Goal: Task Accomplishment & Management: Manage account settings

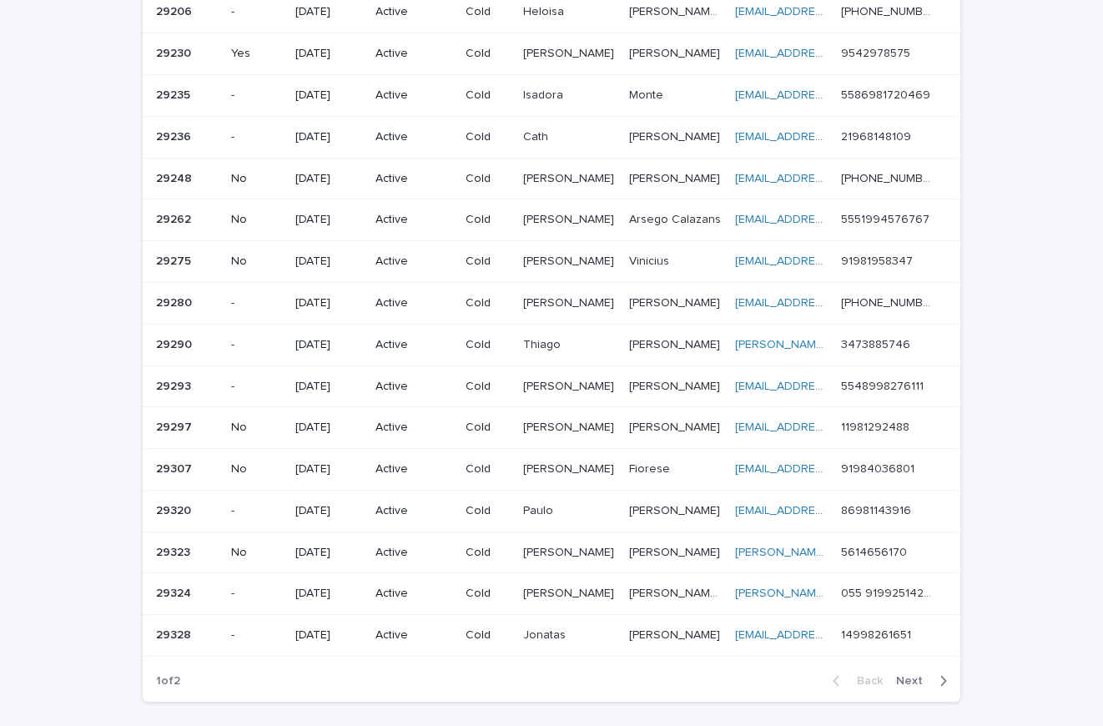
scroll to position [927, 0]
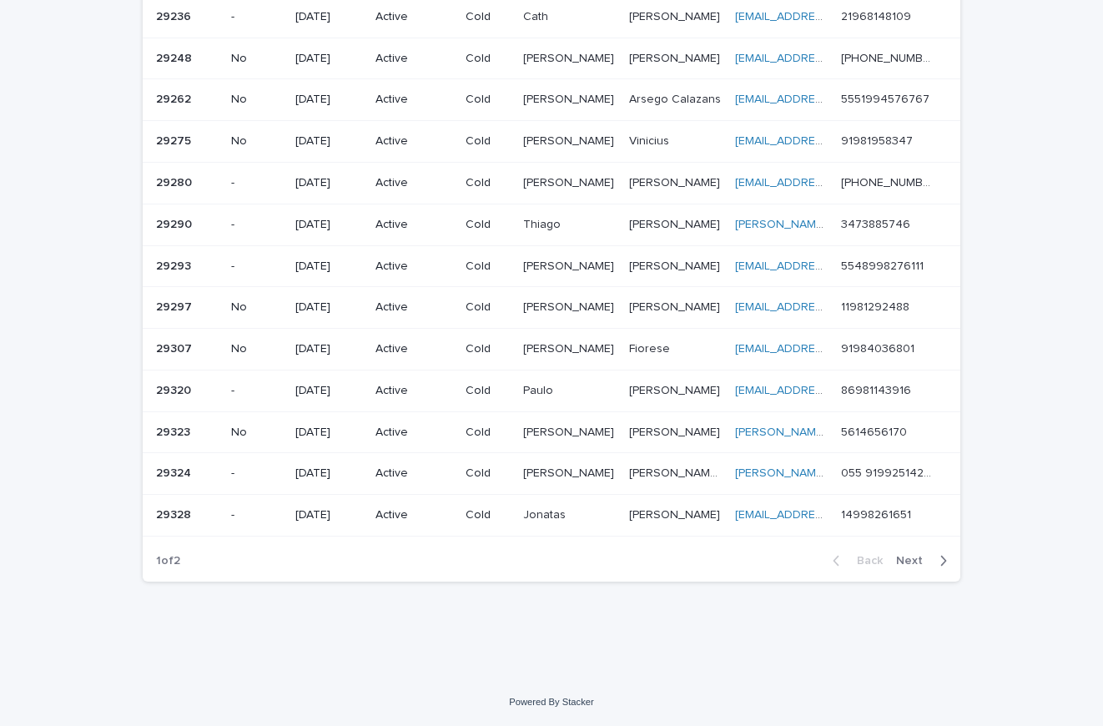
drag, startPoint x: 914, startPoint y: 561, endPoint x: 838, endPoint y: 541, distance: 78.5
click at [914, 561] on span "Next" at bounding box center [914, 561] width 37 height 12
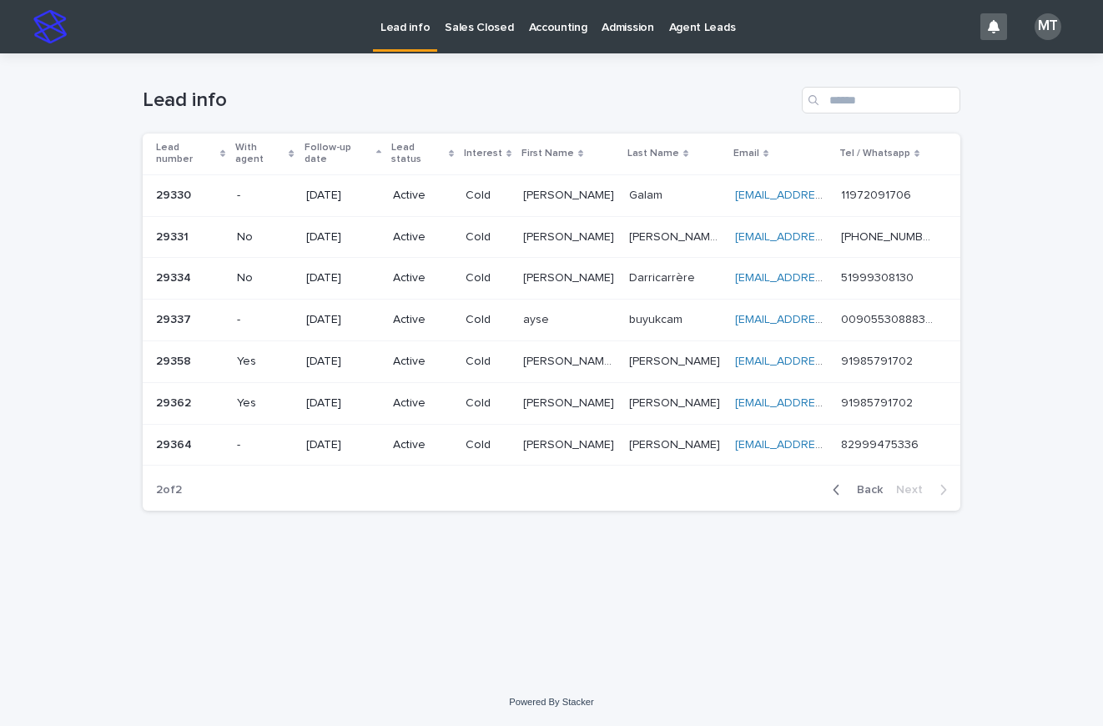
click at [868, 484] on span "Back" at bounding box center [865, 490] width 36 height 12
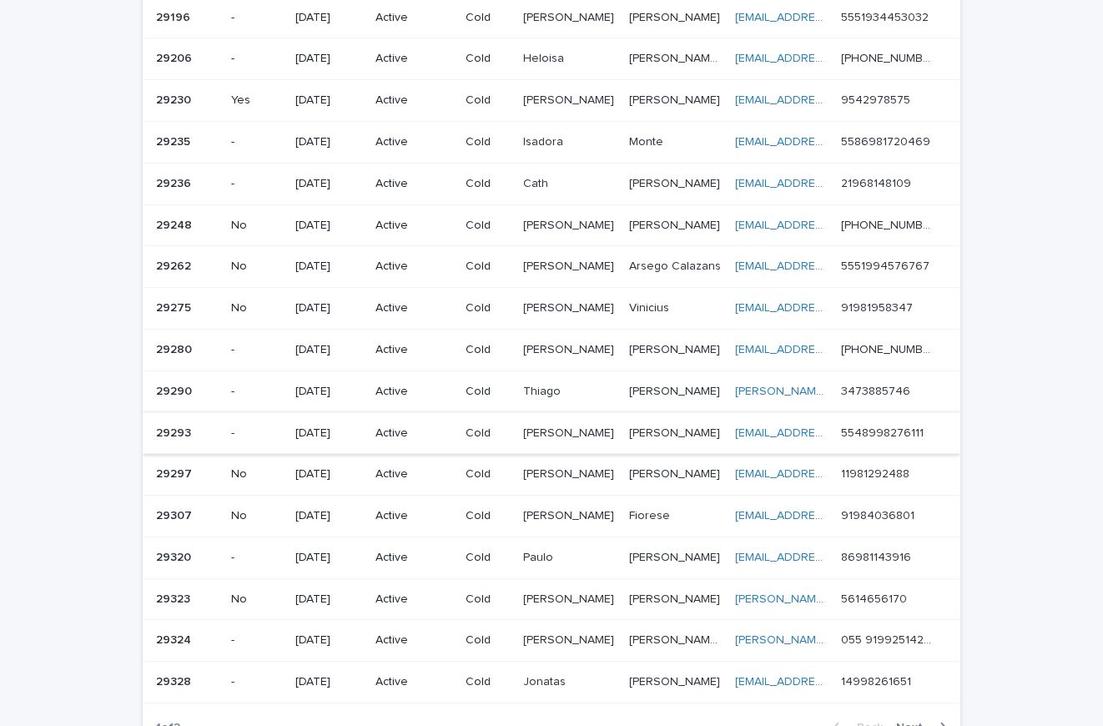
scroll to position [927, 0]
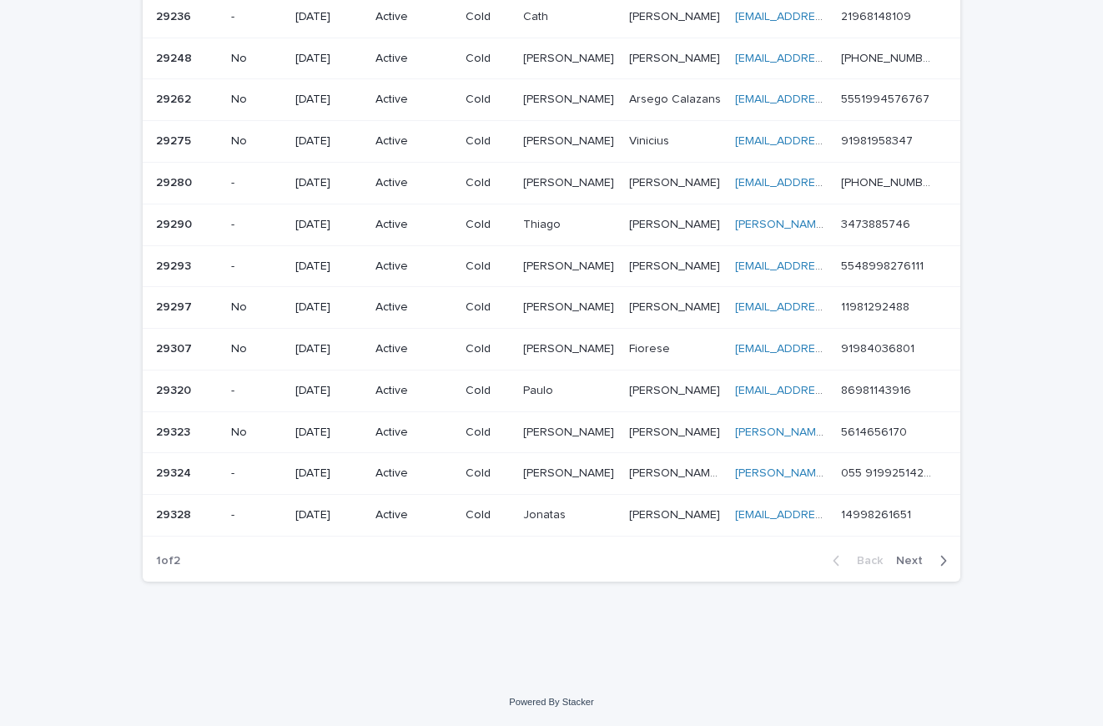
click at [905, 552] on div "Back Next" at bounding box center [890, 561] width 141 height 42
click at [902, 565] on span "Next" at bounding box center [914, 561] width 37 height 12
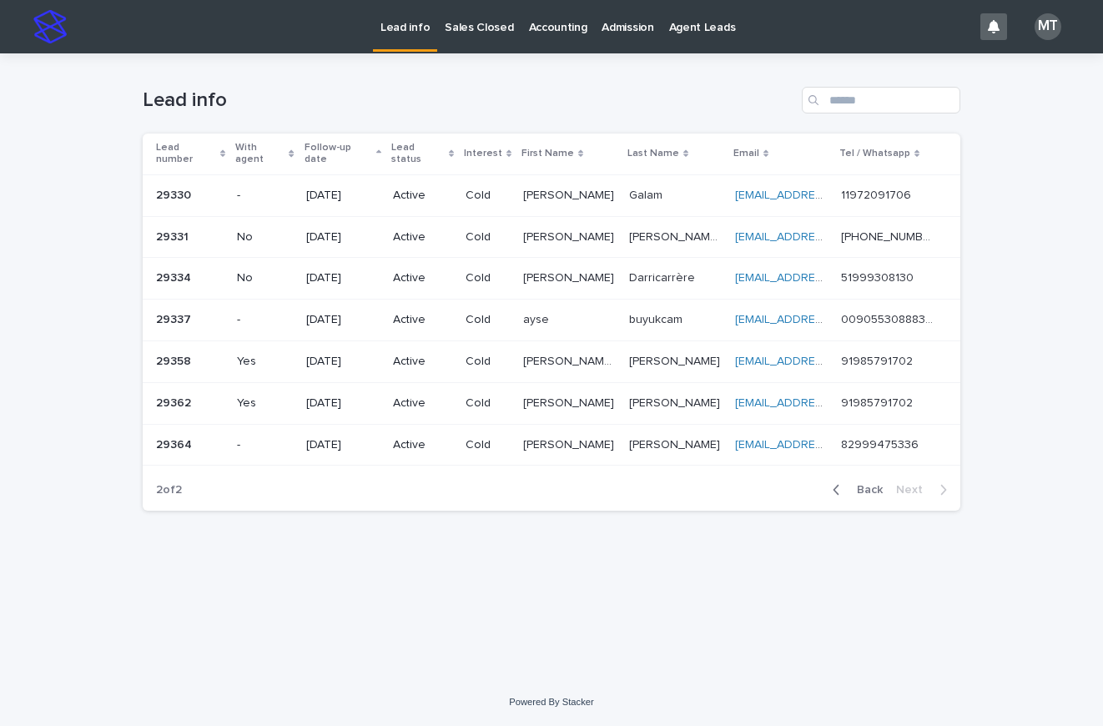
click at [861, 484] on span "Back" at bounding box center [865, 490] width 36 height 12
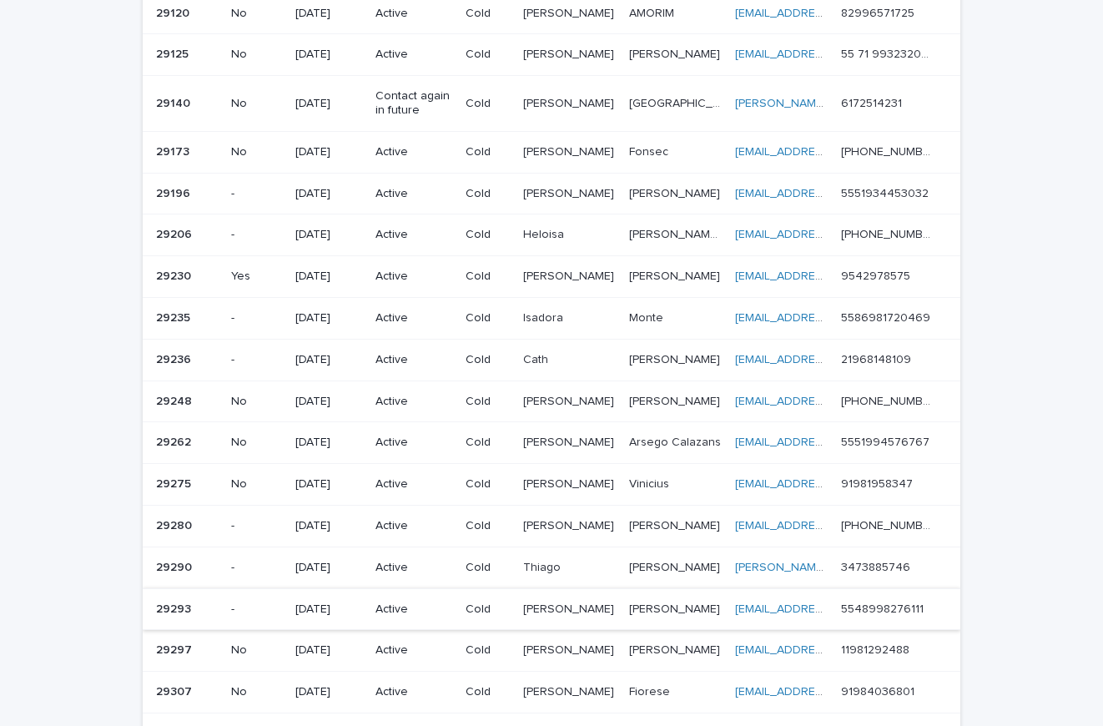
scroll to position [927, 0]
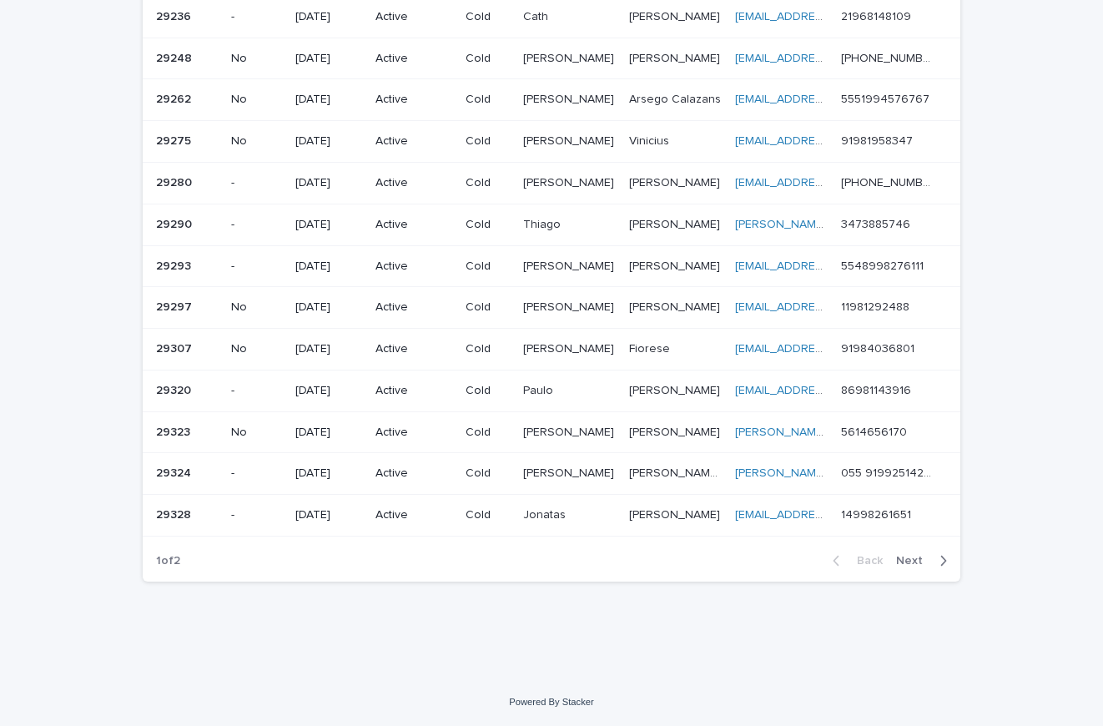
click at [905, 561] on span "Next" at bounding box center [914, 561] width 37 height 12
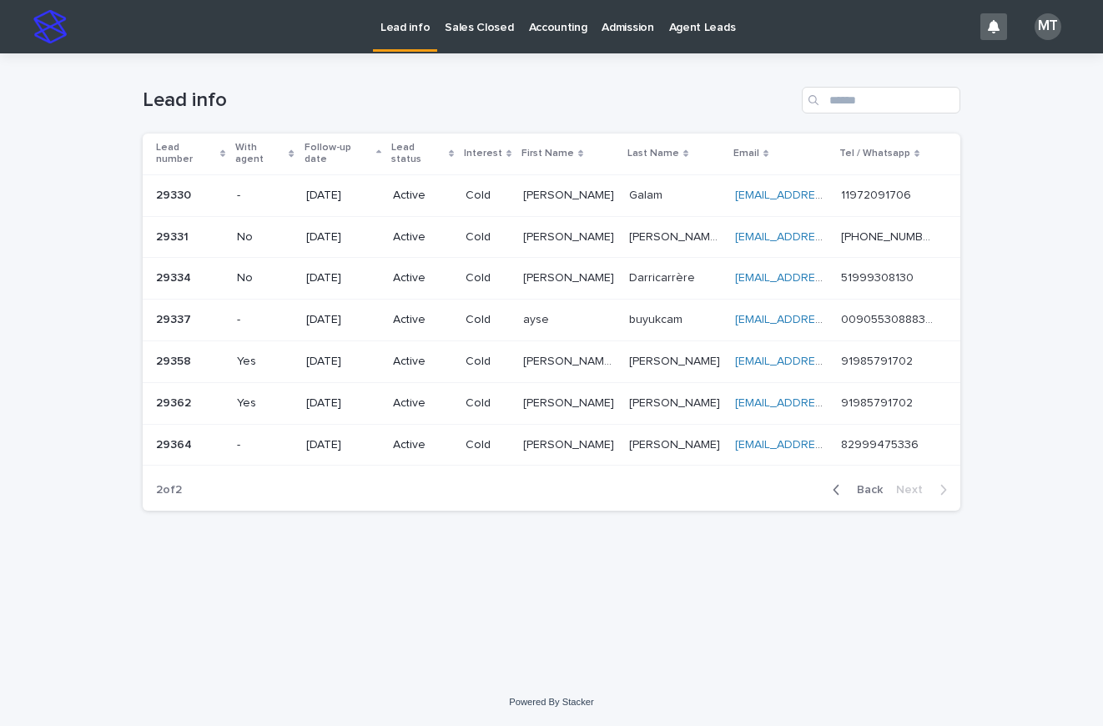
click at [845, 482] on div "button" at bounding box center [840, 489] width 14 height 15
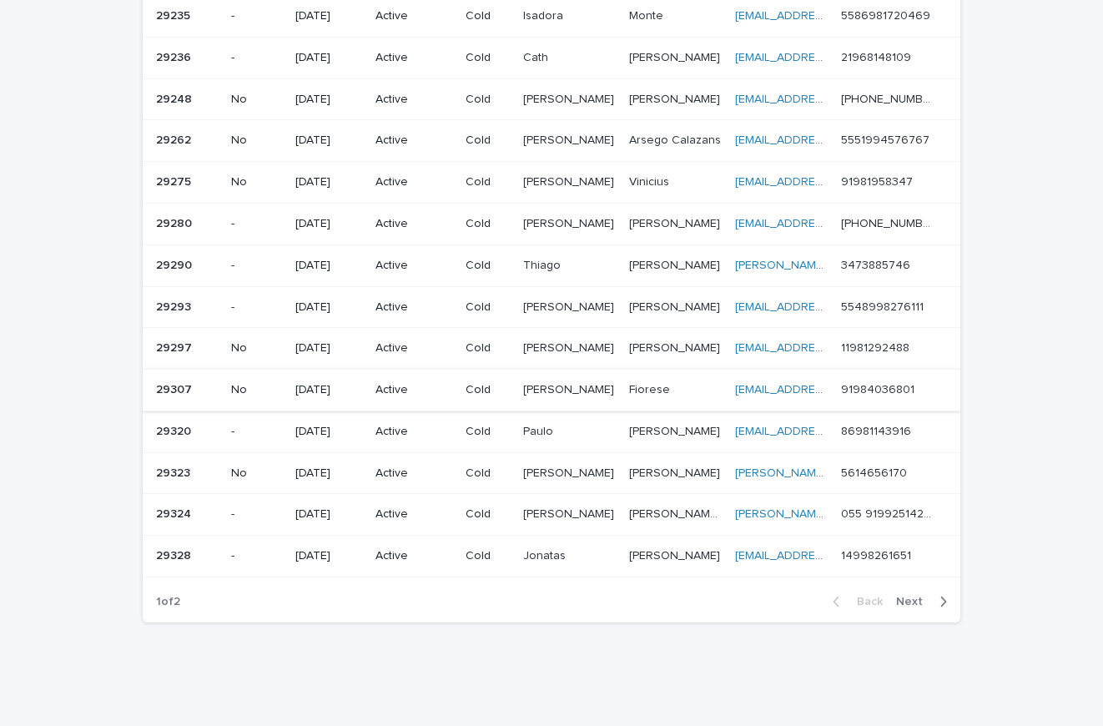
scroll to position [927, 0]
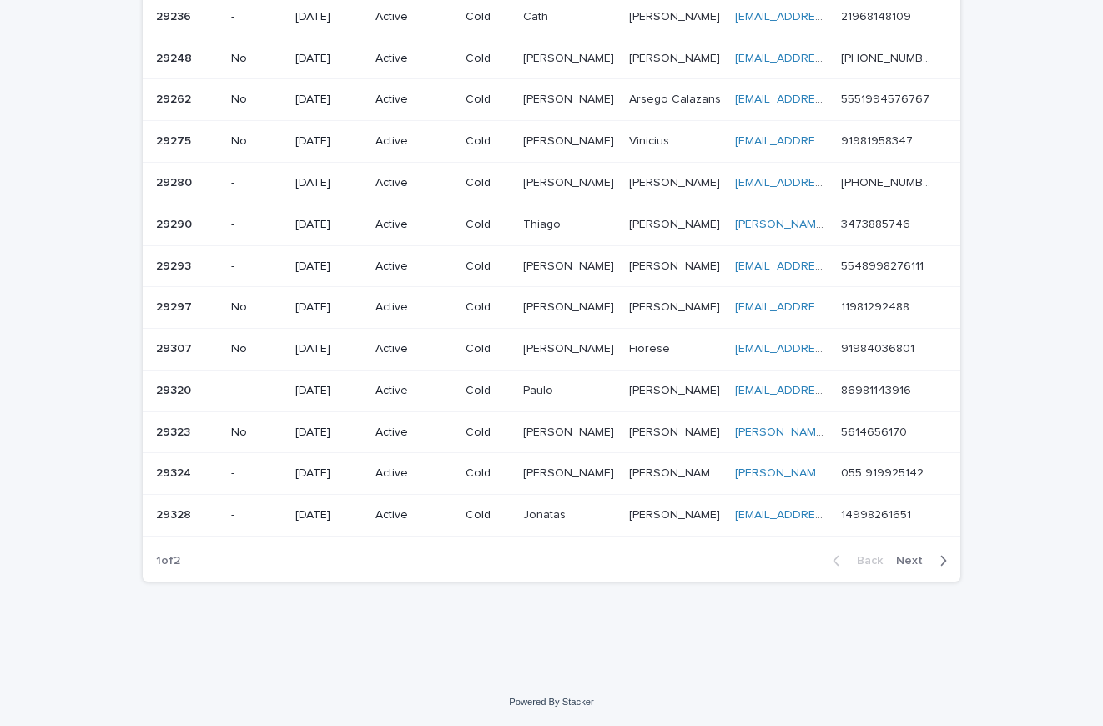
click at [918, 560] on span "Next" at bounding box center [914, 561] width 37 height 12
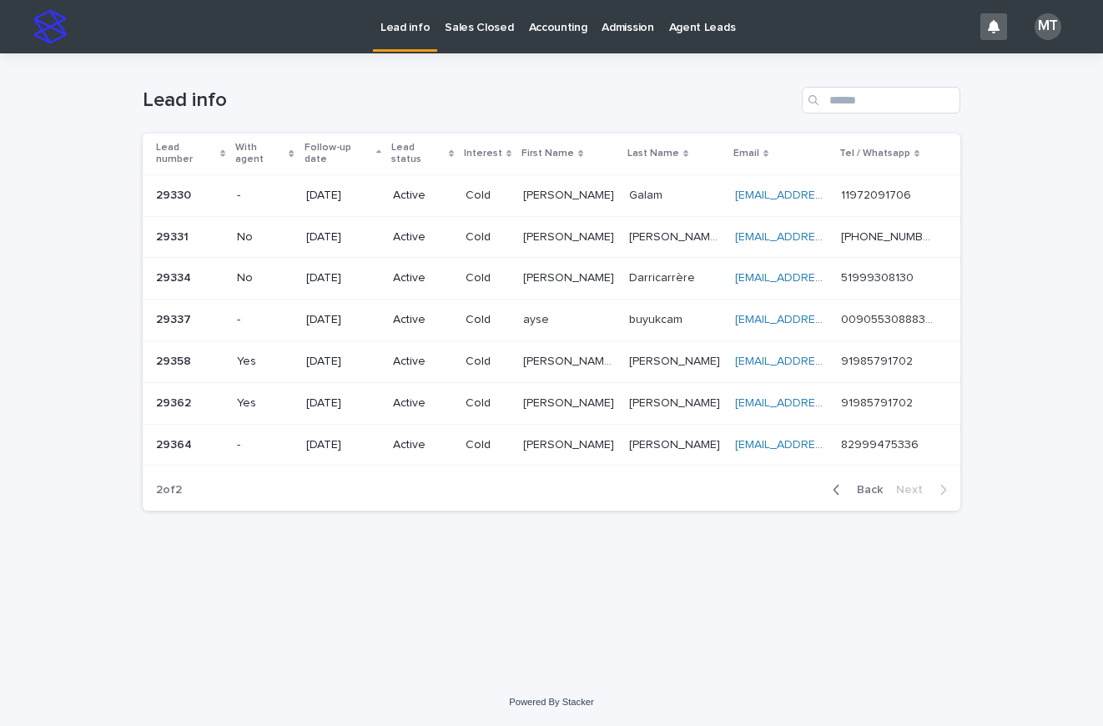
click at [865, 484] on span "Back" at bounding box center [865, 490] width 36 height 12
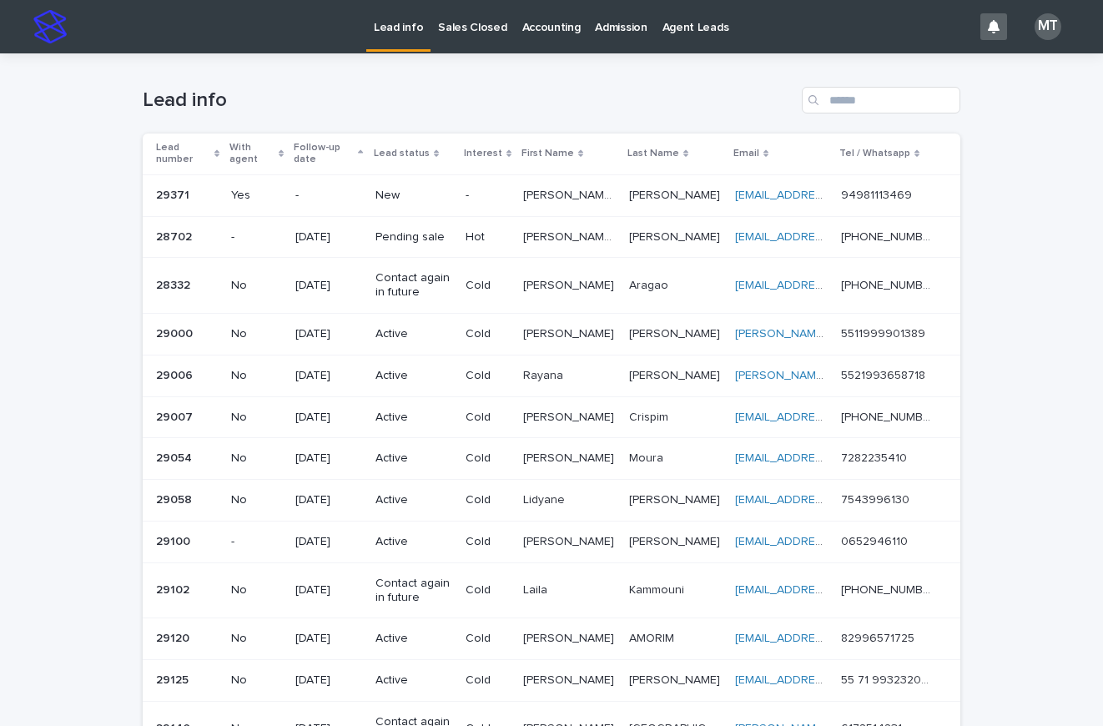
click at [480, 192] on p "-" at bounding box center [488, 196] width 44 height 14
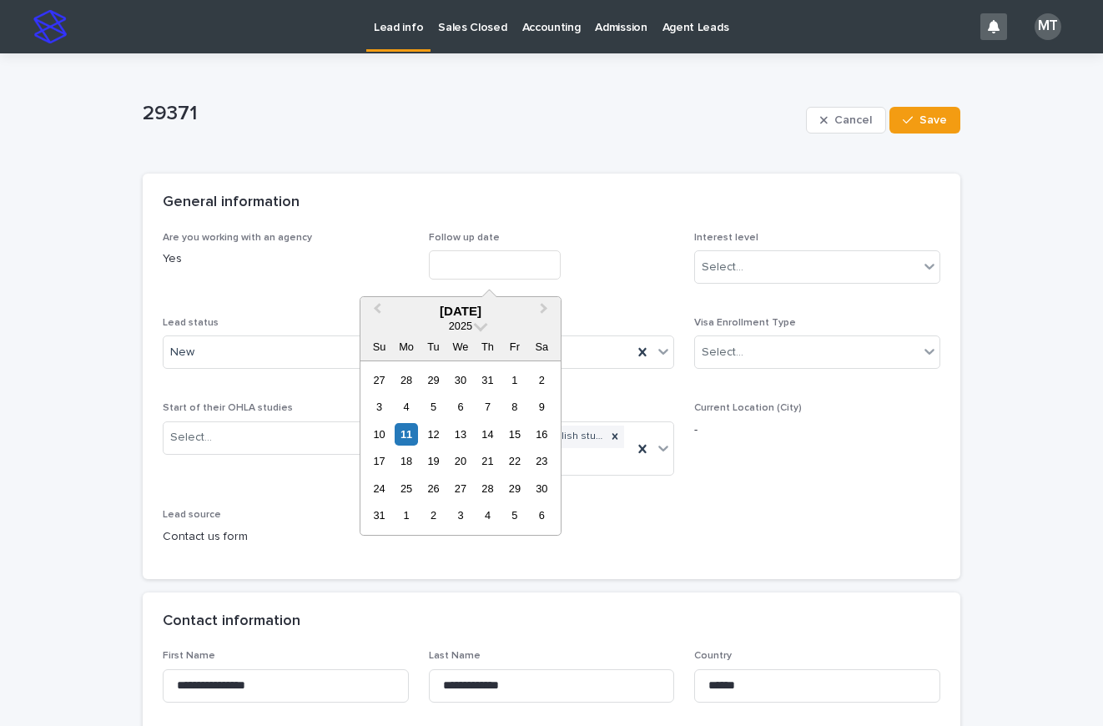
click at [471, 260] on input "text" at bounding box center [495, 264] width 132 height 29
click at [417, 434] on div "11" at bounding box center [406, 434] width 23 height 23
type input "**********"
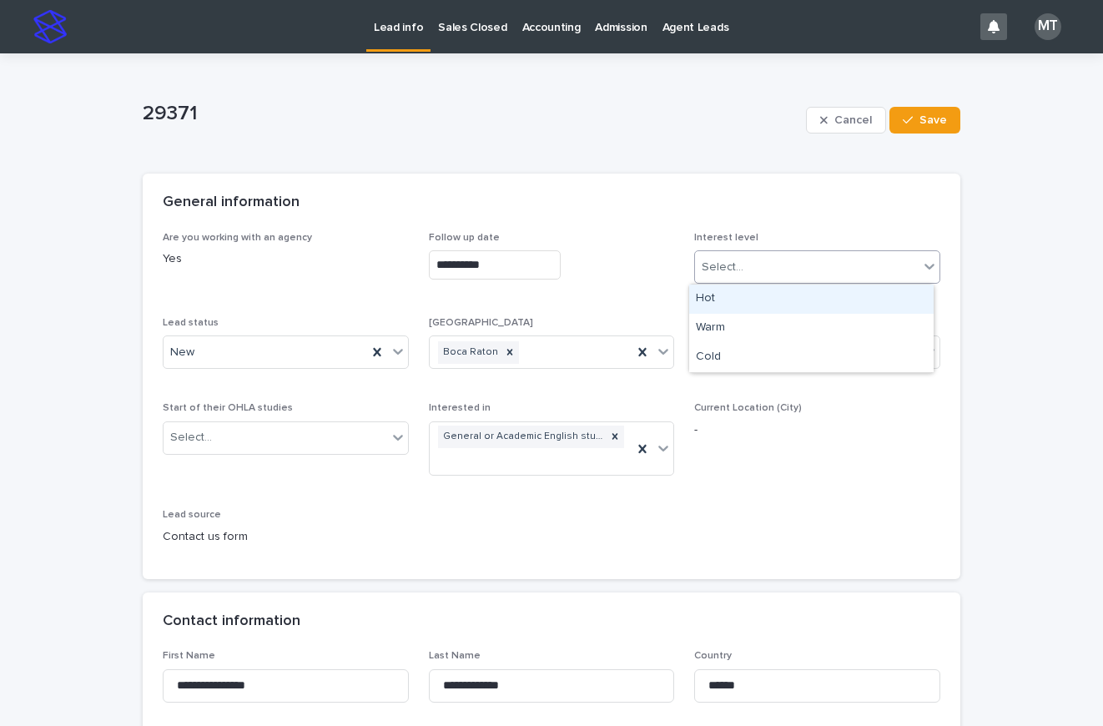
click at [771, 273] on div "Select..." at bounding box center [807, 268] width 224 height 28
click at [714, 360] on div "Cold" at bounding box center [811, 357] width 245 height 29
click at [335, 345] on div "New" at bounding box center [266, 353] width 204 height 28
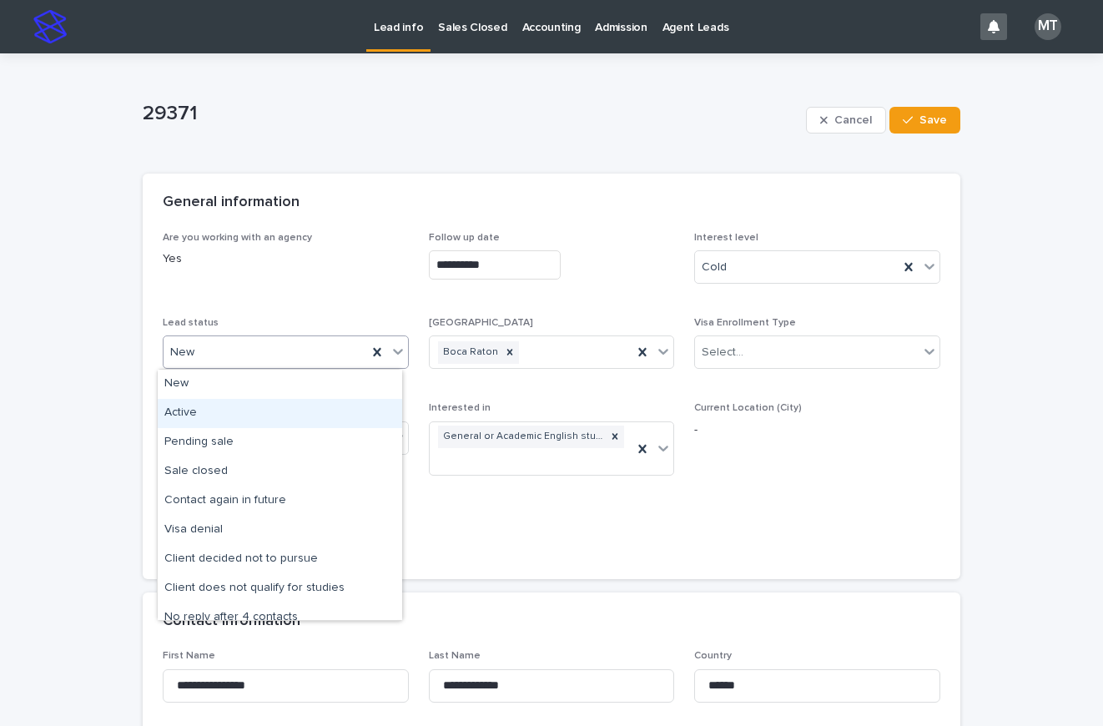
click at [199, 406] on div "Active" at bounding box center [280, 413] width 245 height 29
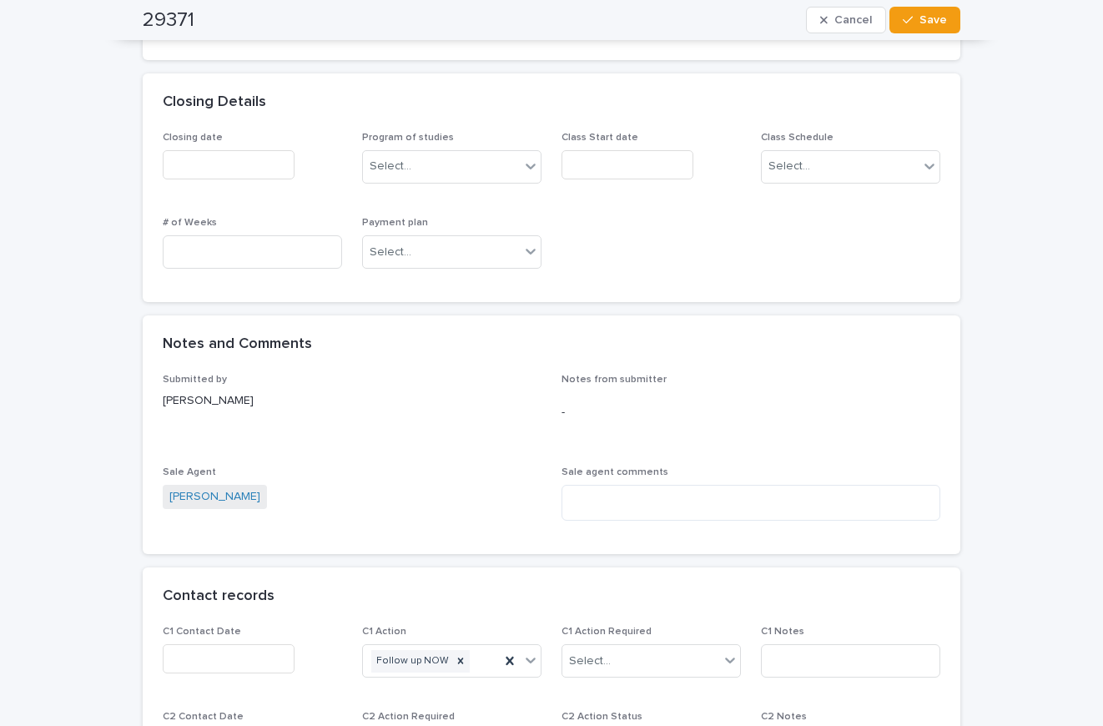
scroll to position [584, 0]
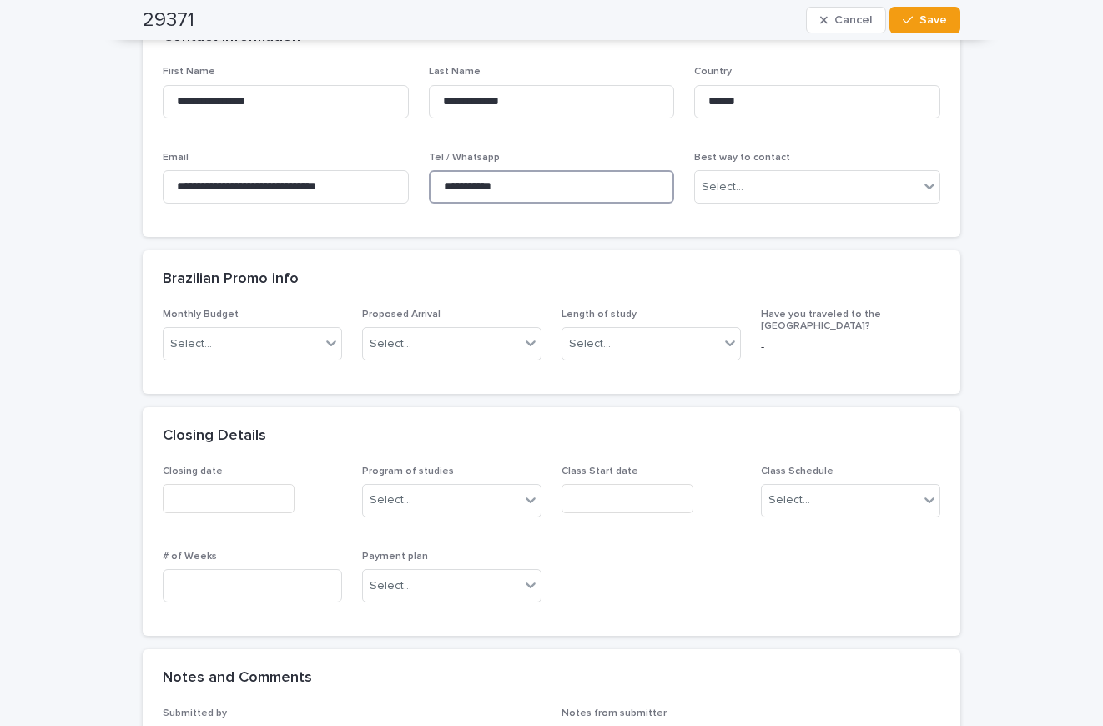
drag, startPoint x: 514, startPoint y: 187, endPoint x: 424, endPoint y: 177, distance: 90.7
click at [429, 177] on input "**********" at bounding box center [552, 186] width 246 height 33
click at [98, 152] on div "**********" at bounding box center [551, 562] width 1103 height 2186
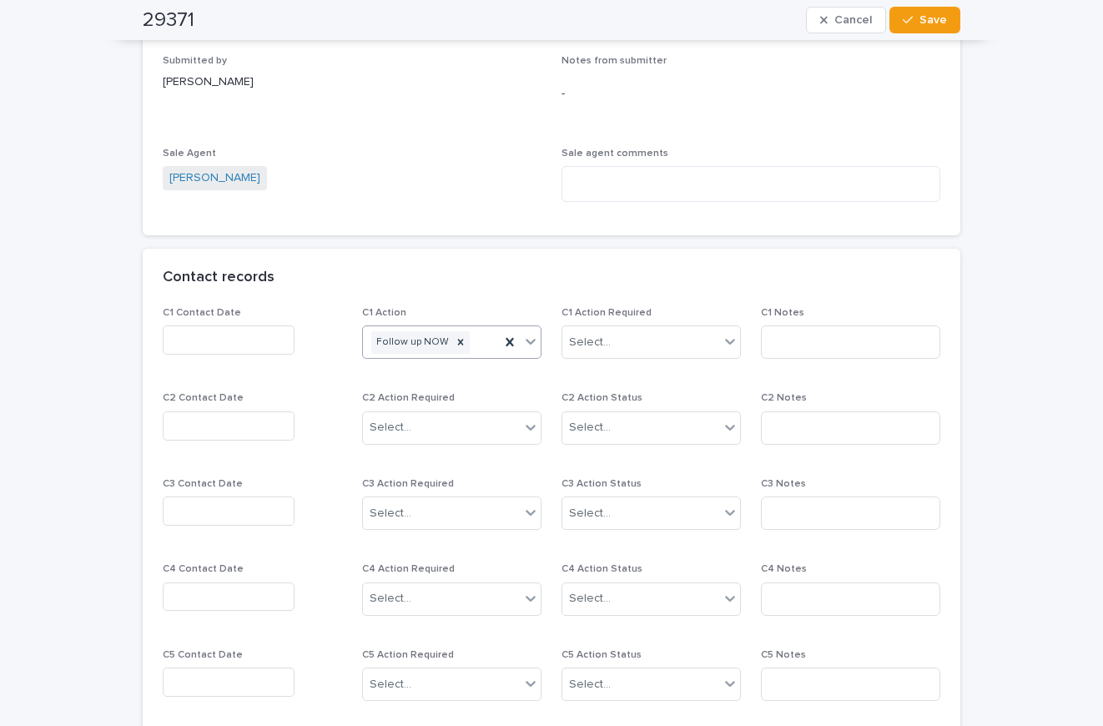
scroll to position [1227, 0]
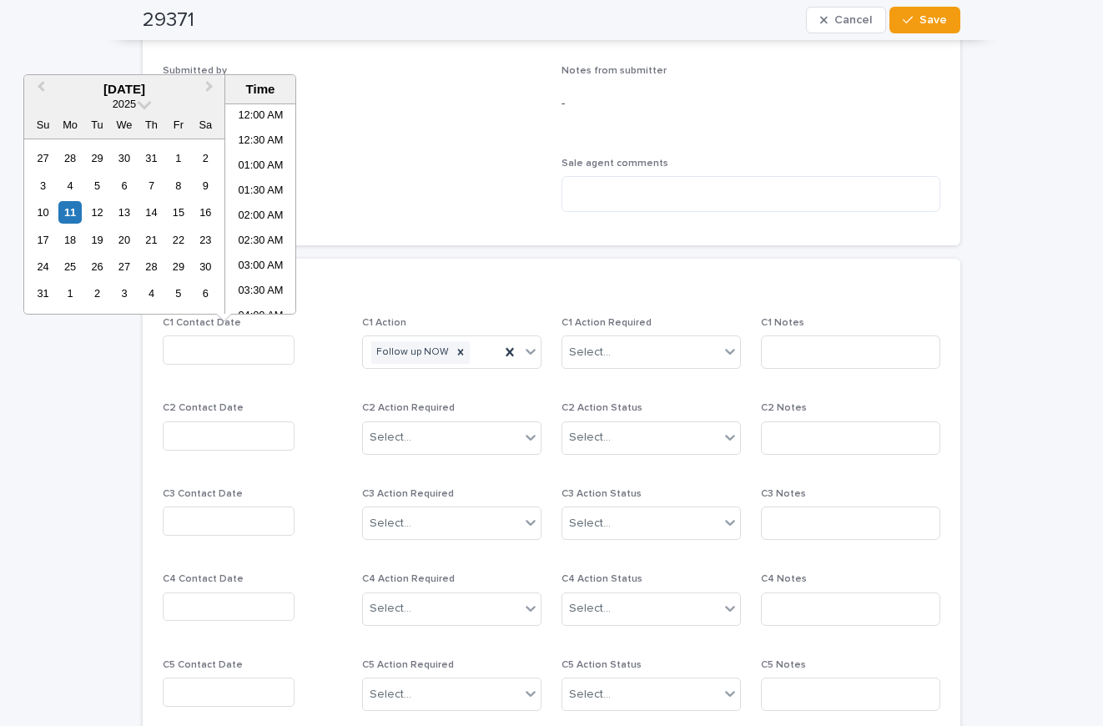
click at [239, 354] on input "text" at bounding box center [229, 349] width 132 height 29
click at [265, 224] on li "02:00 PM" at bounding box center [260, 233] width 71 height 25
type input "**********"
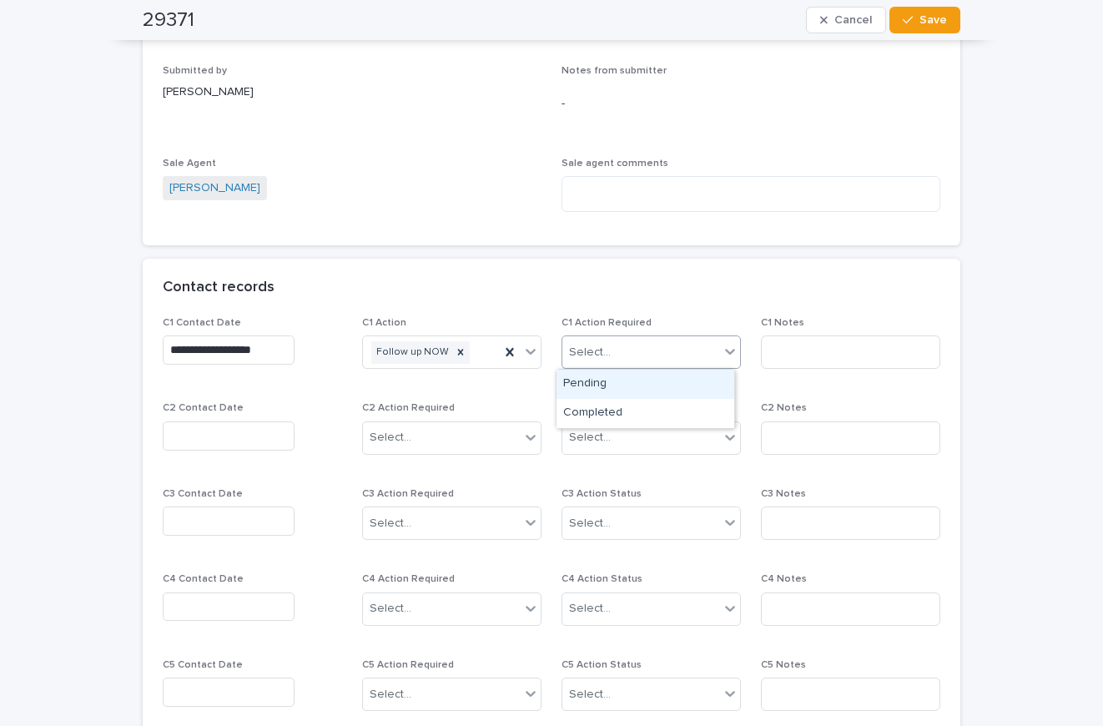
click at [657, 356] on div "Select..." at bounding box center [640, 353] width 157 height 28
click at [613, 411] on div "Completed" at bounding box center [646, 413] width 178 height 29
click at [788, 356] on input at bounding box center [850, 351] width 179 height 33
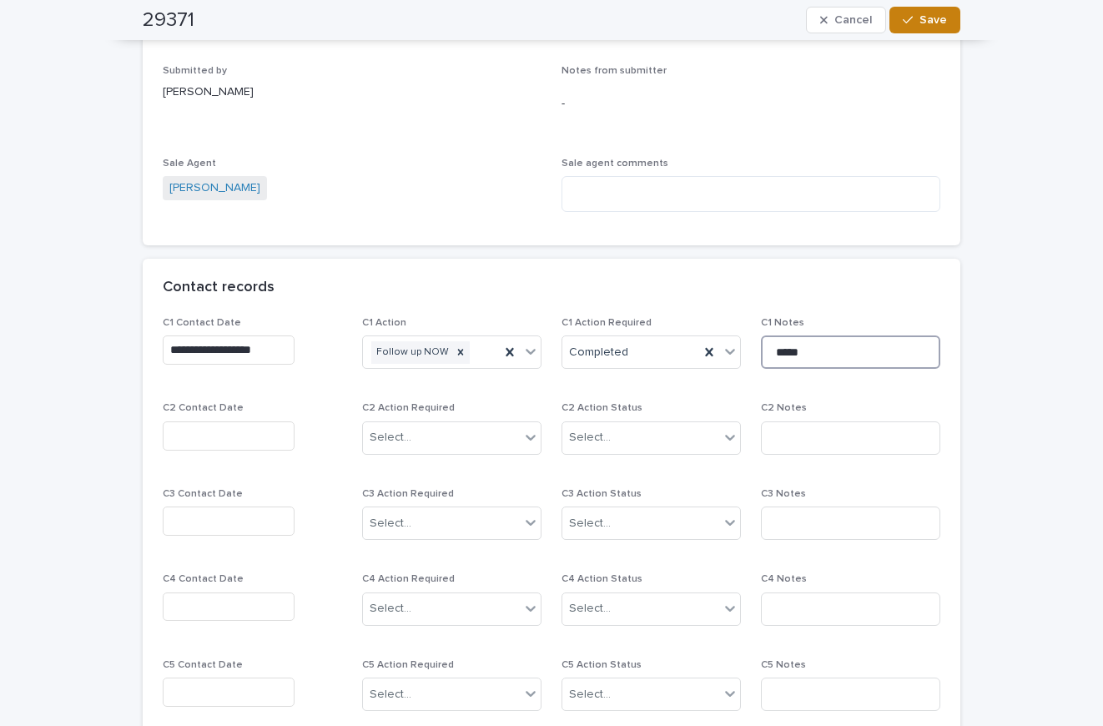
type input "*****"
click at [932, 19] on span "Save" at bounding box center [934, 20] width 28 height 12
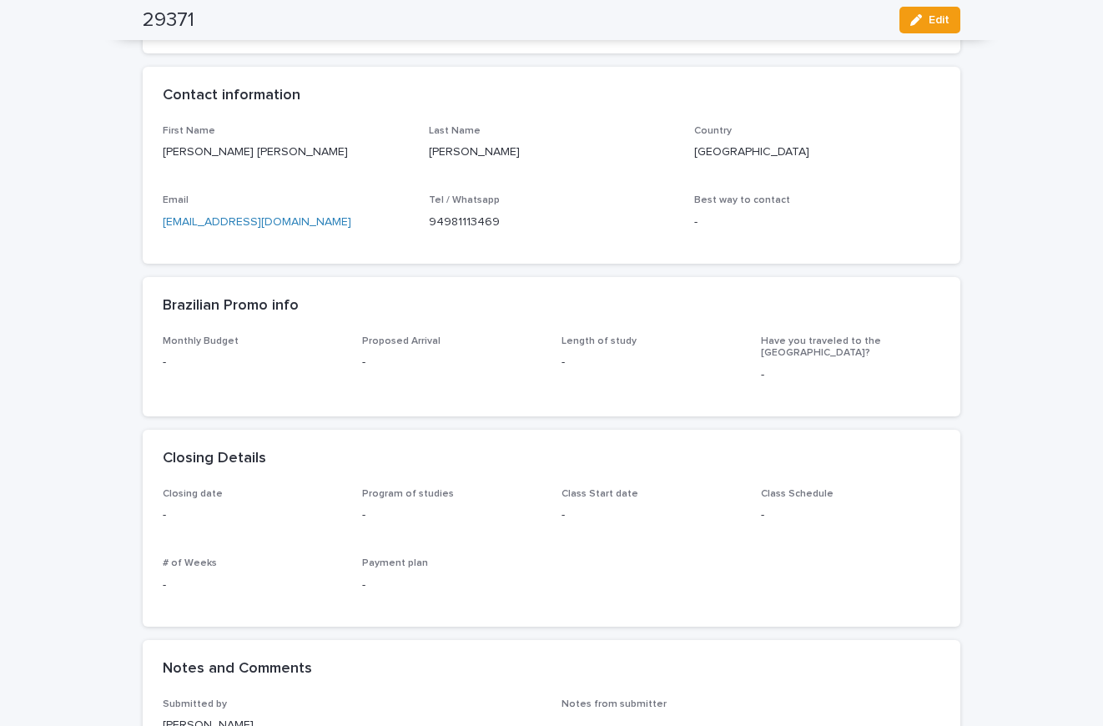
scroll to position [0, 0]
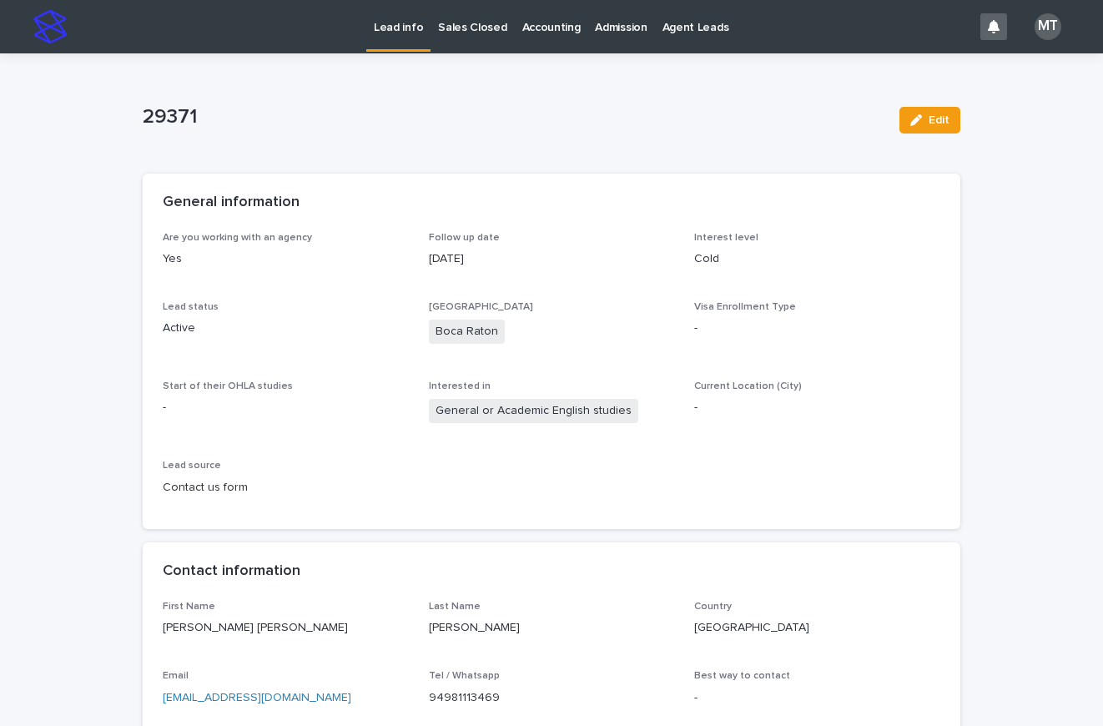
click at [397, 31] on p "Lead info" at bounding box center [398, 17] width 49 height 35
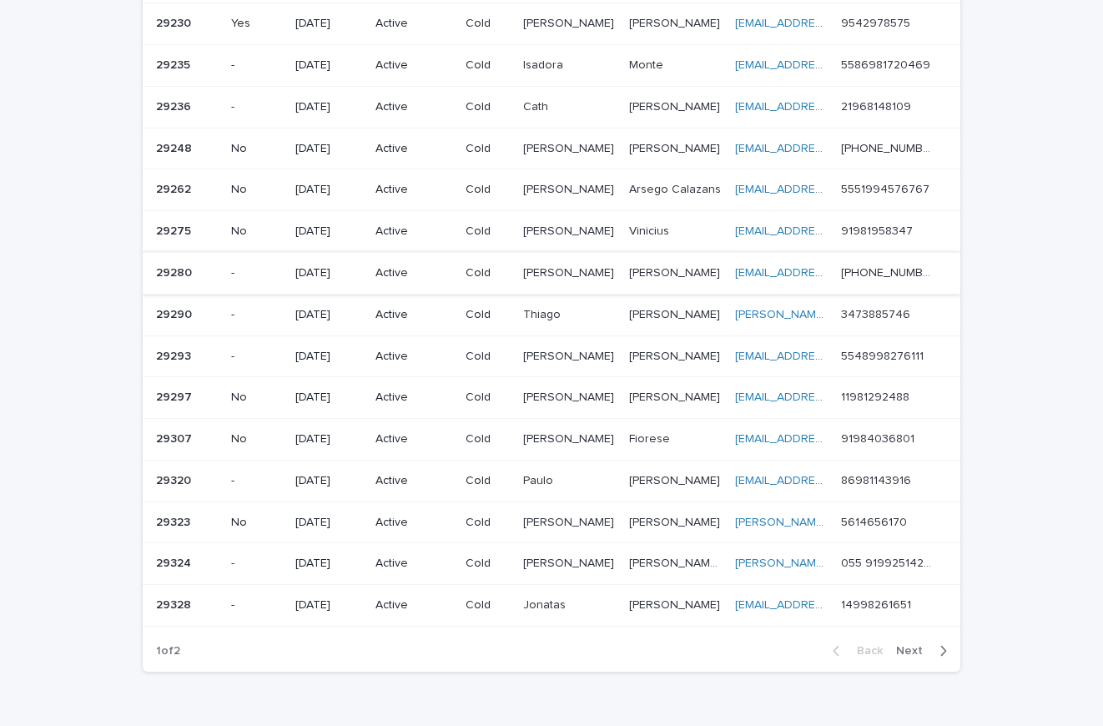
scroll to position [927, 0]
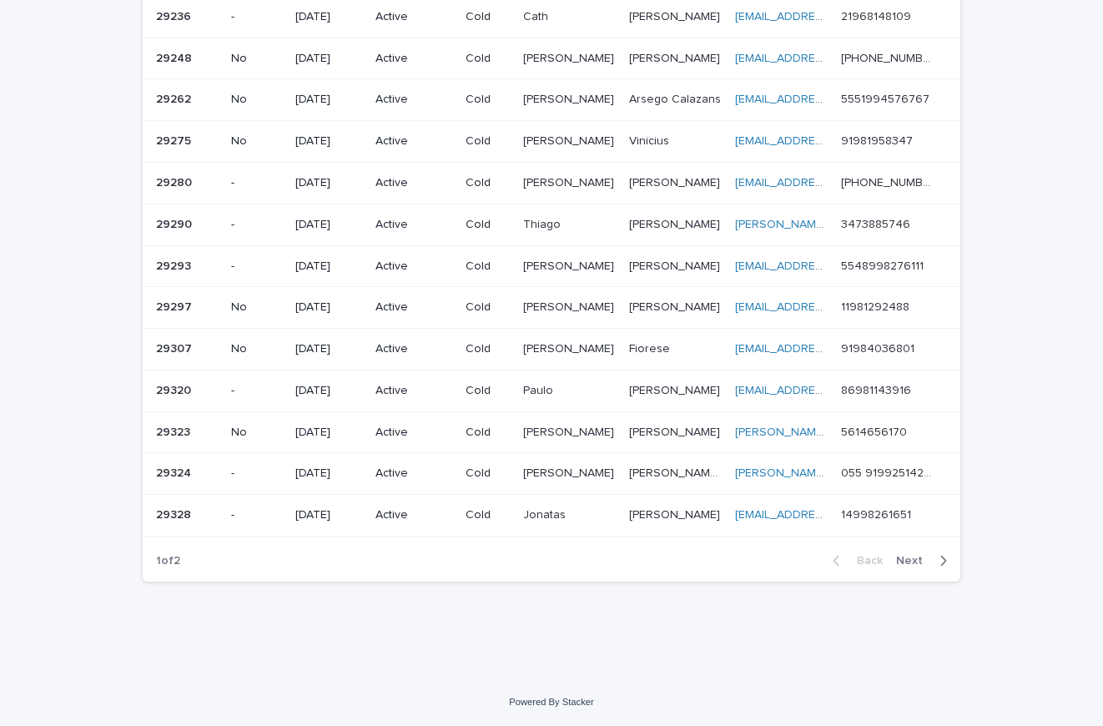
click at [915, 558] on span "Next" at bounding box center [914, 561] width 37 height 12
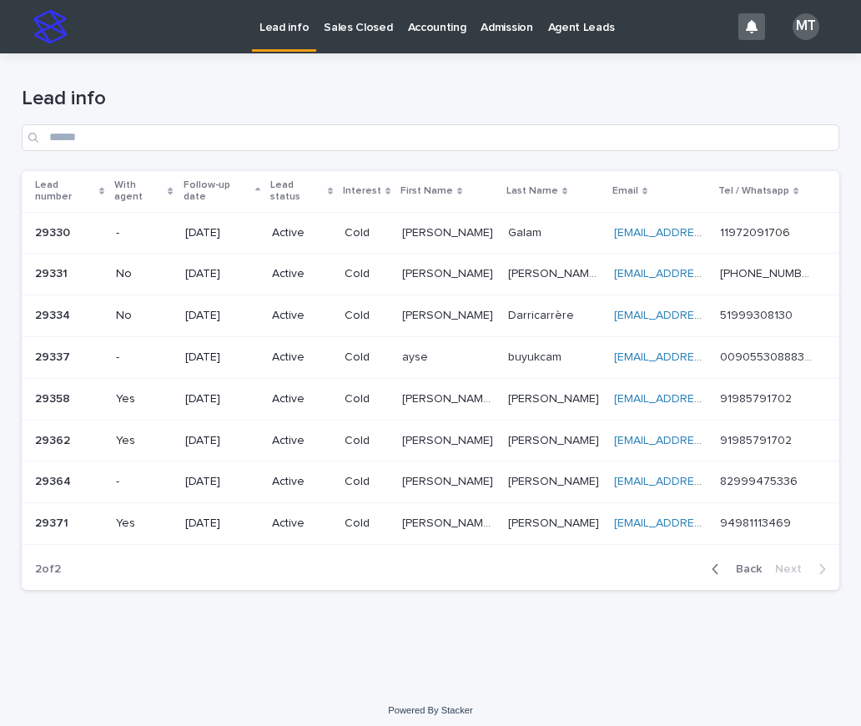
click at [548, 513] on p "[PERSON_NAME]" at bounding box center [555, 522] width 94 height 18
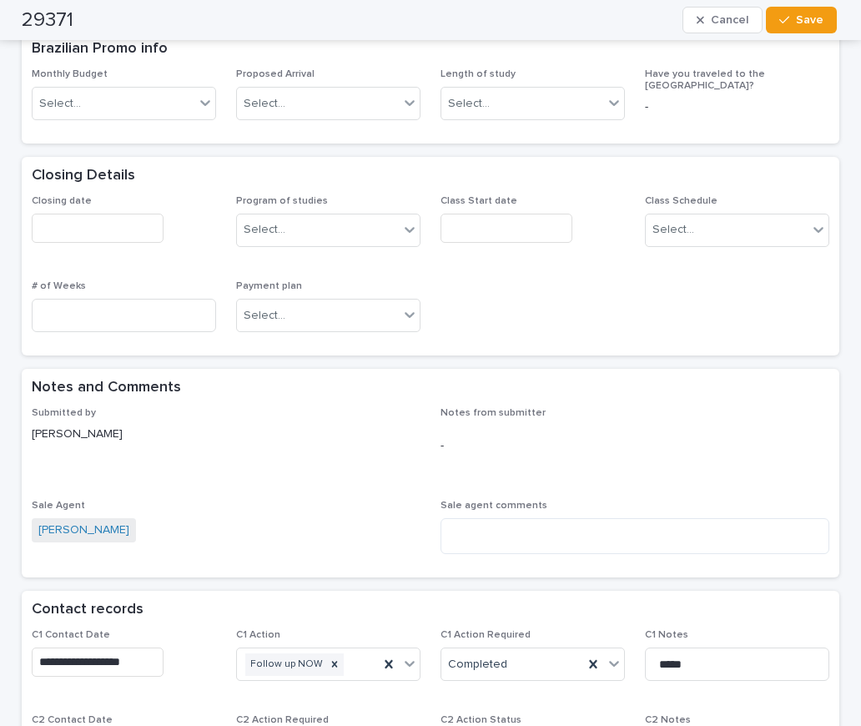
scroll to position [918, 0]
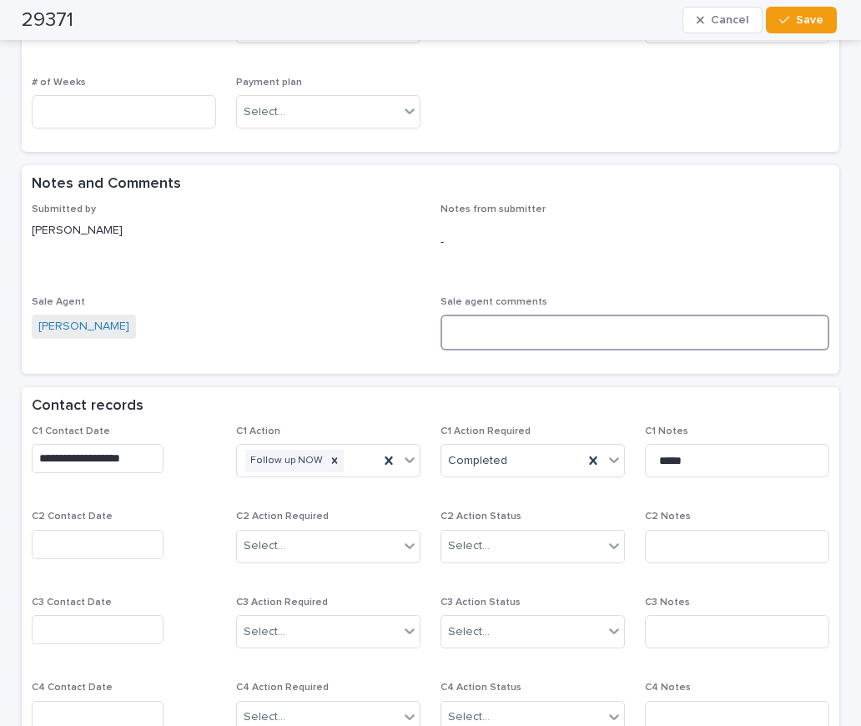
click at [478, 315] on textarea at bounding box center [635, 333] width 389 height 36
paste textarea "**********"
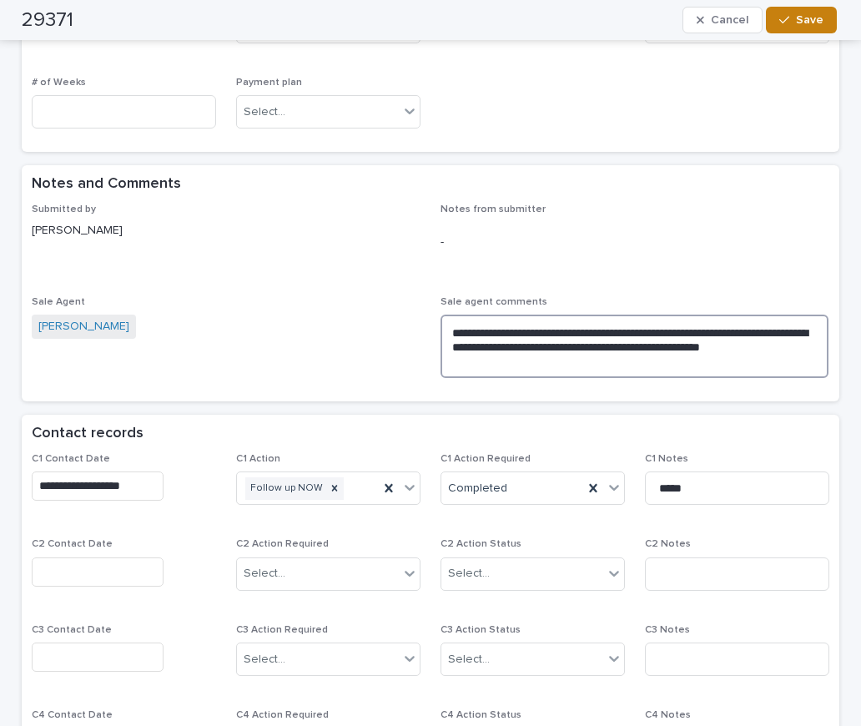
type textarea "**********"
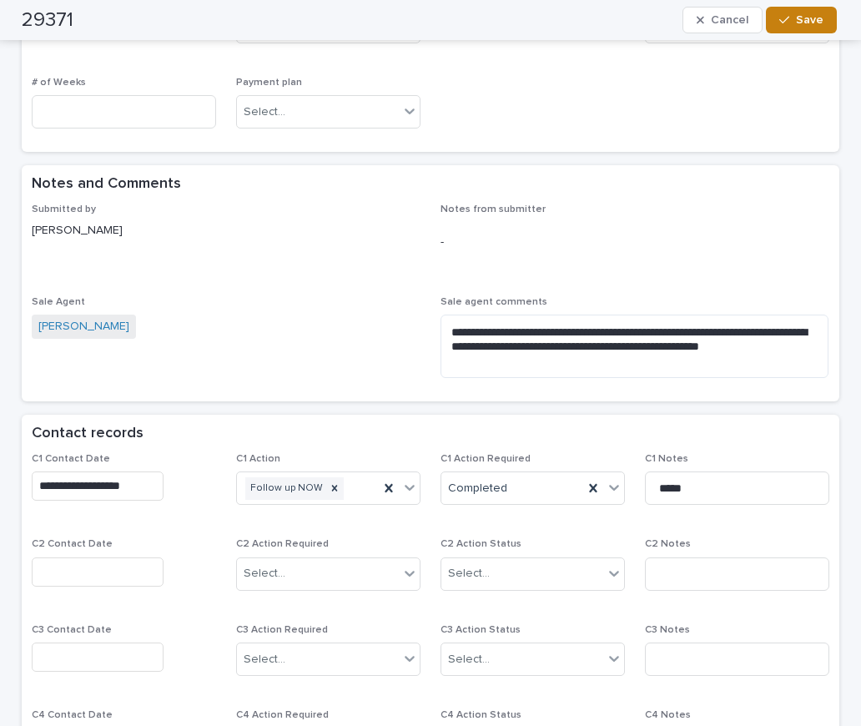
click at [798, 18] on span "Save" at bounding box center [810, 20] width 28 height 12
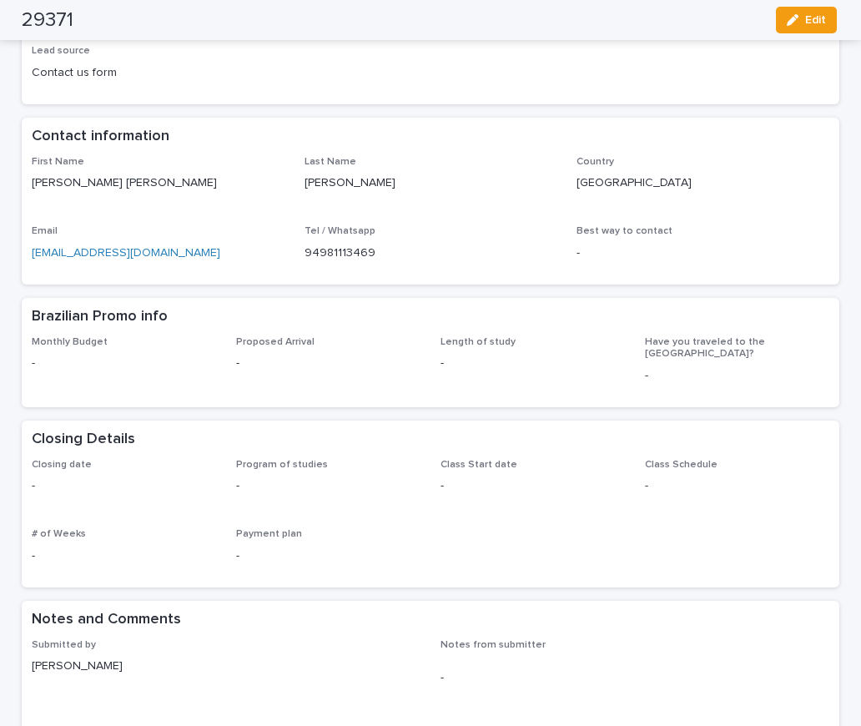
scroll to position [0, 0]
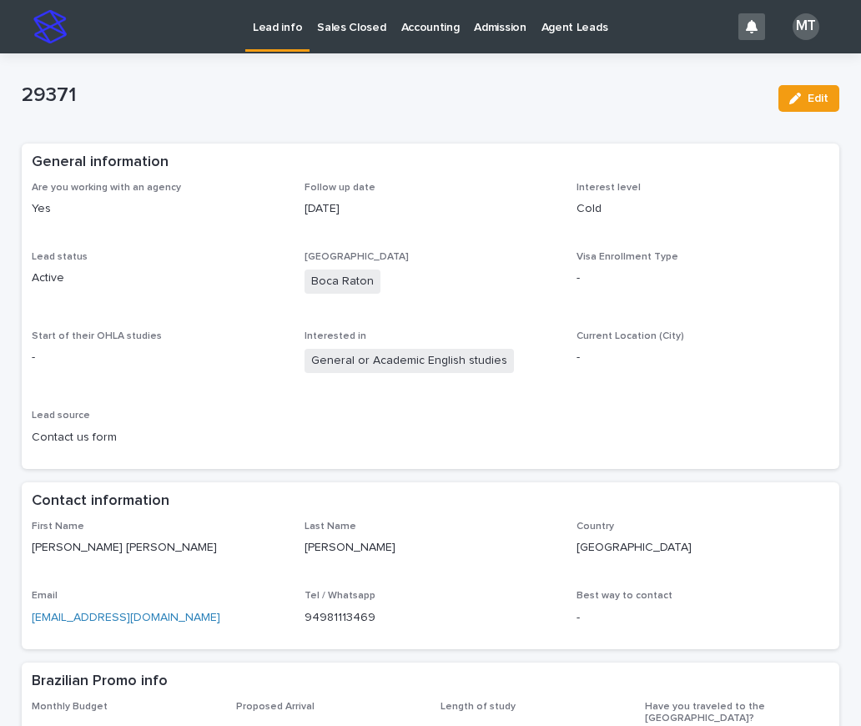
click at [293, 24] on p "Lead info" at bounding box center [277, 17] width 49 height 35
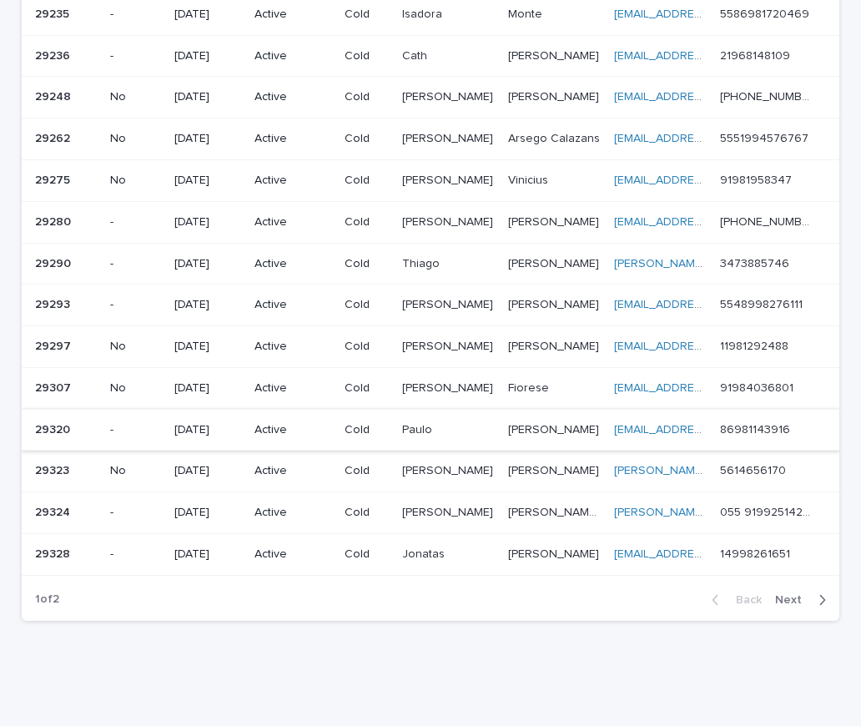
scroll to position [965, 0]
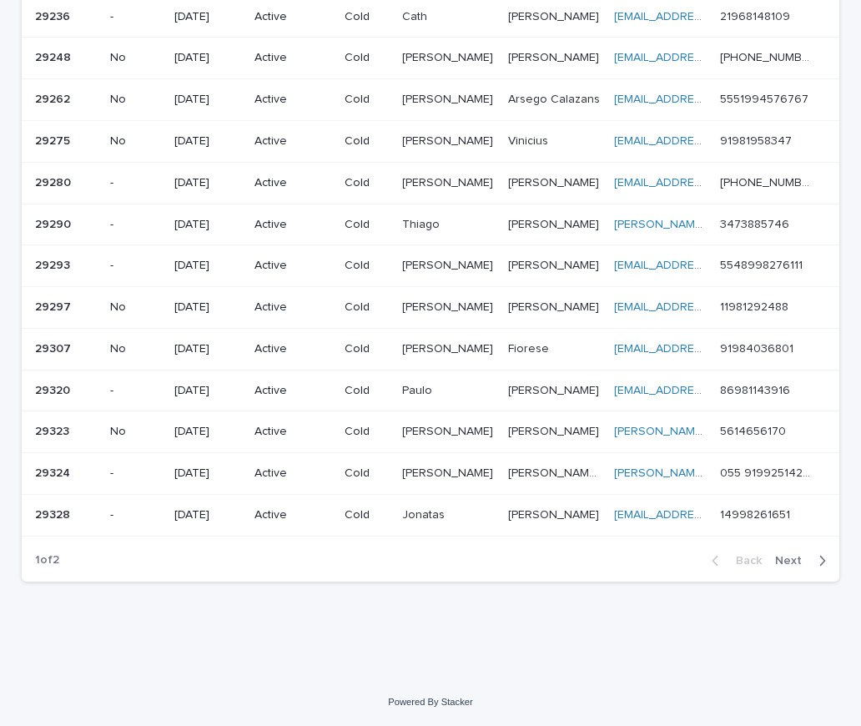
click at [783, 562] on span "Next" at bounding box center [793, 561] width 37 height 12
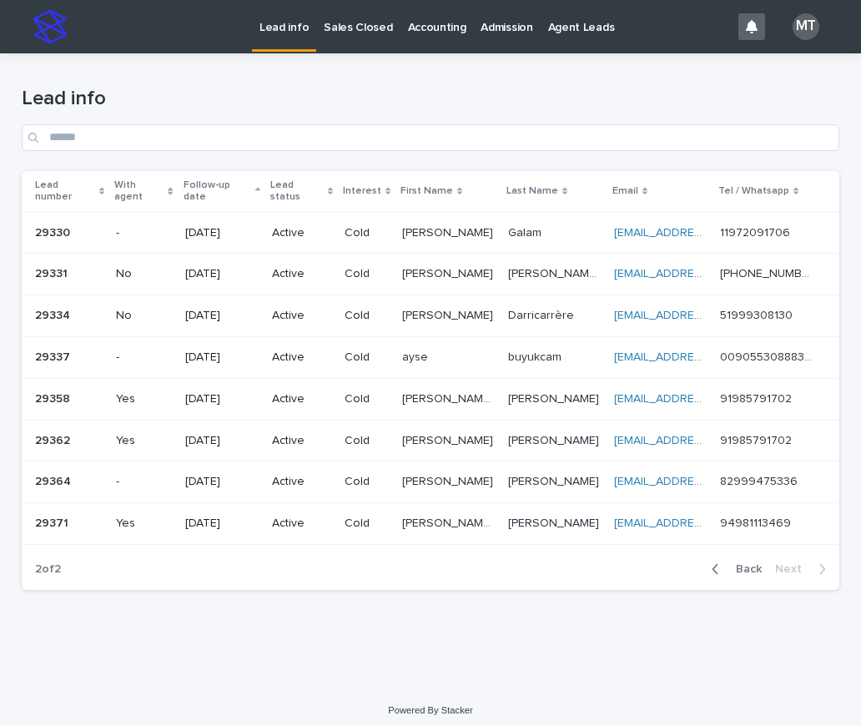
click at [461, 476] on p at bounding box center [448, 482] width 93 height 14
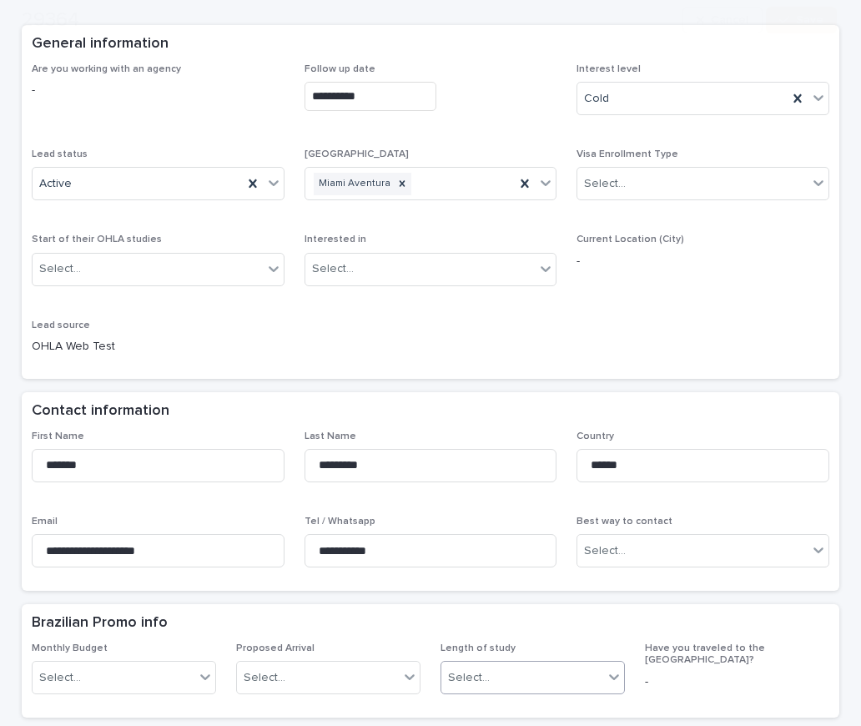
scroll to position [417, 0]
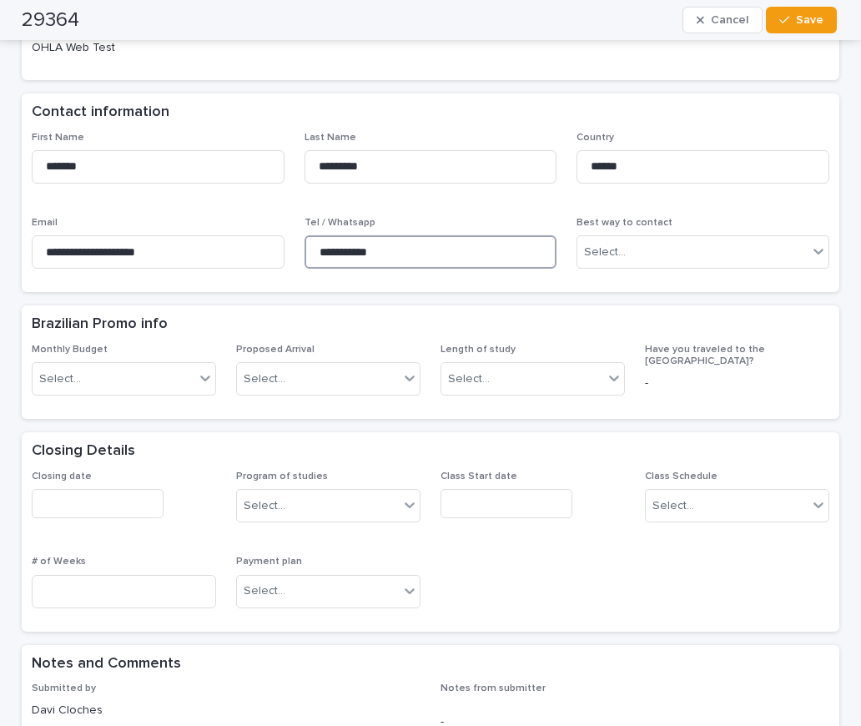
drag, startPoint x: 397, startPoint y: 248, endPoint x: 294, endPoint y: 234, distance: 104.5
click at [294, 234] on div "**********" at bounding box center [431, 207] width 798 height 151
click at [316, 314] on div "Brazilian Promo info" at bounding box center [431, 324] width 818 height 38
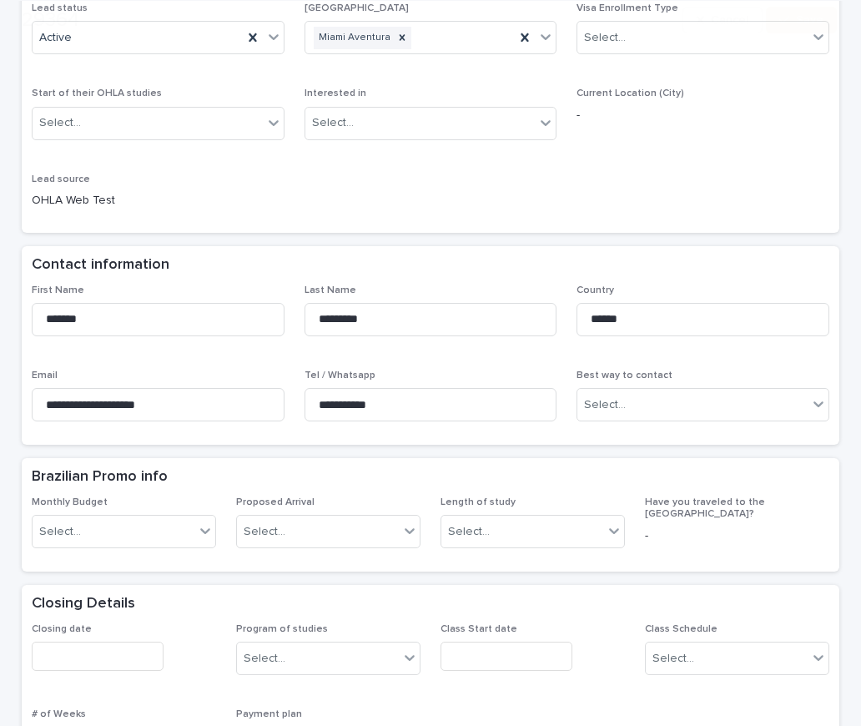
scroll to position [501, 0]
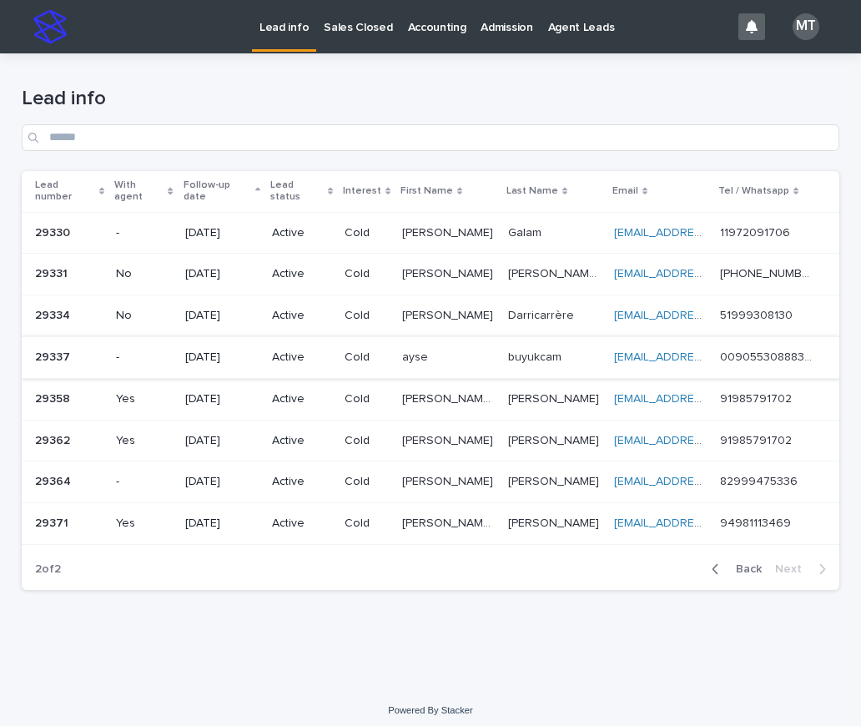
click at [476, 434] on p at bounding box center [448, 441] width 93 height 14
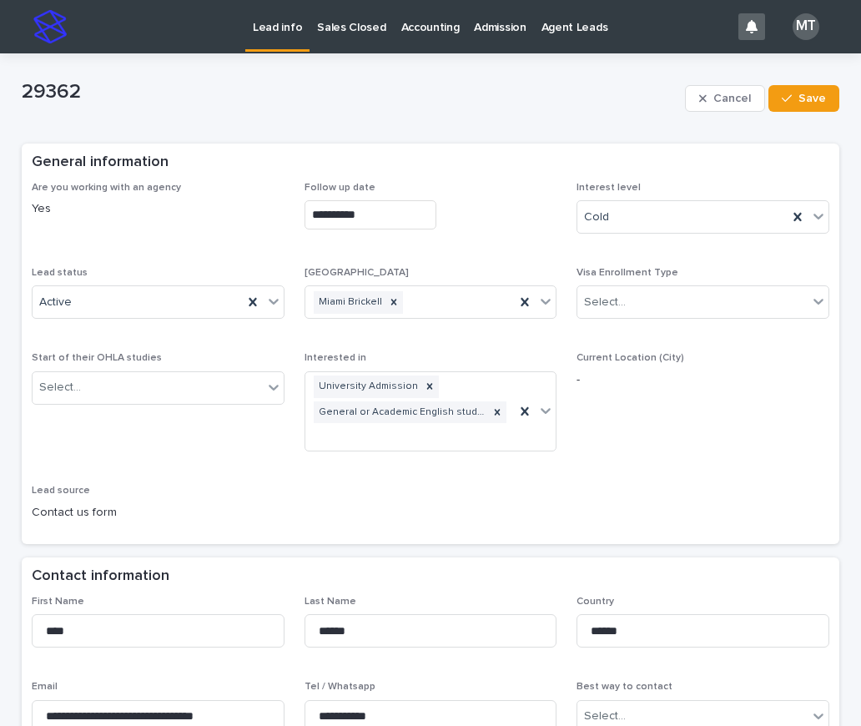
scroll to position [334, 0]
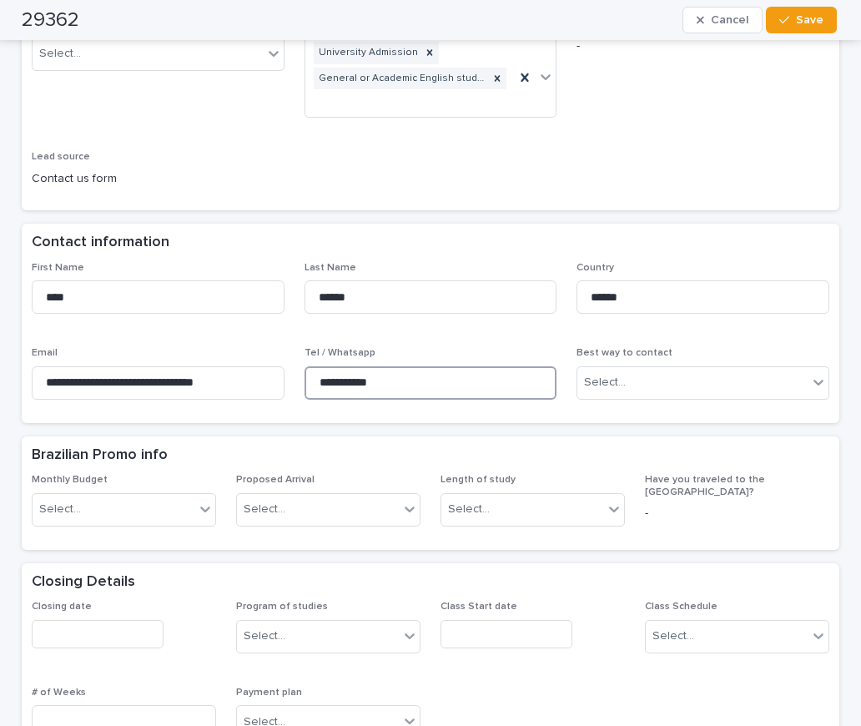
drag, startPoint x: 386, startPoint y: 348, endPoint x: 310, endPoint y: 345, distance: 75.2
click at [310, 366] on input "**********" at bounding box center [431, 382] width 253 height 33
click at [260, 170] on p "Contact us form" at bounding box center [158, 179] width 253 height 18
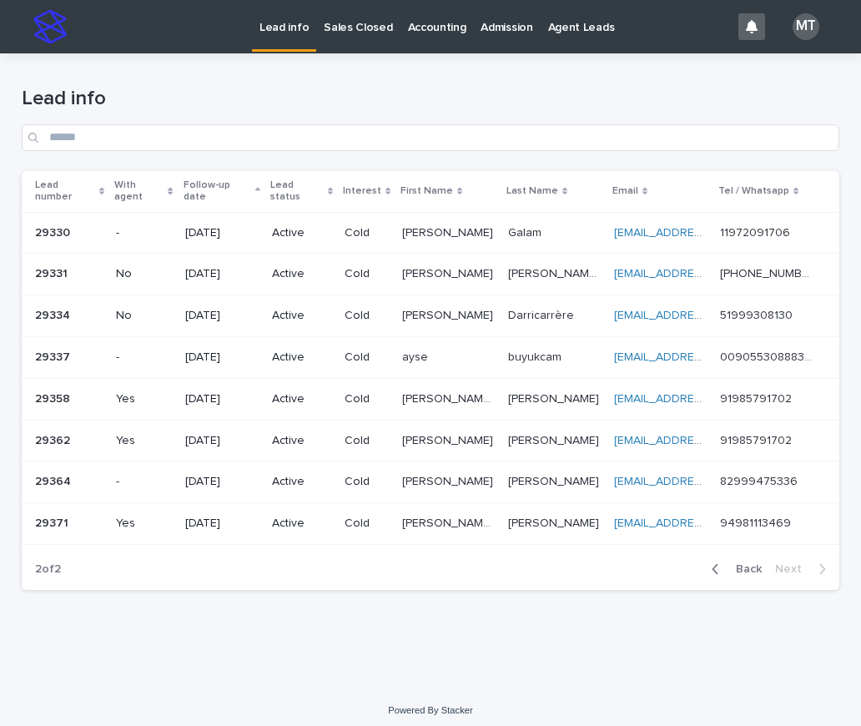
click at [295, 100] on h1 "Lead info" at bounding box center [431, 99] width 818 height 24
click at [362, 351] on p "Cold" at bounding box center [367, 358] width 44 height 14
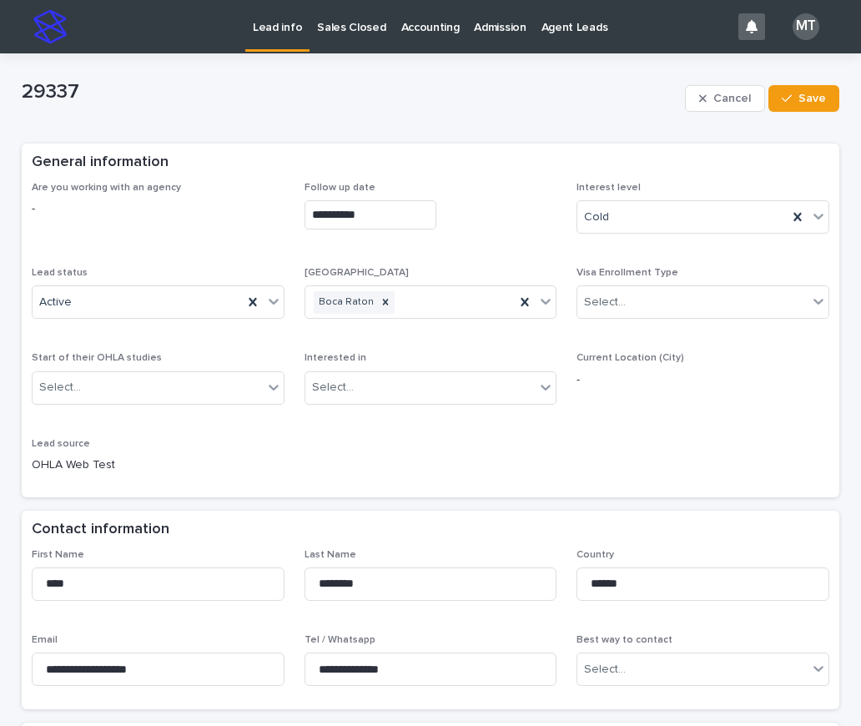
scroll to position [334, 0]
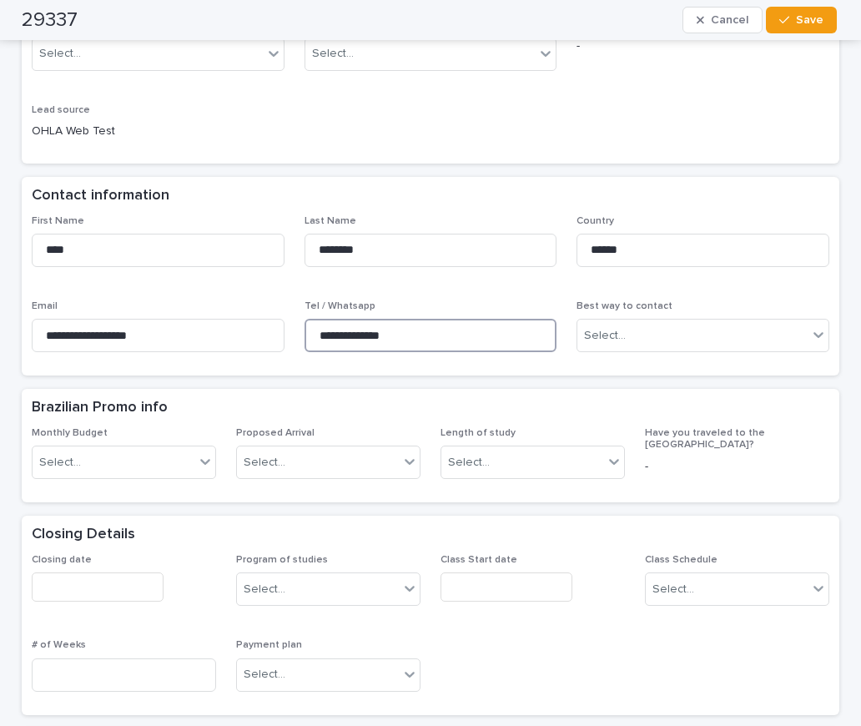
drag, startPoint x: 441, startPoint y: 335, endPoint x: 255, endPoint y: 311, distance: 188.5
click at [255, 311] on div "**********" at bounding box center [431, 290] width 798 height 151
click at [344, 399] on div "Brazilian Promo info" at bounding box center [427, 408] width 791 height 18
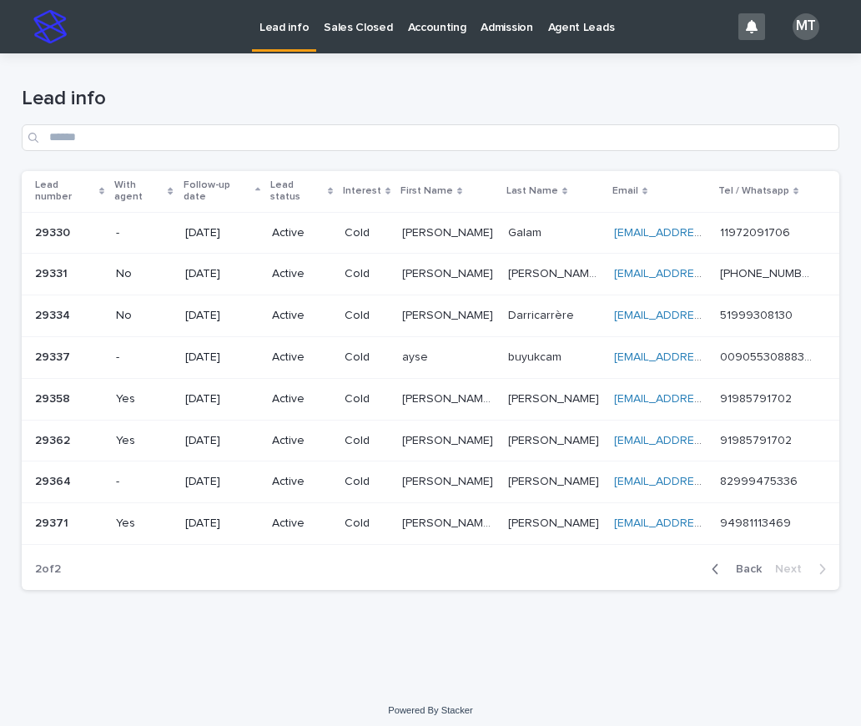
click at [500, 302] on td "[PERSON_NAME] [PERSON_NAME]" at bounding box center [449, 316] width 106 height 42
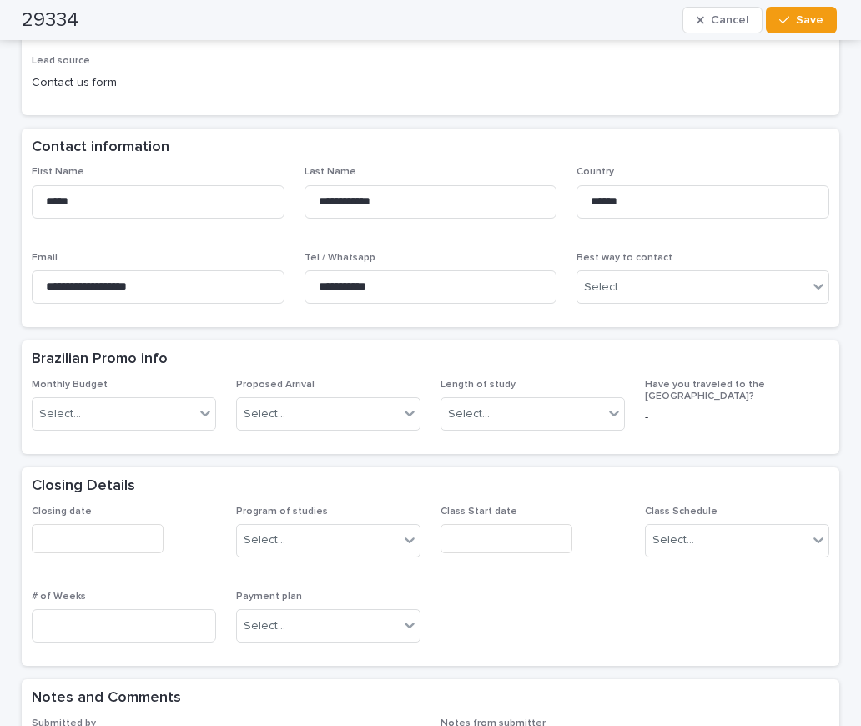
scroll to position [250, 0]
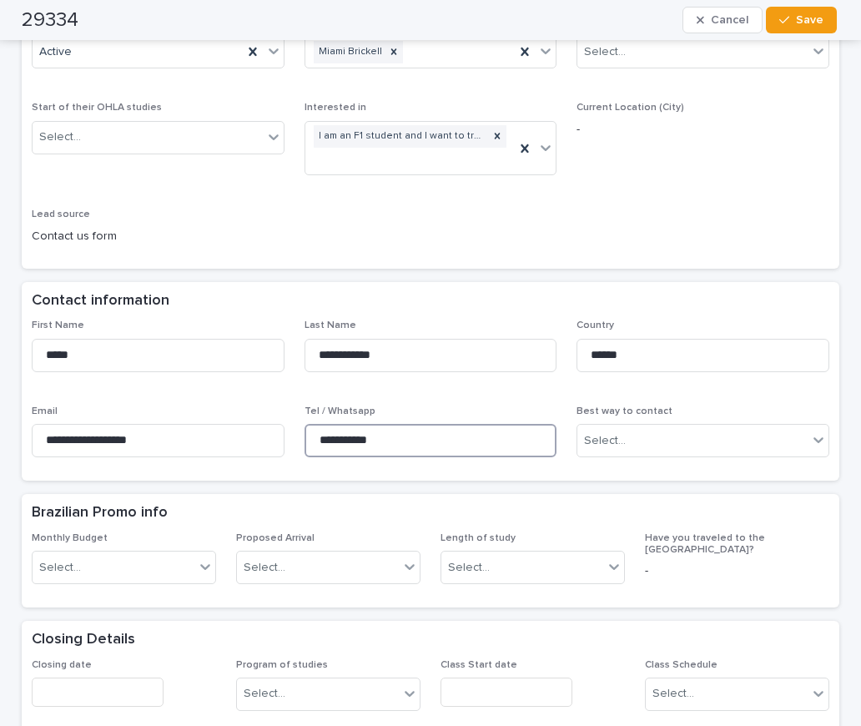
drag, startPoint x: 403, startPoint y: 441, endPoint x: 286, endPoint y: 436, distance: 117.0
click at [286, 436] on div "**********" at bounding box center [431, 395] width 798 height 151
click at [279, 244] on div "**********" at bounding box center [431, 95] width 798 height 327
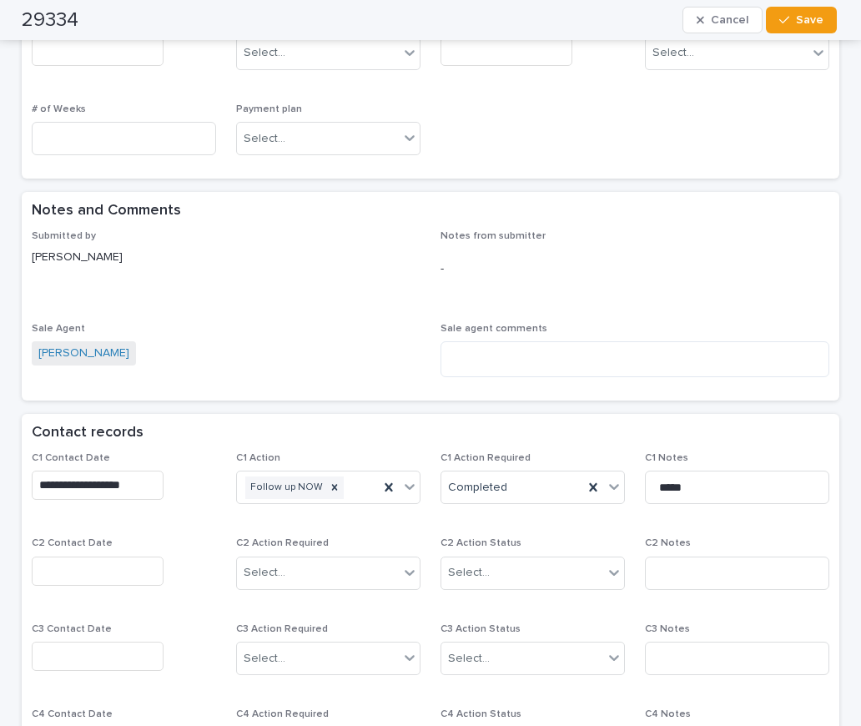
scroll to position [918, 0]
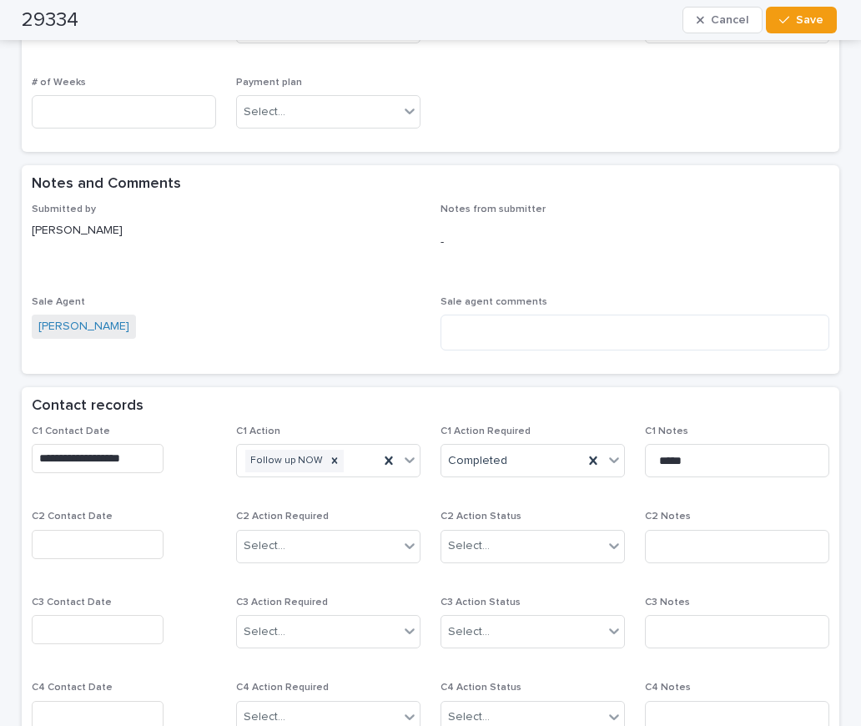
click at [110, 539] on input "text" at bounding box center [98, 544] width 132 height 29
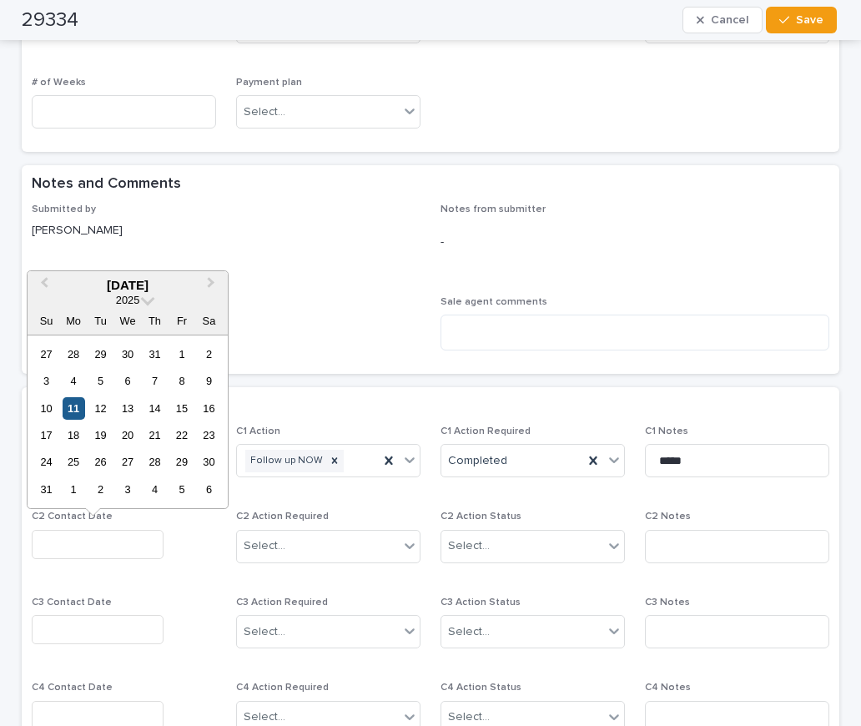
click at [73, 407] on div "11" at bounding box center [74, 408] width 23 height 23
type input "**********"
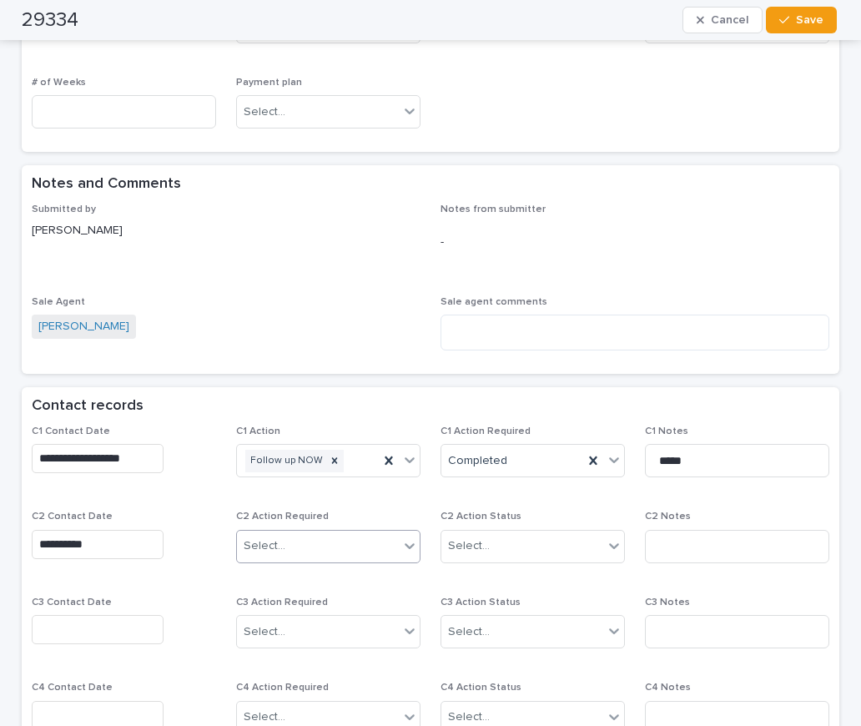
click at [265, 542] on div "Select..." at bounding box center [265, 546] width 42 height 18
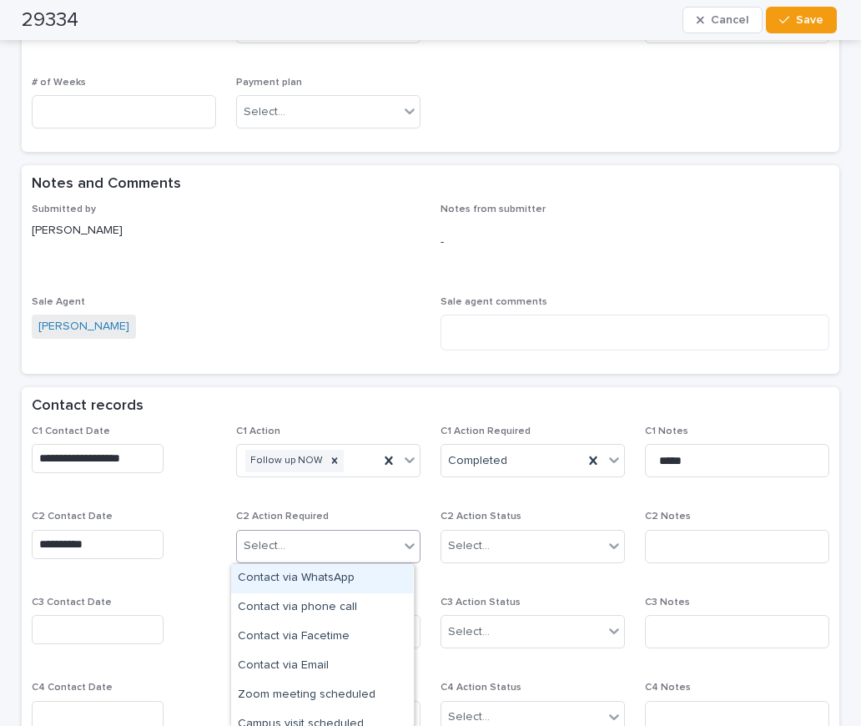
drag, startPoint x: 298, startPoint y: 575, endPoint x: 372, endPoint y: 568, distance: 74.6
click at [300, 575] on div "Contact via WhatsApp" at bounding box center [322, 578] width 182 height 29
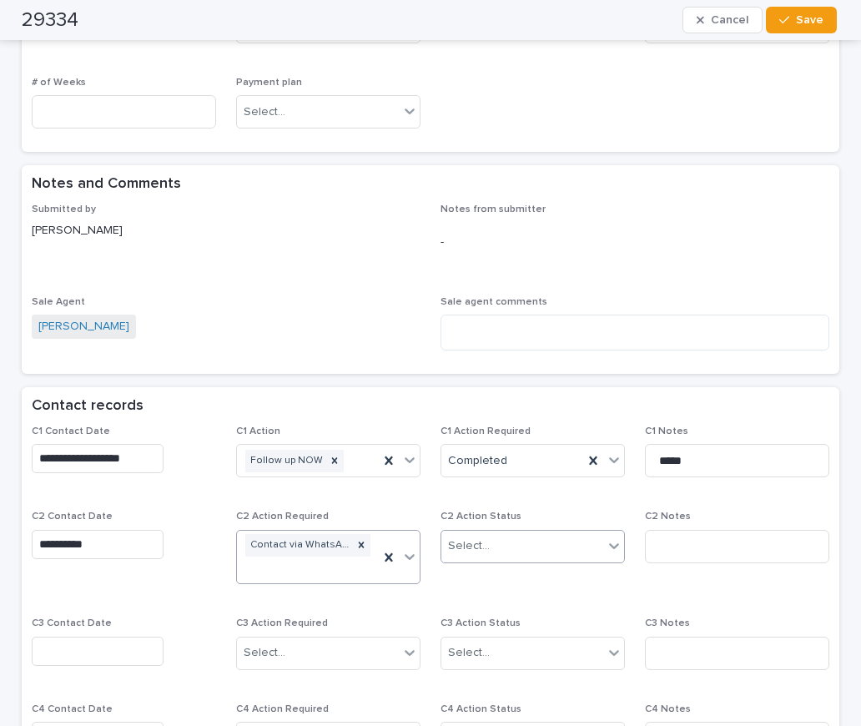
scroll to position [929, 0]
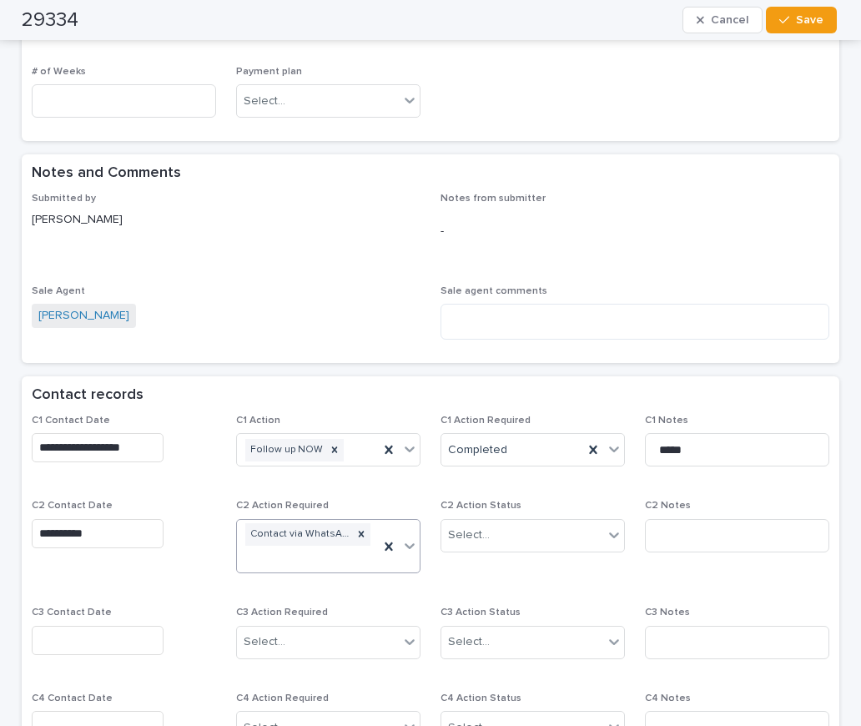
click at [405, 547] on icon at bounding box center [410, 546] width 10 height 6
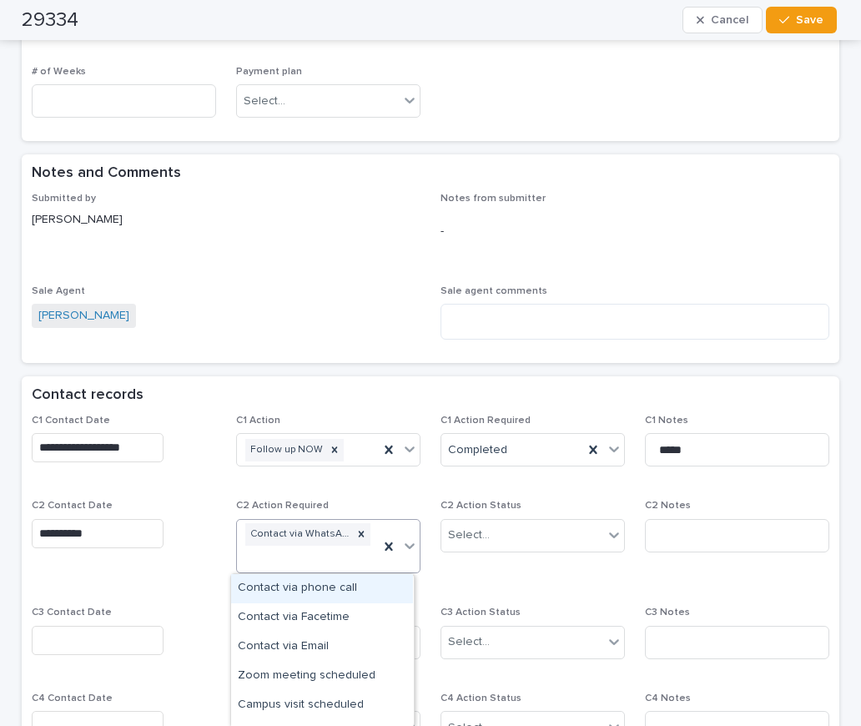
click at [324, 586] on div "Contact via phone call" at bounding box center [322, 588] width 182 height 29
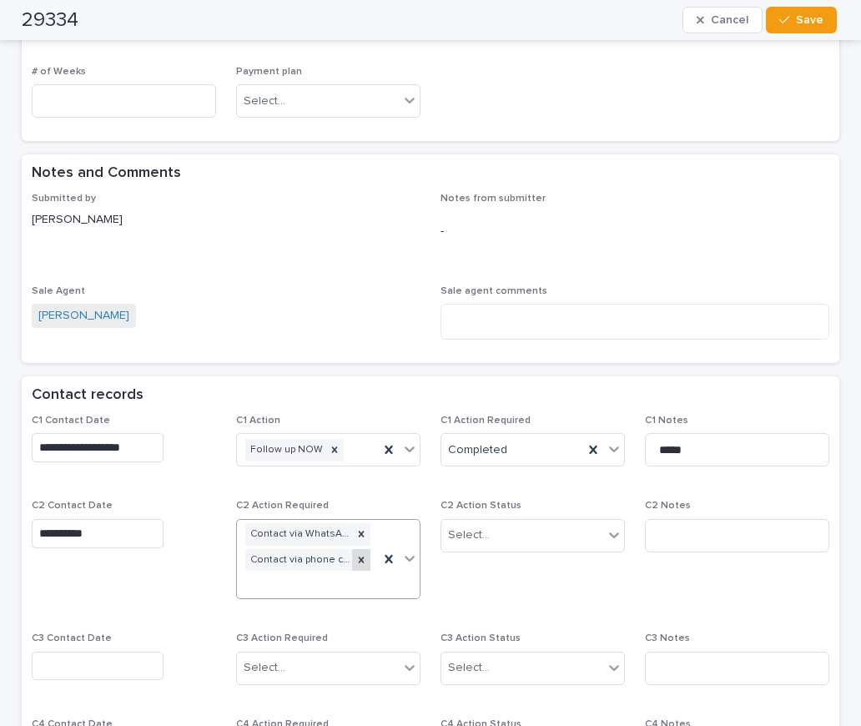
scroll to position [941, 0]
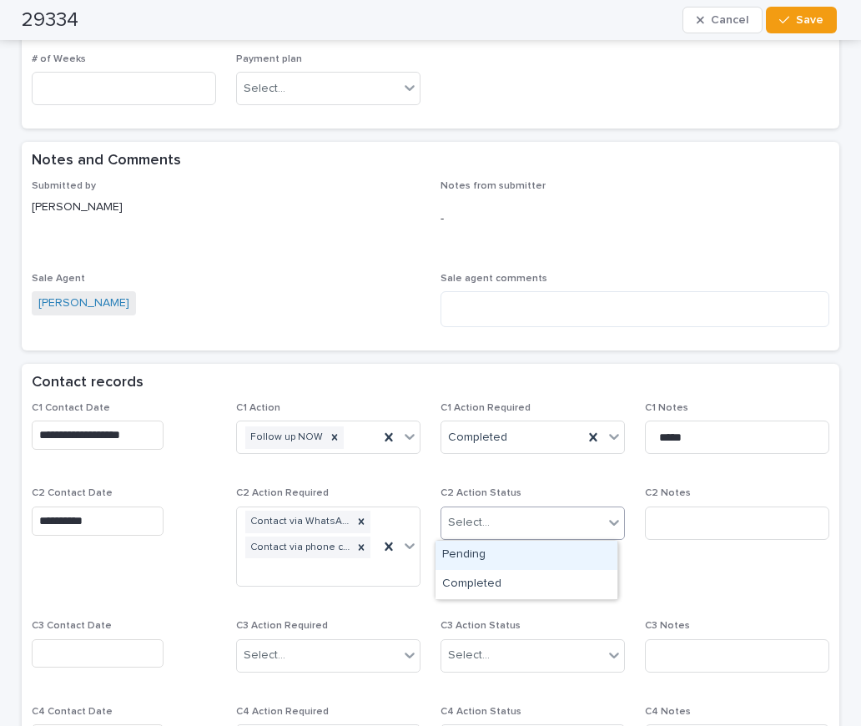
click at [581, 522] on div "Select..." at bounding box center [522, 523] width 162 height 28
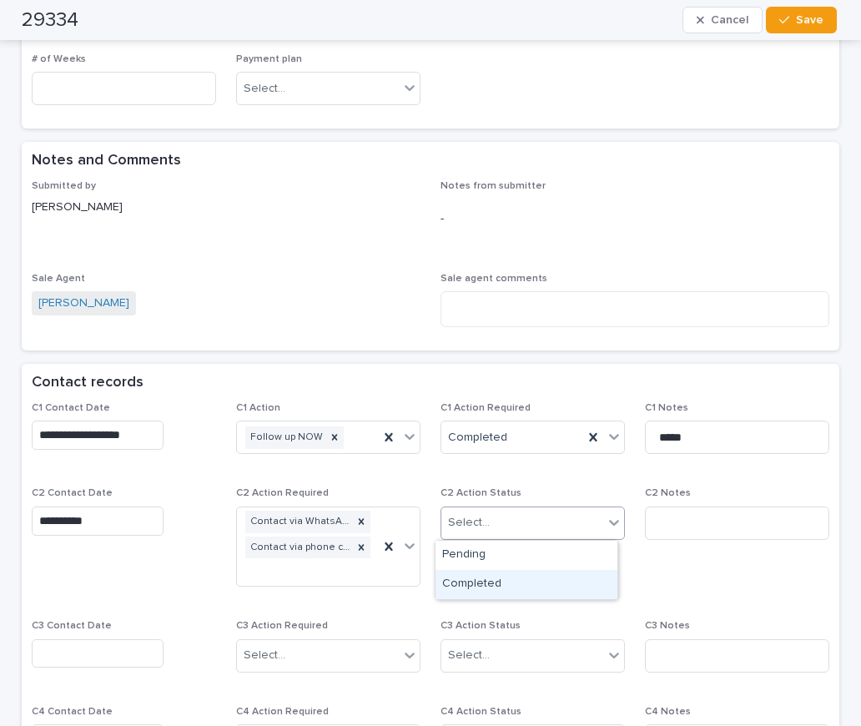
click at [462, 579] on div "Completed" at bounding box center [527, 584] width 182 height 29
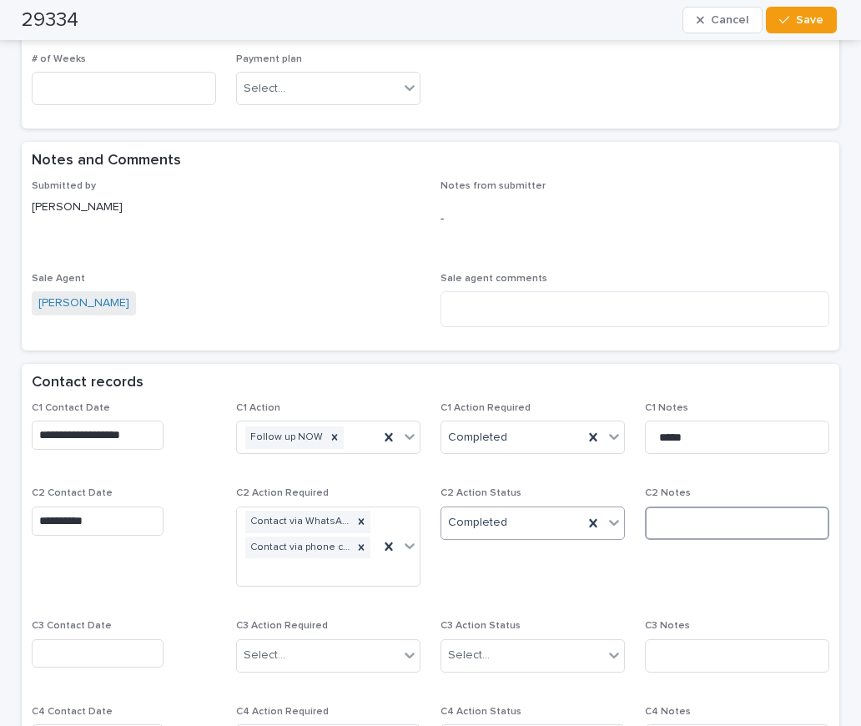
click at [662, 522] on input at bounding box center [737, 523] width 184 height 33
type input "*********"
click at [798, 24] on span "Save" at bounding box center [810, 20] width 28 height 12
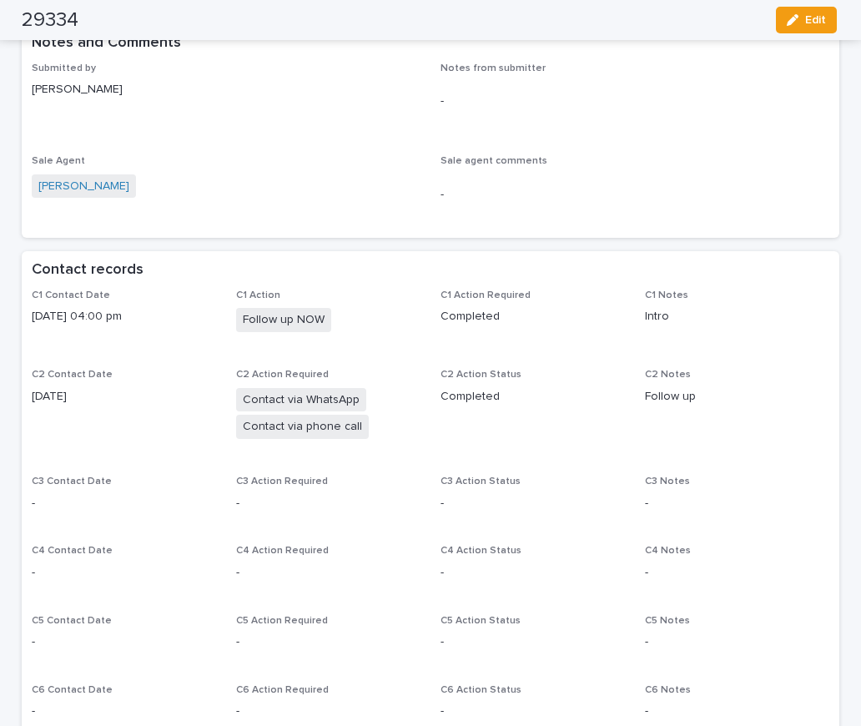
scroll to position [823, 0]
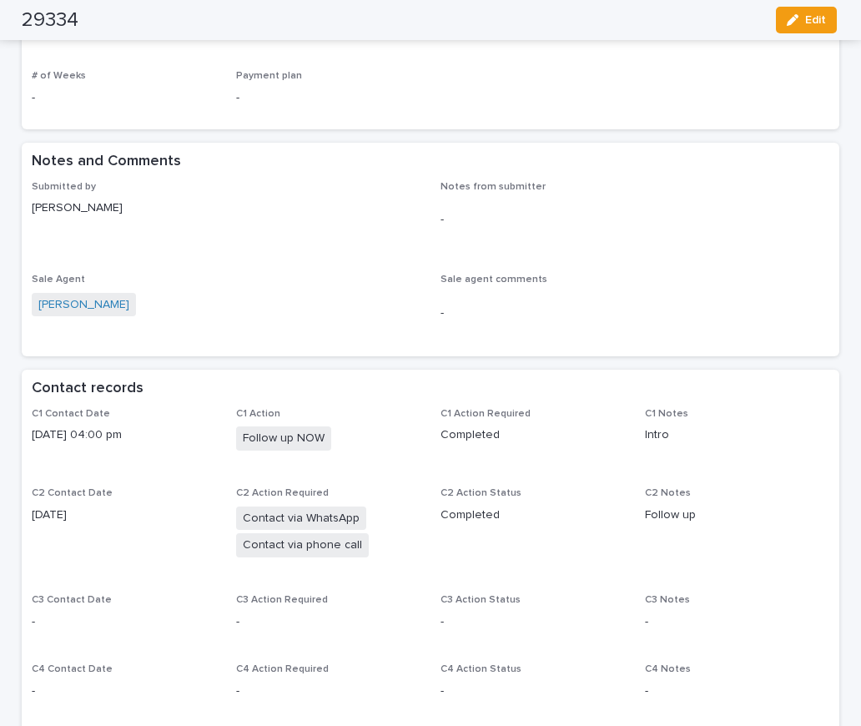
click at [314, 220] on span "Submitted by [PERSON_NAME]" at bounding box center [226, 217] width 389 height 73
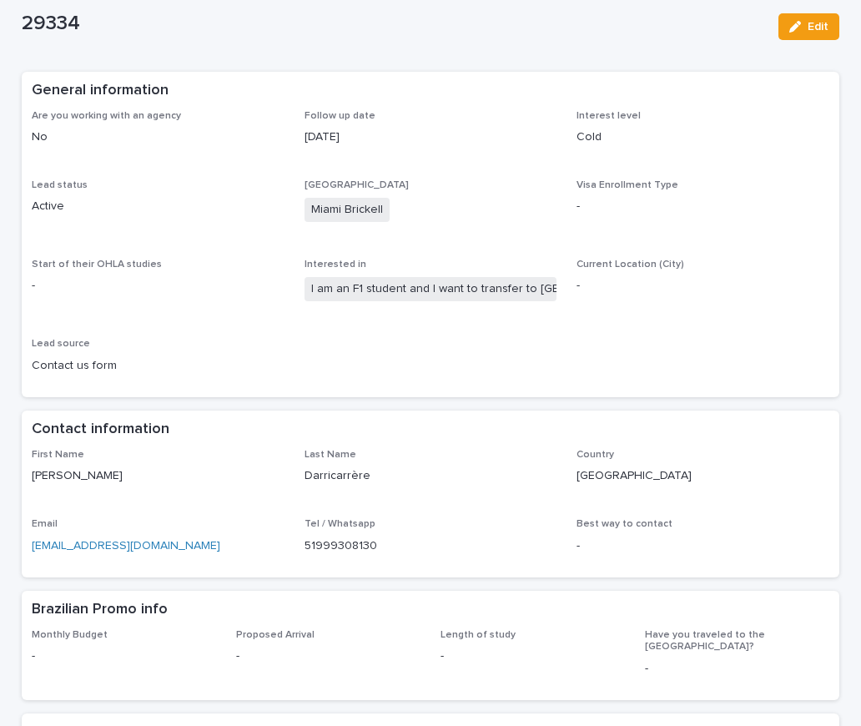
scroll to position [0, 0]
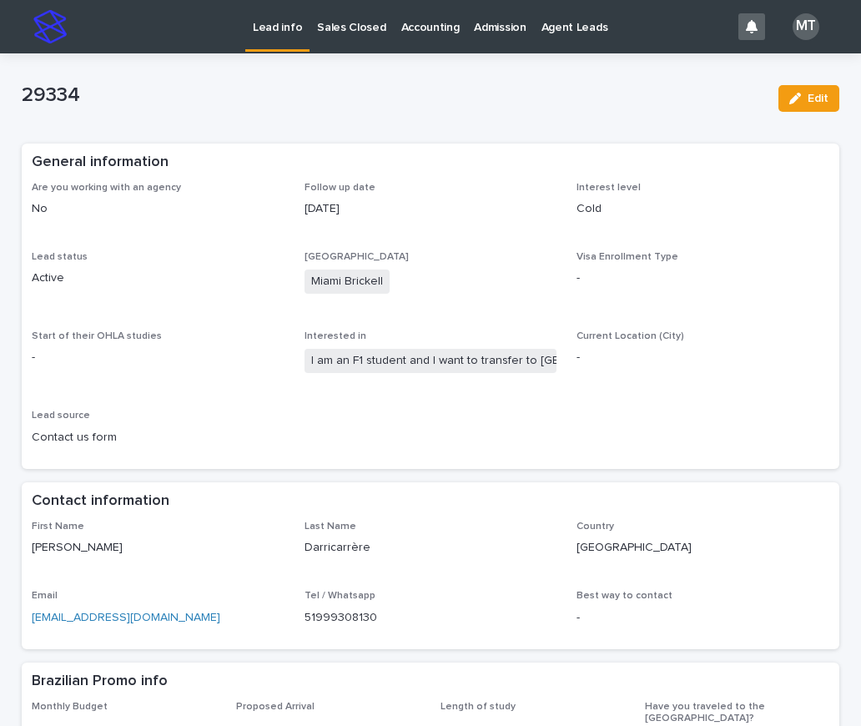
click at [307, 400] on div "Are you working with an agency No Follow up date [DATE] Interest level Cold Lea…" at bounding box center [431, 321] width 798 height 278
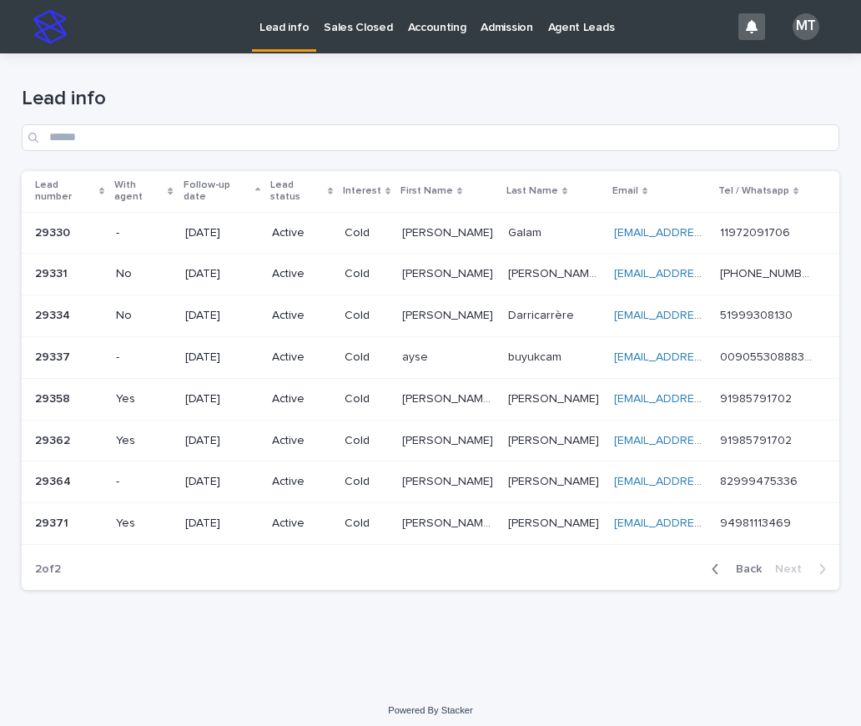
click at [433, 271] on div "[PERSON_NAME] [PERSON_NAME]" at bounding box center [448, 274] width 93 height 28
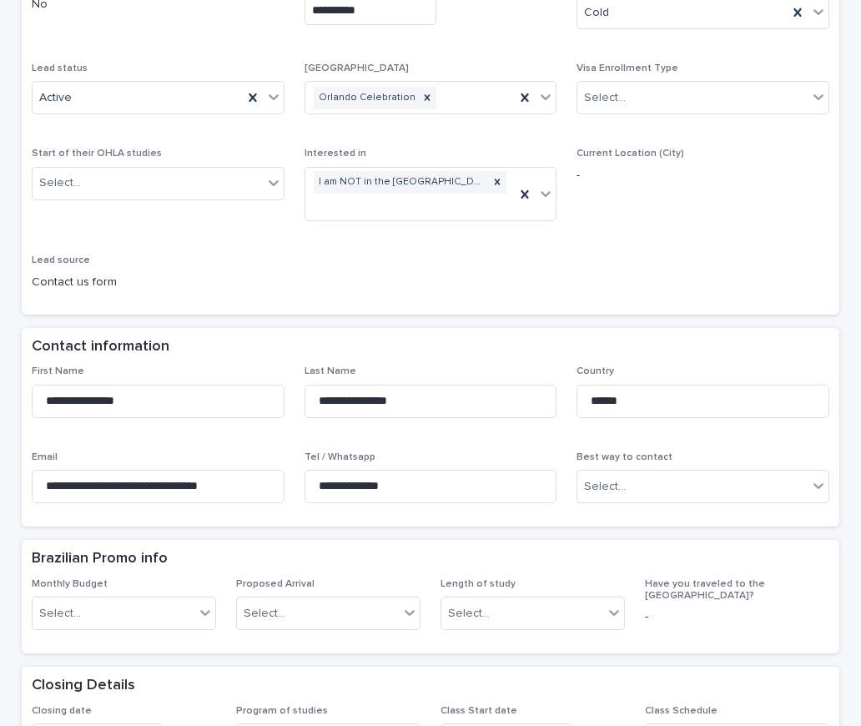
scroll to position [417, 0]
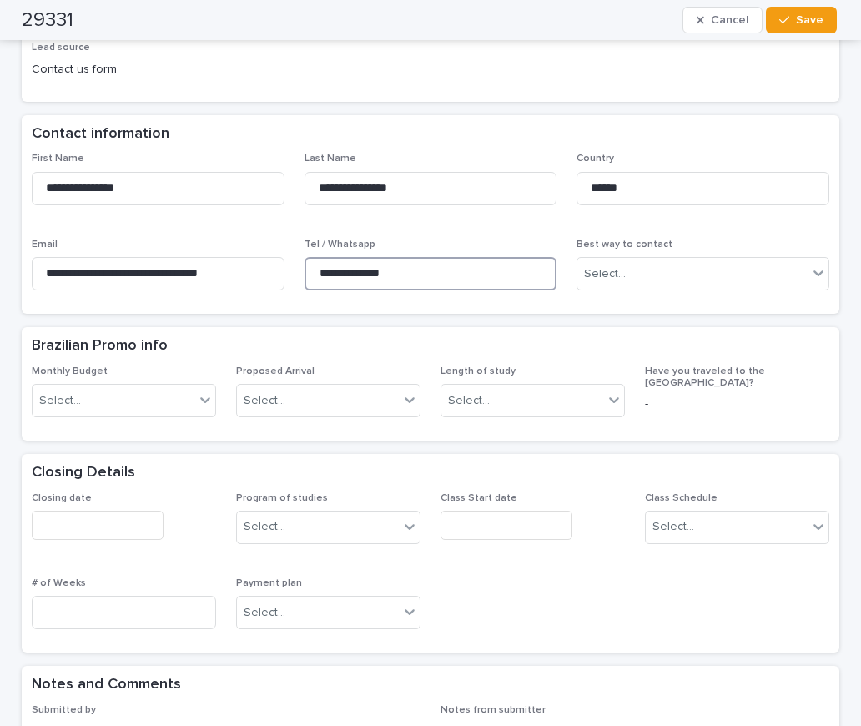
drag, startPoint x: 421, startPoint y: 277, endPoint x: 283, endPoint y: 253, distance: 140.6
click at [283, 253] on div "**********" at bounding box center [431, 228] width 798 height 151
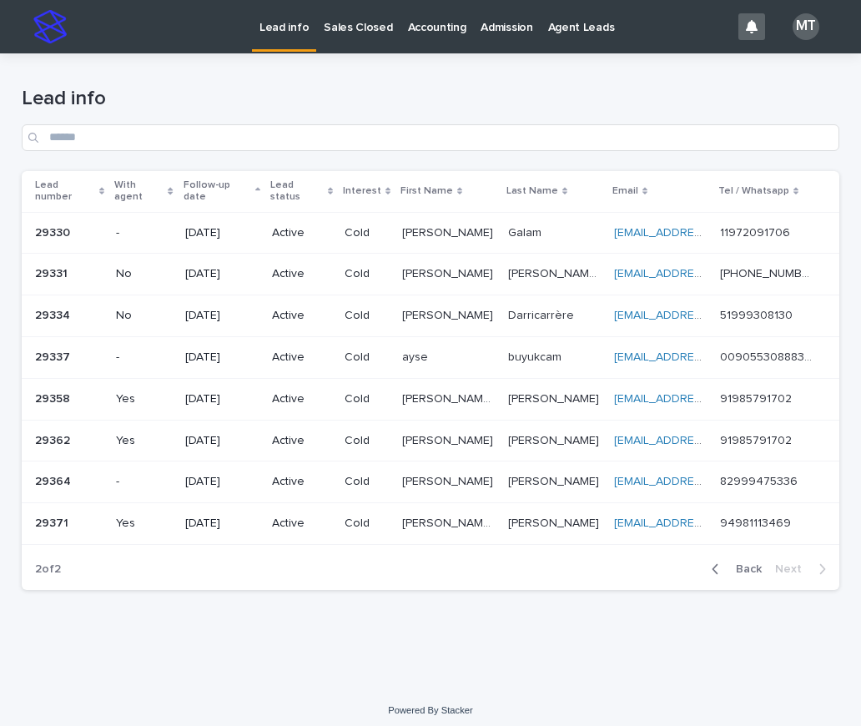
click at [482, 265] on p "[PERSON_NAME]" at bounding box center [449, 273] width 94 height 18
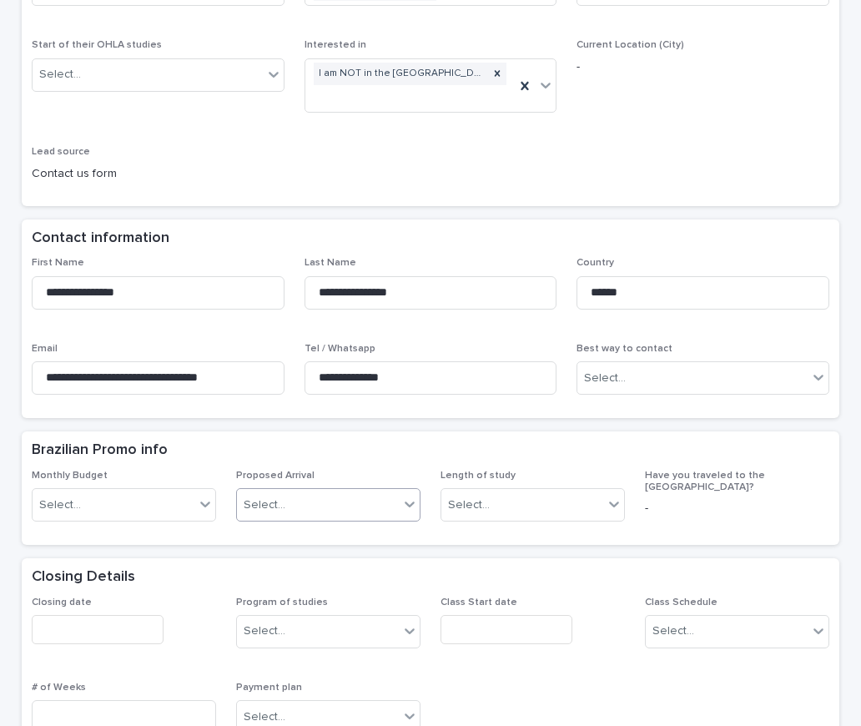
scroll to position [417, 0]
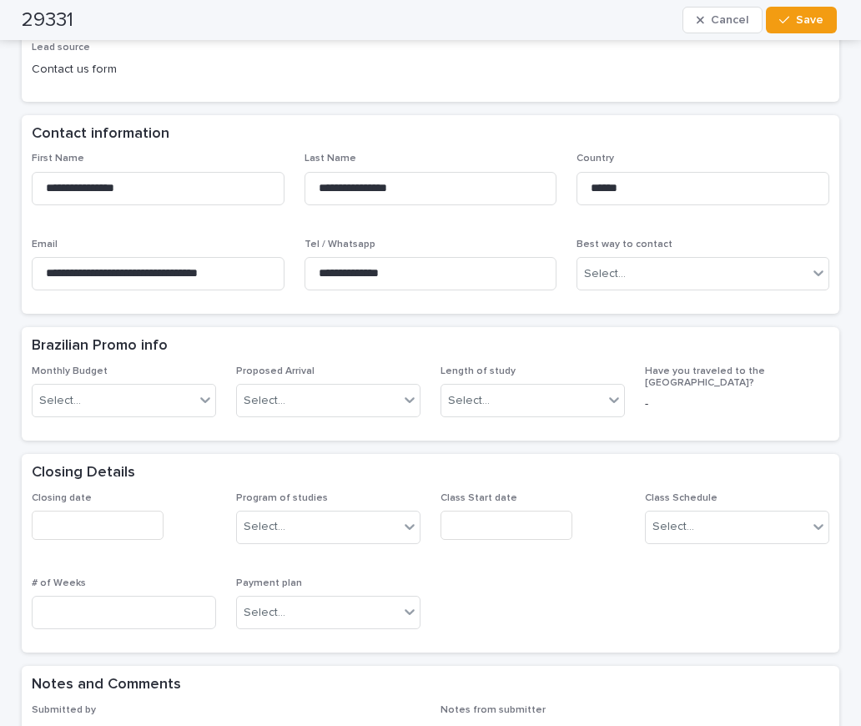
drag, startPoint x: 343, startPoint y: 360, endPoint x: 364, endPoint y: 371, distance: 23.9
click at [343, 360] on div "Brazilian Promo info" at bounding box center [431, 346] width 818 height 38
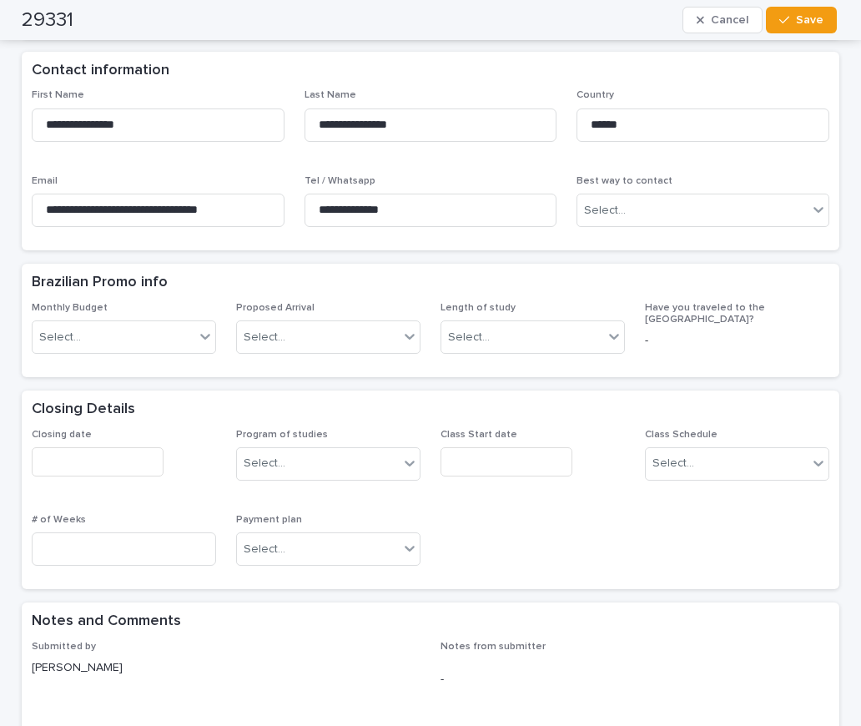
scroll to position [835, 0]
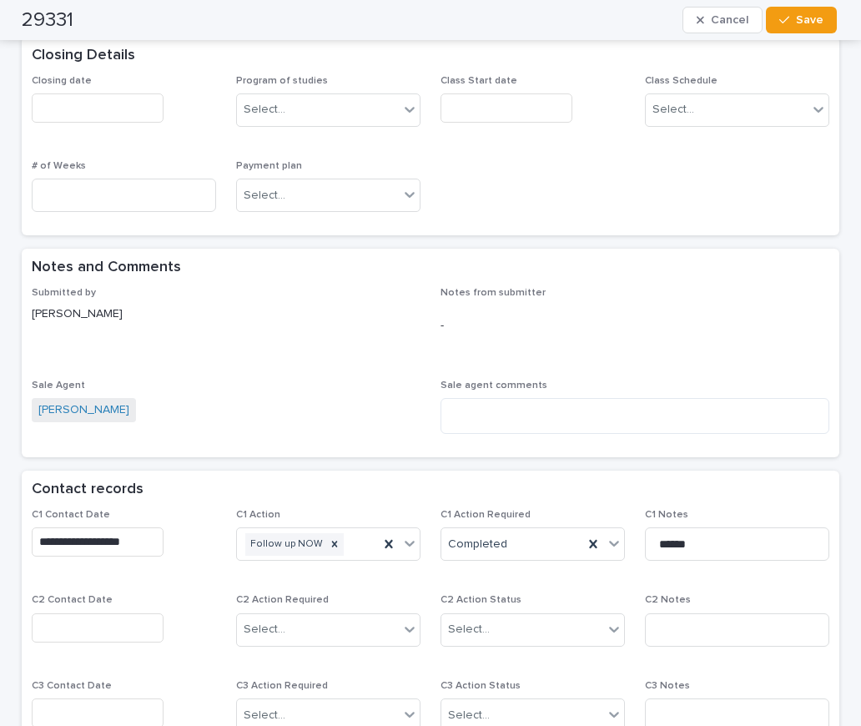
click at [488, 394] on div "Sale agent comments" at bounding box center [635, 414] width 389 height 68
click at [477, 391] on div at bounding box center [477, 391] width 0 height 0
click at [568, 421] on textarea at bounding box center [635, 416] width 389 height 36
paste textarea "**********"
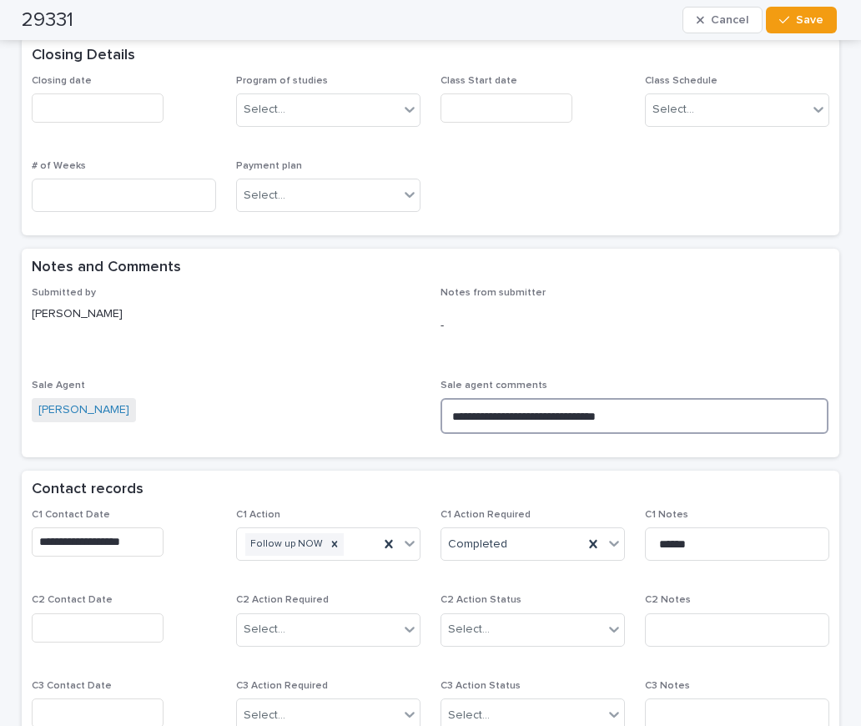
type textarea "**********"
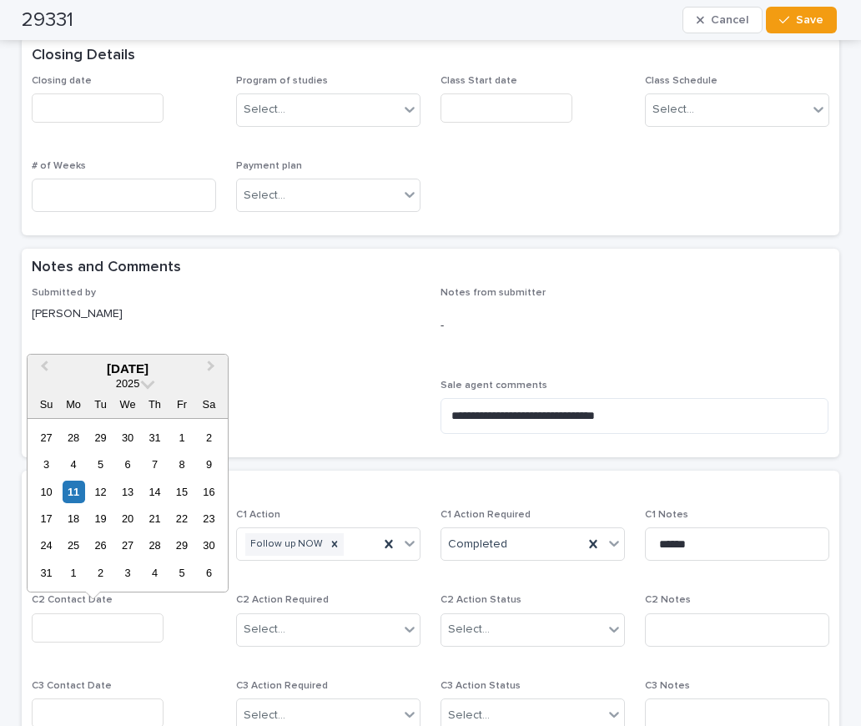
click at [114, 627] on input "text" at bounding box center [98, 627] width 132 height 29
click at [74, 488] on div "11" at bounding box center [74, 492] width 23 height 23
type input "**********"
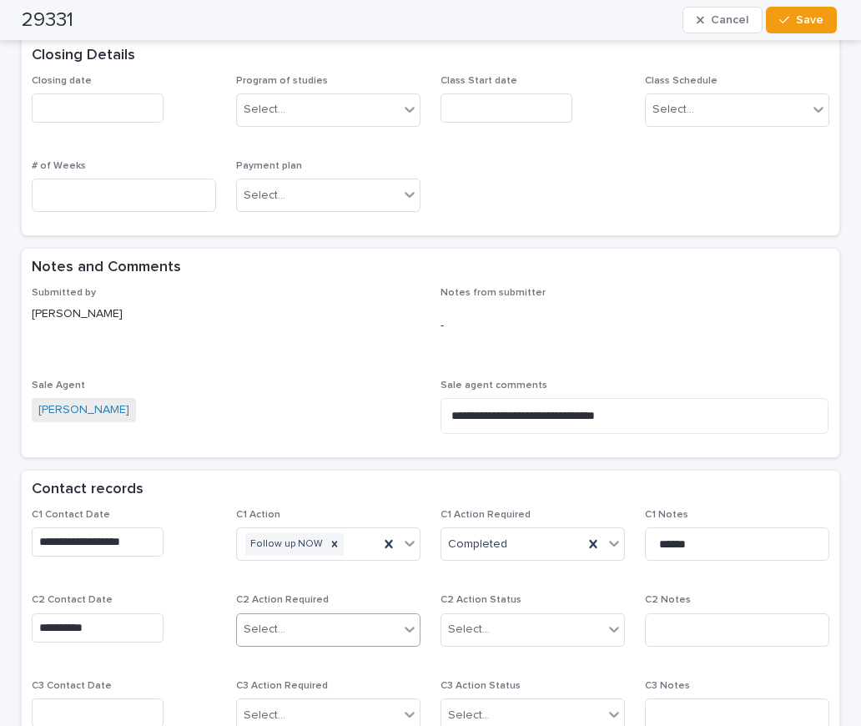
click at [287, 624] on input "text" at bounding box center [288, 630] width 2 height 14
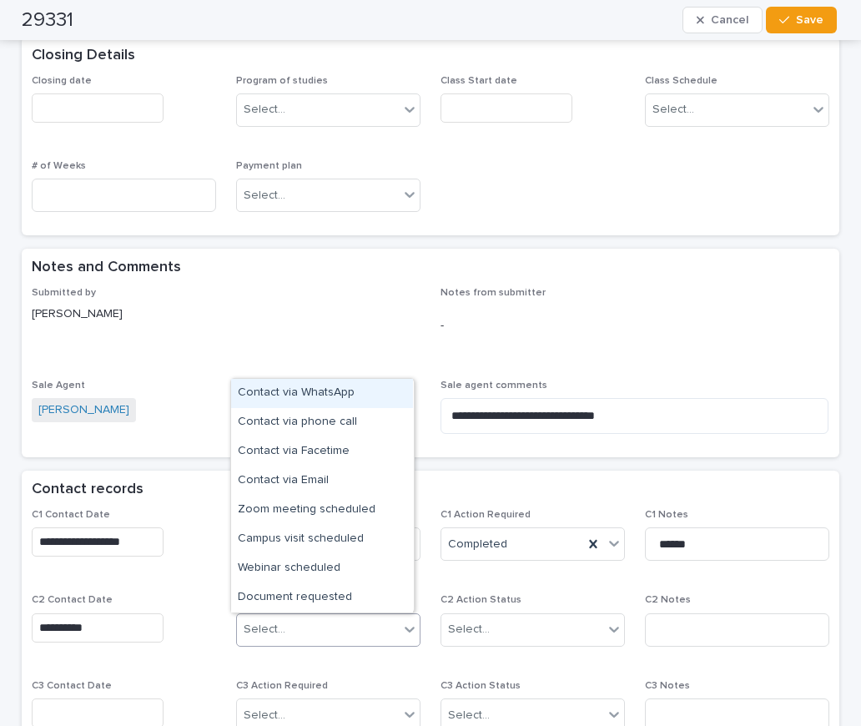
click at [308, 396] on div "Contact via WhatsApp" at bounding box center [322, 393] width 182 height 29
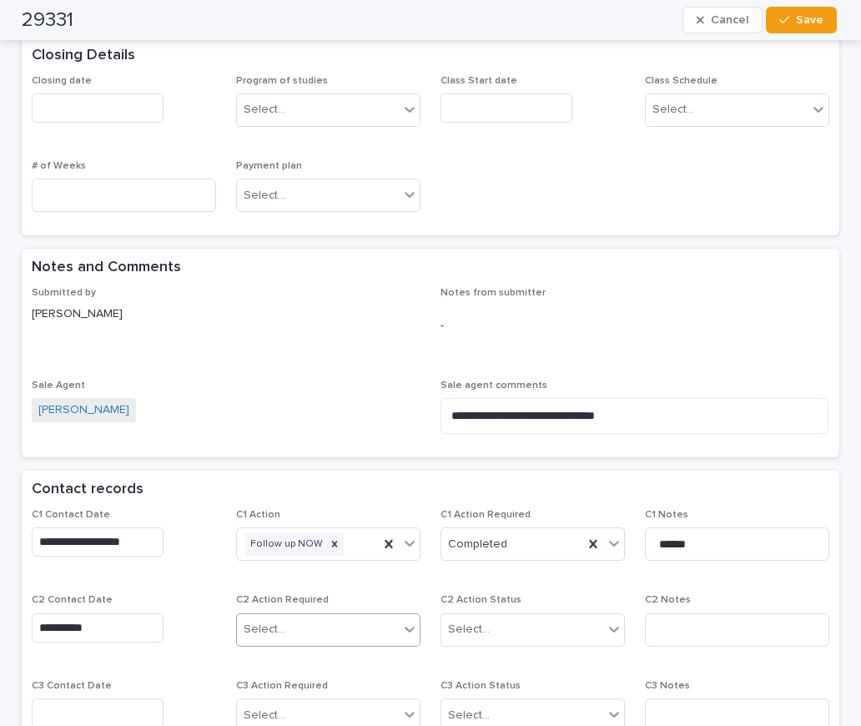
scroll to position [845, 0]
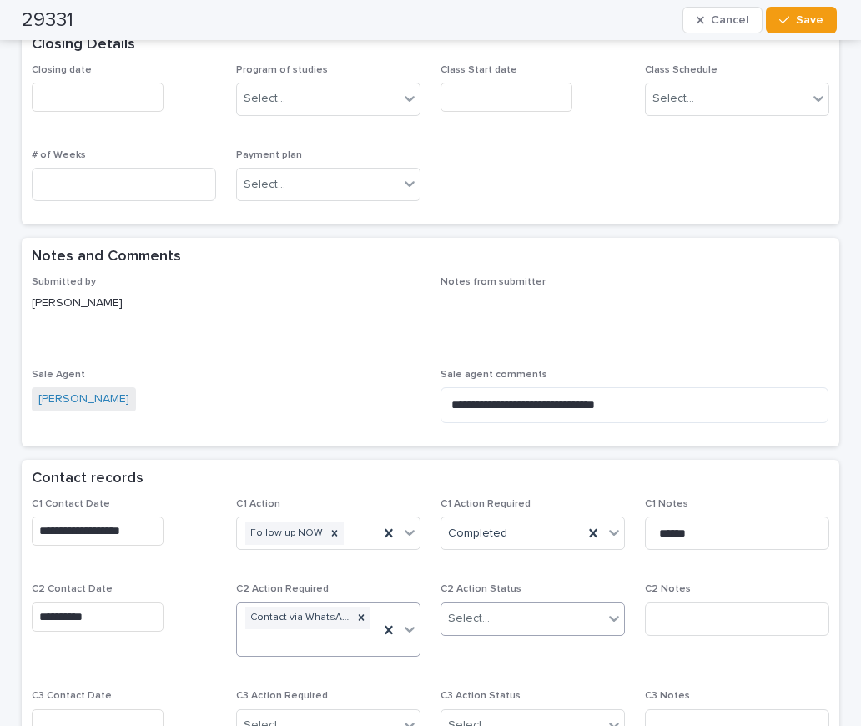
click at [472, 629] on div "Select..." at bounding box center [522, 619] width 162 height 28
click at [482, 671] on div "Completed" at bounding box center [527, 680] width 182 height 29
click at [655, 618] on input at bounding box center [737, 619] width 184 height 33
type input "*********"
click at [793, 29] on button "Save" at bounding box center [801, 20] width 71 height 27
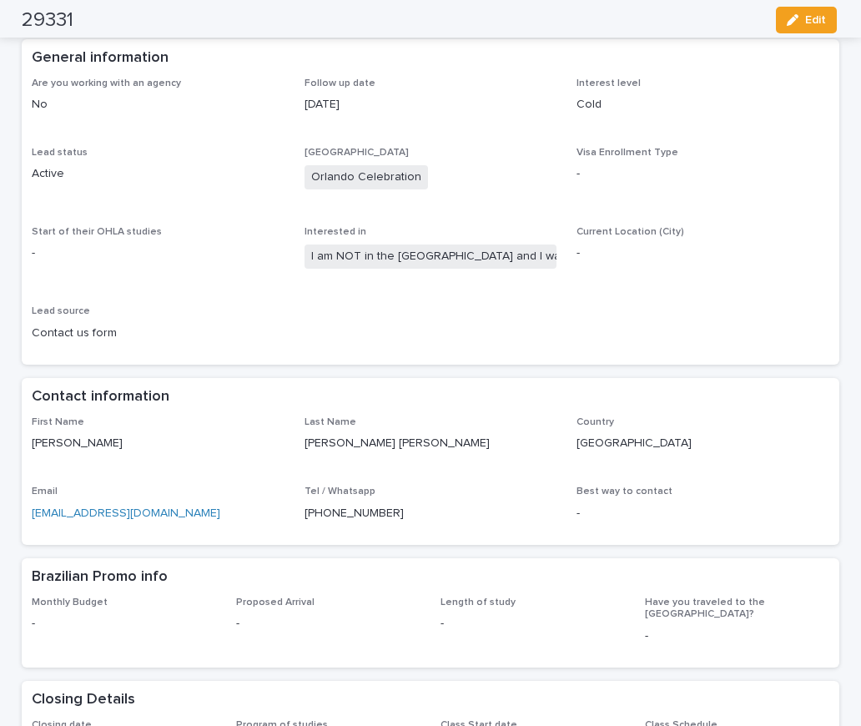
scroll to position [0, 0]
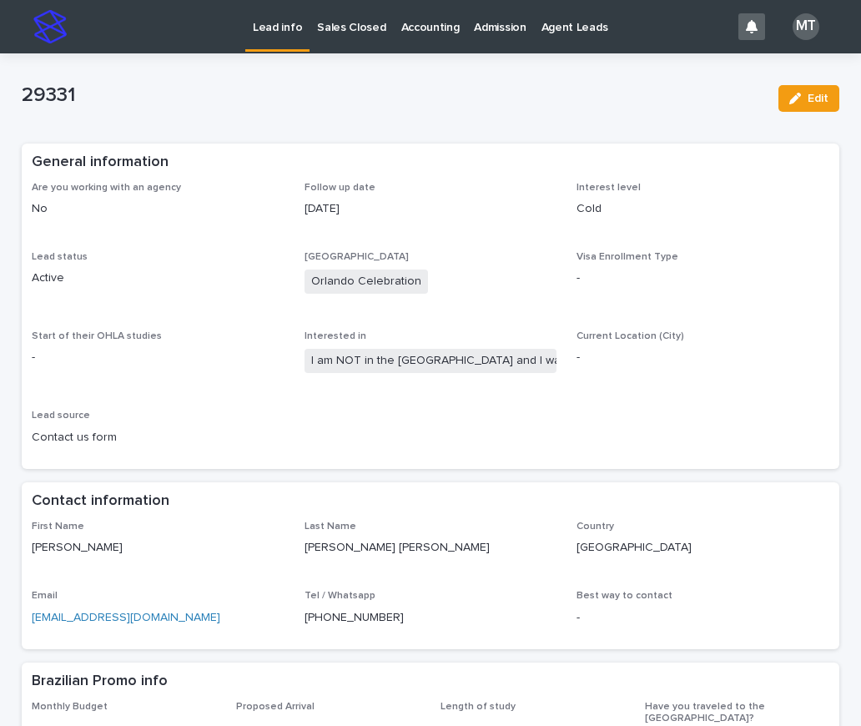
click at [273, 28] on p "Lead info" at bounding box center [277, 17] width 49 height 35
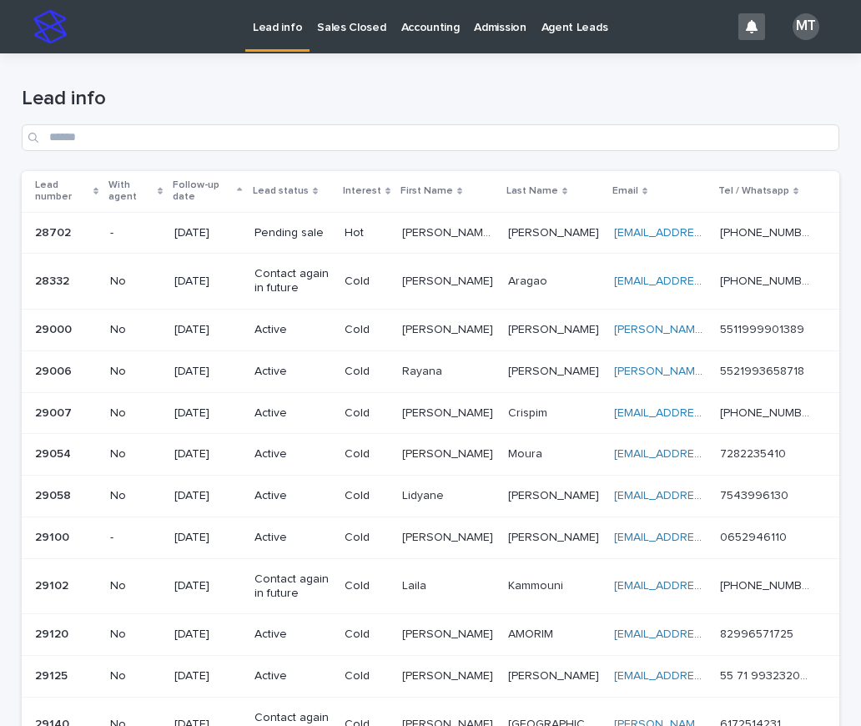
drag, startPoint x: 324, startPoint y: 95, endPoint x: 335, endPoint y: 97, distance: 11.8
click at [324, 95] on h1 "Lead info" at bounding box center [431, 99] width 818 height 24
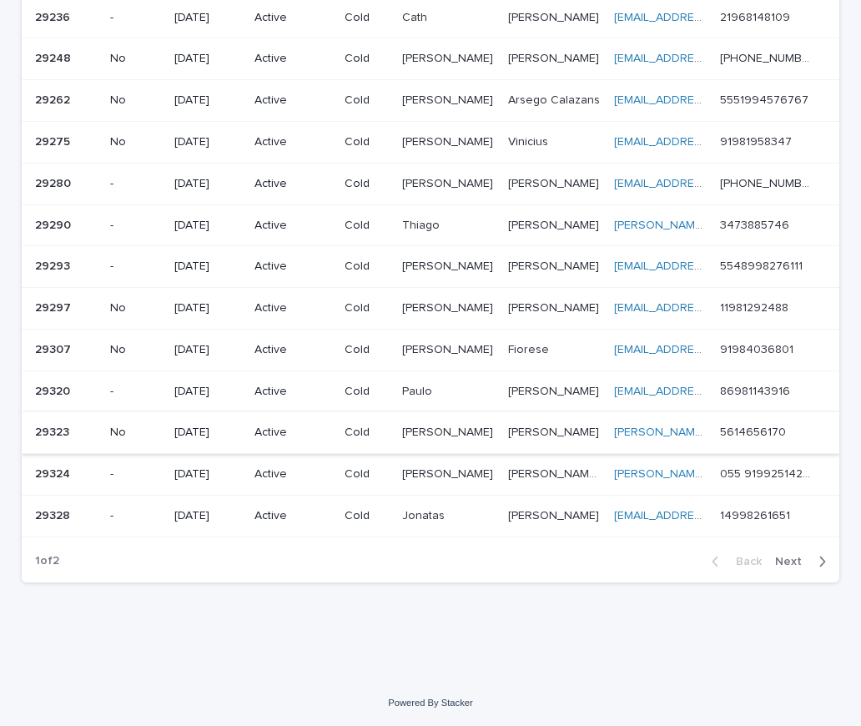
scroll to position [965, 0]
click at [792, 566] on span "Next" at bounding box center [793, 561] width 37 height 12
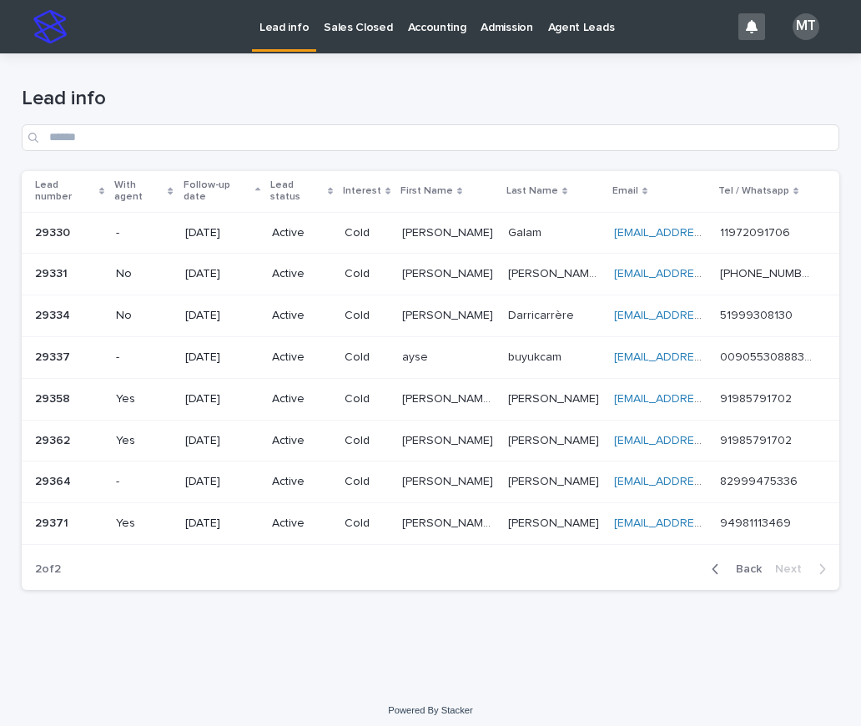
click at [522, 223] on p "Galam" at bounding box center [526, 232] width 37 height 18
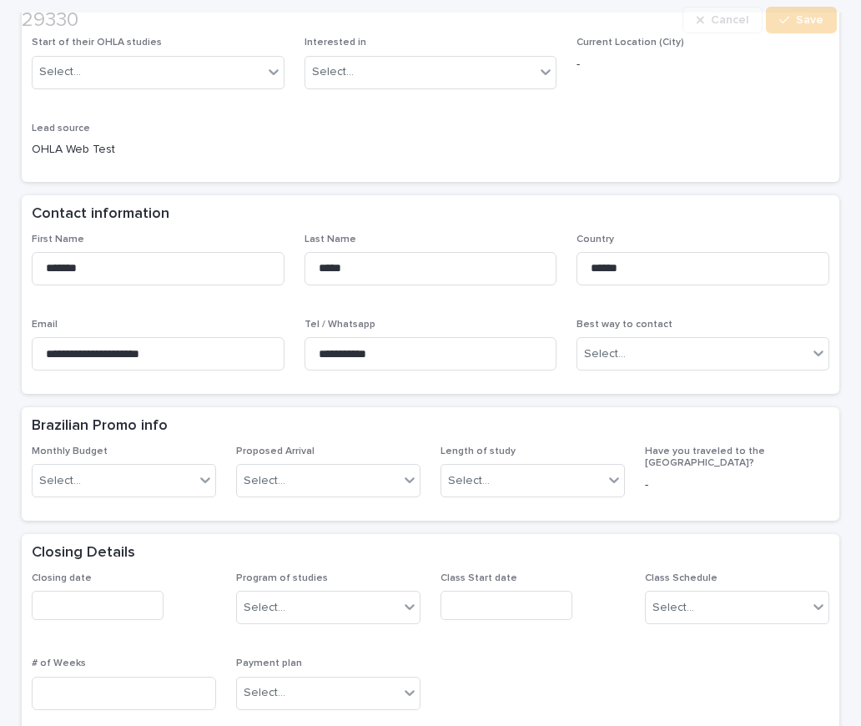
scroll to position [334, 0]
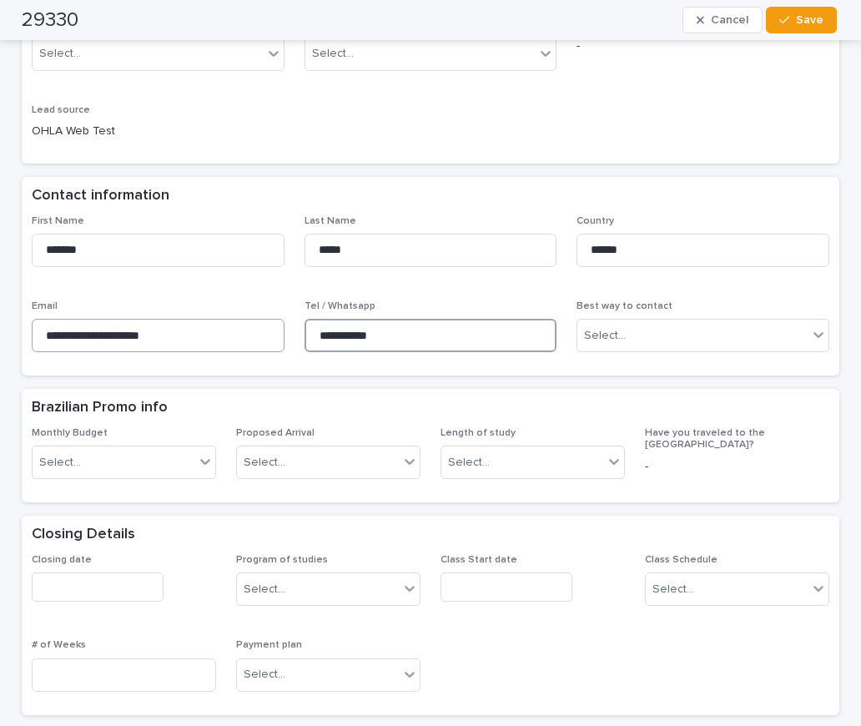
drag, startPoint x: 400, startPoint y: 328, endPoint x: 274, endPoint y: 330, distance: 126.0
click at [274, 330] on div "**********" at bounding box center [431, 290] width 798 height 151
click at [275, 94] on div "**********" at bounding box center [431, 0] width 798 height 305
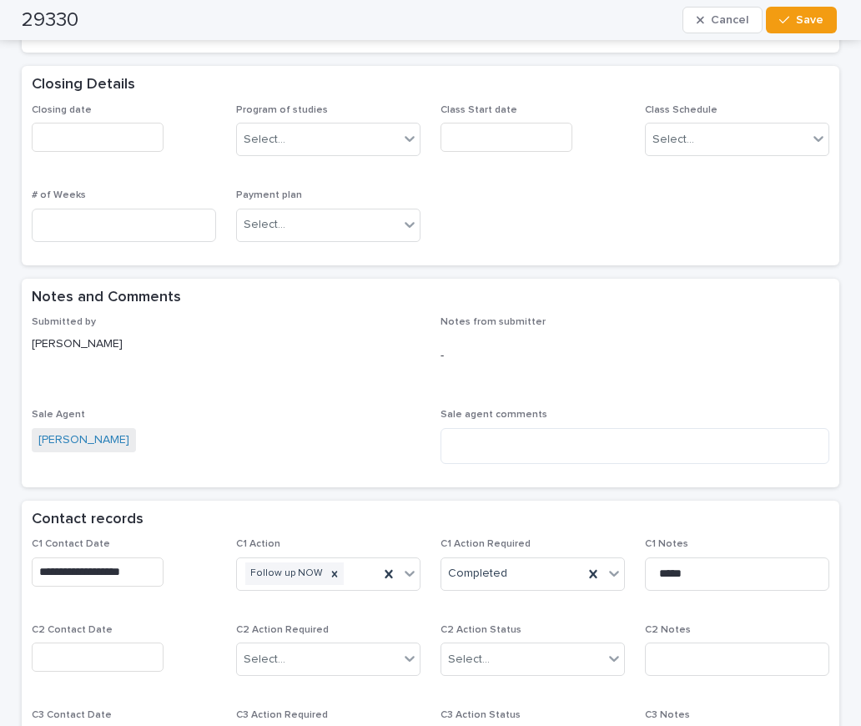
scroll to position [918, 0]
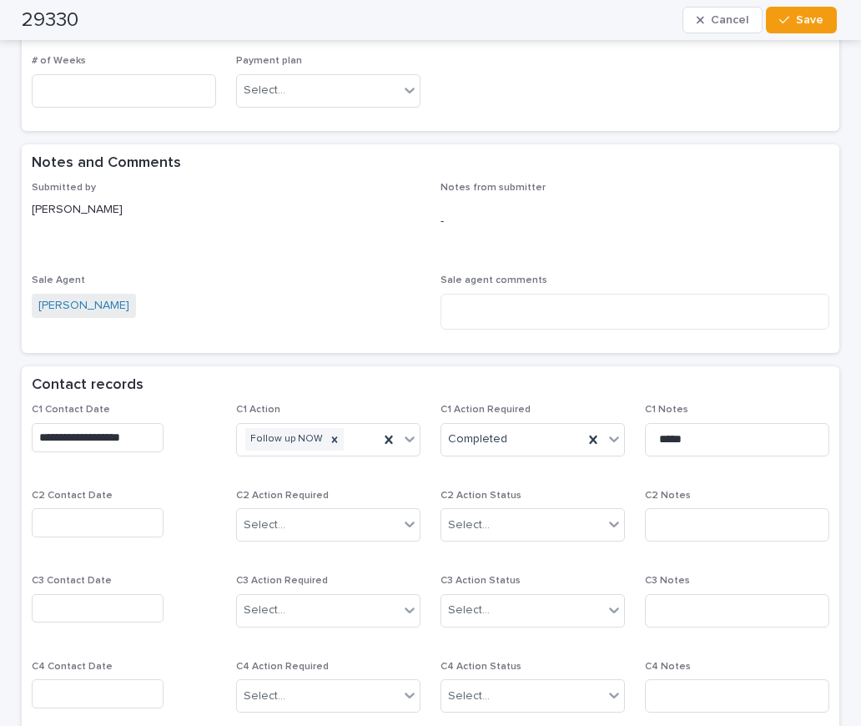
click at [105, 520] on input "text" at bounding box center [98, 522] width 132 height 29
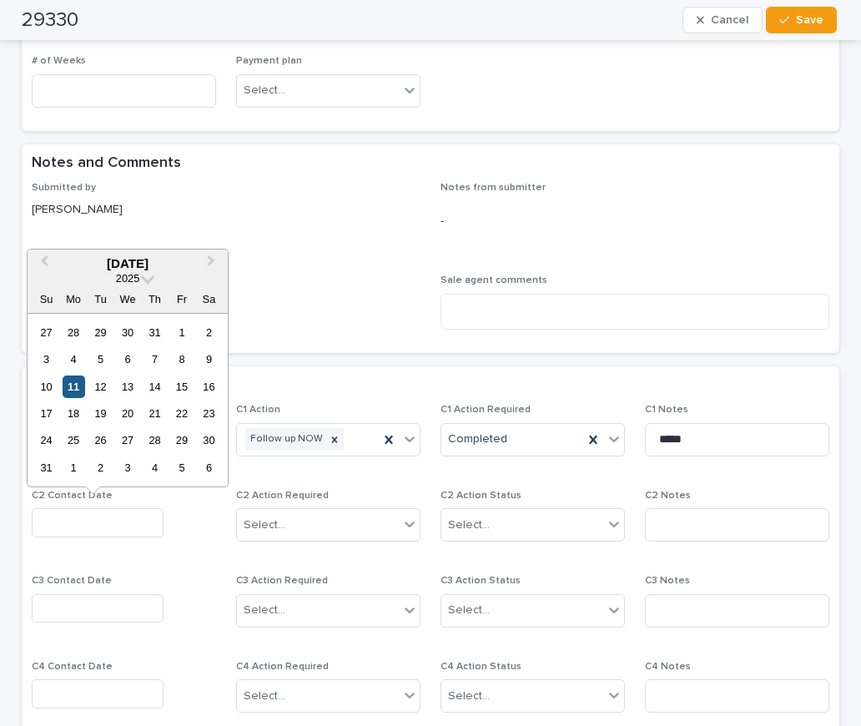
click at [74, 384] on div "11" at bounding box center [74, 387] width 23 height 23
type input "**********"
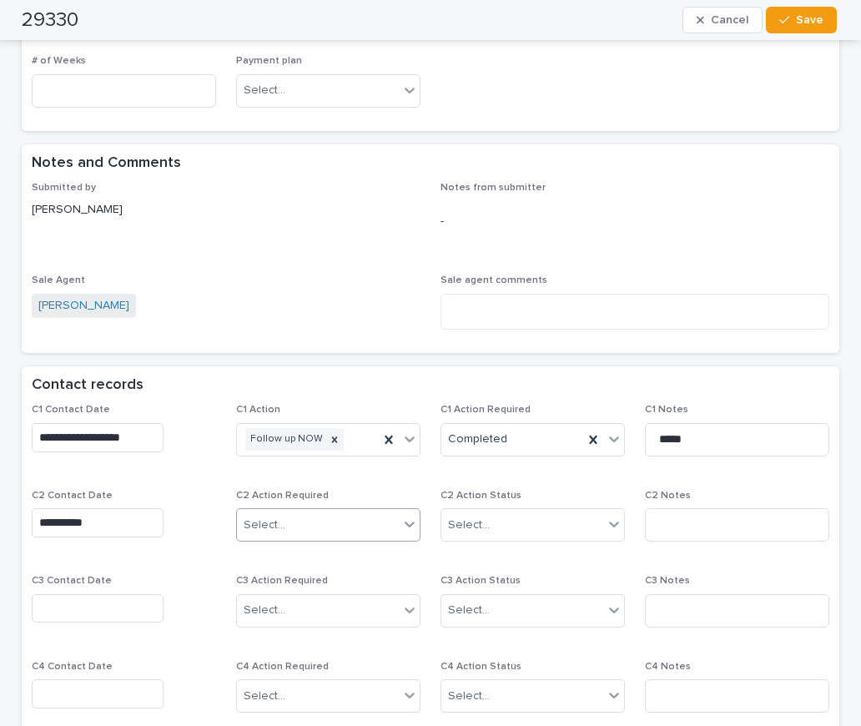
click at [310, 517] on div "Select..." at bounding box center [318, 526] width 162 height 28
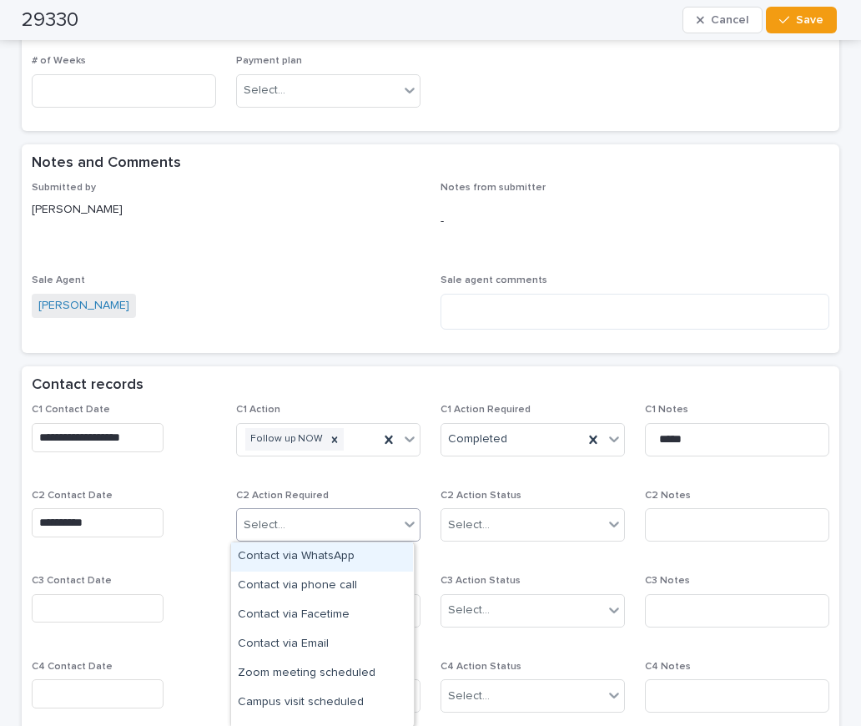
drag, startPoint x: 280, startPoint y: 552, endPoint x: 295, endPoint y: 549, distance: 15.2
click at [283, 552] on div "Contact via WhatsApp" at bounding box center [322, 556] width 182 height 29
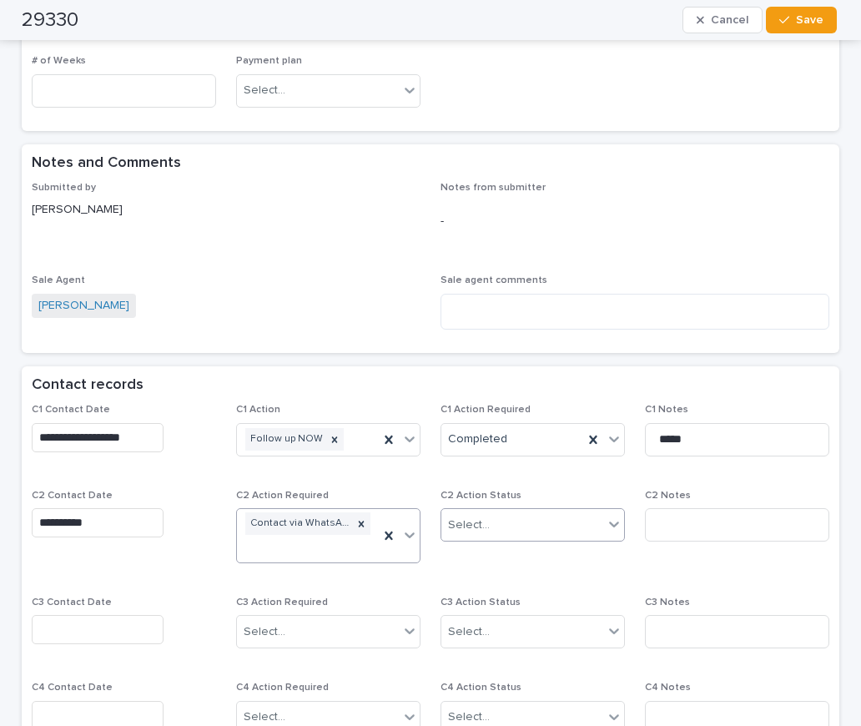
scroll to position [929, 0]
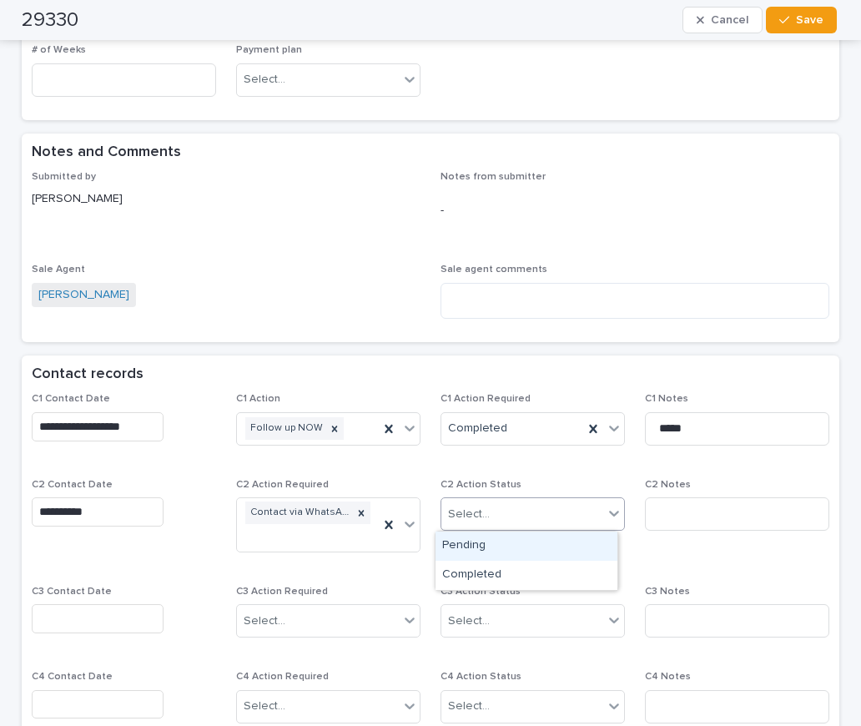
click at [487, 522] on div "Select..." at bounding box center [522, 515] width 162 height 28
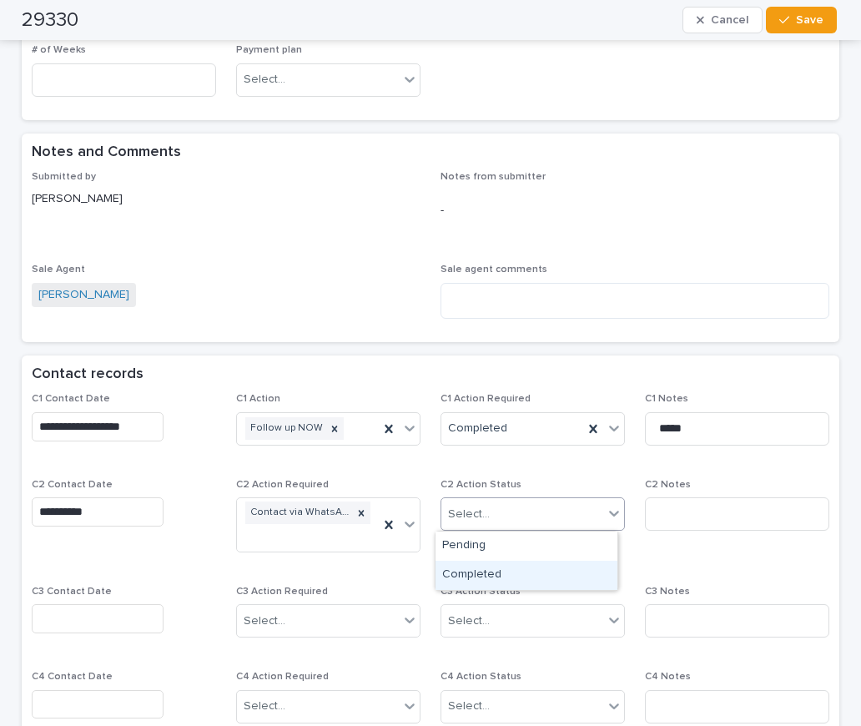
click at [485, 565] on div "Completed" at bounding box center [527, 575] width 182 height 29
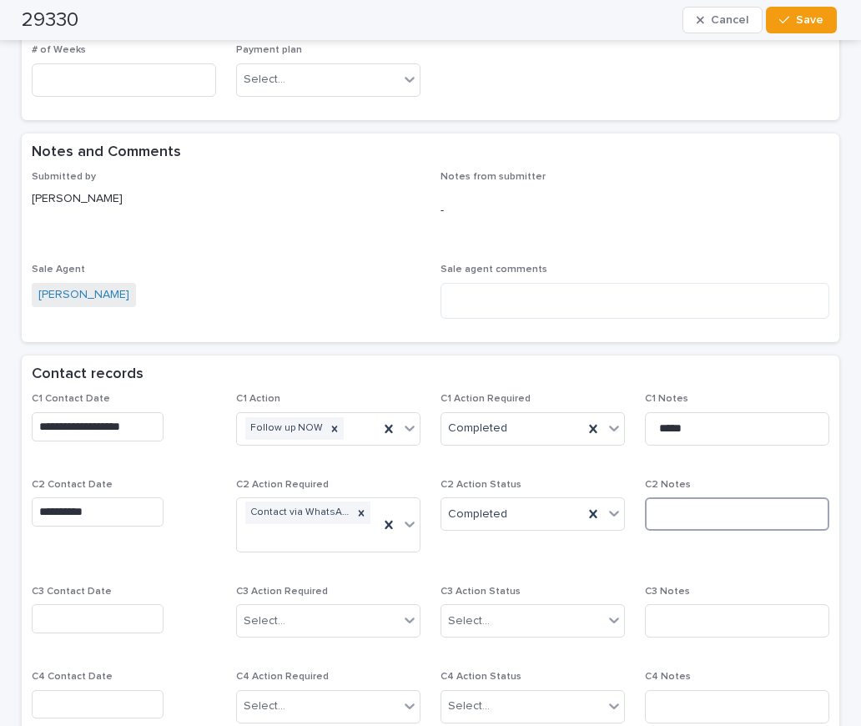
drag, startPoint x: 658, startPoint y: 508, endPoint x: 647, endPoint y: 517, distance: 13.7
click at [661, 508] on input at bounding box center [737, 513] width 184 height 33
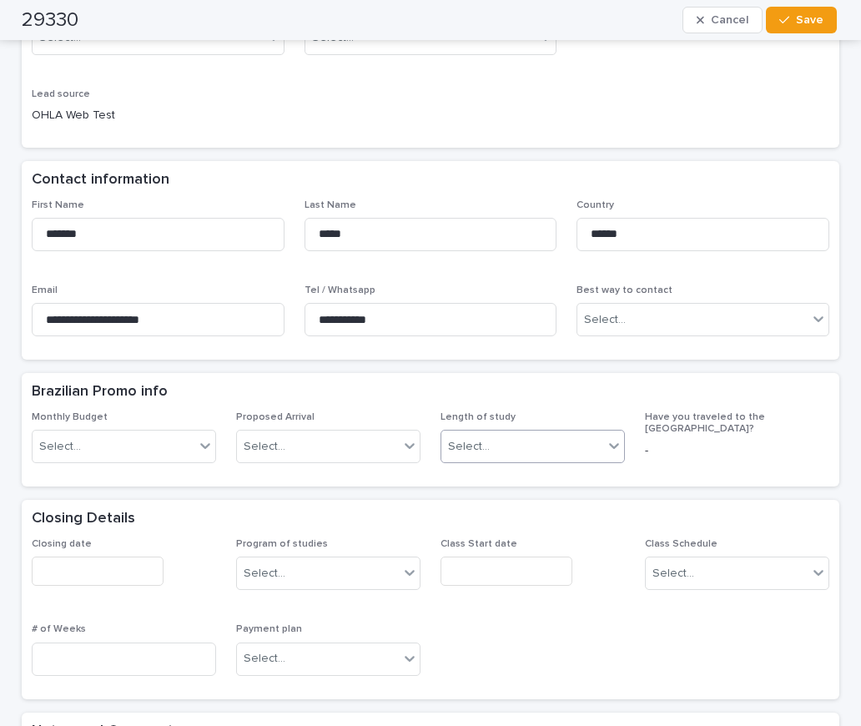
scroll to position [345, 0]
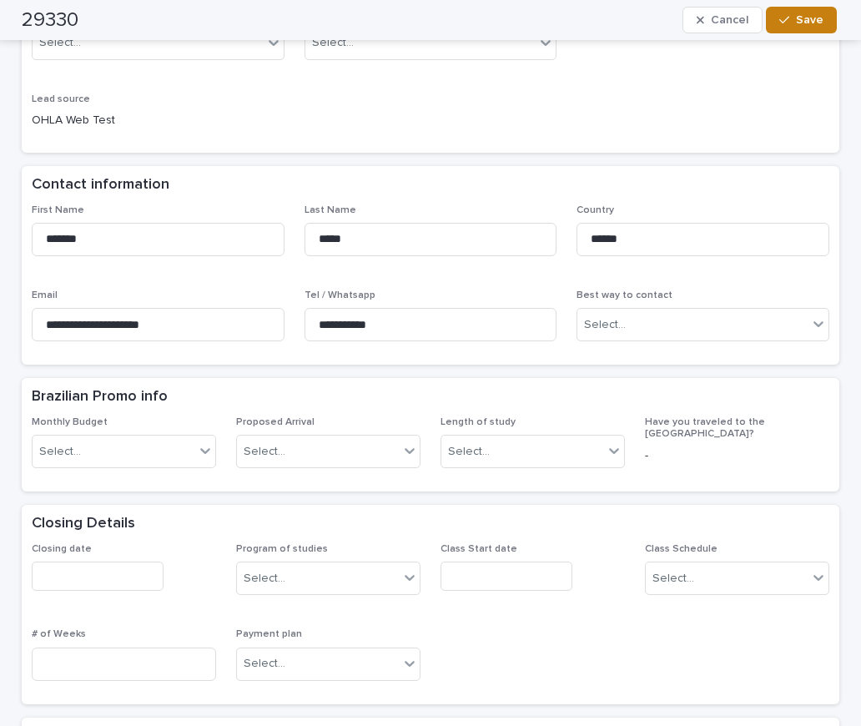
type input "**********"
click at [797, 19] on span "Save" at bounding box center [810, 20] width 28 height 12
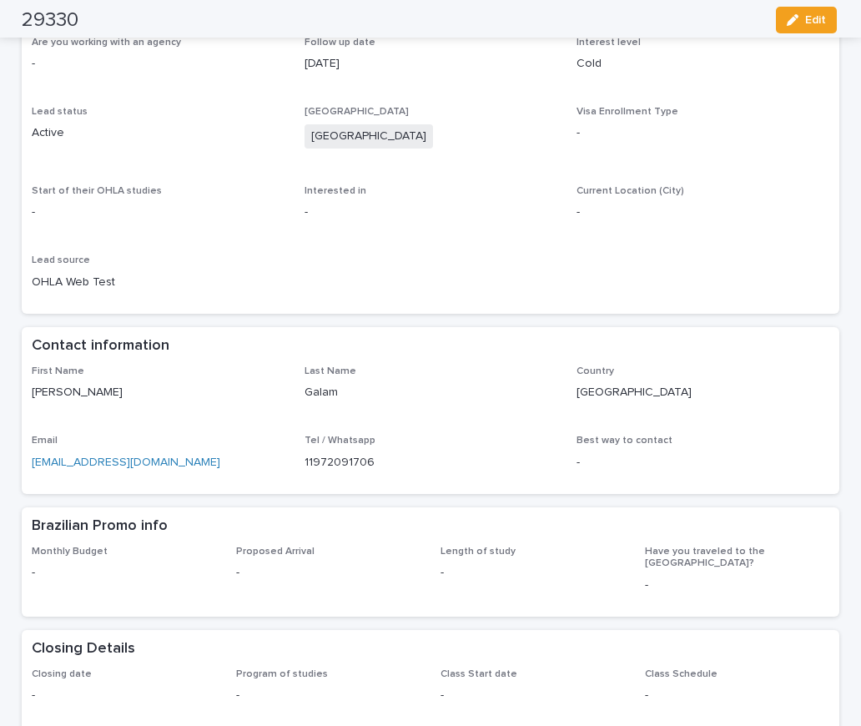
scroll to position [0, 0]
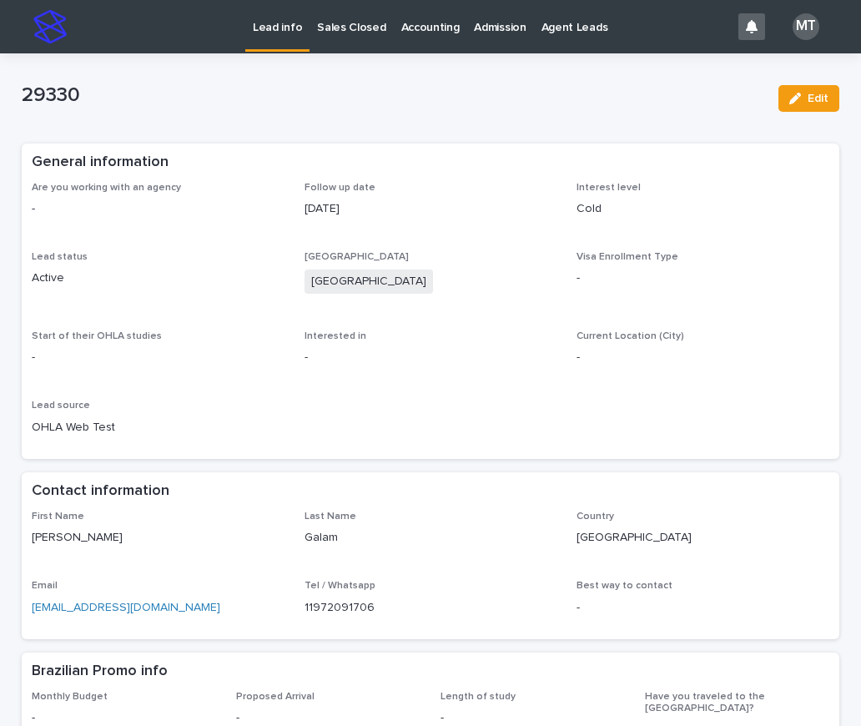
click at [275, 27] on p "Lead info" at bounding box center [277, 17] width 49 height 35
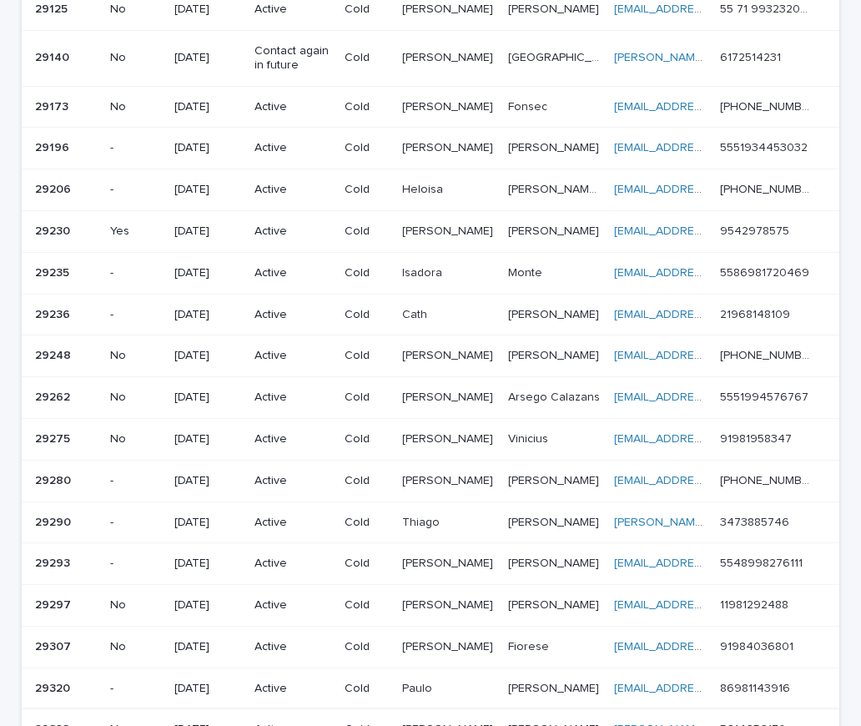
scroll to position [918, 0]
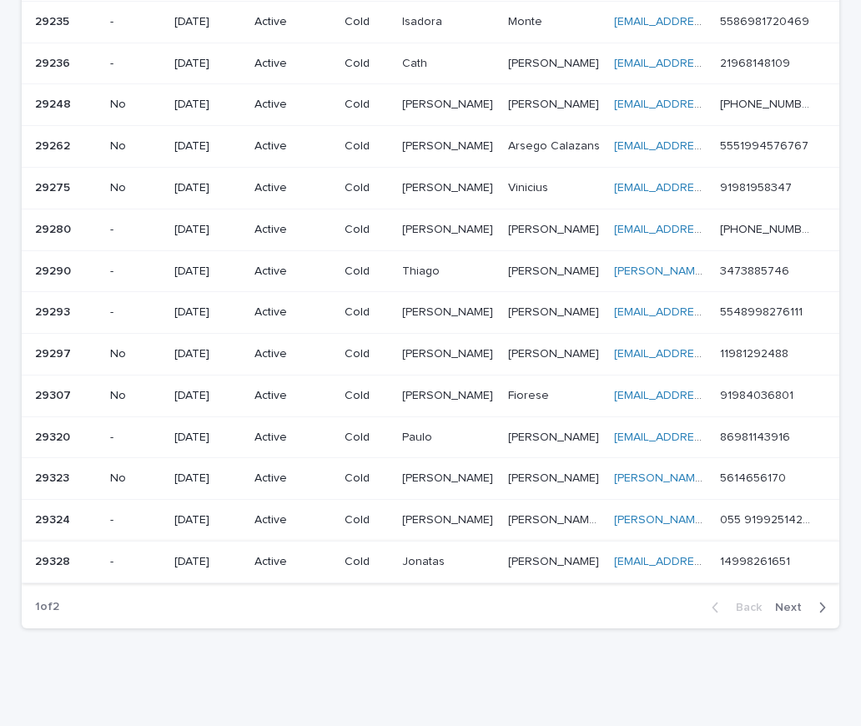
click at [689, 560] on link "[EMAIL_ADDRESS][DOMAIN_NAME]" at bounding box center [708, 562] width 189 height 12
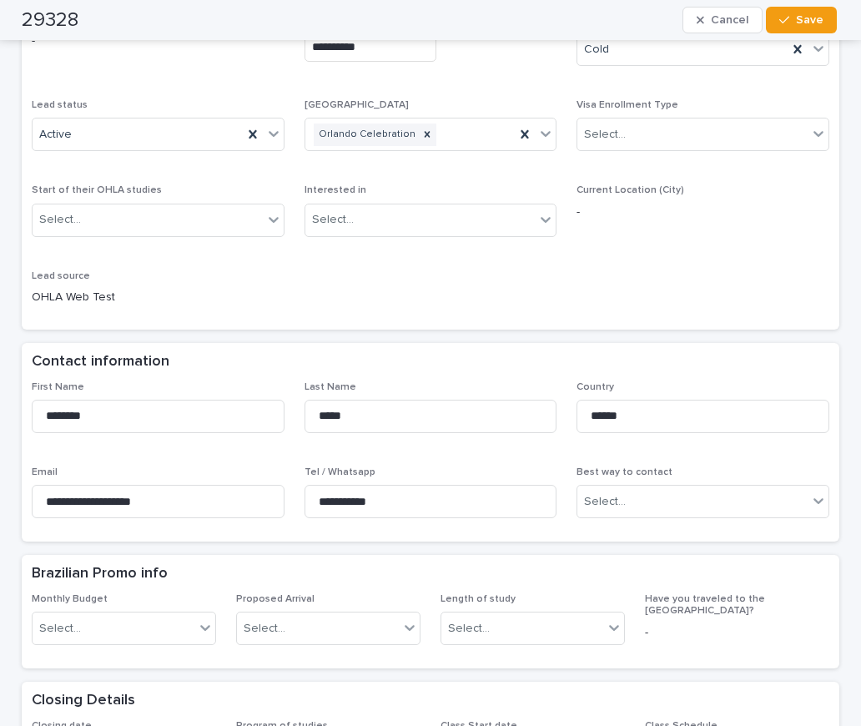
scroll to position [167, 0]
drag, startPoint x: 401, startPoint y: 496, endPoint x: 261, endPoint y: 498, distance: 139.4
click at [224, 485] on div "**********" at bounding box center [431, 457] width 798 height 151
click at [273, 323] on div "**********" at bounding box center [431, 172] width 818 height 315
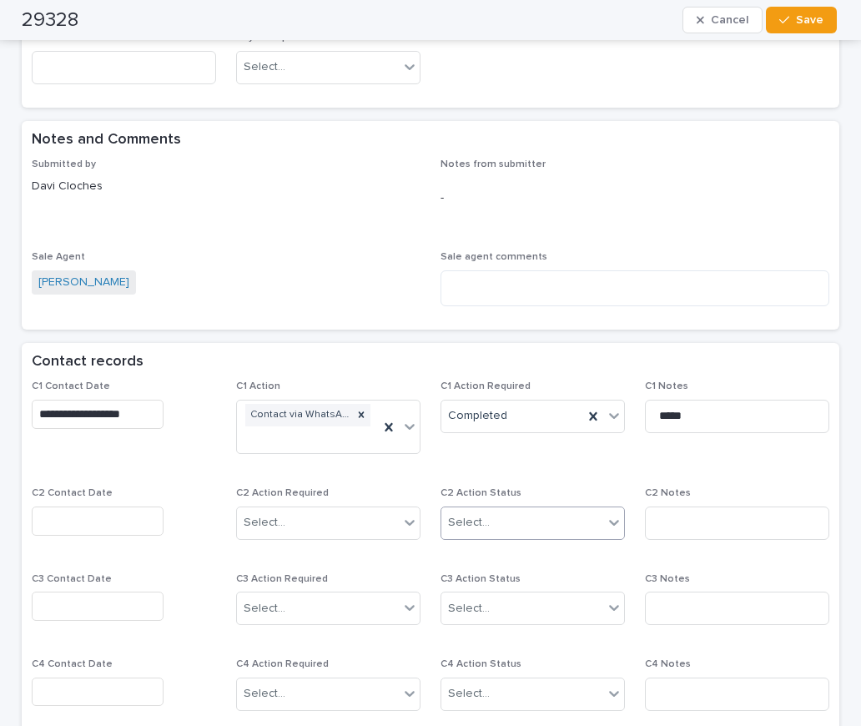
scroll to position [1085, 0]
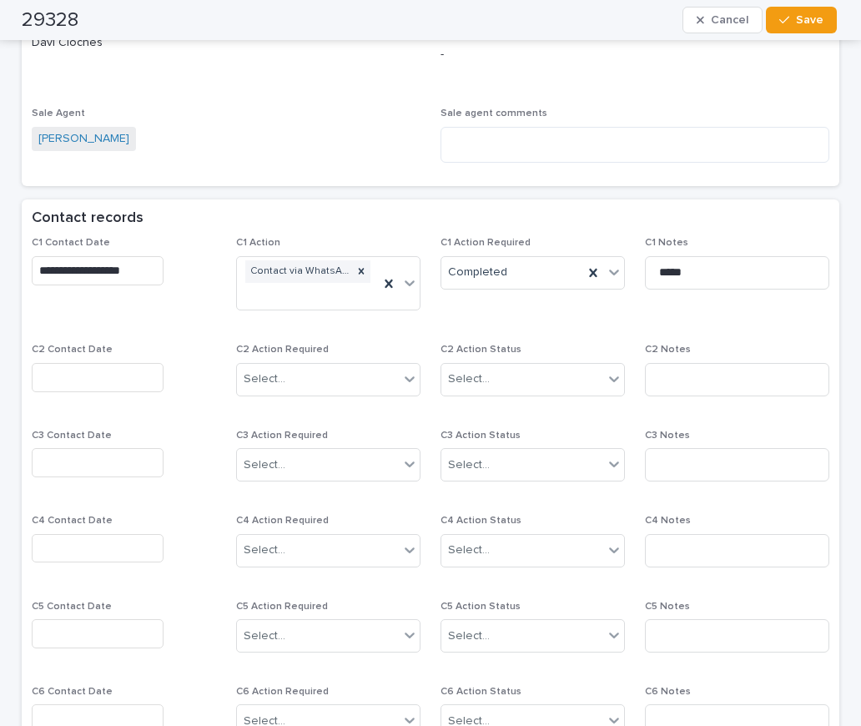
click at [105, 356] on div "C2 Contact Date" at bounding box center [124, 374] width 184 height 61
click at [53, 372] on input "text" at bounding box center [98, 377] width 132 height 29
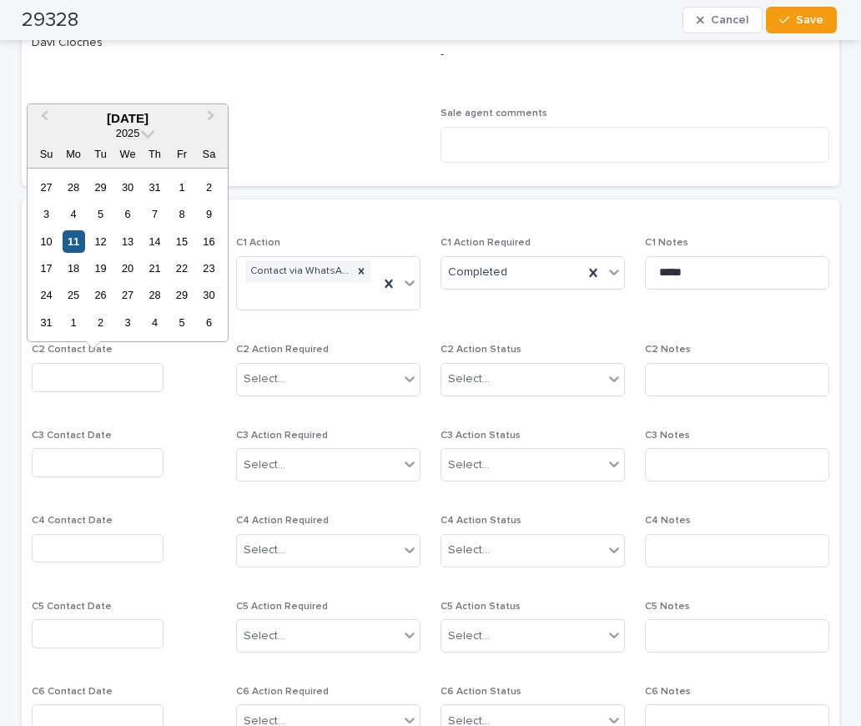
click at [80, 231] on div "11" at bounding box center [74, 241] width 23 height 23
type input "**********"
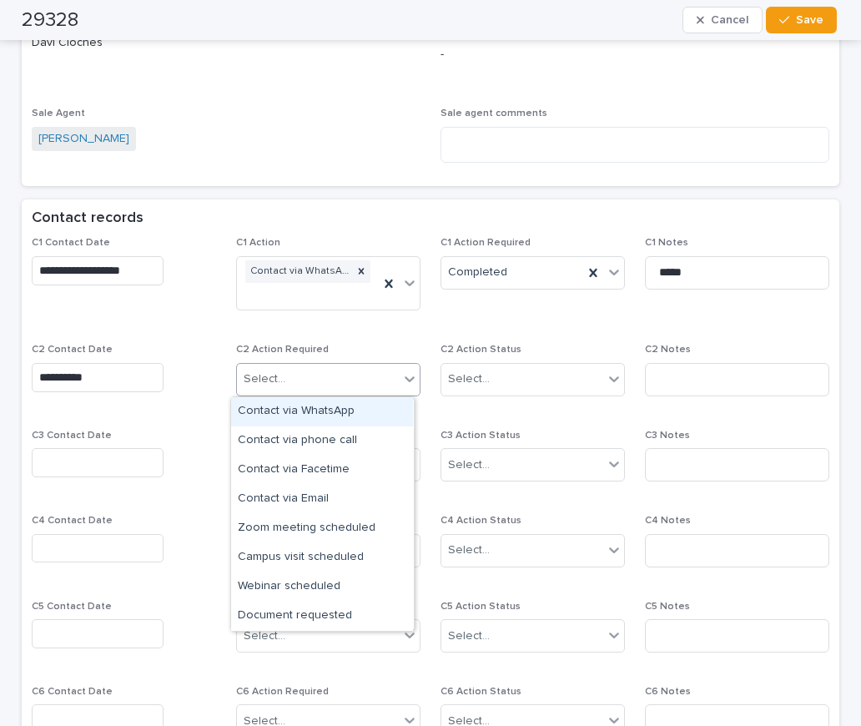
drag, startPoint x: 269, startPoint y: 379, endPoint x: 285, endPoint y: 369, distance: 19.5
click at [269, 379] on div "Select..." at bounding box center [265, 380] width 42 height 18
click at [296, 410] on div "Contact via WhatsApp" at bounding box center [322, 411] width 182 height 29
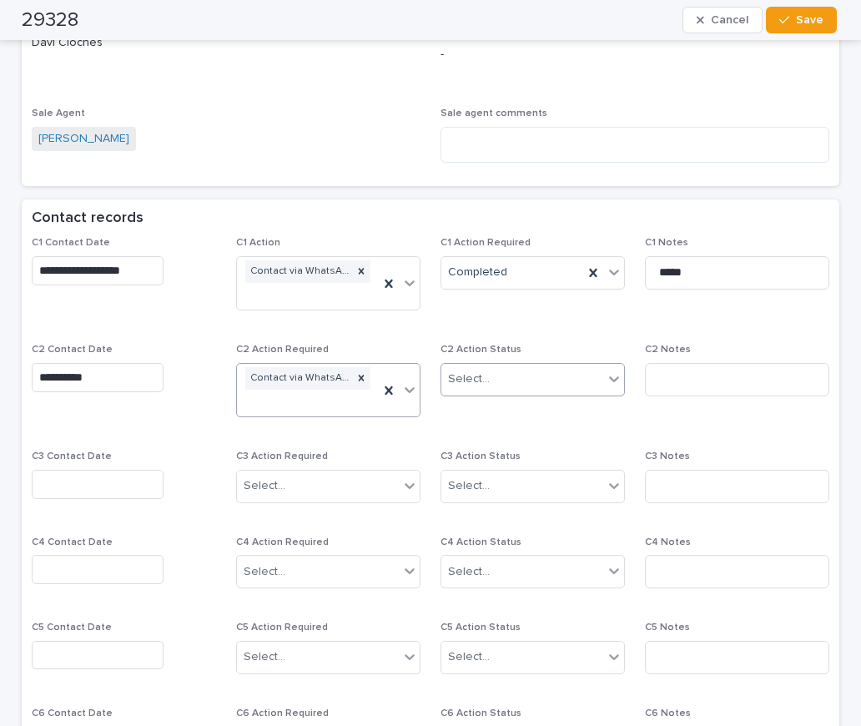
click at [459, 386] on div "Select..." at bounding box center [469, 380] width 42 height 18
drag, startPoint x: 465, startPoint y: 436, endPoint x: 655, endPoint y: 389, distance: 196.1
click at [467, 436] on div "Completed" at bounding box center [527, 440] width 182 height 29
click at [663, 386] on input at bounding box center [737, 379] width 184 height 33
type input "**********"
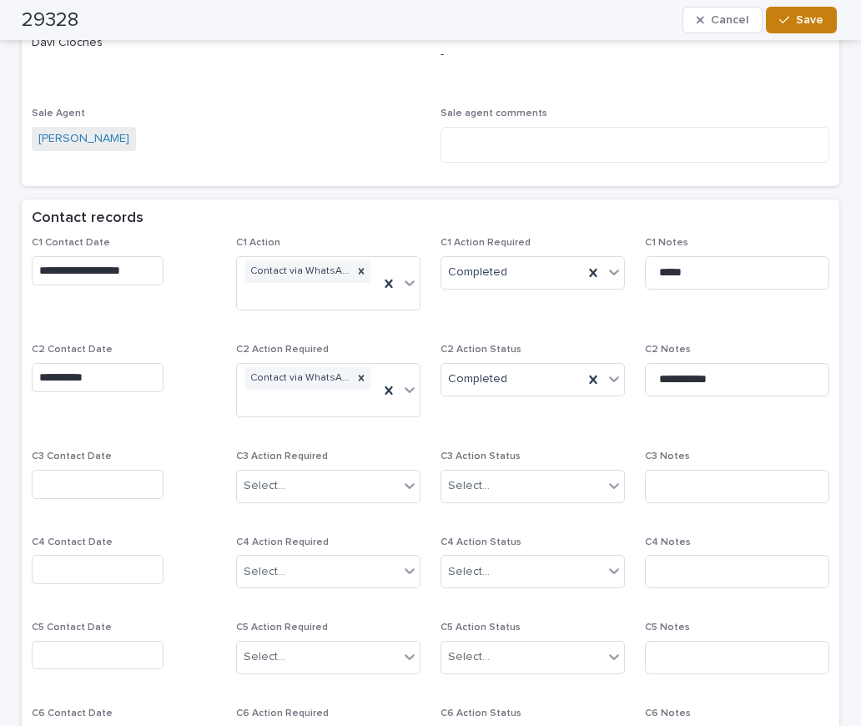
click at [800, 21] on span "Save" at bounding box center [810, 20] width 28 height 12
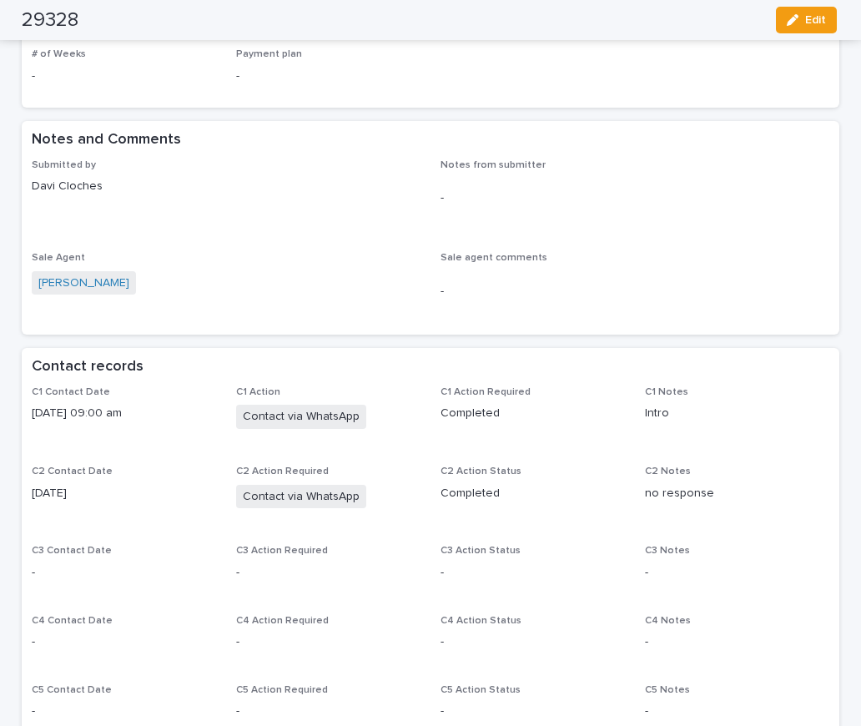
scroll to position [710, 0]
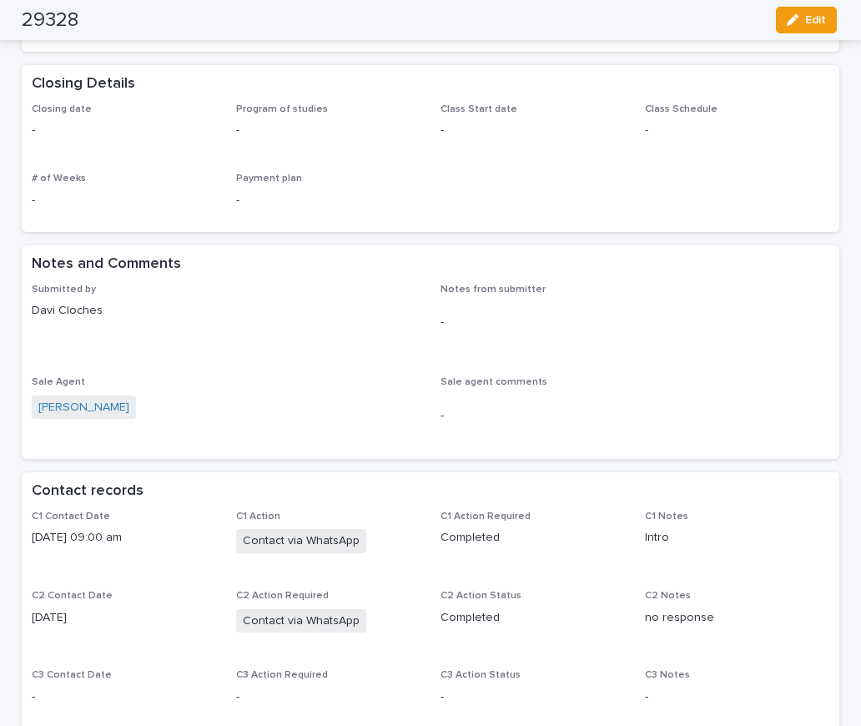
click at [273, 306] on p "Davi Cloches" at bounding box center [226, 311] width 389 height 18
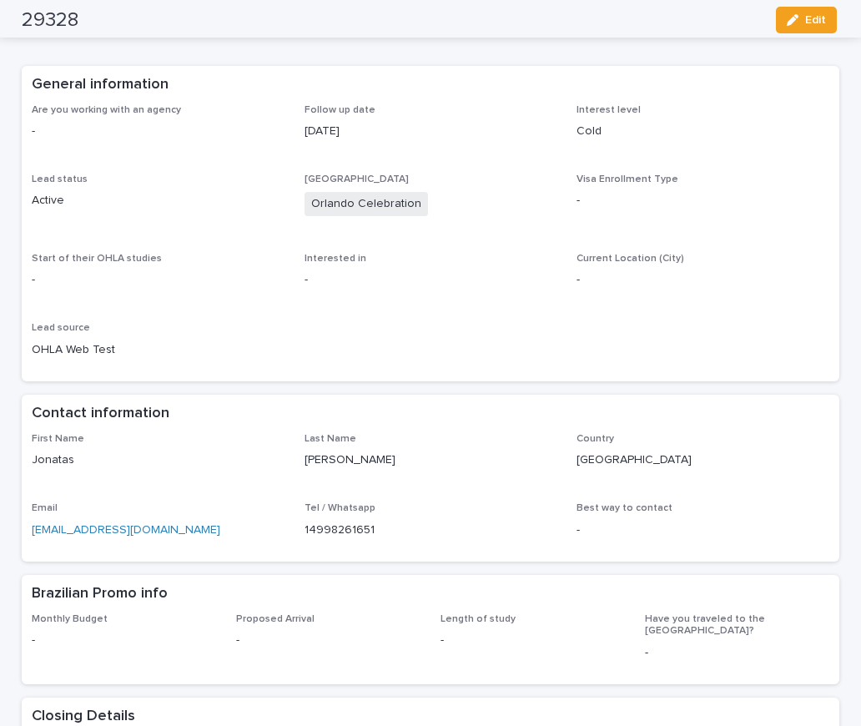
scroll to position [0, 0]
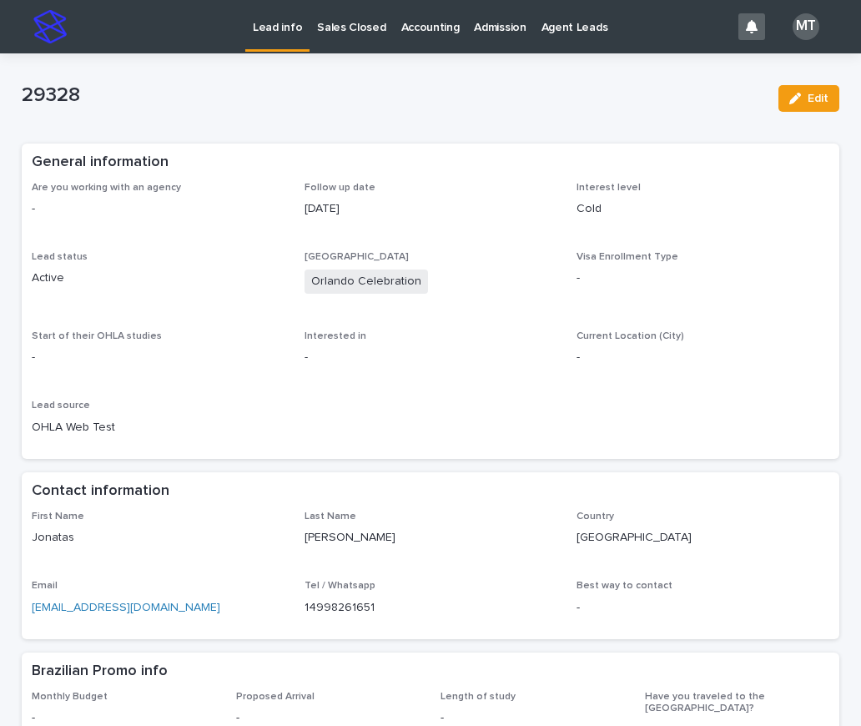
click at [275, 25] on p "Lead info" at bounding box center [277, 17] width 49 height 35
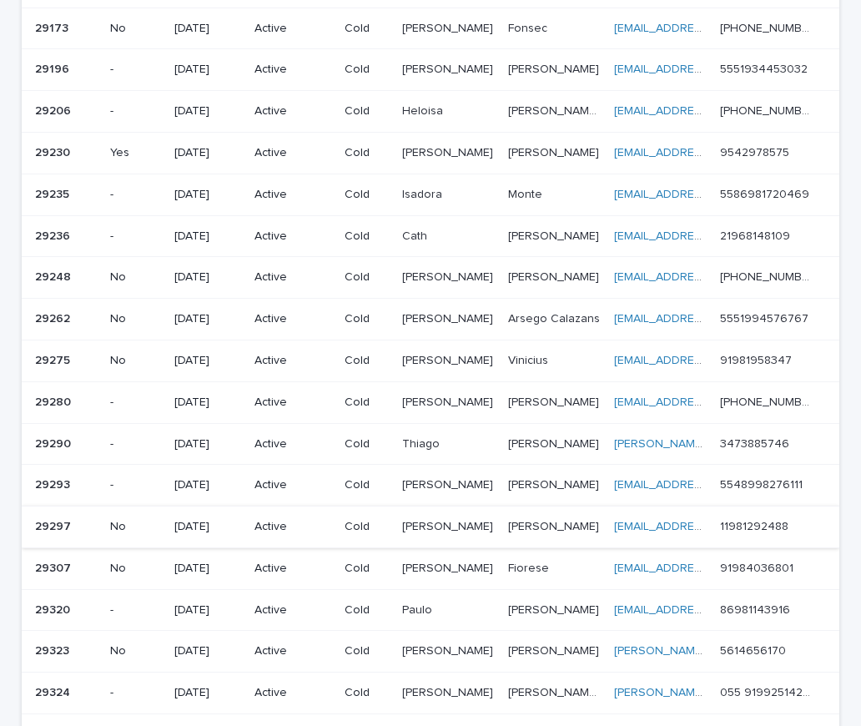
scroll to position [965, 0]
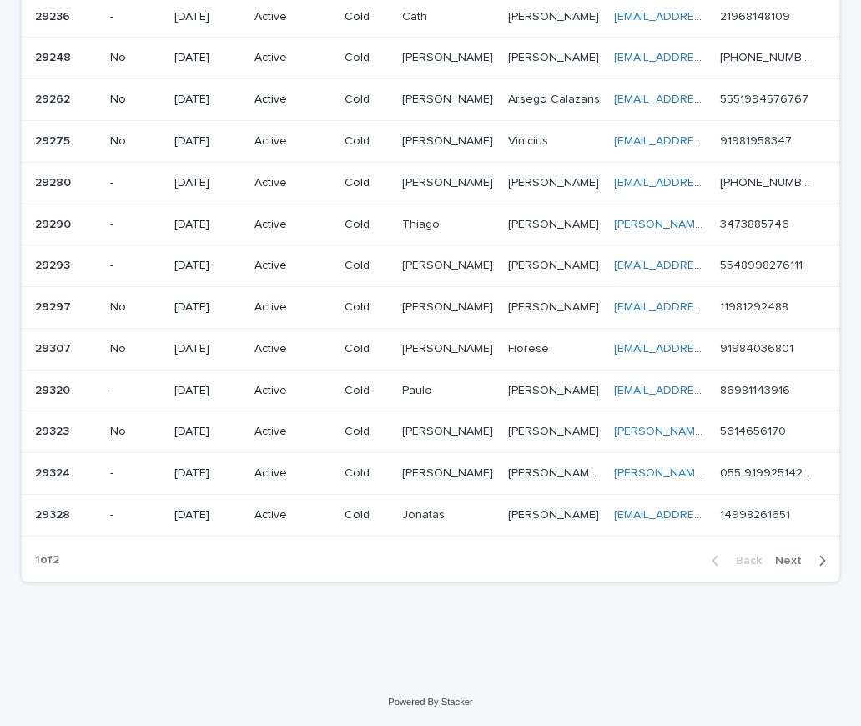
click at [406, 481] on td "[PERSON_NAME] [PERSON_NAME]" at bounding box center [448, 474] width 105 height 42
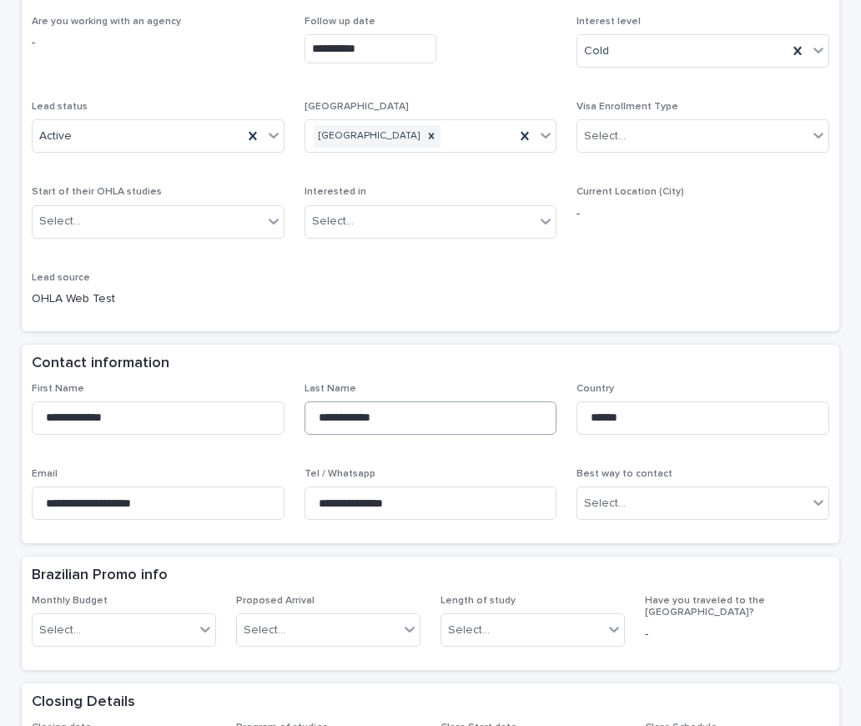
scroll to position [167, 0]
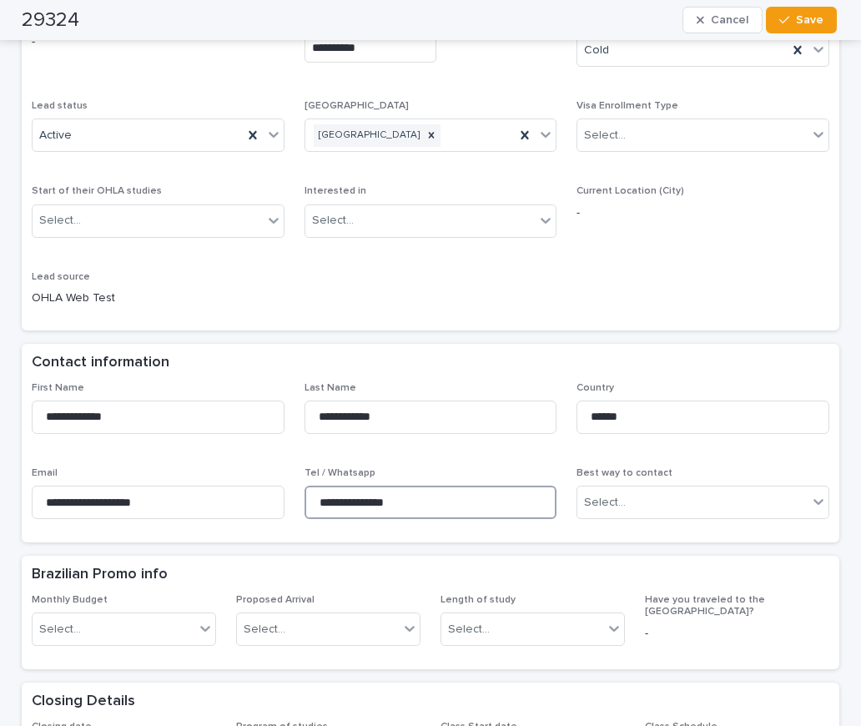
drag, startPoint x: 416, startPoint y: 501, endPoint x: 290, endPoint y: 499, distance: 126.9
click at [290, 499] on div "**********" at bounding box center [431, 457] width 798 height 151
click at [236, 322] on div "**********" at bounding box center [431, 172] width 818 height 315
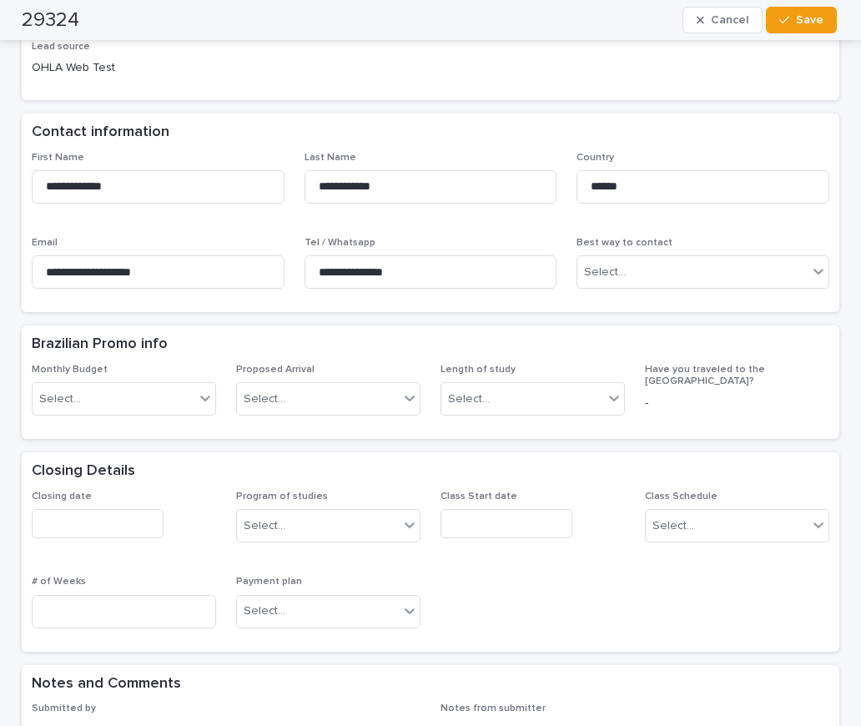
scroll to position [668, 0]
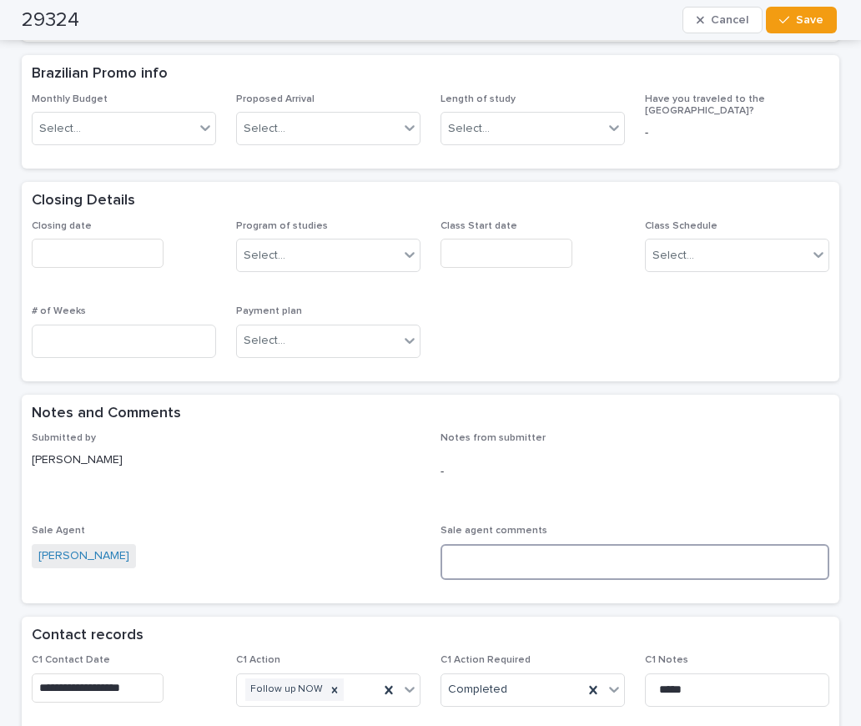
drag, startPoint x: 449, startPoint y: 546, endPoint x: 450, endPoint y: 560, distance: 14.2
click at [449, 552] on textarea at bounding box center [635, 562] width 389 height 36
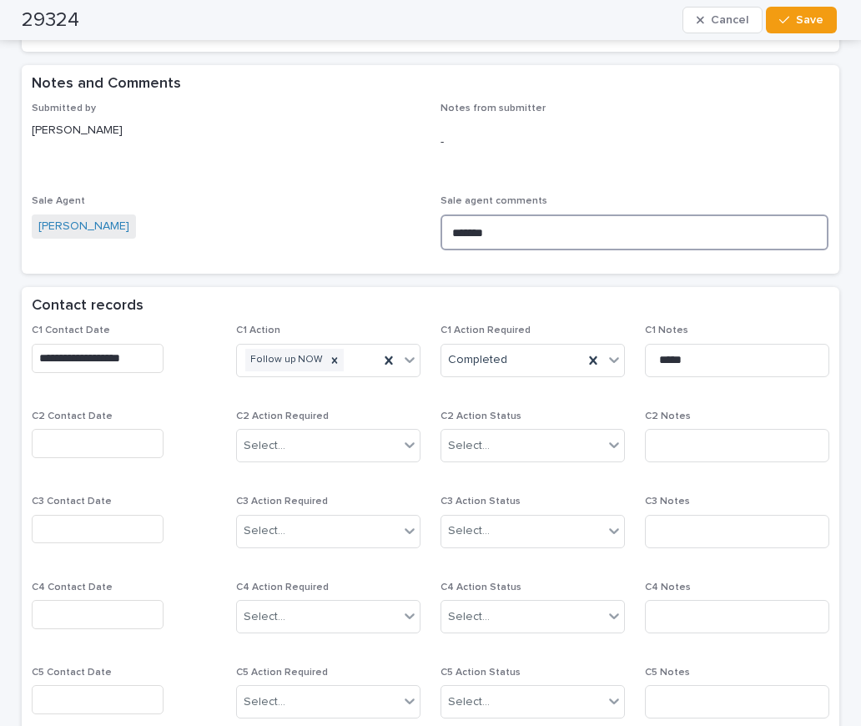
scroll to position [1001, 0]
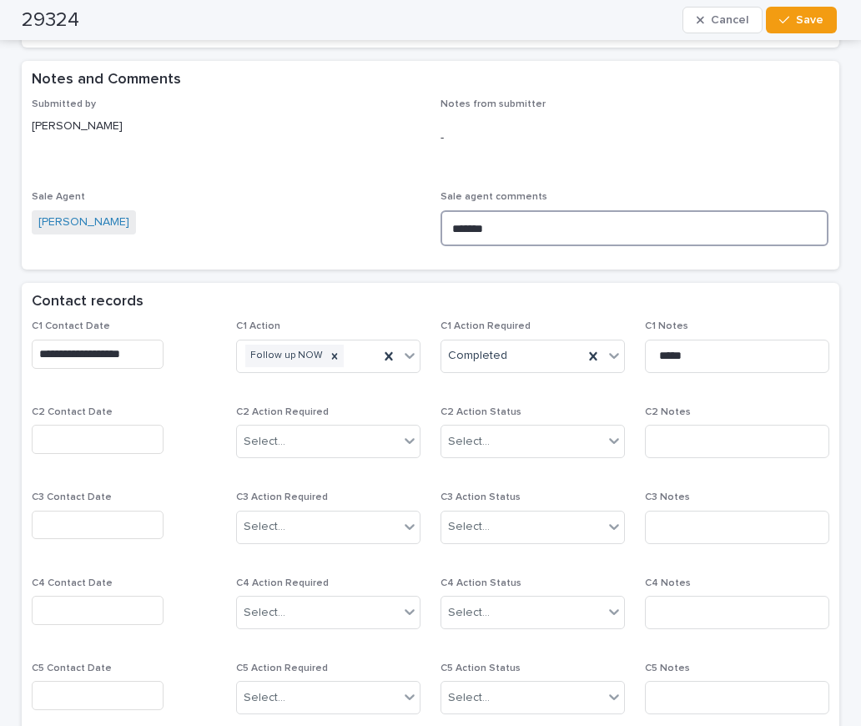
type textarea "*******"
click at [73, 434] on input "text" at bounding box center [98, 439] width 132 height 29
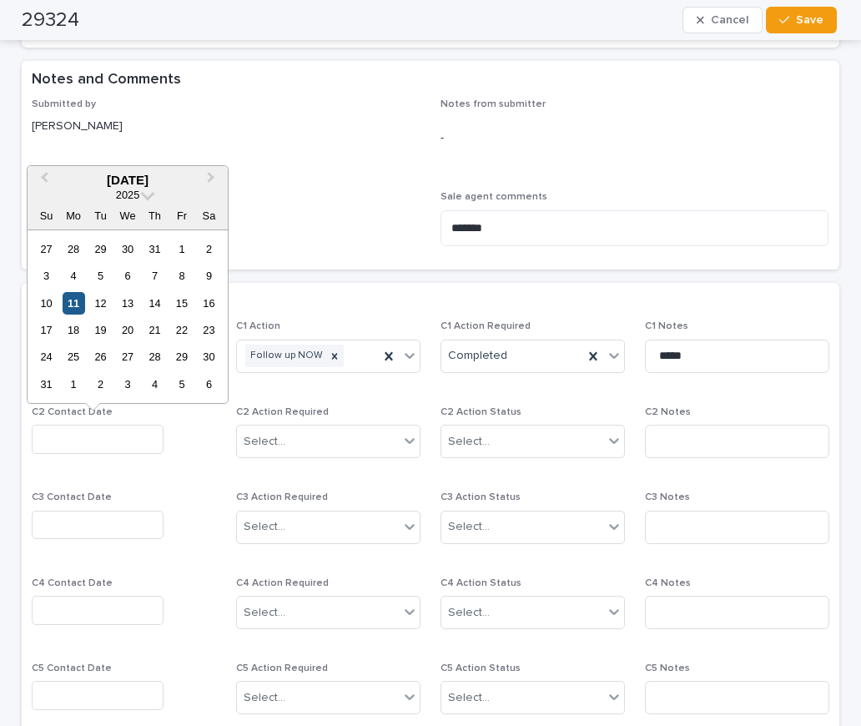
click at [79, 304] on div "11" at bounding box center [74, 303] width 23 height 23
type input "**********"
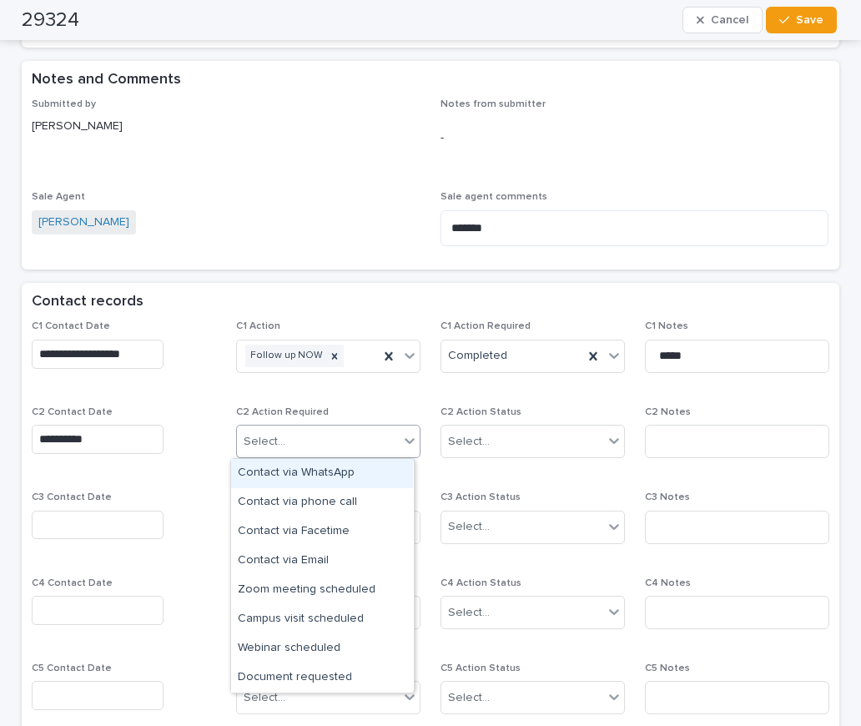
drag, startPoint x: 259, startPoint y: 440, endPoint x: 277, endPoint y: 436, distance: 18.7
click at [261, 440] on div "Select..." at bounding box center [265, 442] width 42 height 18
click at [285, 470] on div "Contact via WhatsApp" at bounding box center [322, 473] width 182 height 29
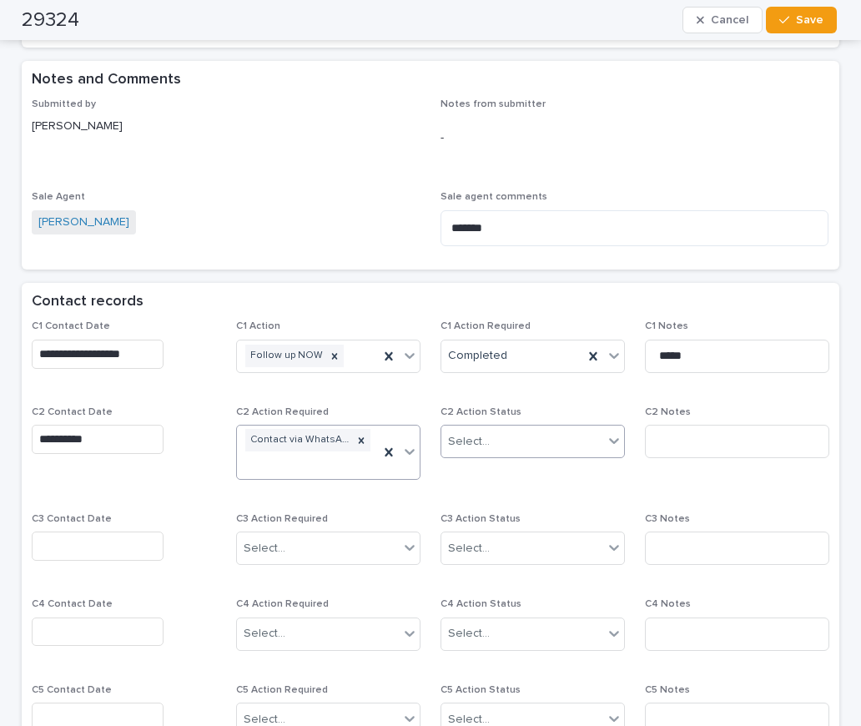
click at [490, 440] on div "Select..." at bounding box center [522, 442] width 162 height 28
click at [472, 495] on div "Completed" at bounding box center [527, 502] width 182 height 29
drag, startPoint x: 679, startPoint y: 445, endPoint x: 637, endPoint y: 473, distance: 51.2
click at [679, 445] on input at bounding box center [737, 441] width 184 height 33
type input "**********"
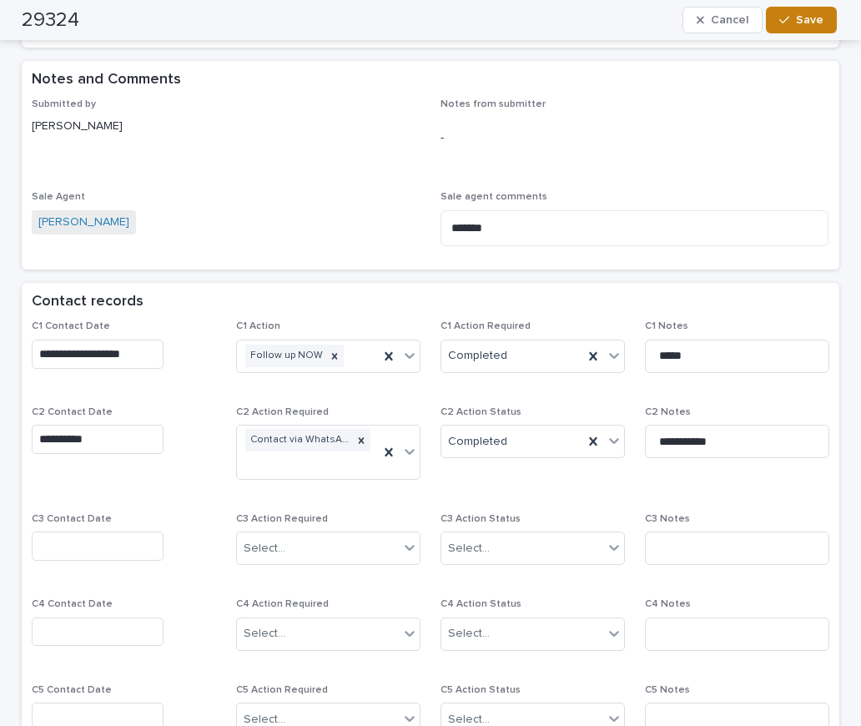
click at [789, 13] on button "Save" at bounding box center [801, 20] width 71 height 27
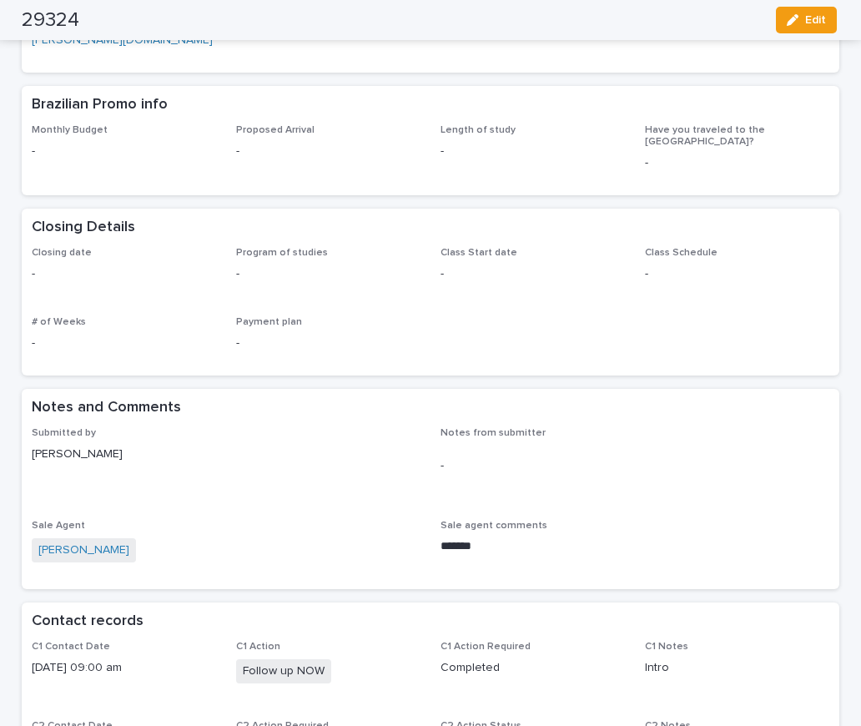
scroll to position [0, 0]
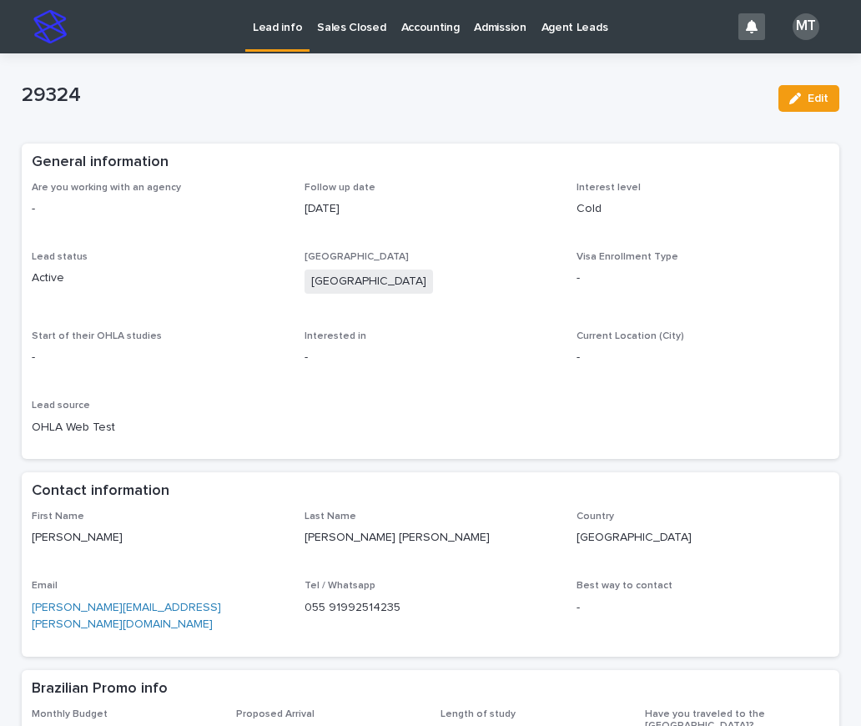
click at [283, 25] on p "Lead info" at bounding box center [277, 17] width 49 height 35
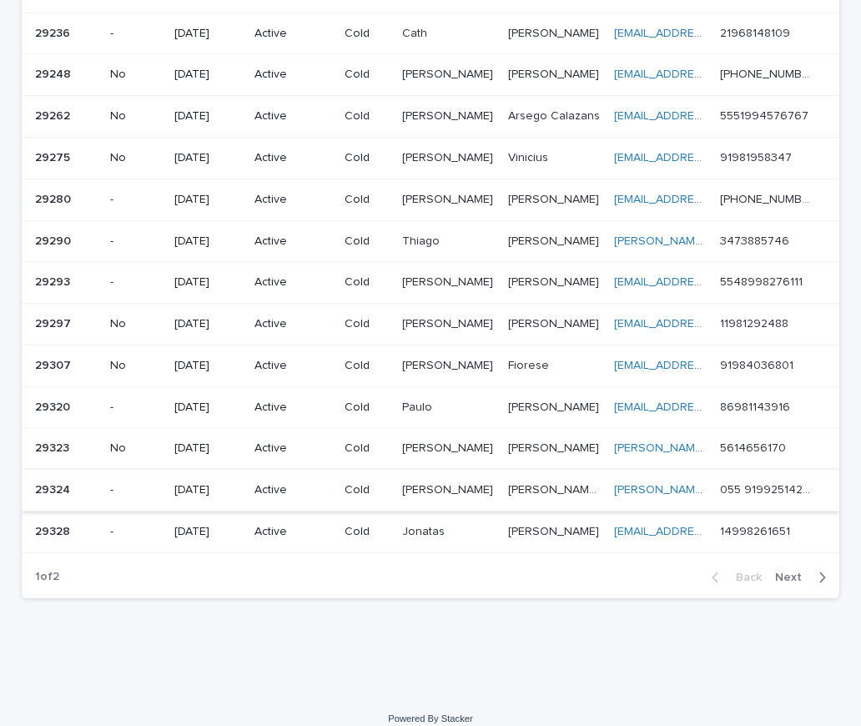
scroll to position [965, 0]
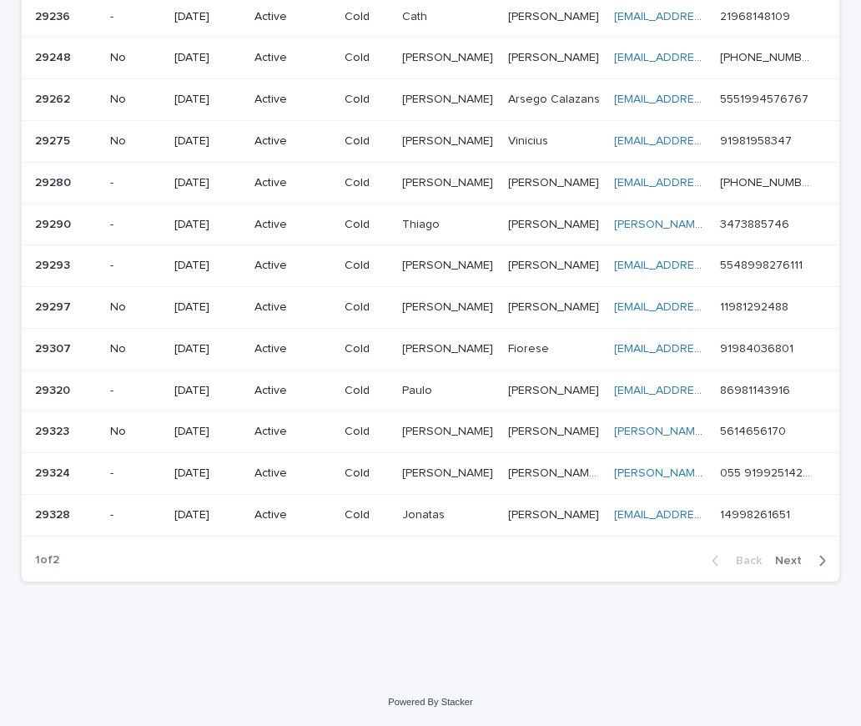
click at [260, 428] on p "Active" at bounding box center [293, 432] width 77 height 14
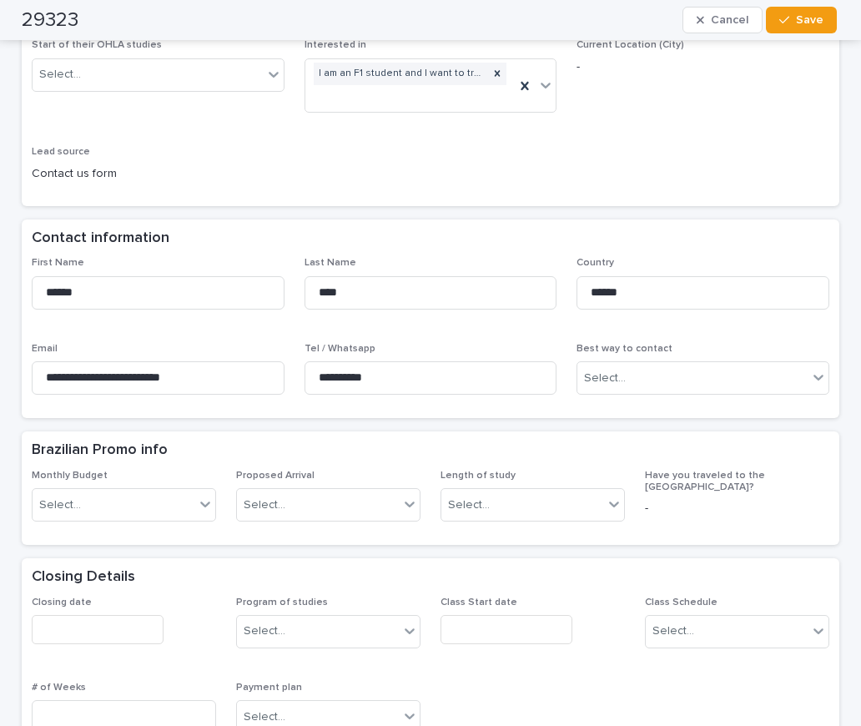
scroll to position [417, 0]
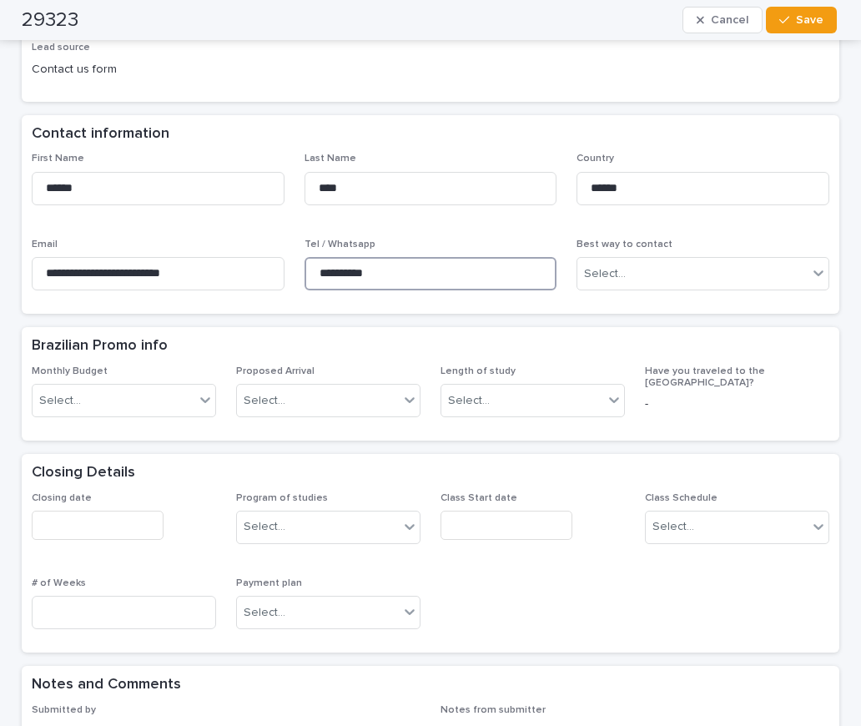
drag, startPoint x: 396, startPoint y: 284, endPoint x: 288, endPoint y: 254, distance: 112.6
click at [270, 254] on div "**********" at bounding box center [431, 228] width 798 height 151
click at [231, 243] on p "Email" at bounding box center [158, 245] width 253 height 12
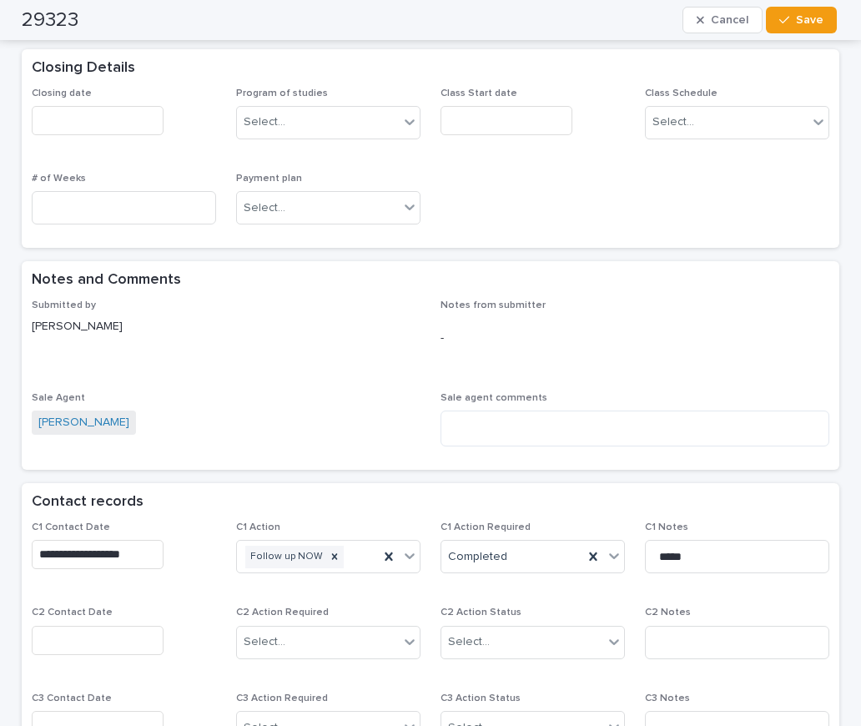
scroll to position [835, 0]
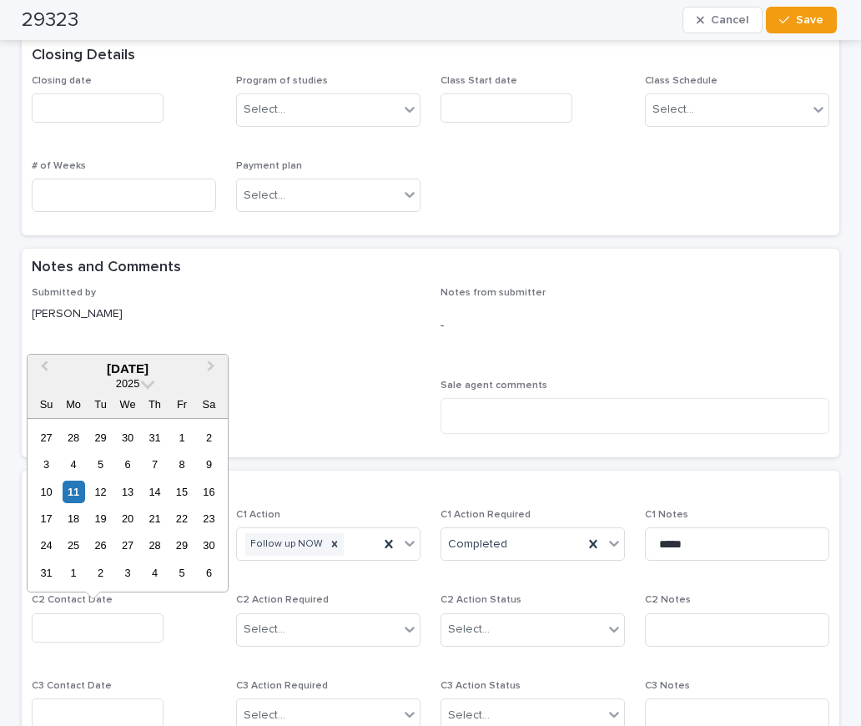
click at [78, 630] on input "text" at bounding box center [98, 627] width 132 height 29
click at [78, 490] on div "11" at bounding box center [74, 492] width 23 height 23
type input "**********"
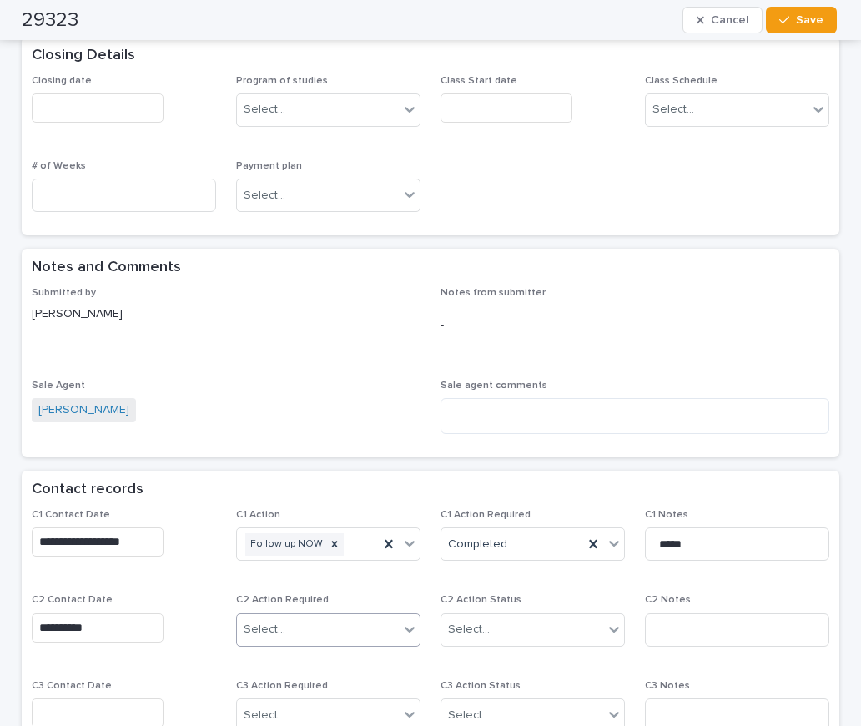
click at [287, 624] on input "text" at bounding box center [288, 630] width 2 height 14
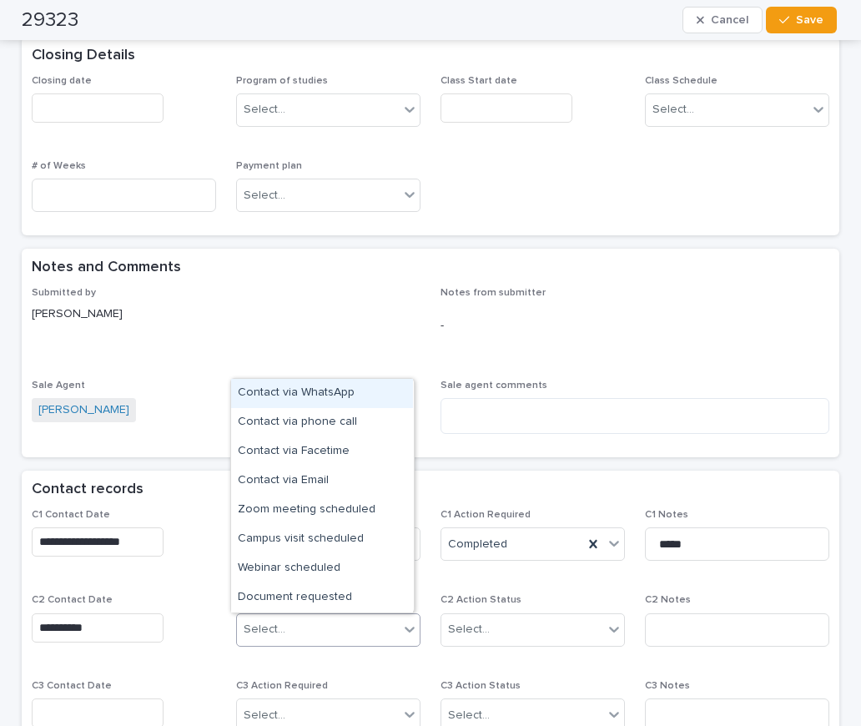
click at [294, 400] on div "Contact via WhatsApp" at bounding box center [322, 393] width 182 height 29
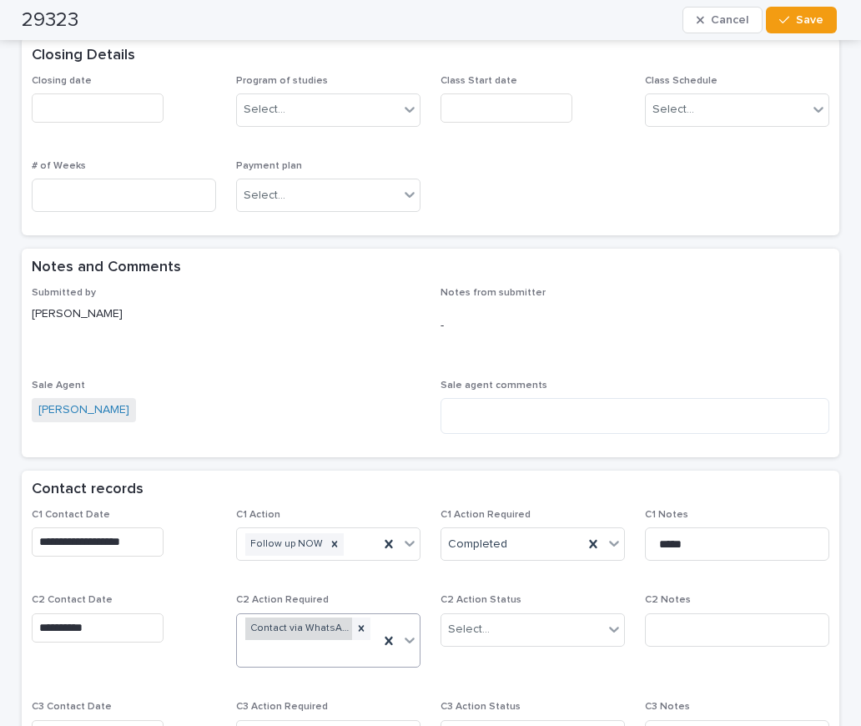
scroll to position [845, 0]
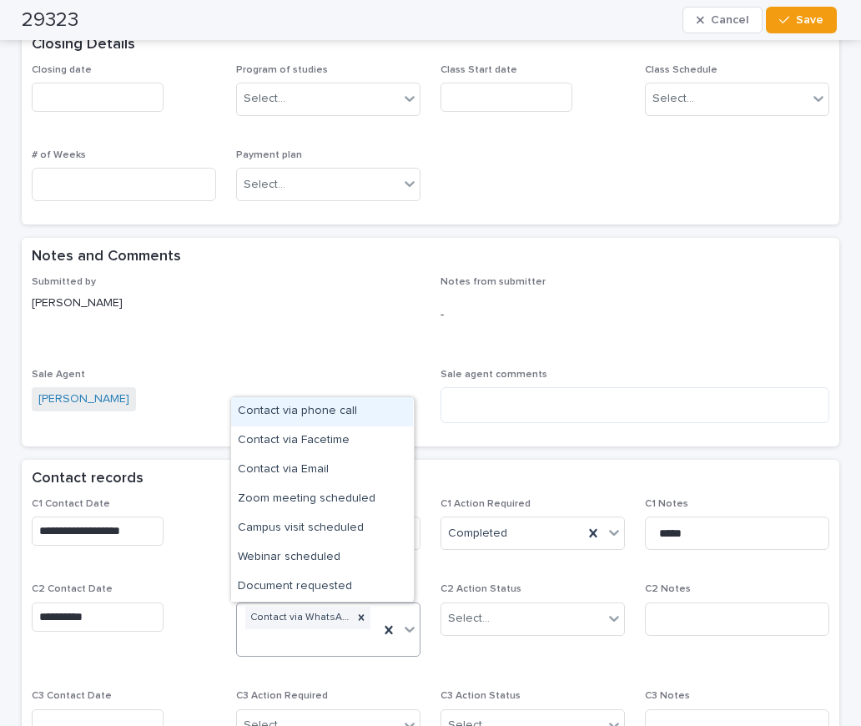
click at [405, 631] on icon at bounding box center [410, 630] width 10 height 6
click at [310, 415] on div "Contact via phone call" at bounding box center [322, 411] width 182 height 29
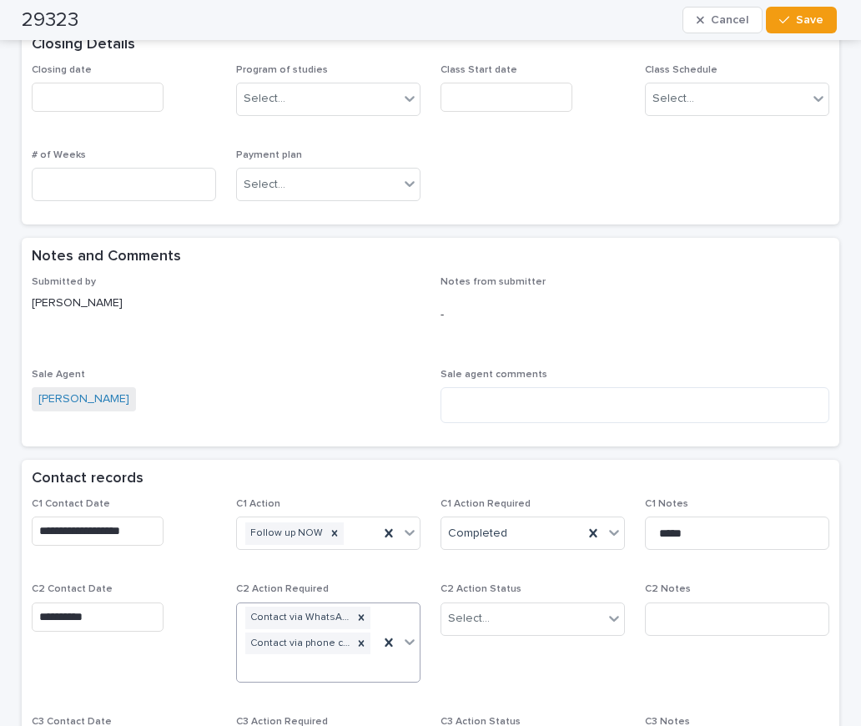
scroll to position [858, 0]
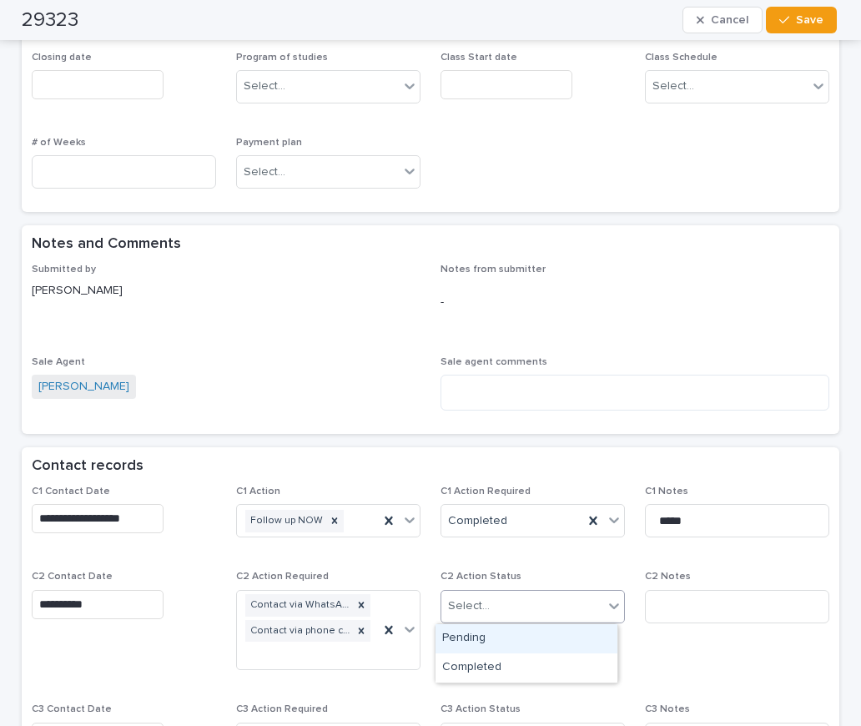
click at [493, 606] on div "Select..." at bounding box center [522, 607] width 162 height 28
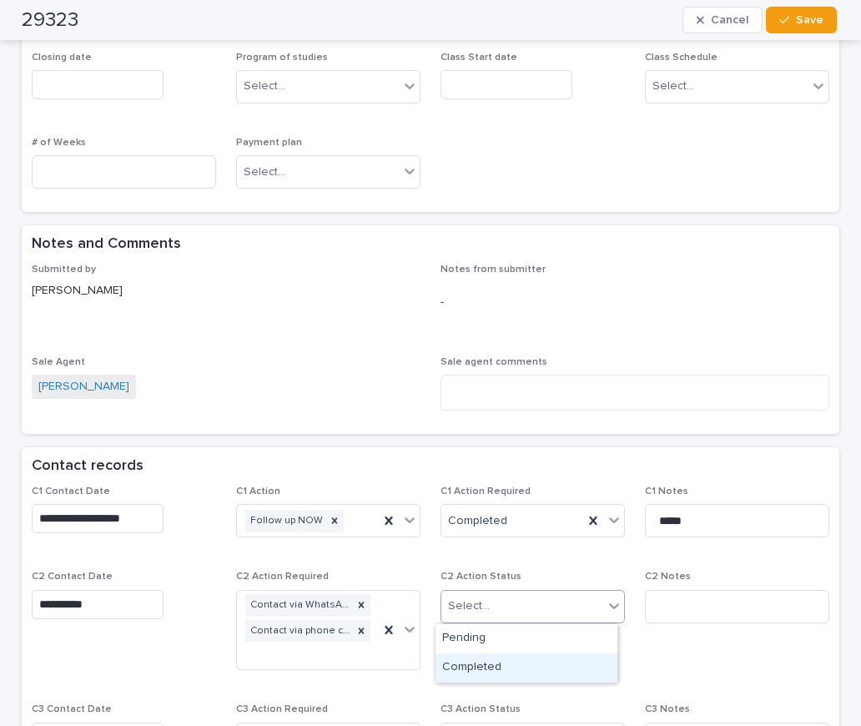
click at [493, 669] on div "Completed" at bounding box center [527, 667] width 182 height 29
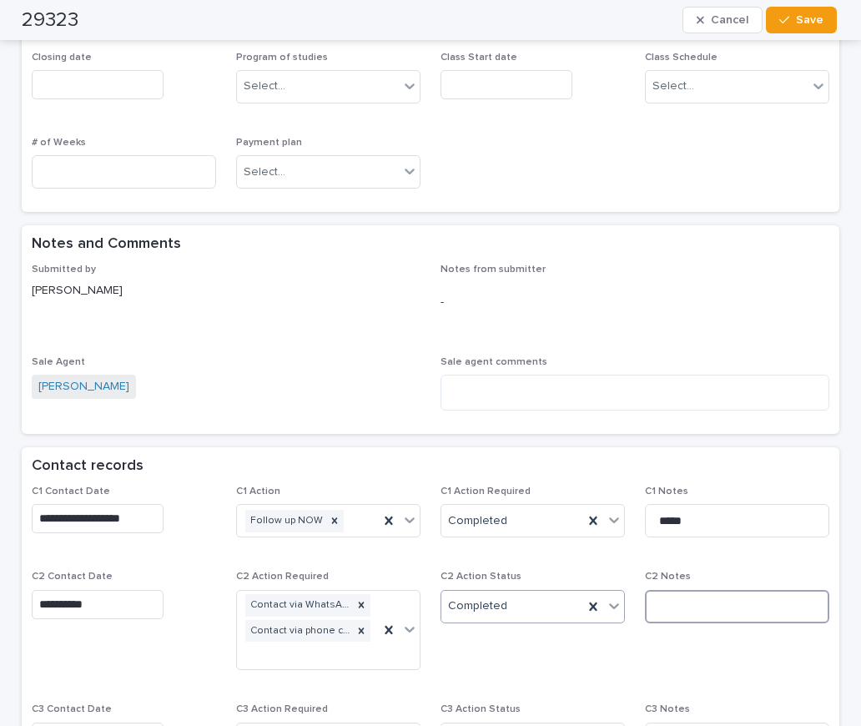
click at [664, 608] on input at bounding box center [737, 606] width 184 height 33
type input "**********"
click at [788, 12] on button "Save" at bounding box center [801, 20] width 71 height 27
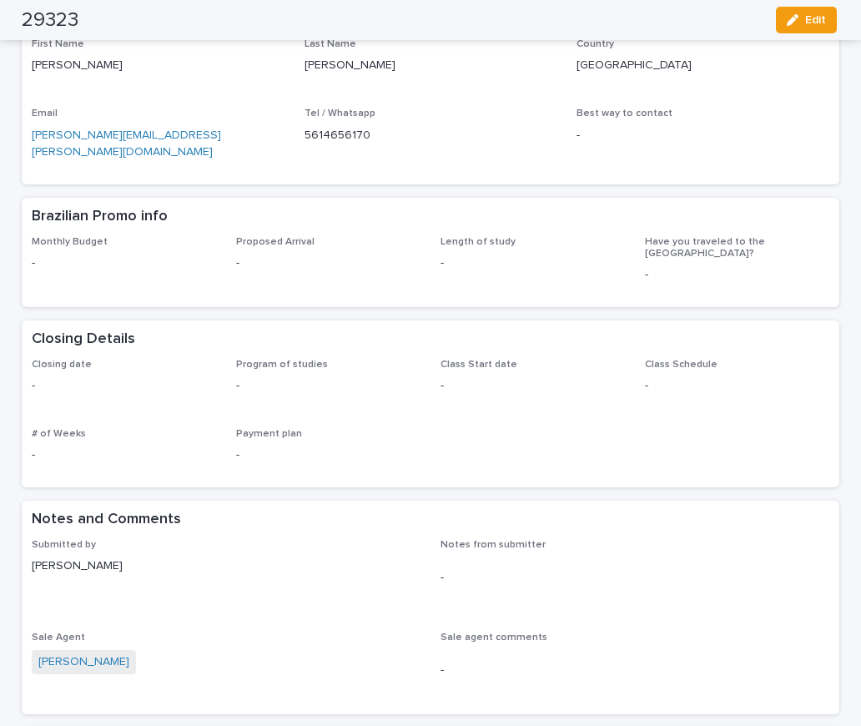
scroll to position [322, 0]
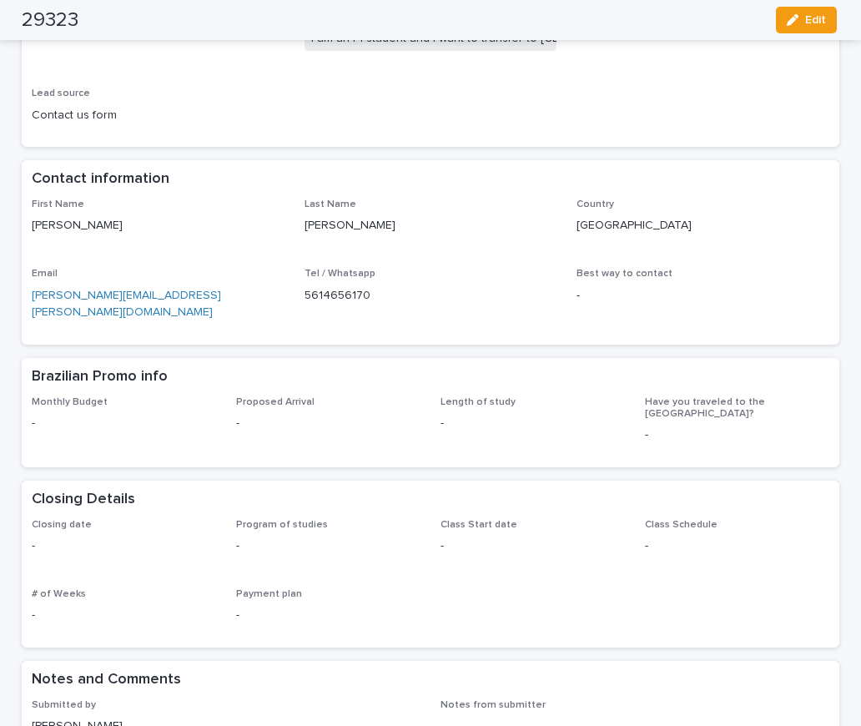
click at [217, 125] on div "Lead source Contact us form" at bounding box center [158, 112] width 253 height 49
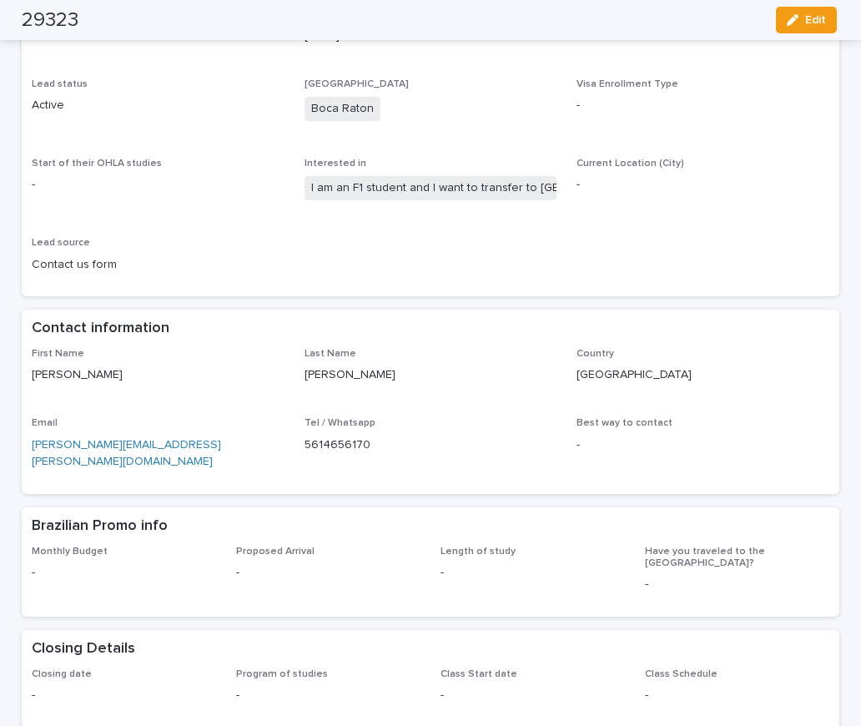
scroll to position [0, 0]
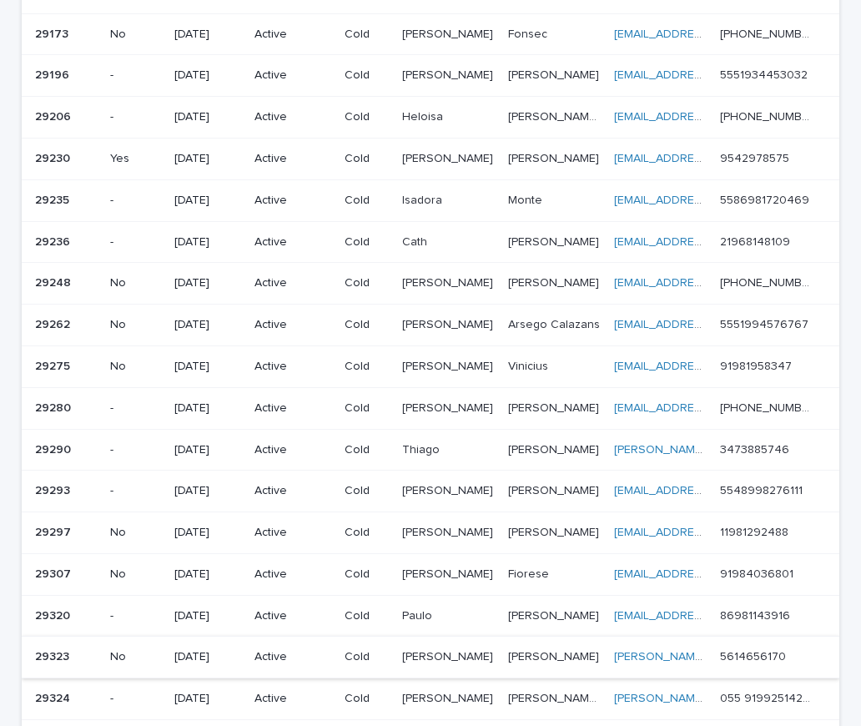
scroll to position [918, 0]
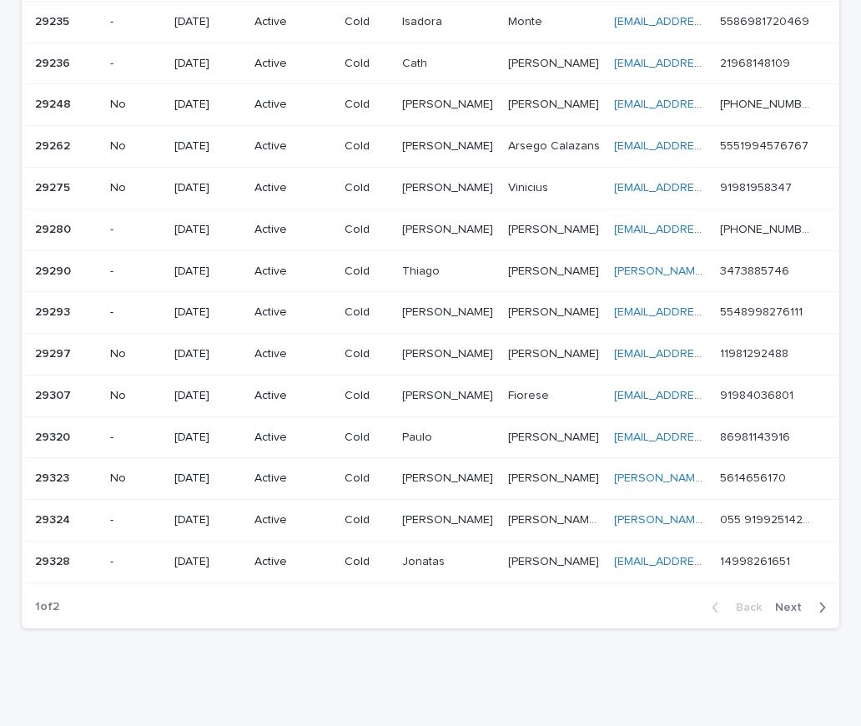
click at [253, 477] on td "Active" at bounding box center [293, 479] width 90 height 42
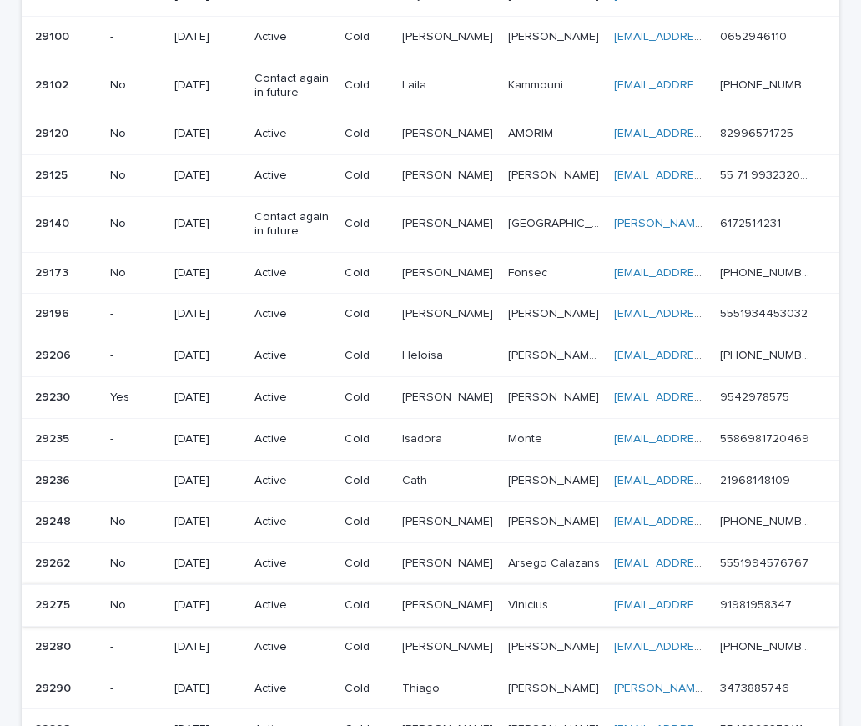
scroll to position [835, 0]
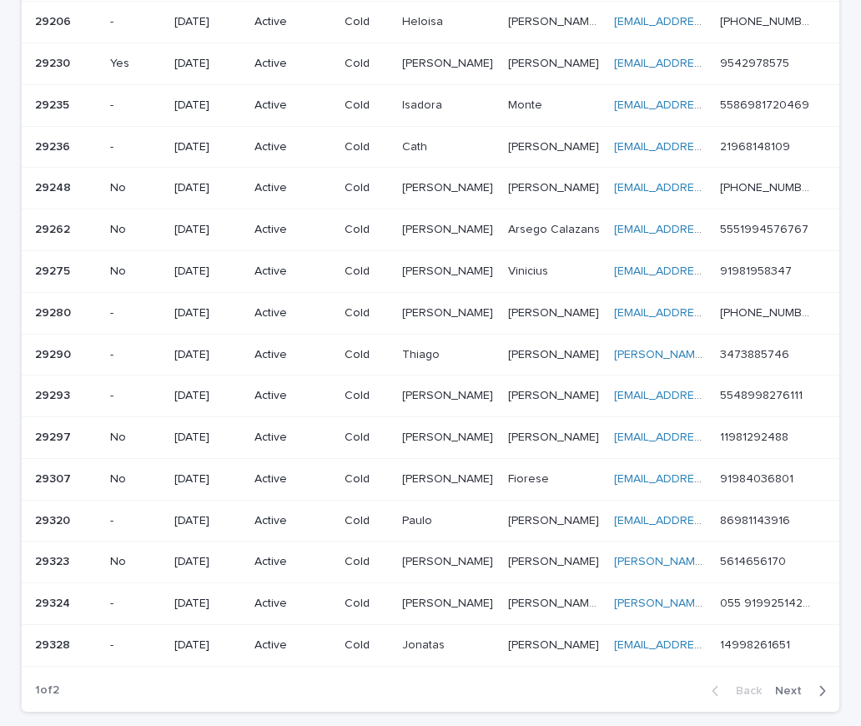
click at [231, 520] on p "[DATE]" at bounding box center [207, 521] width 66 height 14
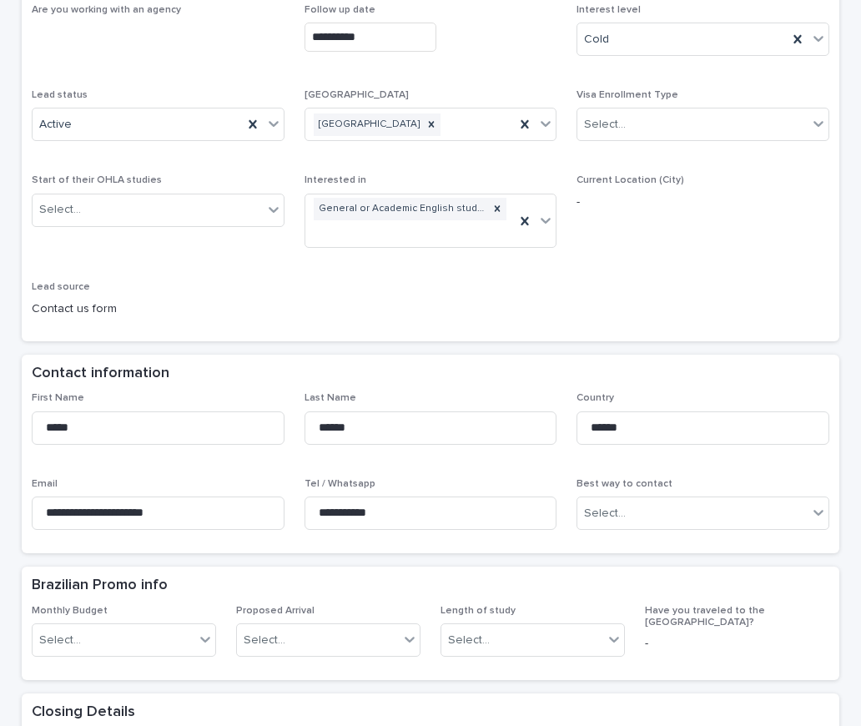
scroll to position [417, 0]
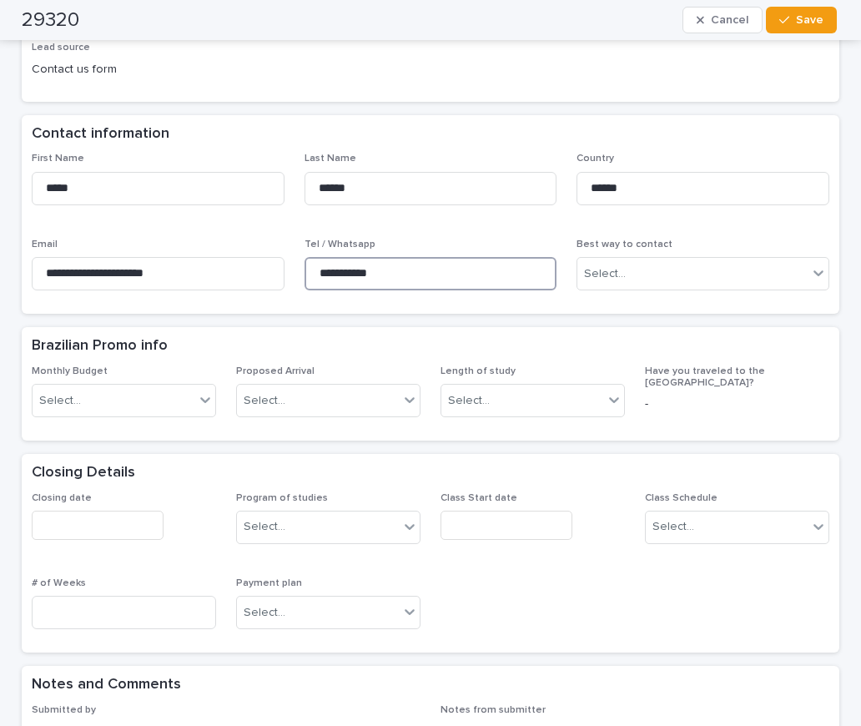
drag, startPoint x: 393, startPoint y: 255, endPoint x: 256, endPoint y: 229, distance: 139.3
click at [256, 229] on div "**********" at bounding box center [431, 228] width 798 height 151
click at [225, 522] on div "Closing date Program of studies Select... Class Start date Class Schedule Selec…" at bounding box center [431, 567] width 798 height 151
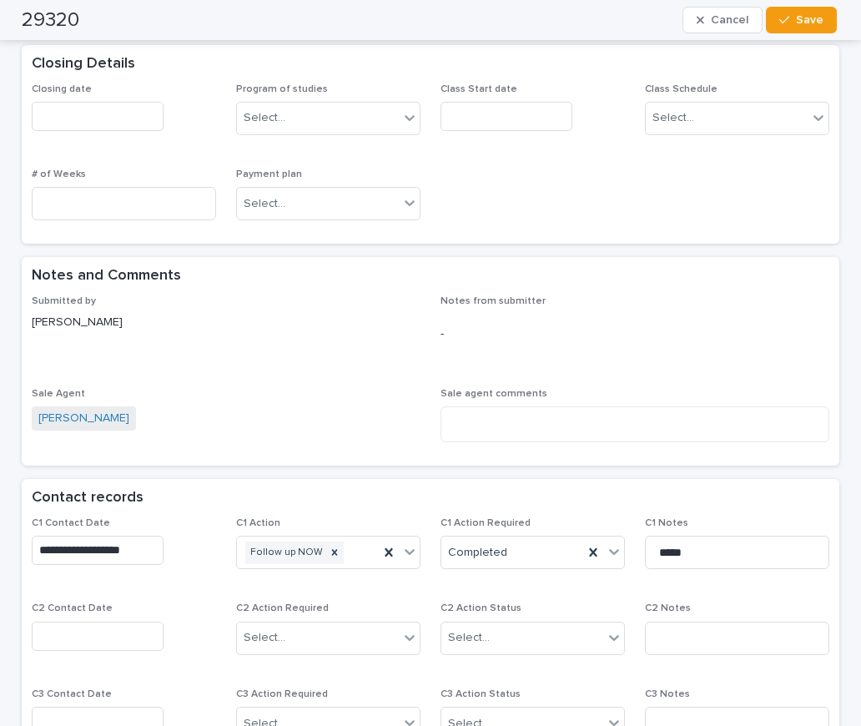
scroll to position [1001, 0]
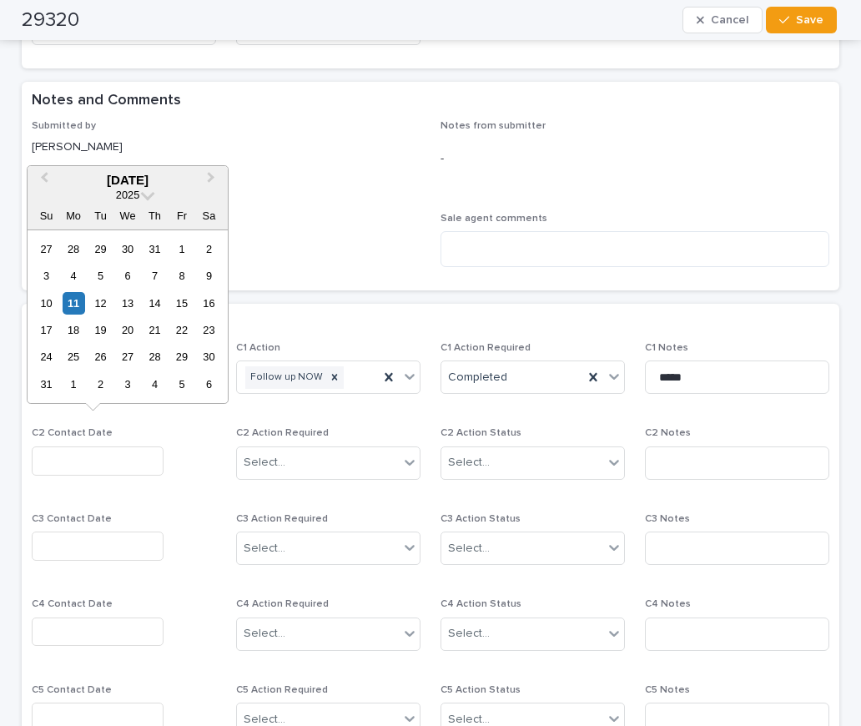
click at [59, 446] on input "text" at bounding box center [98, 460] width 132 height 29
click at [78, 300] on div "11" at bounding box center [74, 303] width 23 height 23
type input "**********"
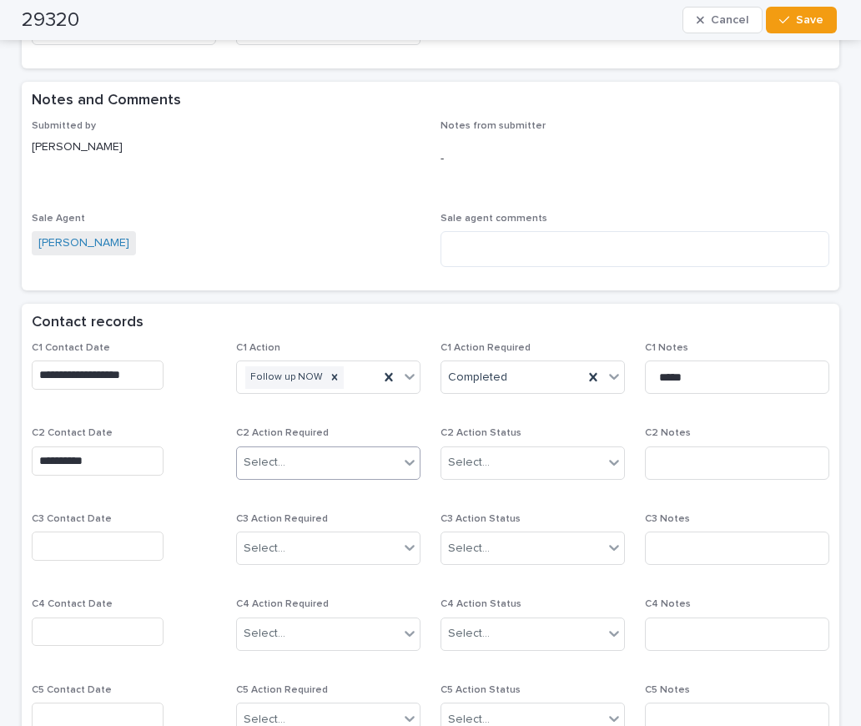
click at [240, 449] on div "Select..." at bounding box center [318, 463] width 162 height 28
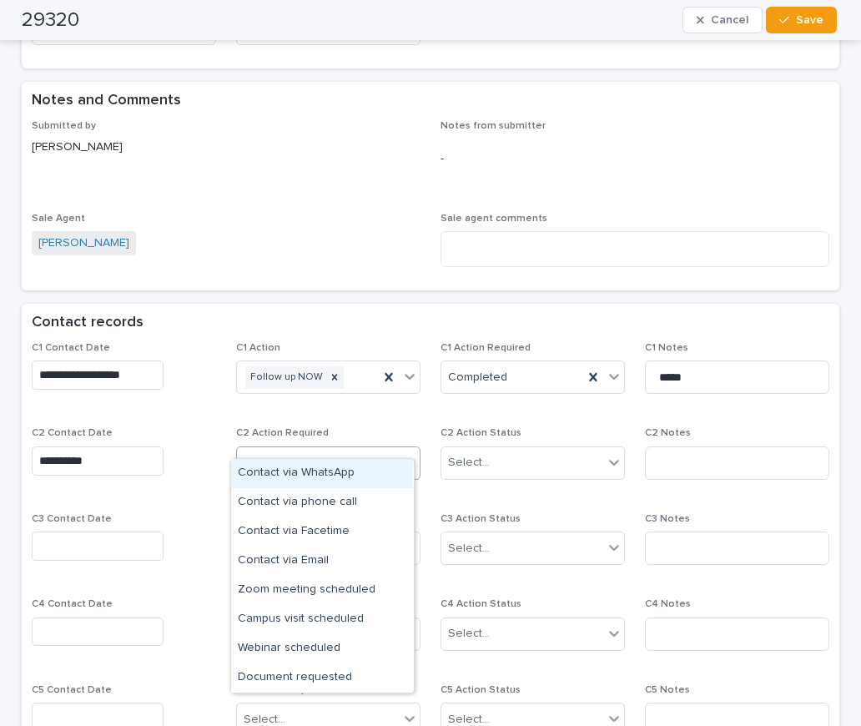
click at [280, 469] on div "Contact via WhatsApp" at bounding box center [322, 473] width 182 height 29
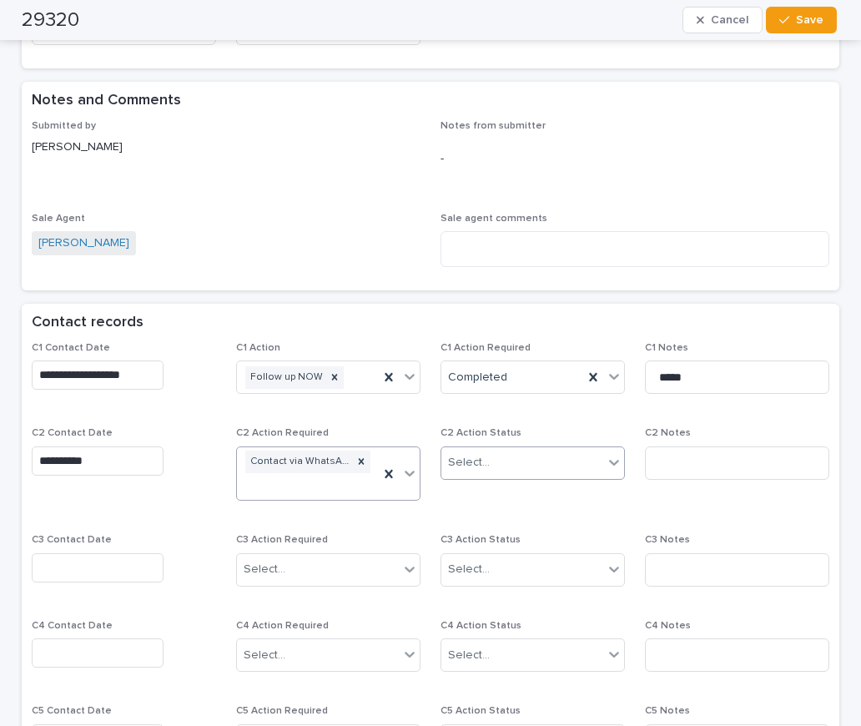
click at [464, 454] on div "Select..." at bounding box center [469, 463] width 42 height 18
drag, startPoint x: 466, startPoint y: 503, endPoint x: 516, endPoint y: 489, distance: 52.0
click at [467, 503] on div "Completed" at bounding box center [527, 502] width 182 height 29
click at [656, 446] on input at bounding box center [737, 462] width 184 height 33
type input "**********"
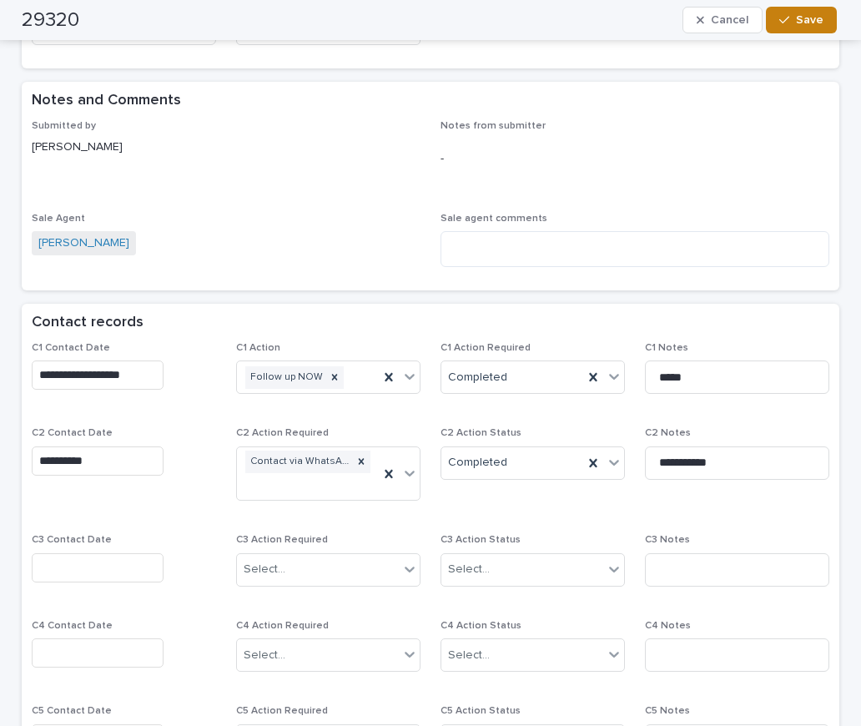
click at [810, 26] on button "Save" at bounding box center [801, 20] width 71 height 27
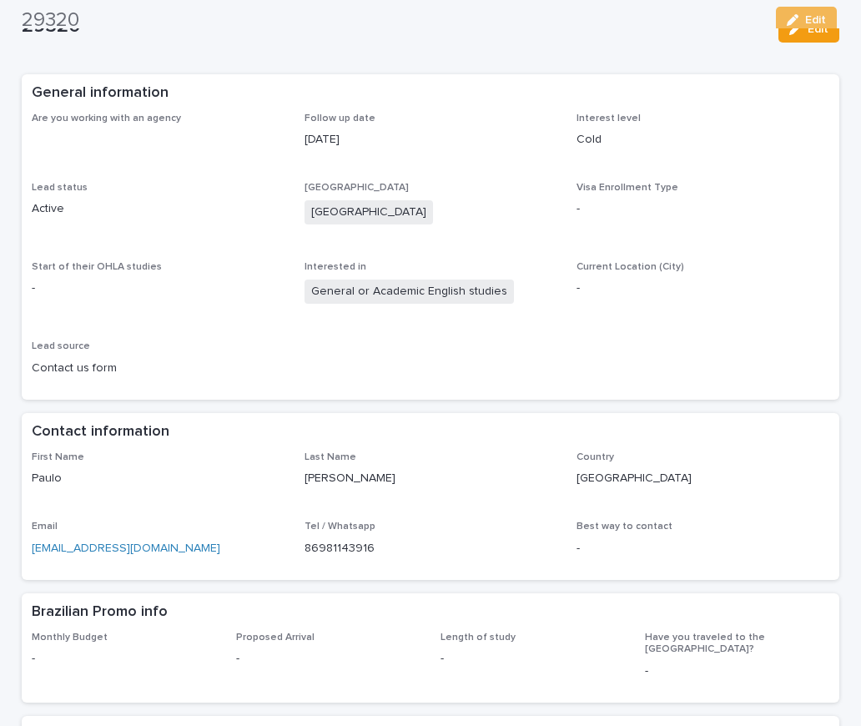
scroll to position [0, 0]
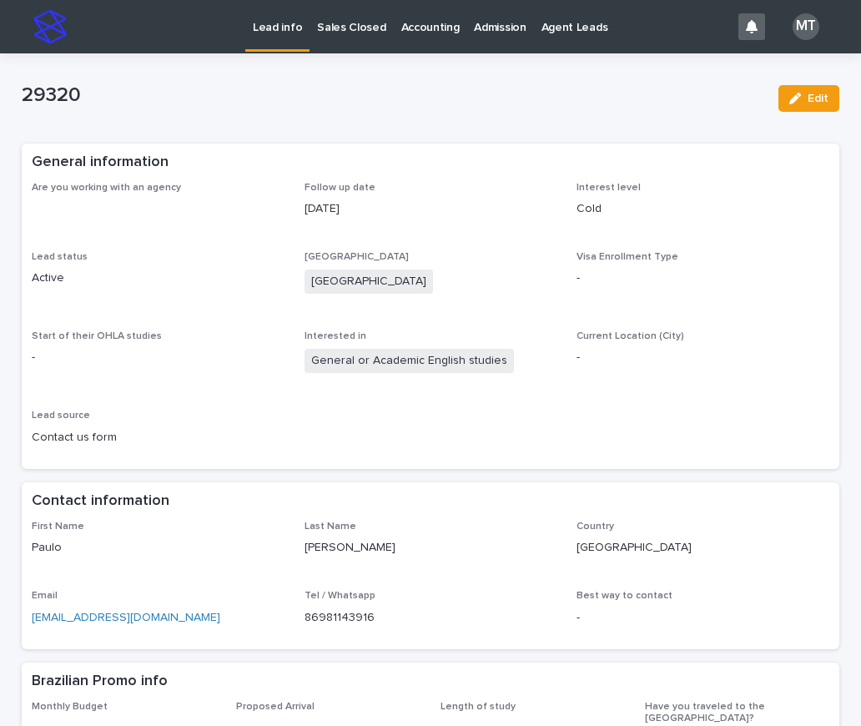
click at [277, 20] on p "Lead info" at bounding box center [277, 17] width 49 height 35
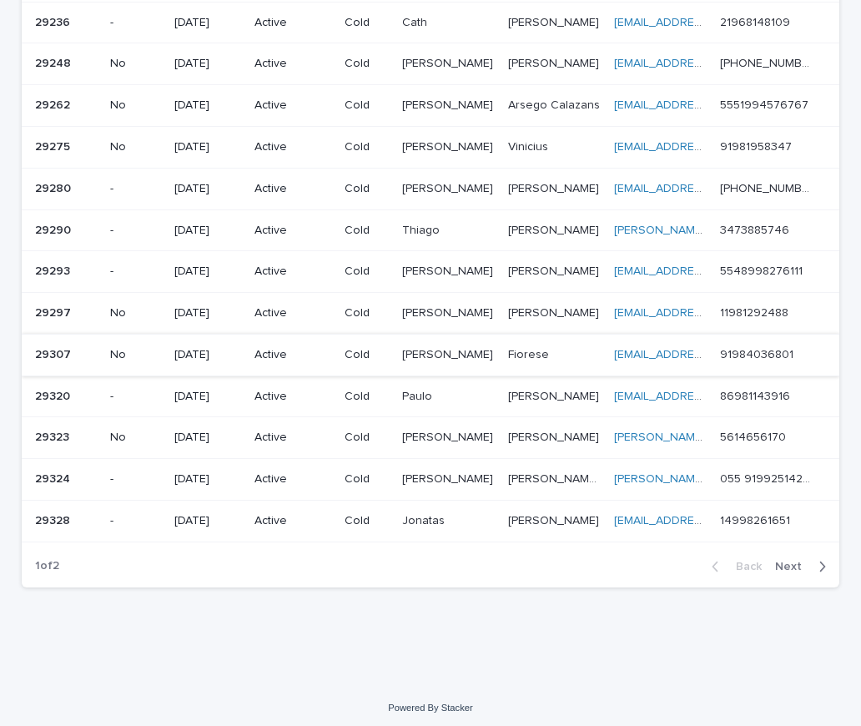
scroll to position [965, 0]
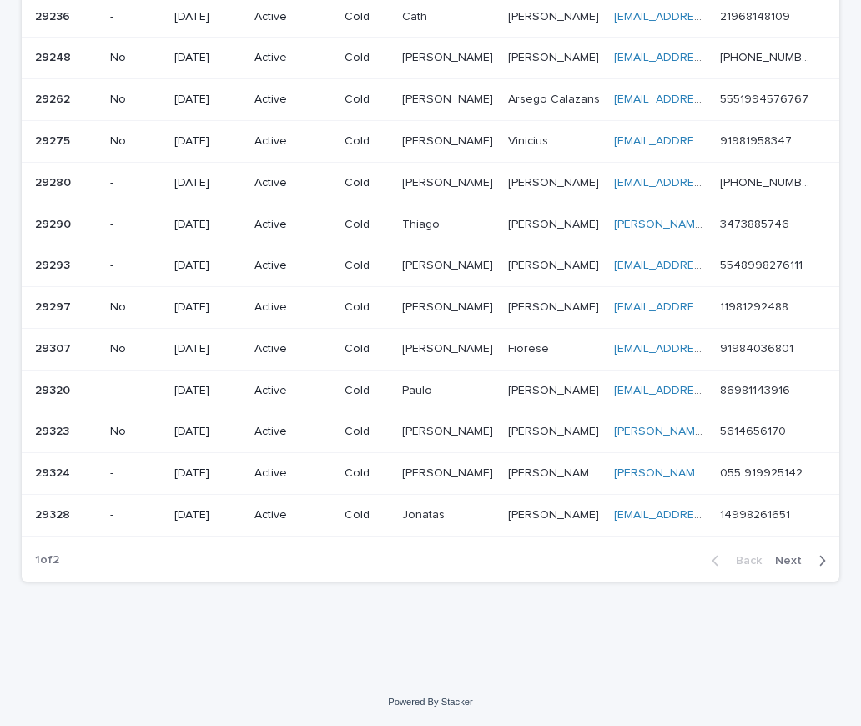
click at [186, 343] on p "[DATE]" at bounding box center [207, 349] width 66 height 14
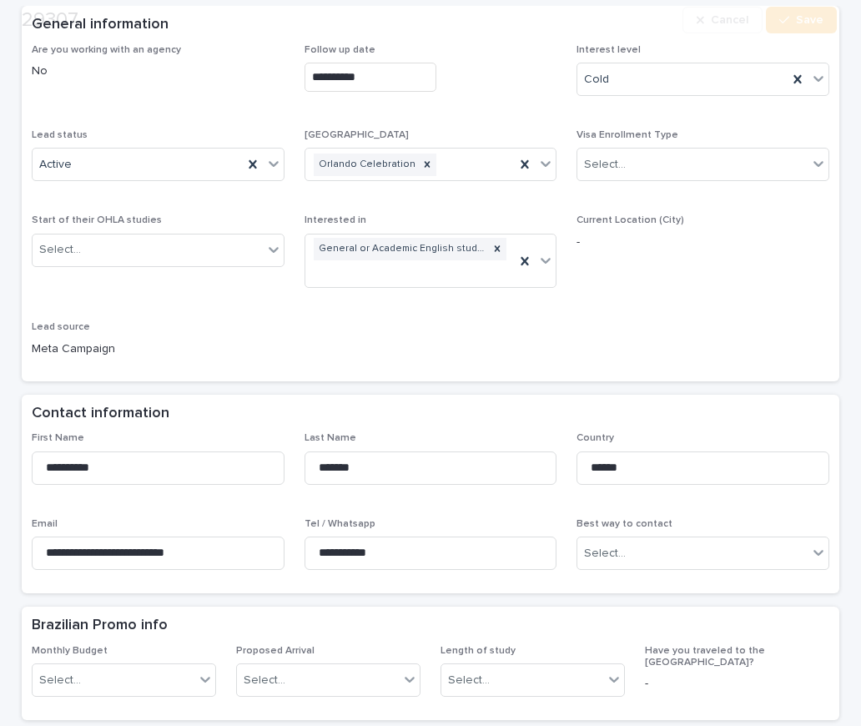
scroll to position [501, 0]
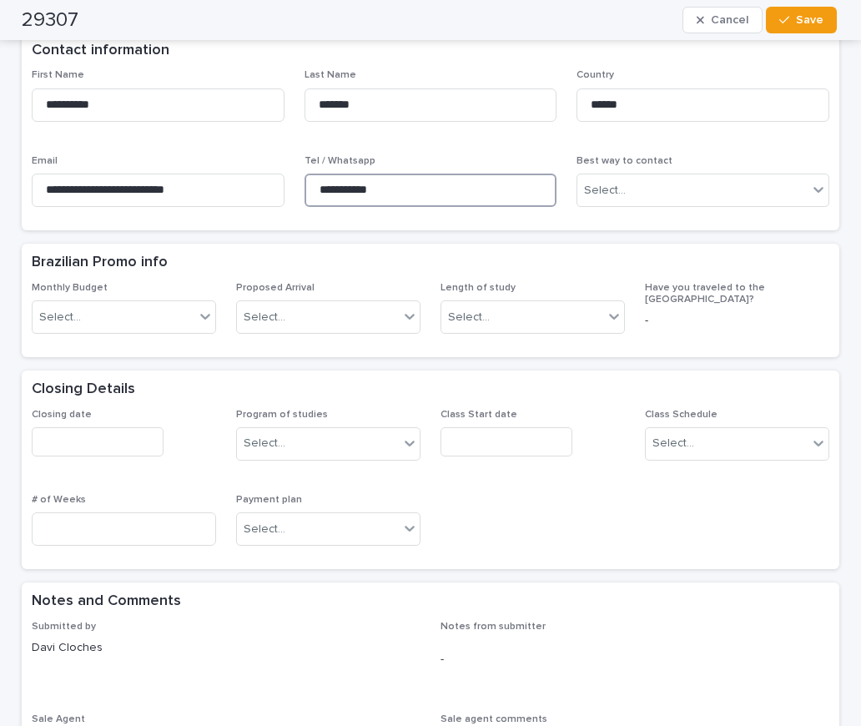
drag, startPoint x: 388, startPoint y: 170, endPoint x: 285, endPoint y: 152, distance: 105.1
click at [285, 152] on div "**********" at bounding box center [431, 144] width 798 height 151
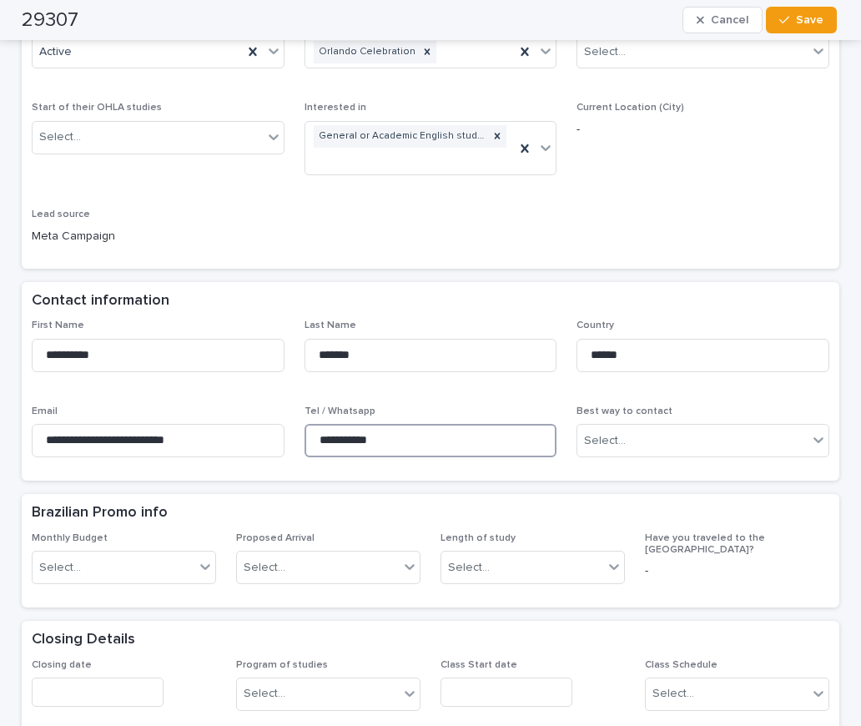
scroll to position [167, 0]
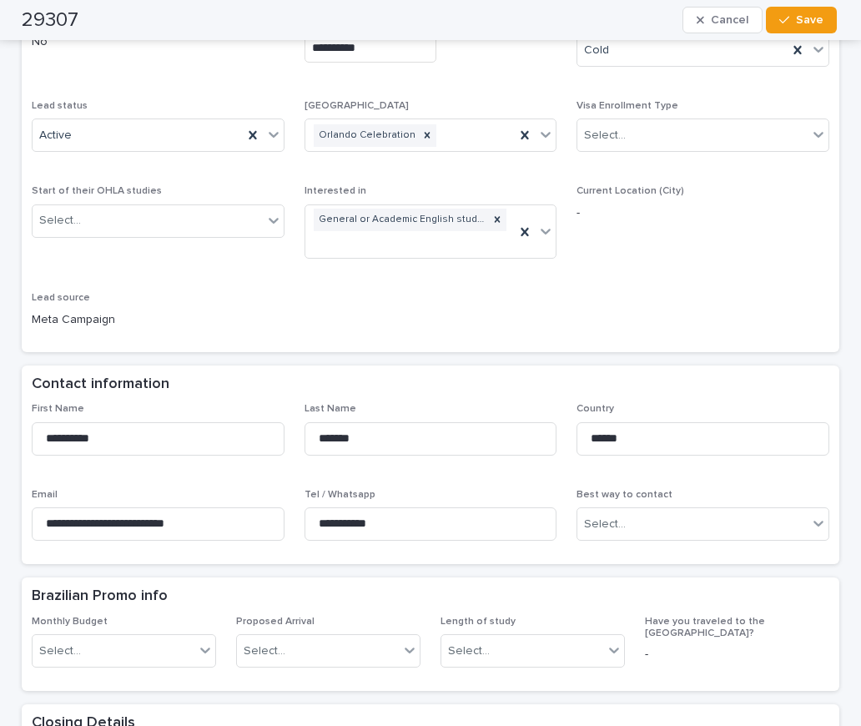
drag, startPoint x: 345, startPoint y: 572, endPoint x: 354, endPoint y: 571, distance: 9.2
click at [345, 588] on div "Brazilian Promo info" at bounding box center [427, 597] width 791 height 18
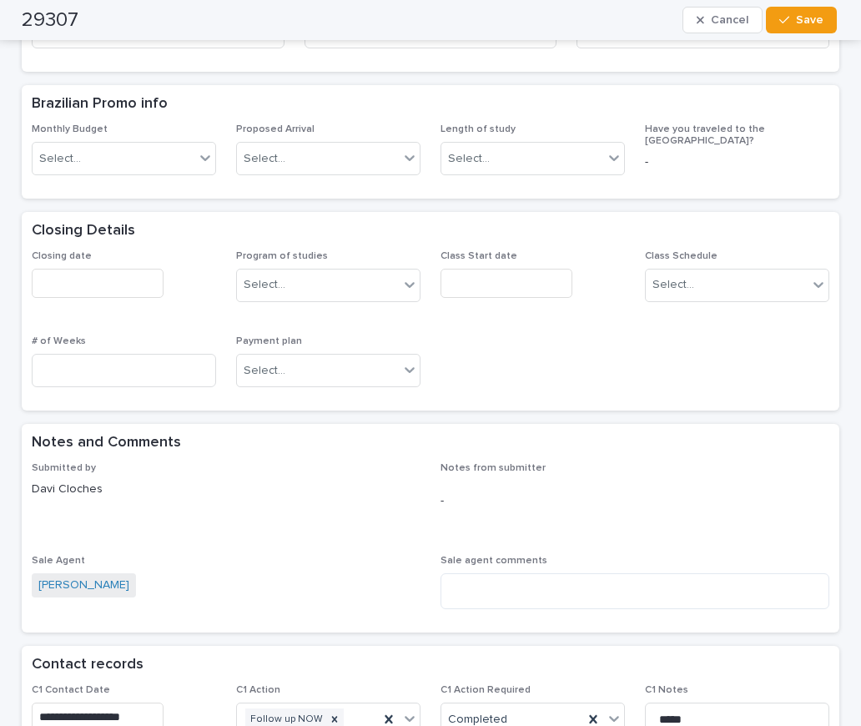
scroll to position [835, 0]
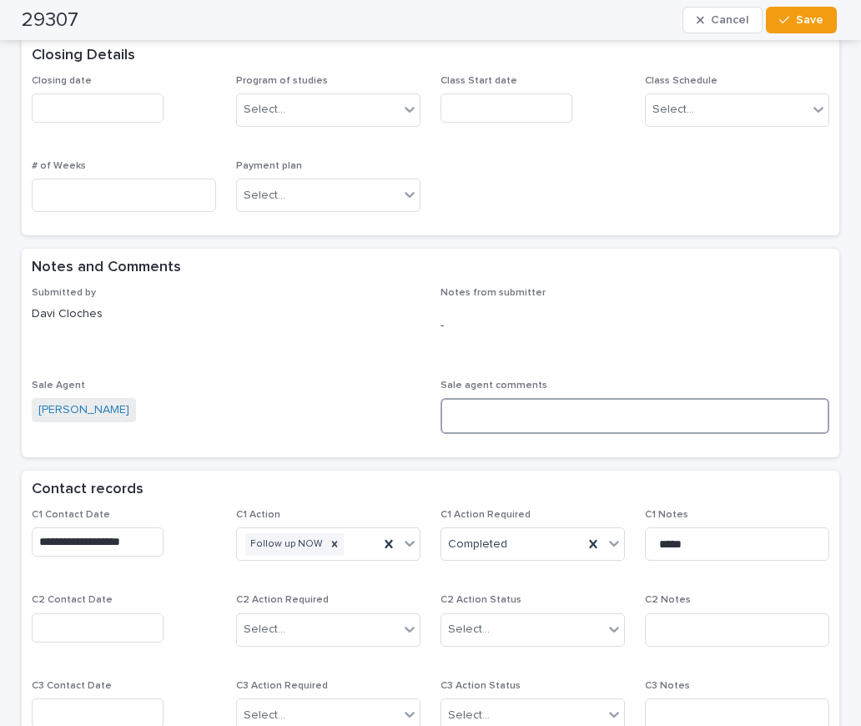
click at [488, 398] on textarea at bounding box center [635, 416] width 389 height 36
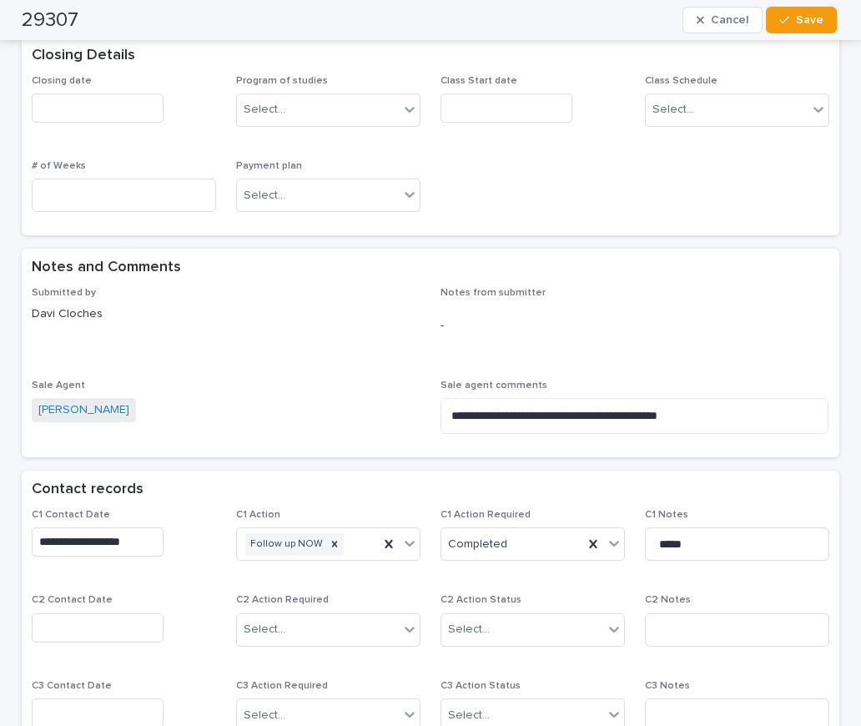
click at [270, 305] on p "Davi Cloches" at bounding box center [226, 314] width 389 height 18
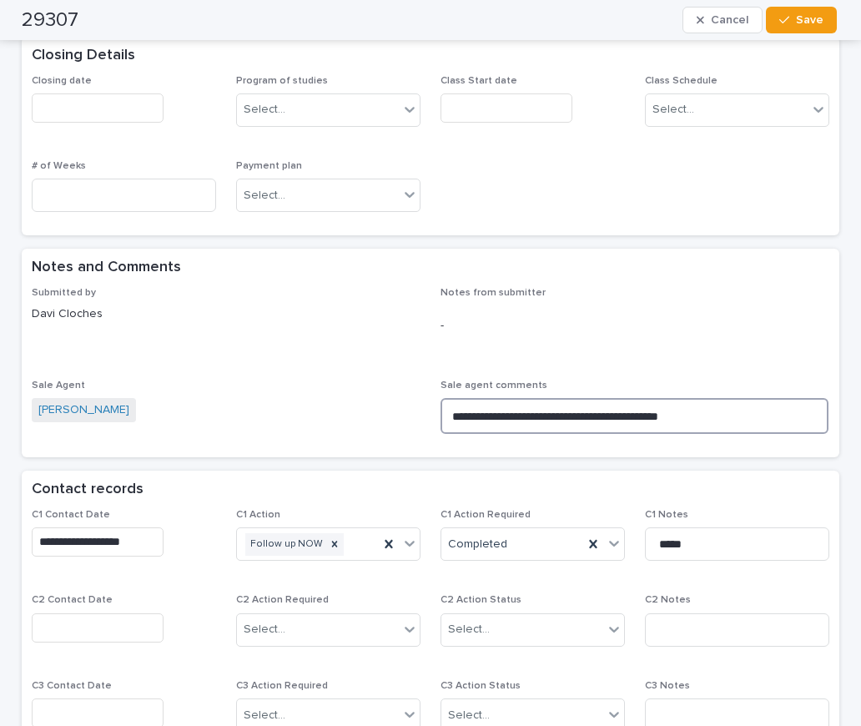
click at [663, 398] on textarea "**********" at bounding box center [635, 416] width 388 height 36
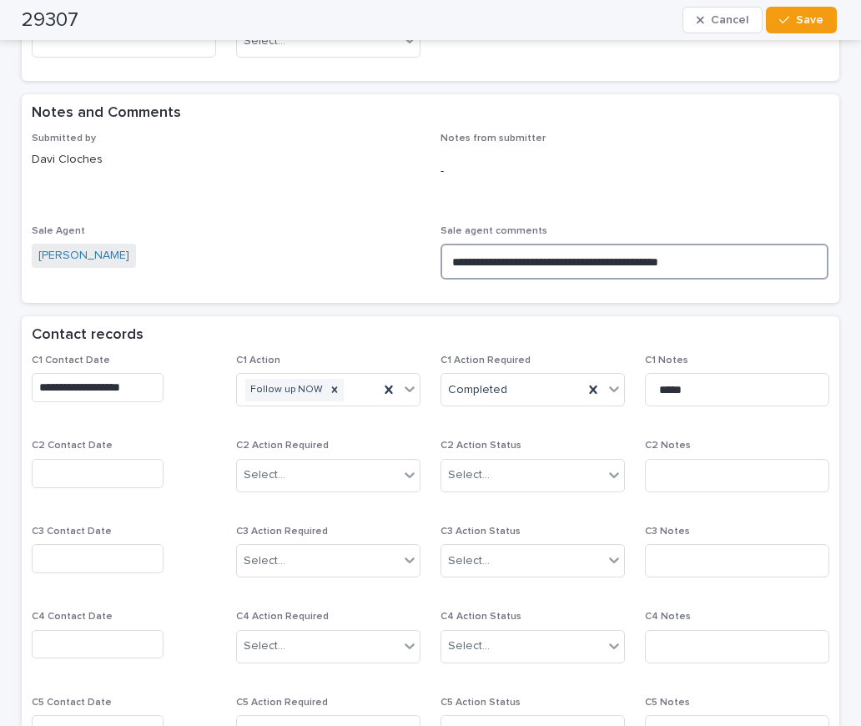
scroll to position [1168, 0]
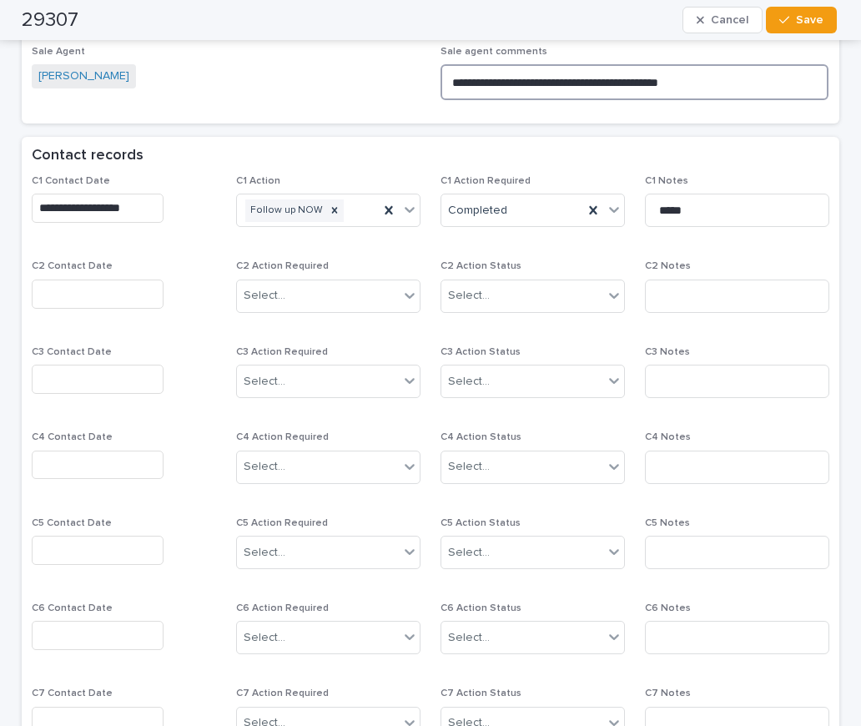
type textarea "**********"
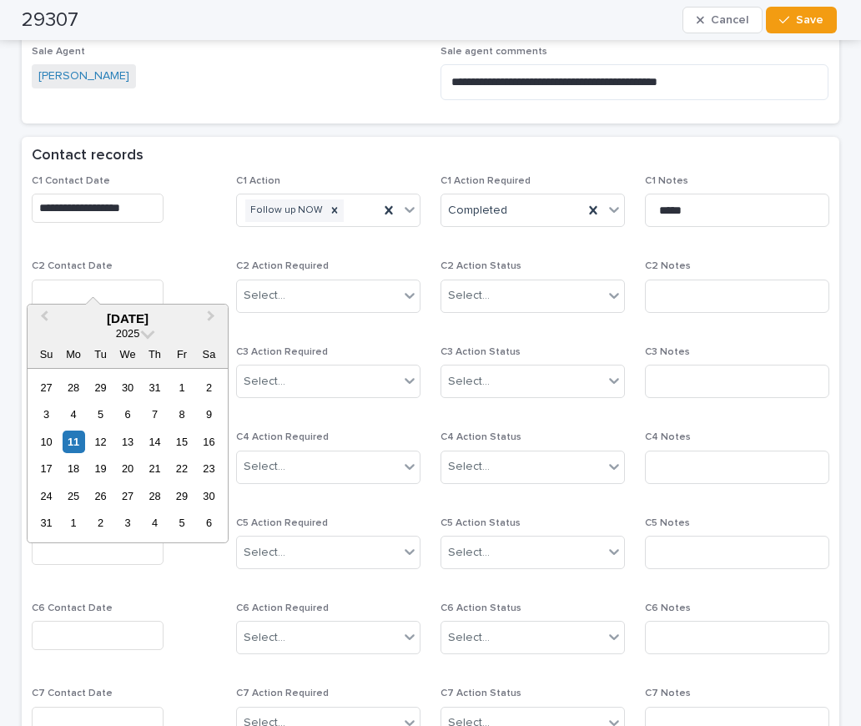
click at [46, 280] on input "text" at bounding box center [98, 294] width 132 height 29
drag, startPoint x: 67, startPoint y: 436, endPoint x: 106, endPoint y: 403, distance: 51.5
click at [68, 436] on div "11" at bounding box center [74, 442] width 23 height 23
type input "**********"
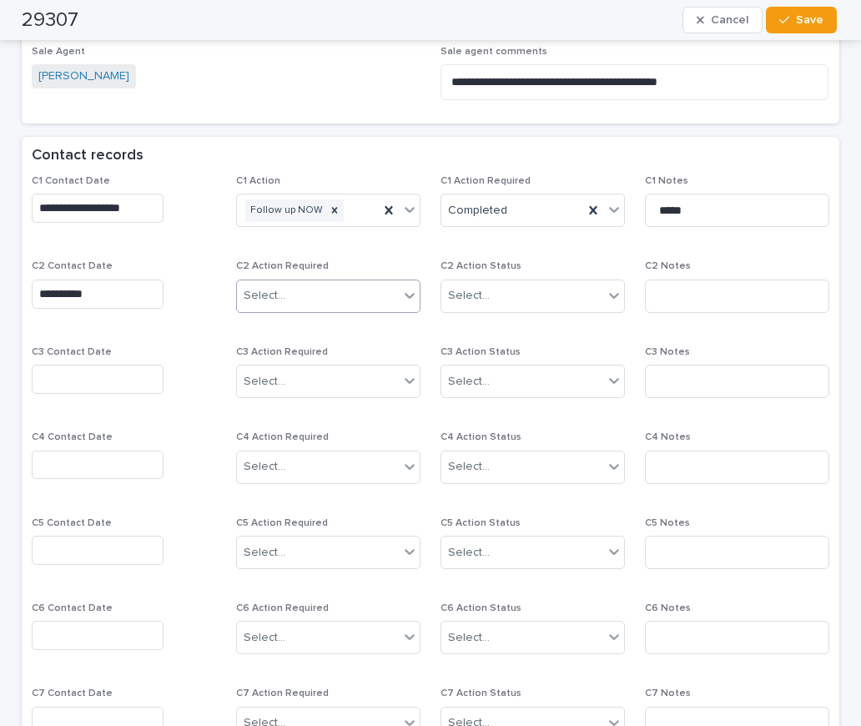
click at [288, 282] on div "Select..." at bounding box center [318, 296] width 162 height 28
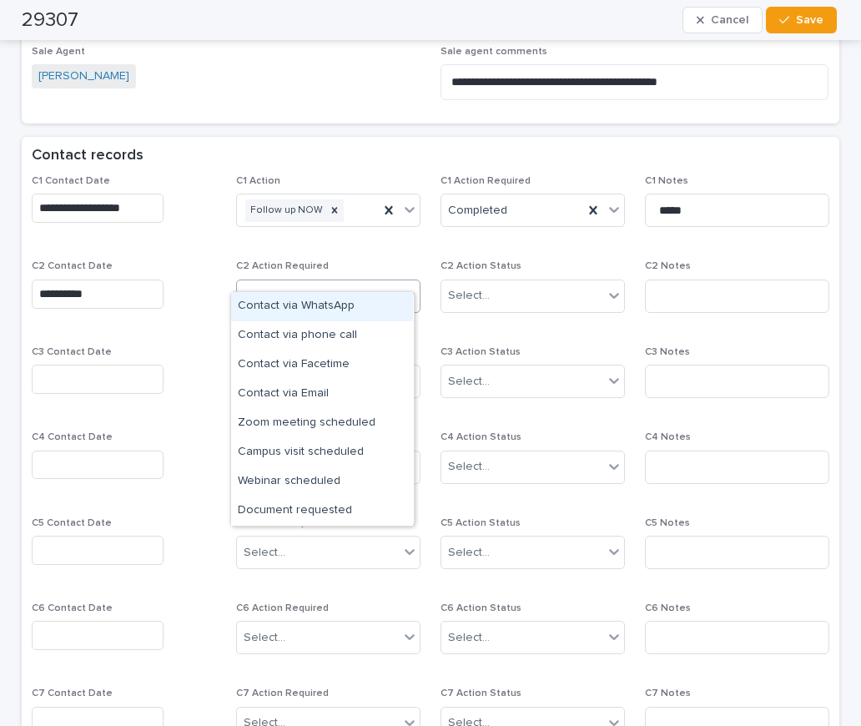
click at [320, 305] on div "Contact via WhatsApp" at bounding box center [322, 306] width 182 height 29
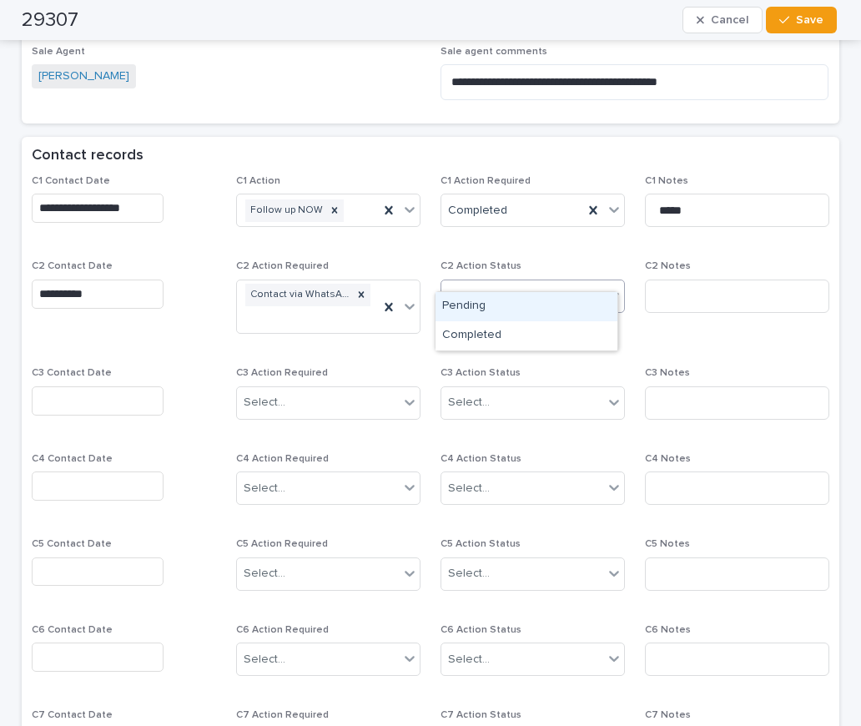
click at [507, 282] on div "Select..." at bounding box center [522, 296] width 162 height 28
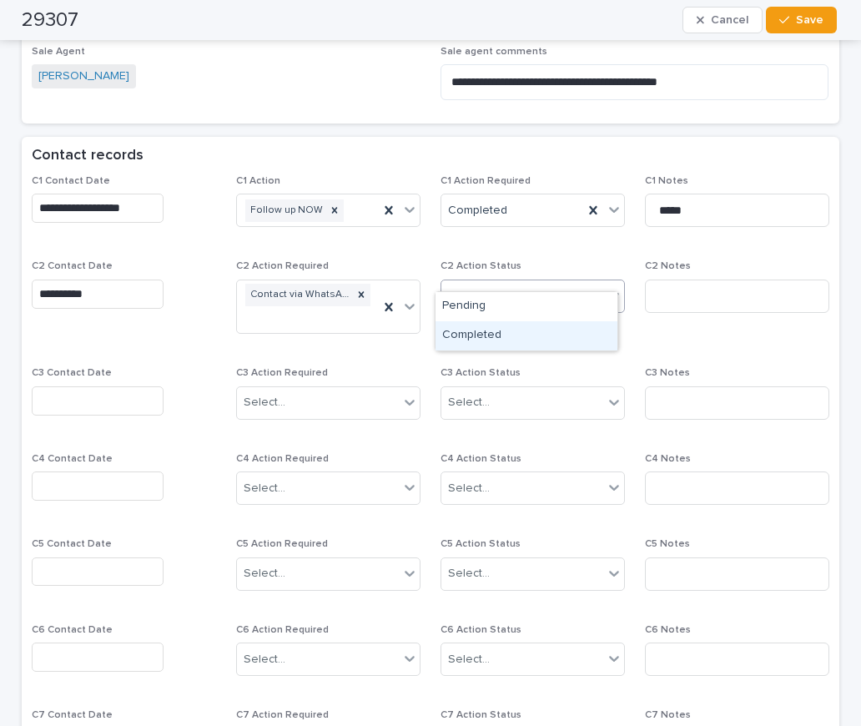
click at [502, 333] on div "Completed" at bounding box center [527, 335] width 182 height 29
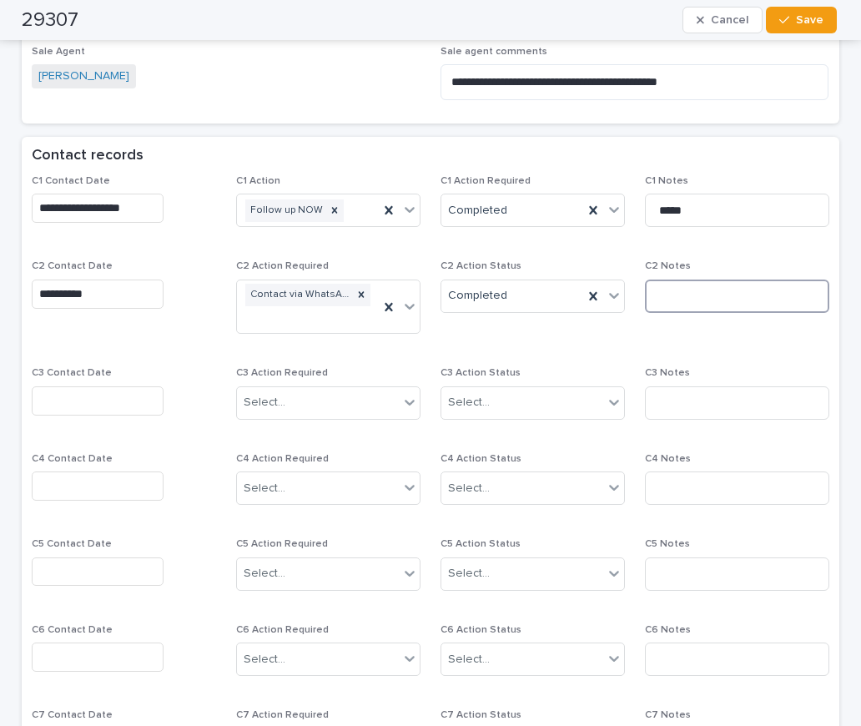
click at [662, 280] on input at bounding box center [737, 296] width 184 height 33
type input "**********"
click at [736, 329] on div "**********" at bounding box center [431, 474] width 798 height 599
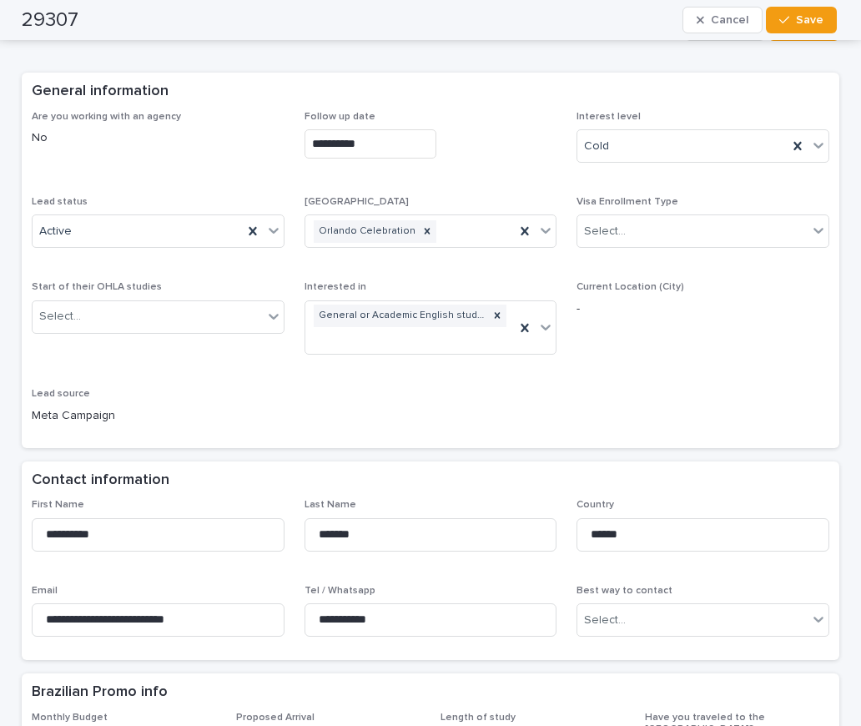
scroll to position [0, 0]
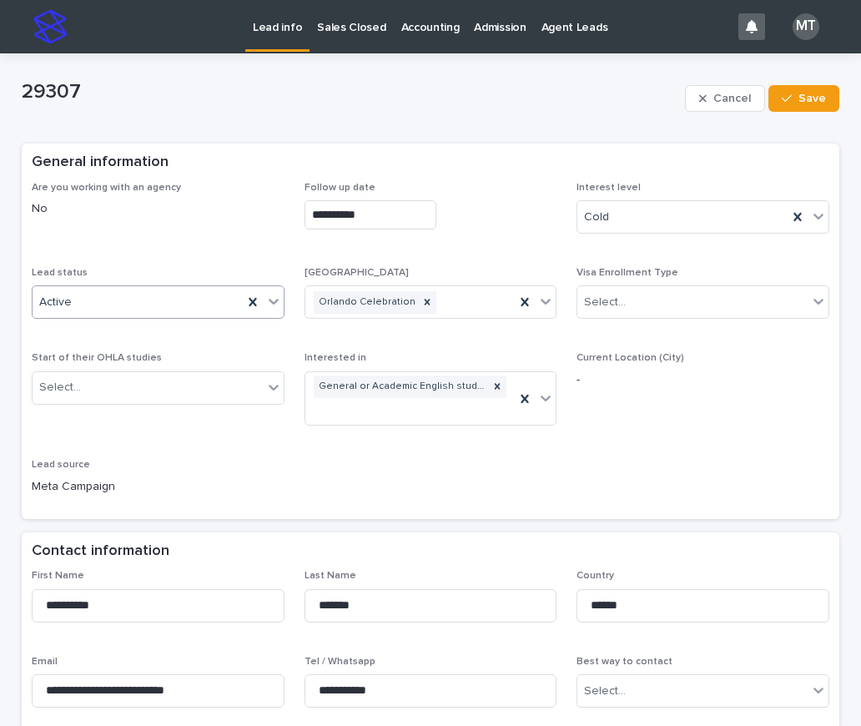
click at [267, 300] on icon at bounding box center [273, 301] width 17 height 17
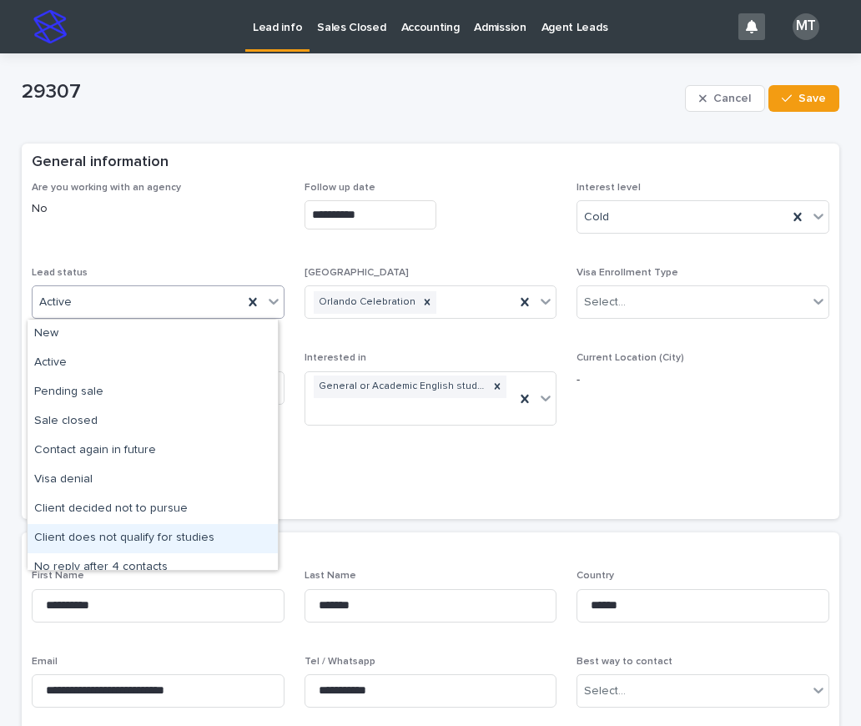
click at [161, 538] on div "Client does not qualify for studies" at bounding box center [153, 538] width 250 height 29
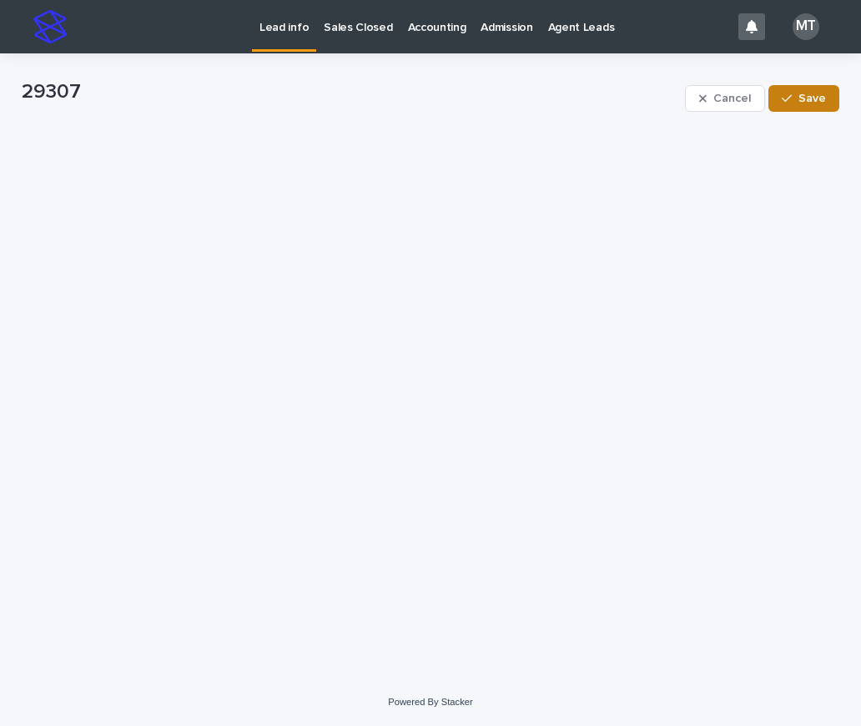
click at [811, 103] on span "Save" at bounding box center [813, 99] width 28 height 12
click at [285, 23] on p "Lead info" at bounding box center [284, 17] width 49 height 35
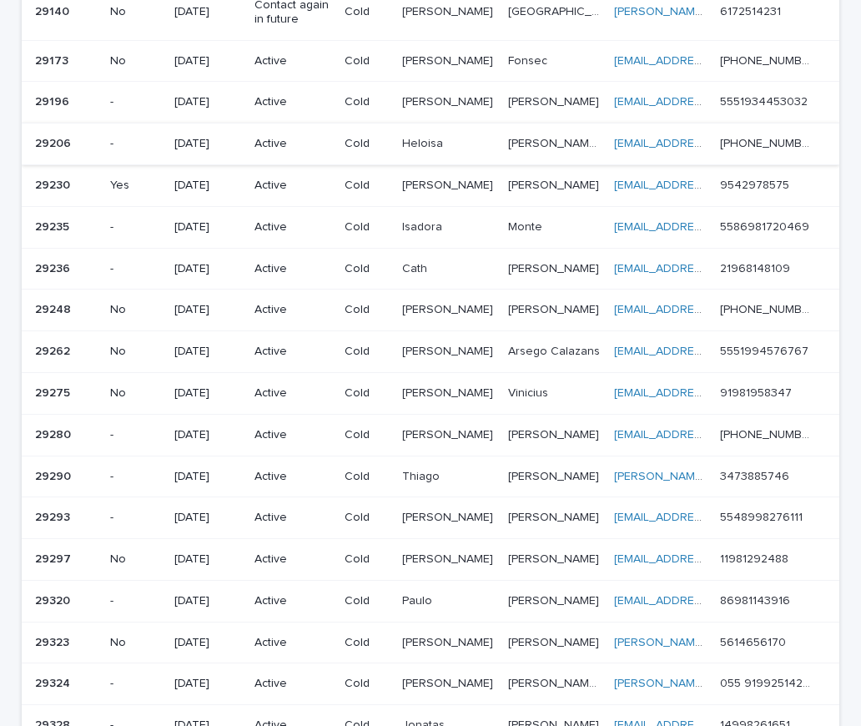
scroll to position [965, 0]
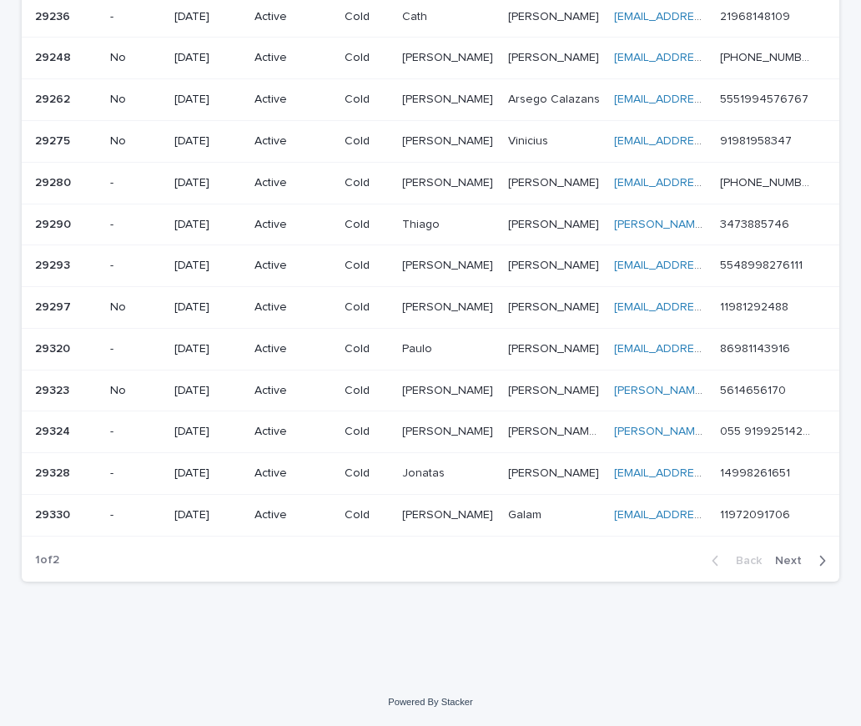
click at [157, 307] on p "No" at bounding box center [135, 307] width 51 height 14
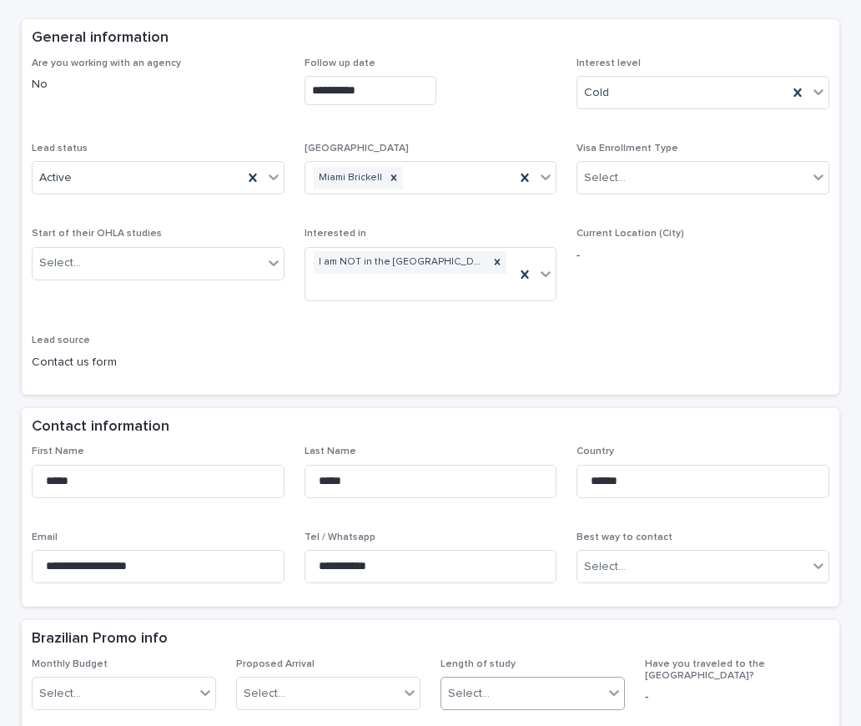
scroll to position [417, 0]
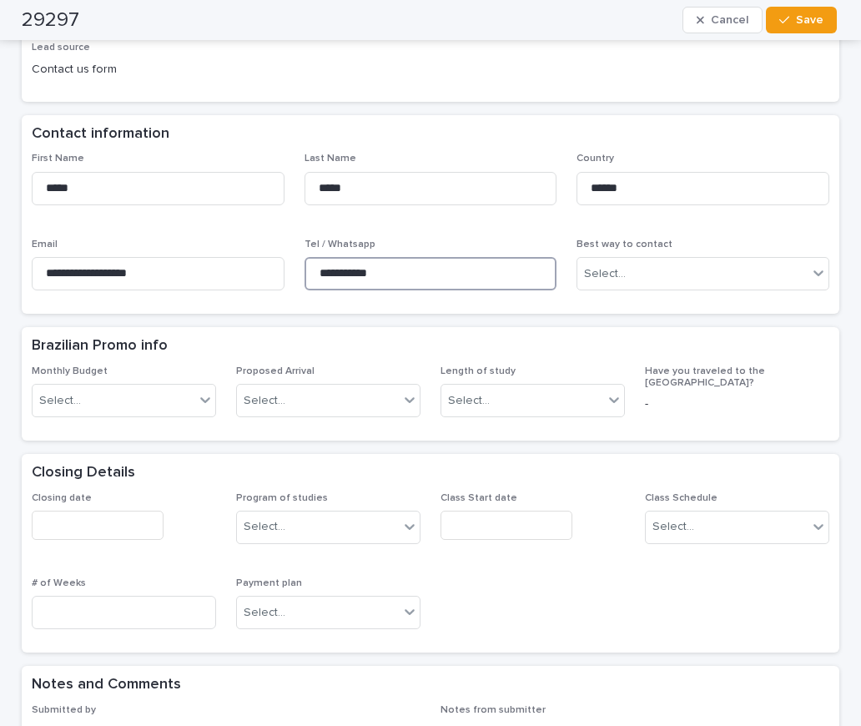
drag, startPoint x: 403, startPoint y: 273, endPoint x: 319, endPoint y: 258, distance: 85.6
click at [319, 258] on input "**********" at bounding box center [431, 273] width 253 height 33
click at [324, 348] on div "Brazilian Promo info" at bounding box center [427, 346] width 791 height 18
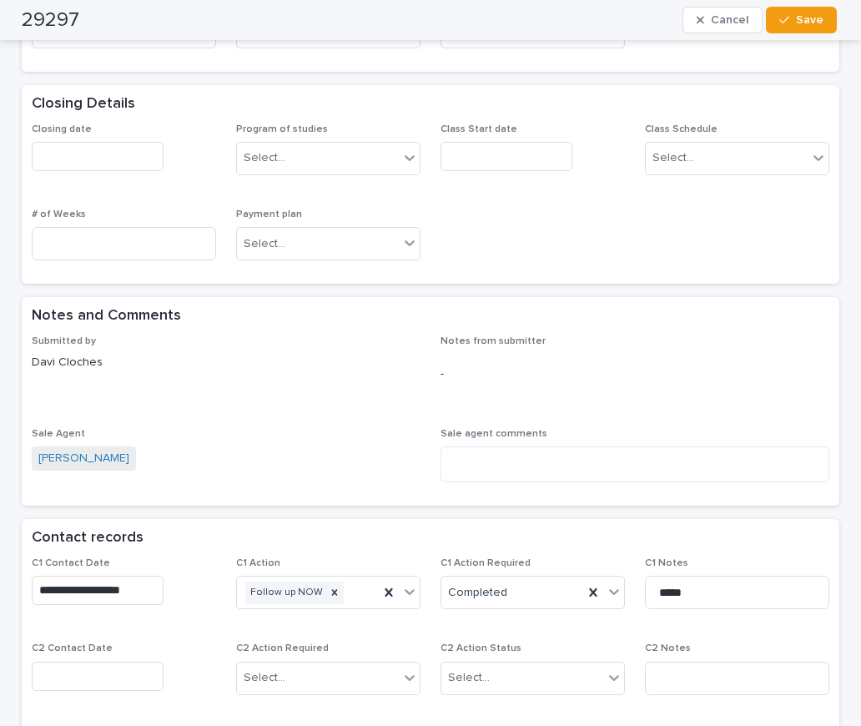
scroll to position [835, 0]
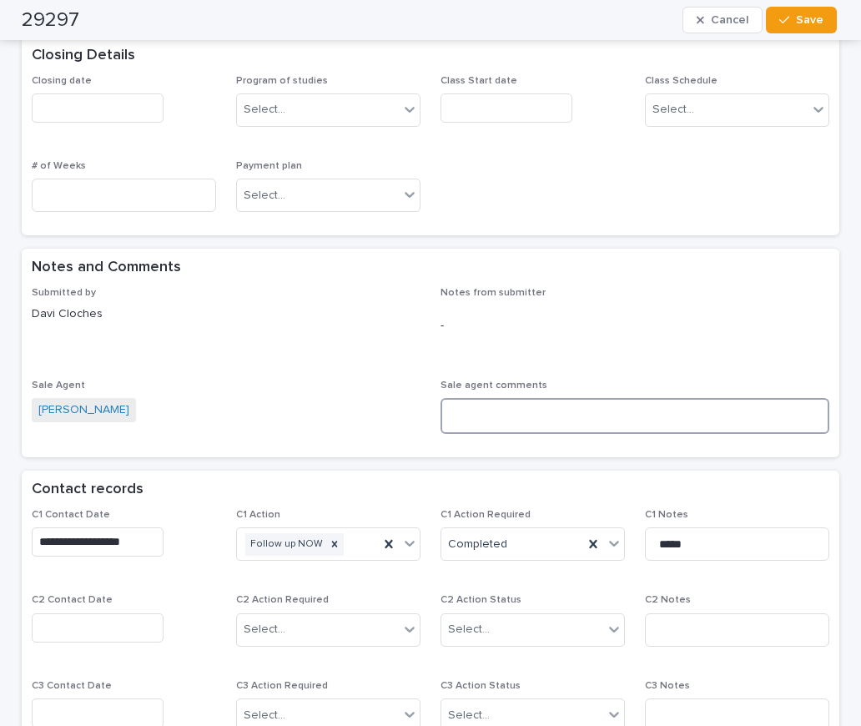
click at [473, 406] on textarea at bounding box center [635, 416] width 389 height 36
paste textarea "**********"
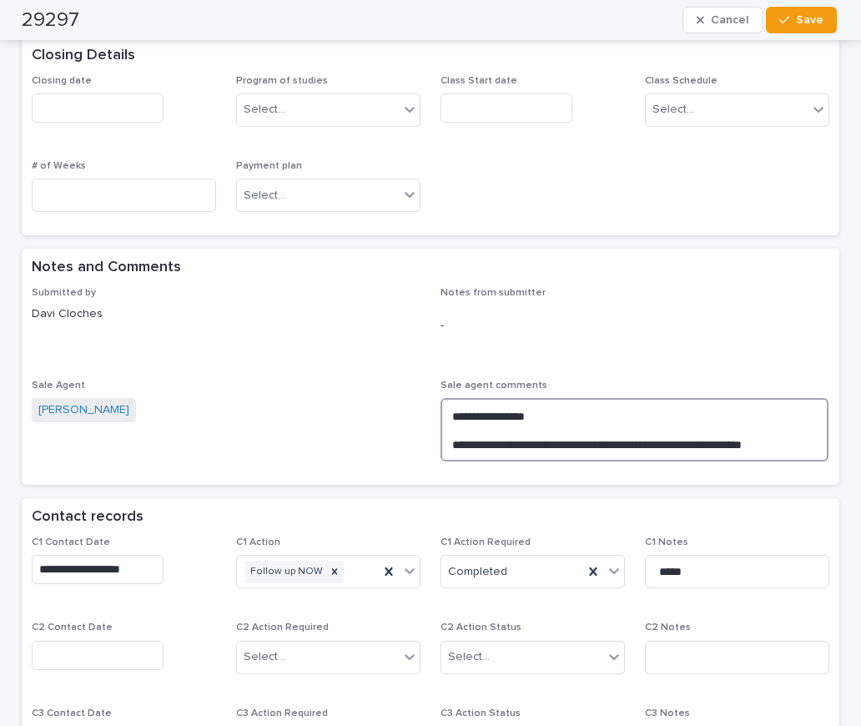
type textarea "**********"
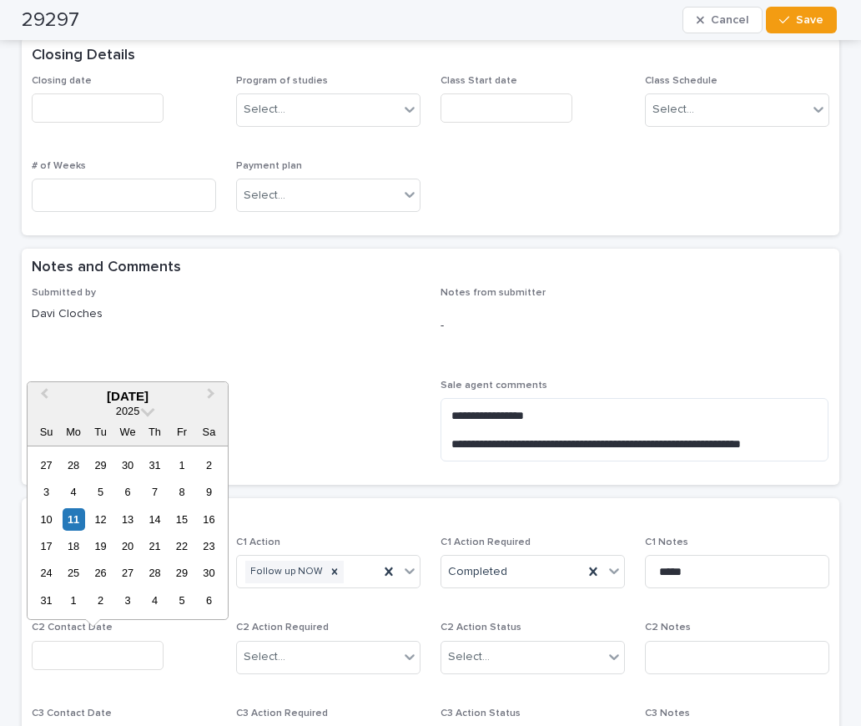
click at [63, 648] on input "text" at bounding box center [98, 655] width 132 height 29
click at [77, 508] on div "11" at bounding box center [74, 519] width 23 height 23
type input "**********"
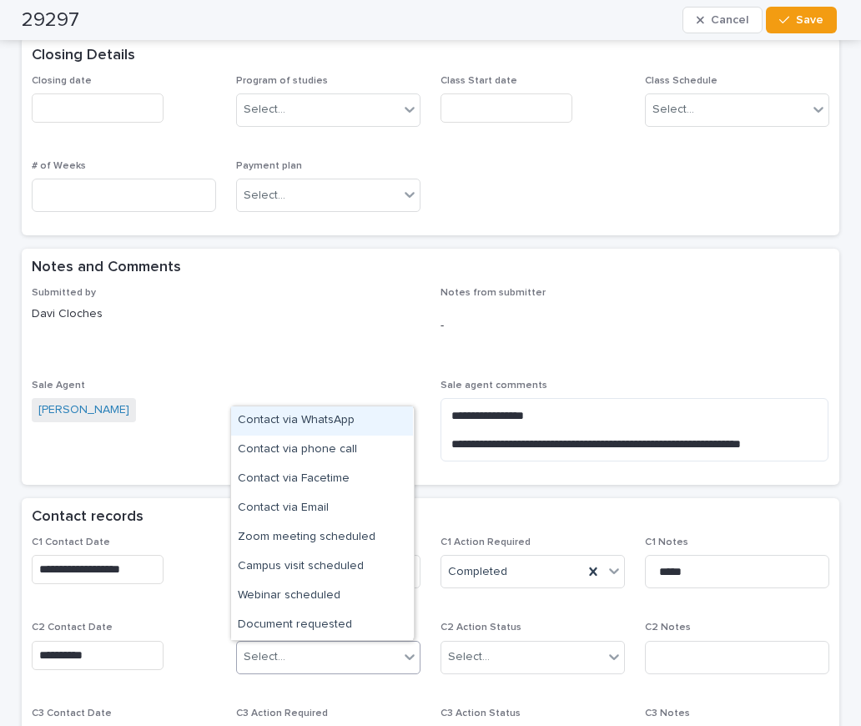
click at [296, 650] on div "Select..." at bounding box center [318, 657] width 162 height 28
click at [315, 422] on div "Contact via WhatsApp" at bounding box center [322, 420] width 182 height 29
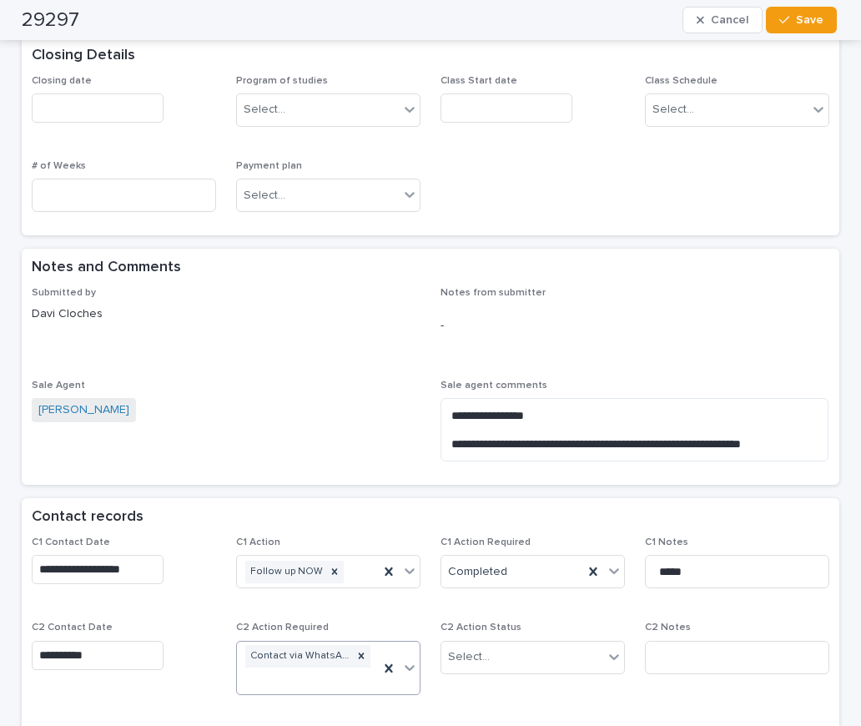
scroll to position [845, 0]
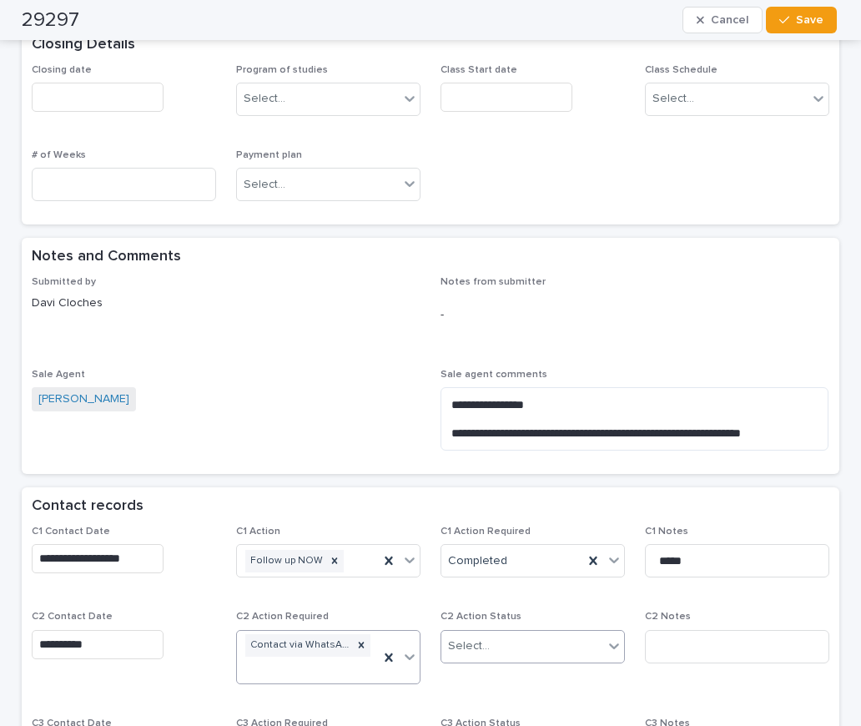
click at [498, 654] on div "Select..." at bounding box center [522, 647] width 162 height 28
click at [497, 699] on div "Completed" at bounding box center [527, 707] width 182 height 29
click at [688, 646] on input at bounding box center [737, 646] width 184 height 33
type input "*********"
click at [797, 25] on span "Save" at bounding box center [810, 20] width 28 height 12
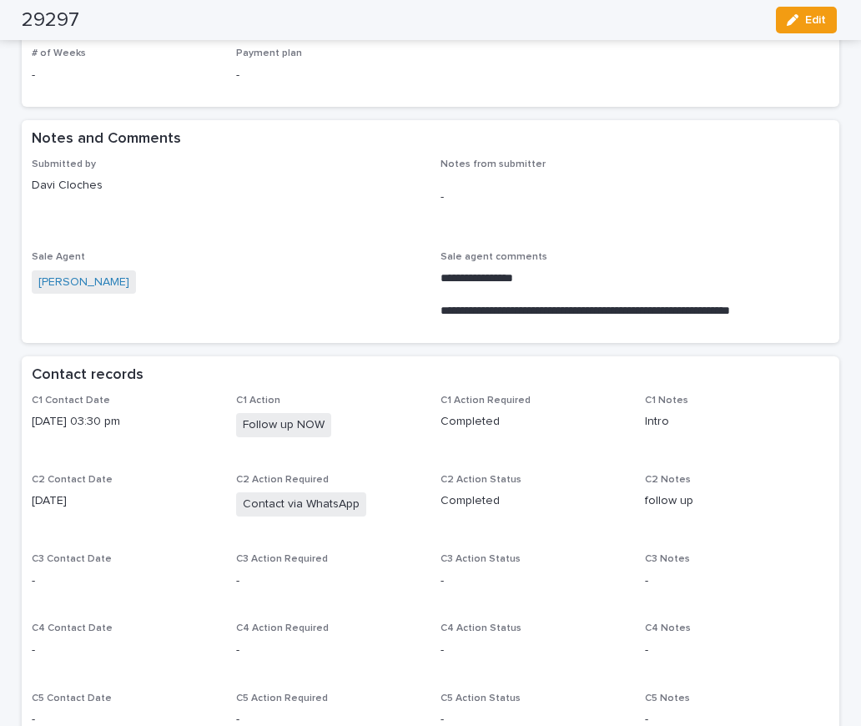
scroll to position [717, 0]
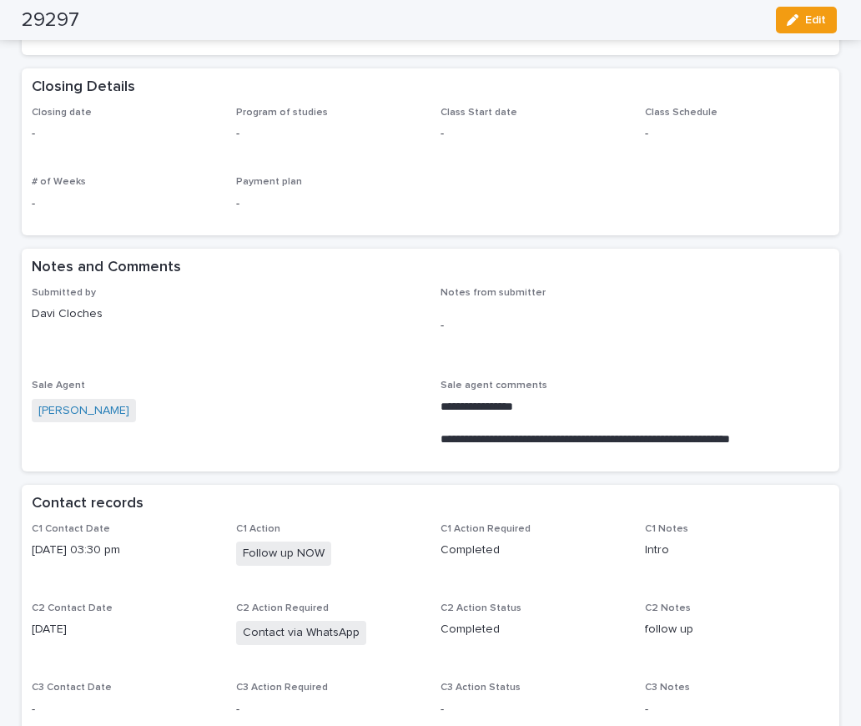
click at [290, 305] on p "Davi Cloches" at bounding box center [226, 314] width 389 height 18
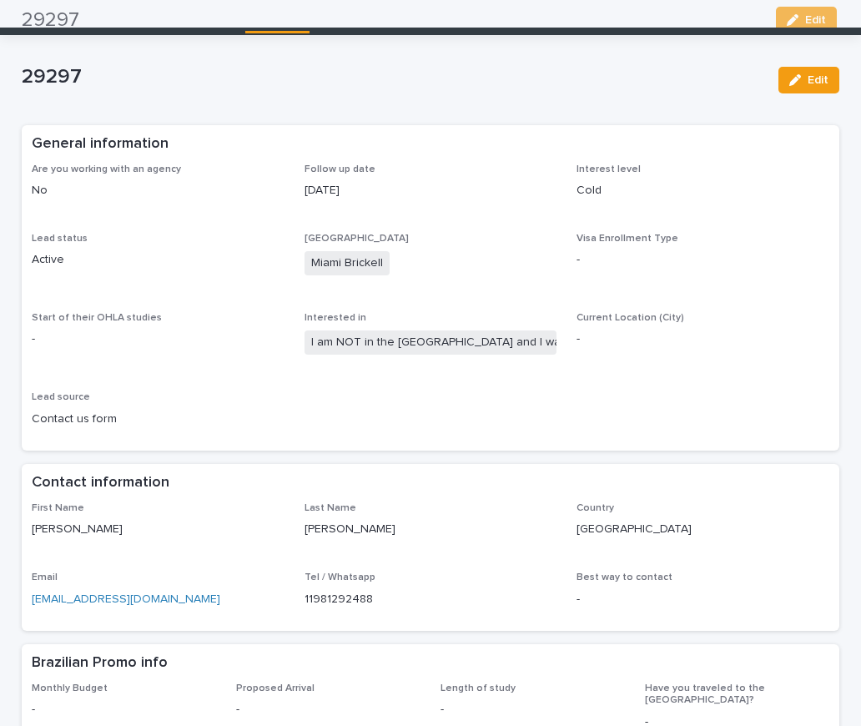
scroll to position [0, 0]
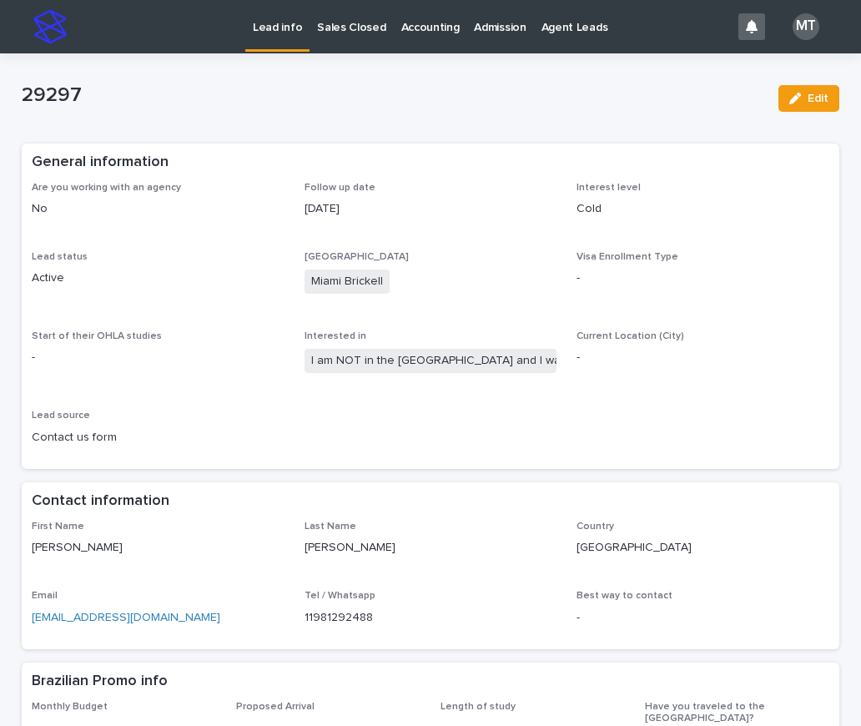
click at [269, 28] on p "Lead info" at bounding box center [277, 17] width 49 height 35
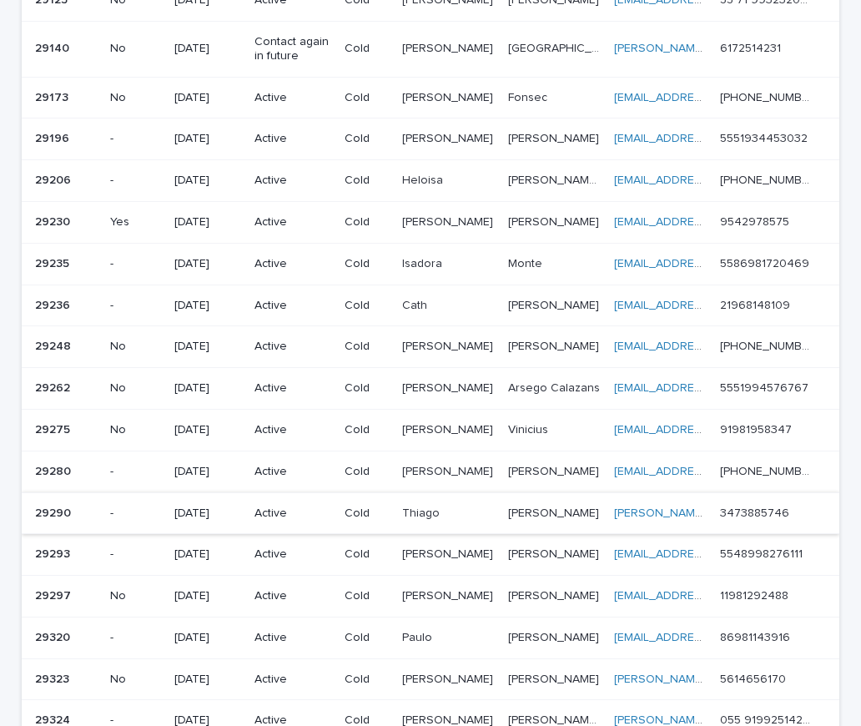
scroll to position [965, 0]
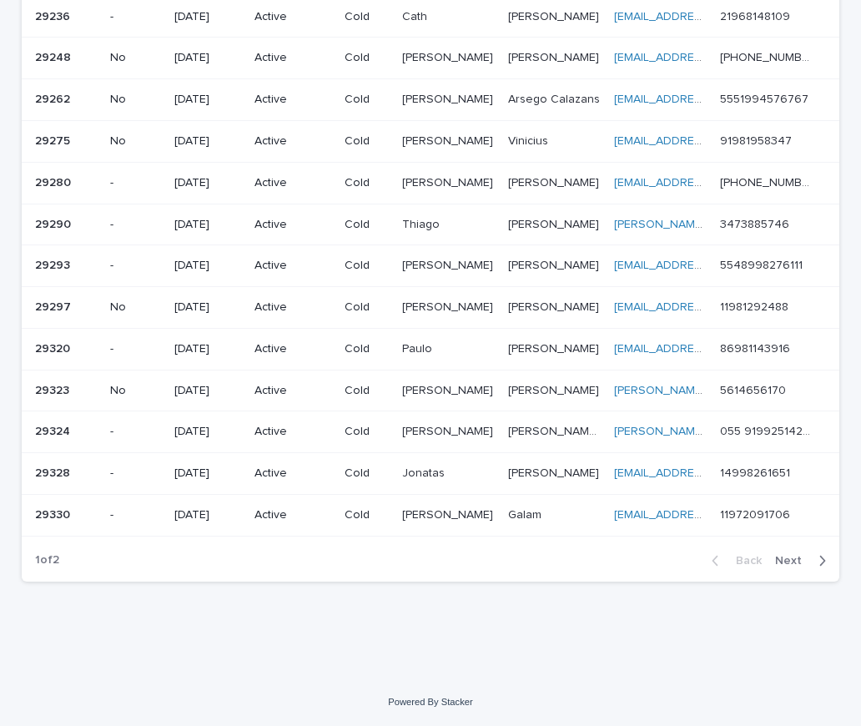
click at [82, 261] on div "29293 29293" at bounding box center [66, 266] width 62 height 28
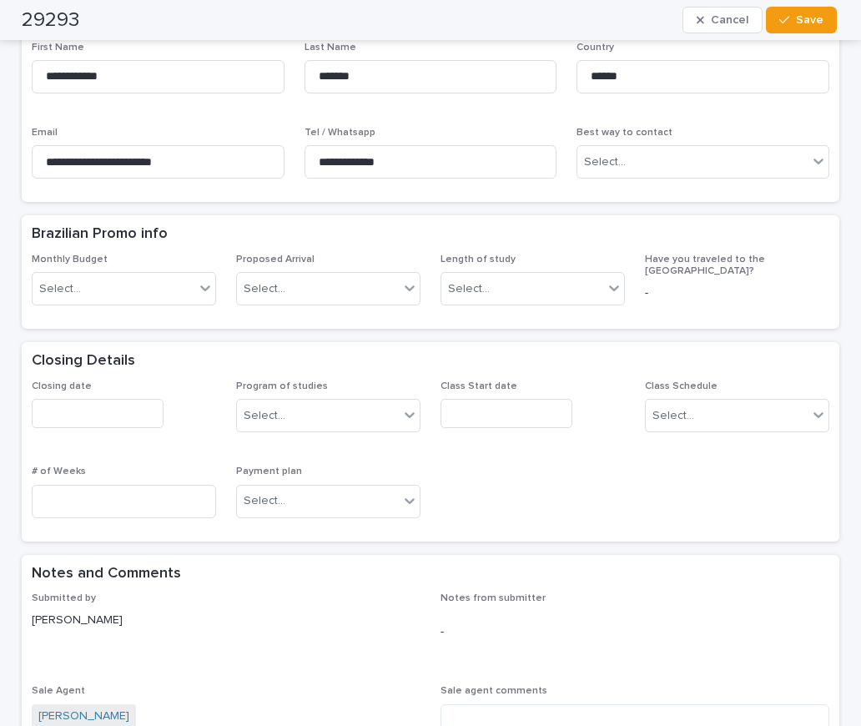
scroll to position [417, 0]
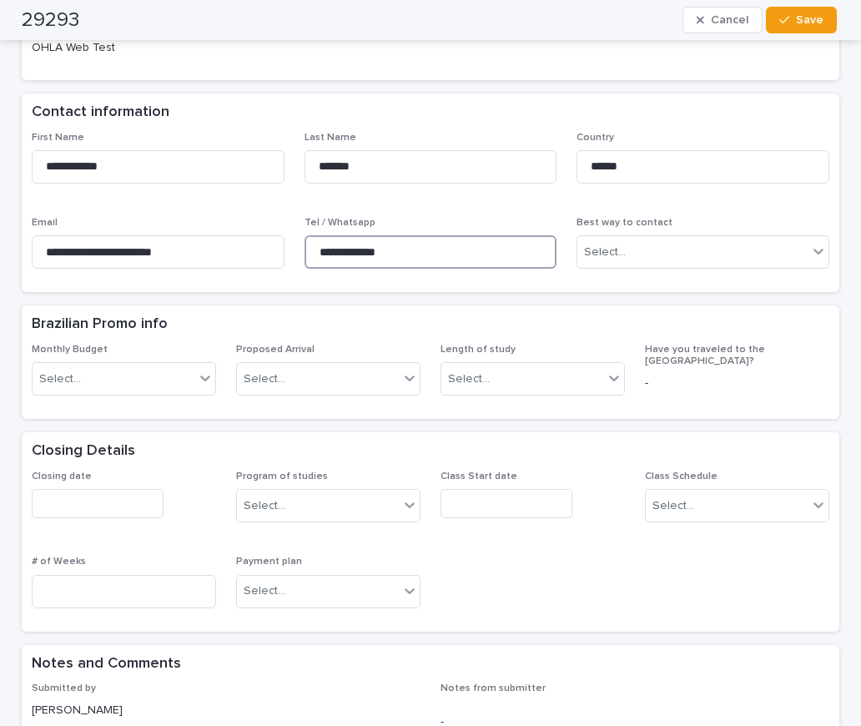
drag, startPoint x: 402, startPoint y: 251, endPoint x: 290, endPoint y: 240, distance: 112.4
click at [290, 240] on div "**********" at bounding box center [431, 207] width 798 height 151
drag, startPoint x: 268, startPoint y: 322, endPoint x: 290, endPoint y: 330, distance: 24.0
click at [268, 322] on div "Brazilian Promo info" at bounding box center [427, 324] width 791 height 18
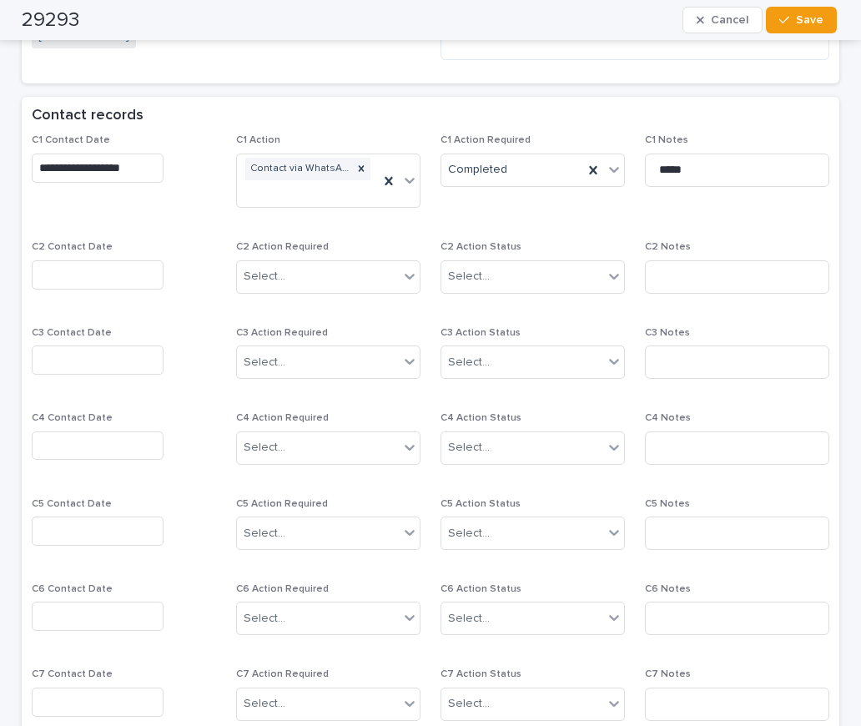
scroll to position [1335, 0]
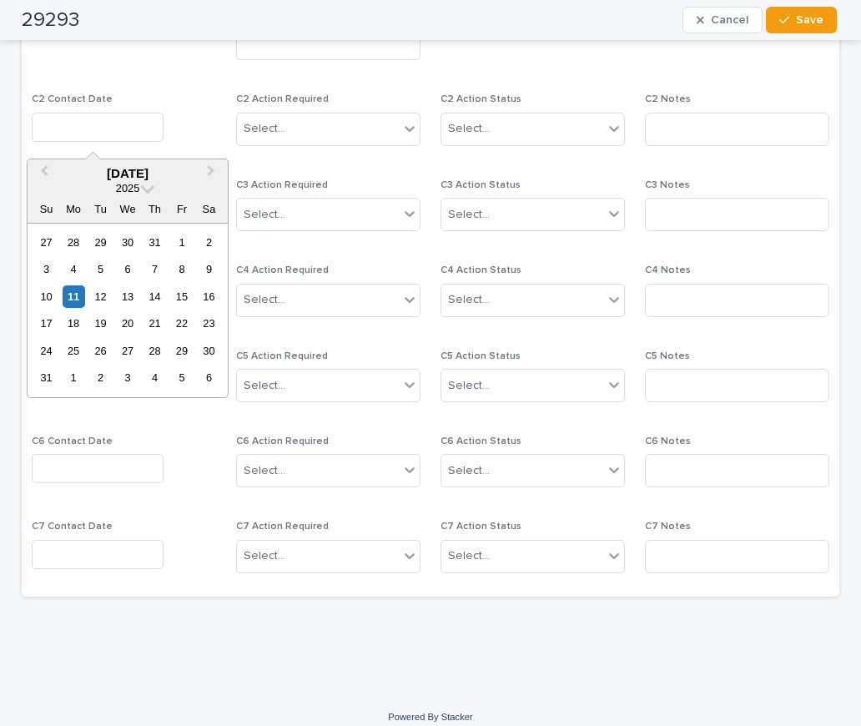
click at [91, 129] on input "text" at bounding box center [98, 127] width 132 height 29
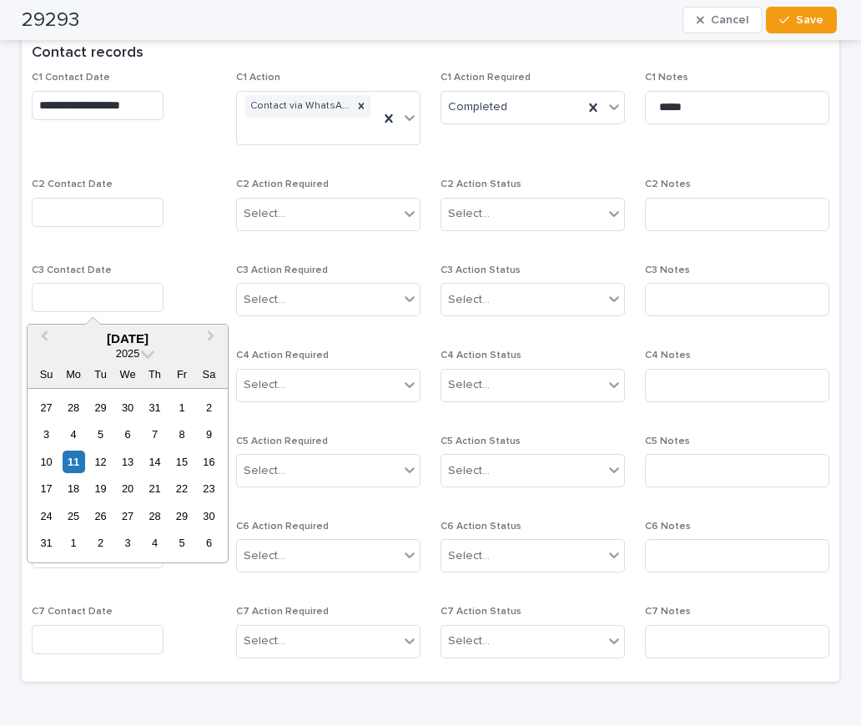
scroll to position [1168, 0]
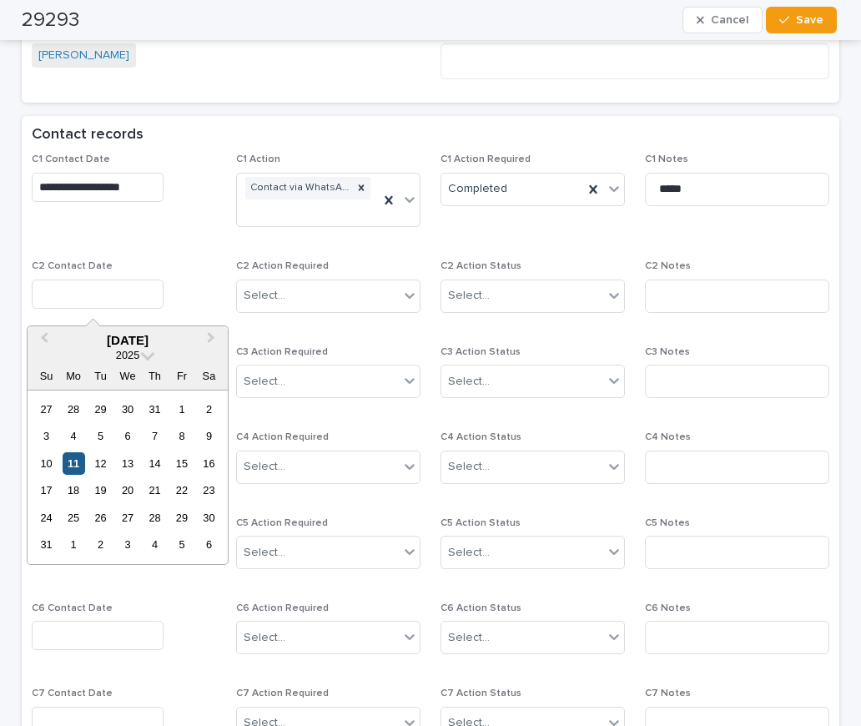
click at [68, 468] on div "11" at bounding box center [74, 463] width 23 height 23
type input "**********"
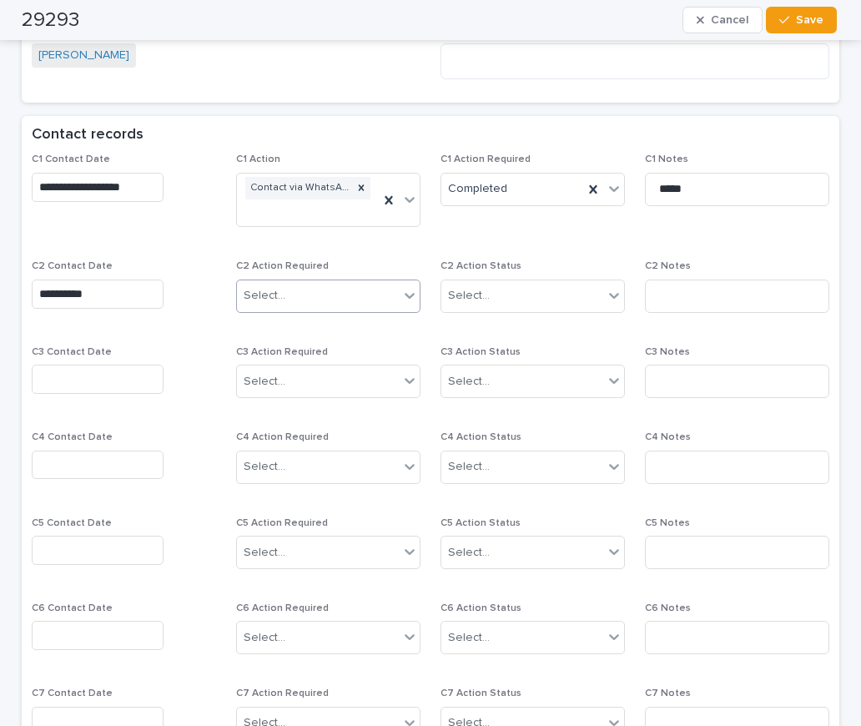
drag, startPoint x: 262, startPoint y: 298, endPoint x: 275, endPoint y: 295, distance: 13.0
click at [262, 298] on div "Select..." at bounding box center [265, 296] width 42 height 18
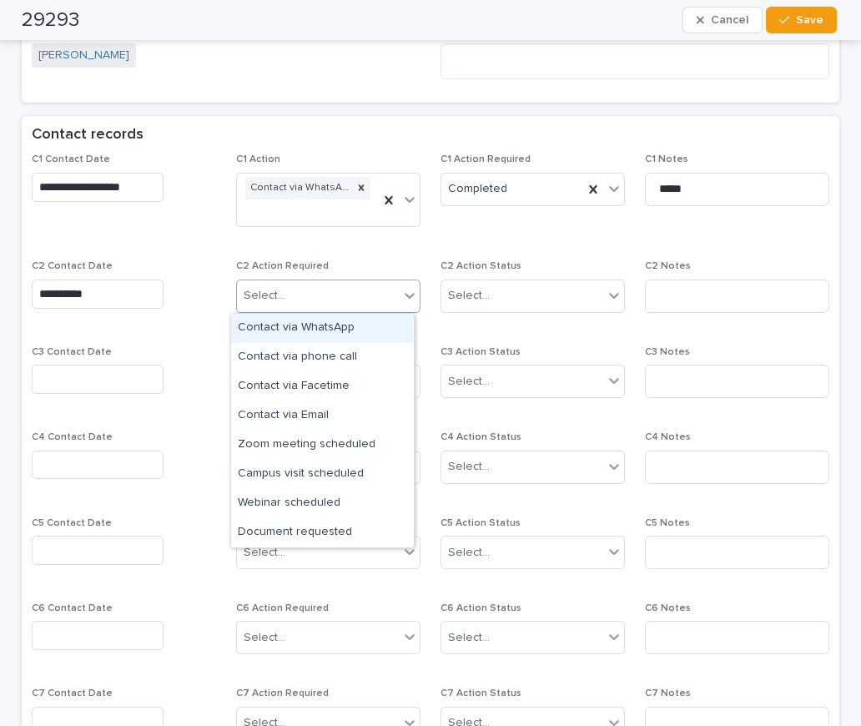
drag, startPoint x: 280, startPoint y: 327, endPoint x: 490, endPoint y: 314, distance: 209.9
click at [287, 327] on div "Contact via WhatsApp" at bounding box center [322, 328] width 182 height 29
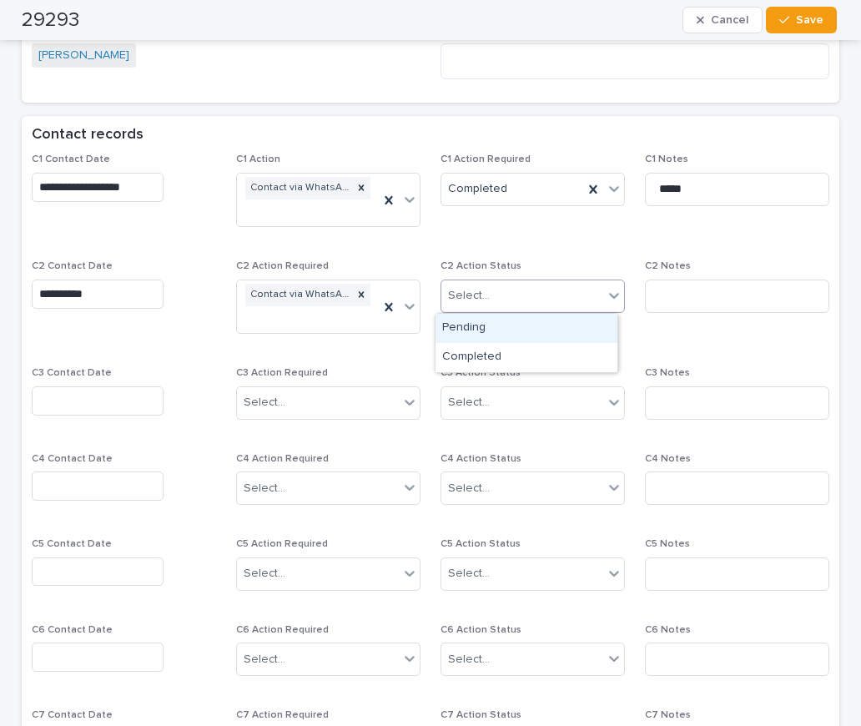
click at [497, 287] on div "Select..." at bounding box center [522, 296] width 162 height 28
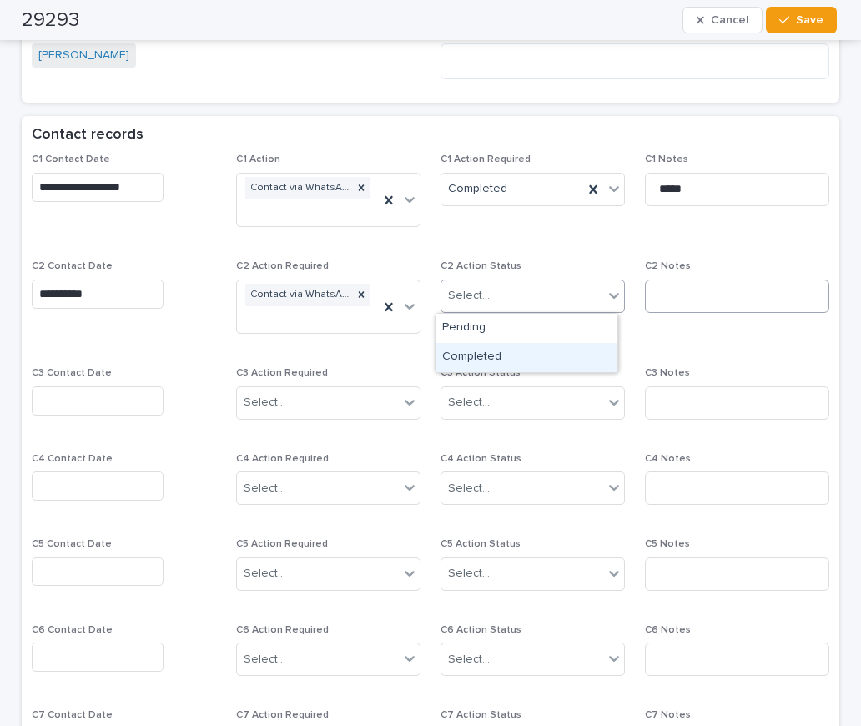
drag, startPoint x: 495, startPoint y: 356, endPoint x: 698, endPoint y: 287, distance: 214.0
click at [500, 356] on div "Completed" at bounding box center [527, 357] width 182 height 29
click at [709, 287] on input at bounding box center [737, 296] width 184 height 33
type input "**********"
click at [808, 36] on div "29293 Cancel Save" at bounding box center [429, 20] width 815 height 40
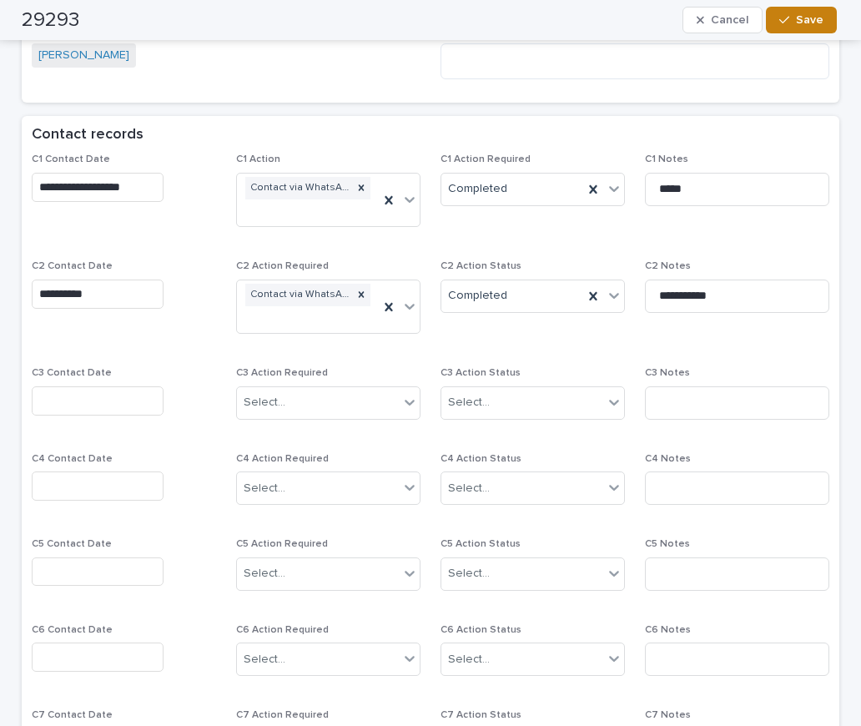
click at [808, 29] on button "Save" at bounding box center [801, 20] width 71 height 27
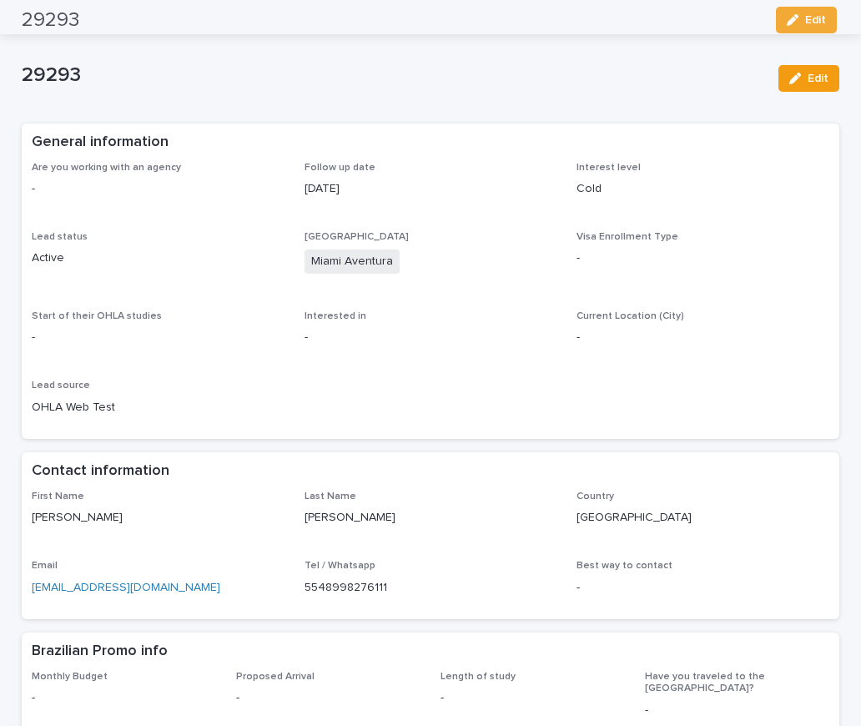
scroll to position [0, 0]
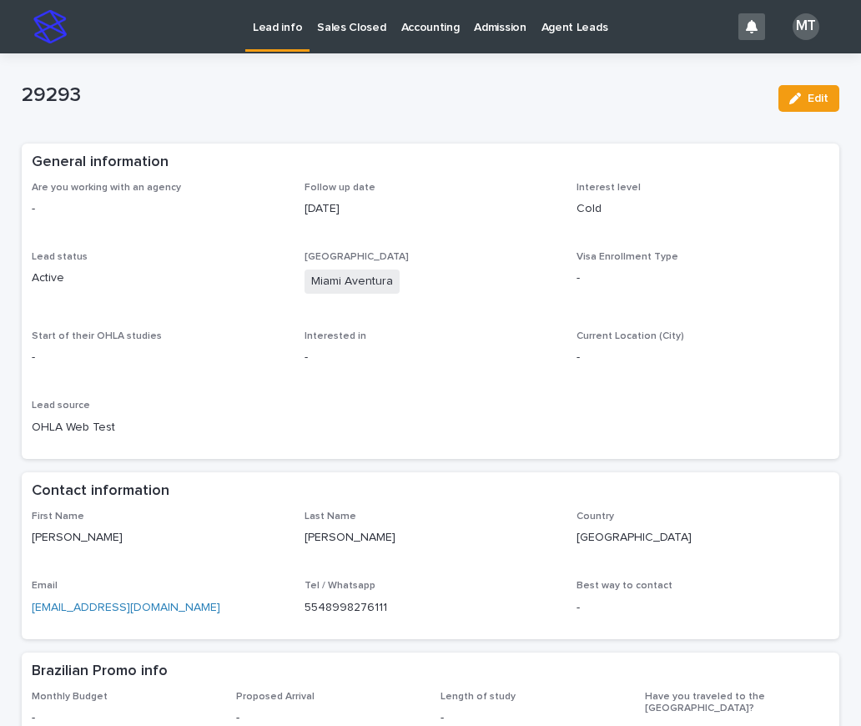
click at [280, 26] on p "Lead info" at bounding box center [277, 17] width 49 height 35
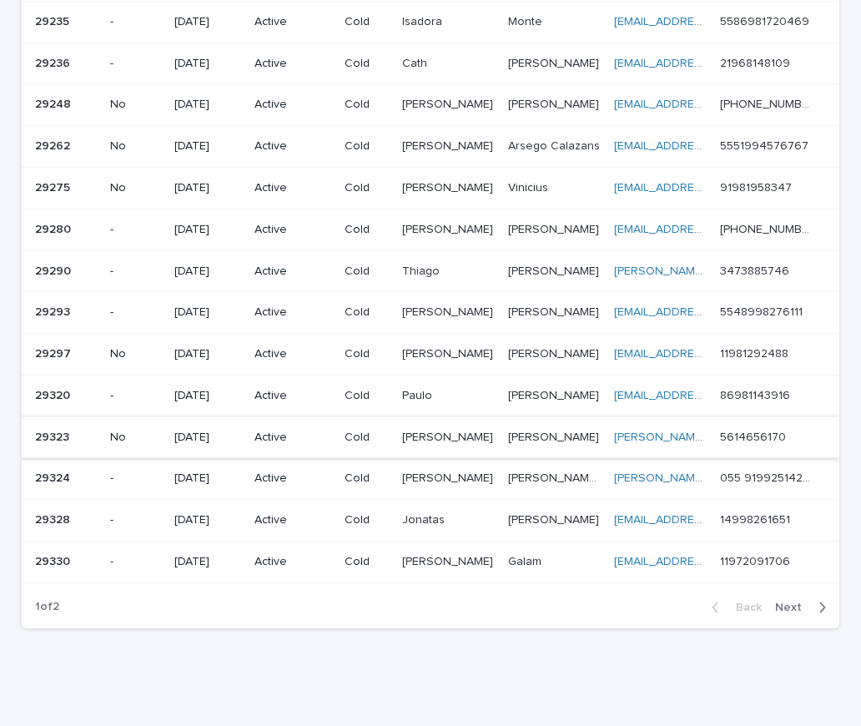
scroll to position [965, 0]
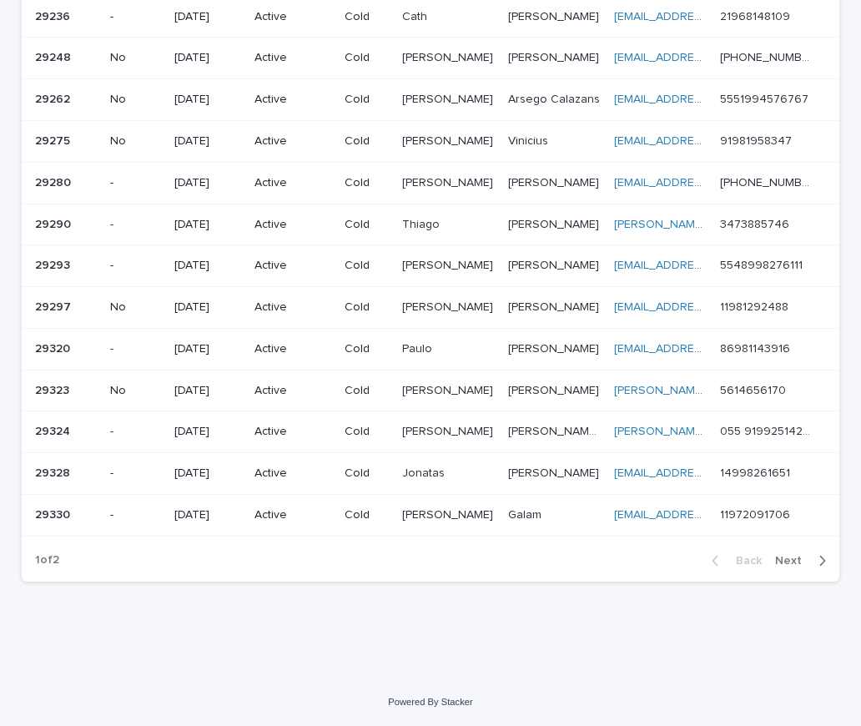
click at [94, 213] on td "29290 29290" at bounding box center [63, 225] width 82 height 42
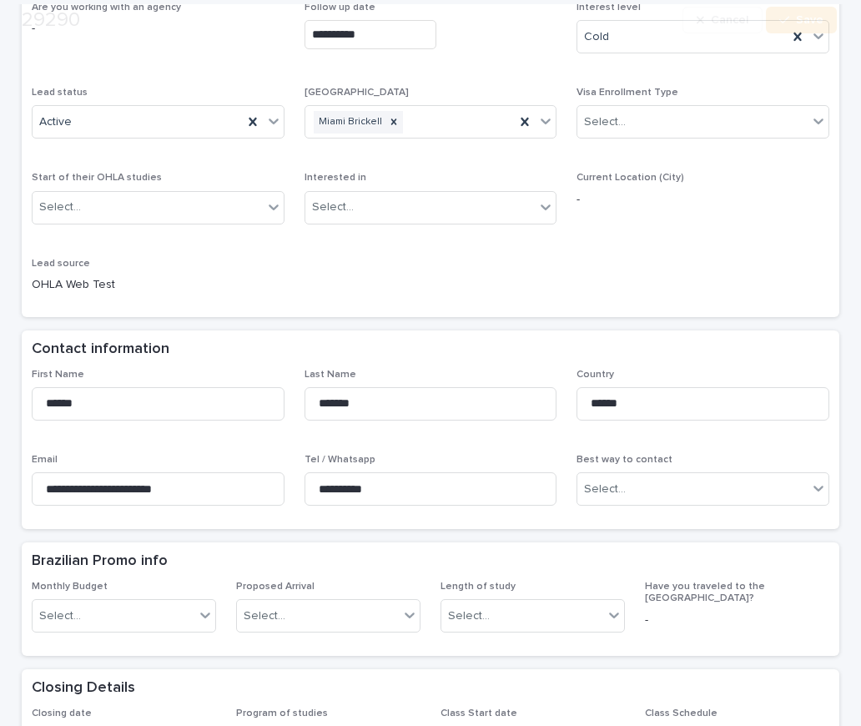
scroll to position [334, 0]
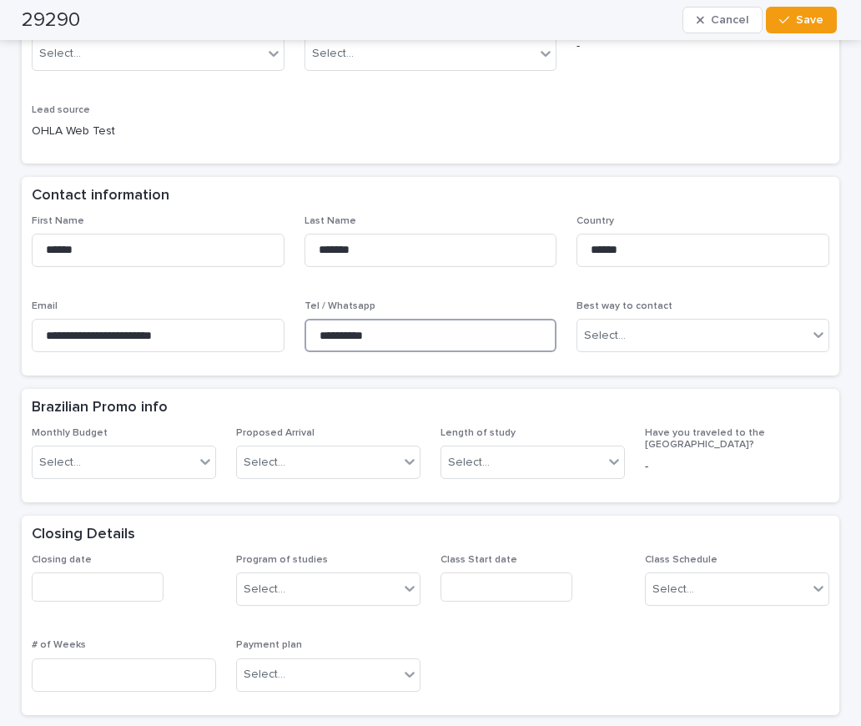
drag, startPoint x: 398, startPoint y: 333, endPoint x: 225, endPoint y: 312, distance: 174.0
click at [184, 305] on div "**********" at bounding box center [431, 290] width 798 height 151
click at [289, 526] on div "Closing Details" at bounding box center [427, 535] width 791 height 18
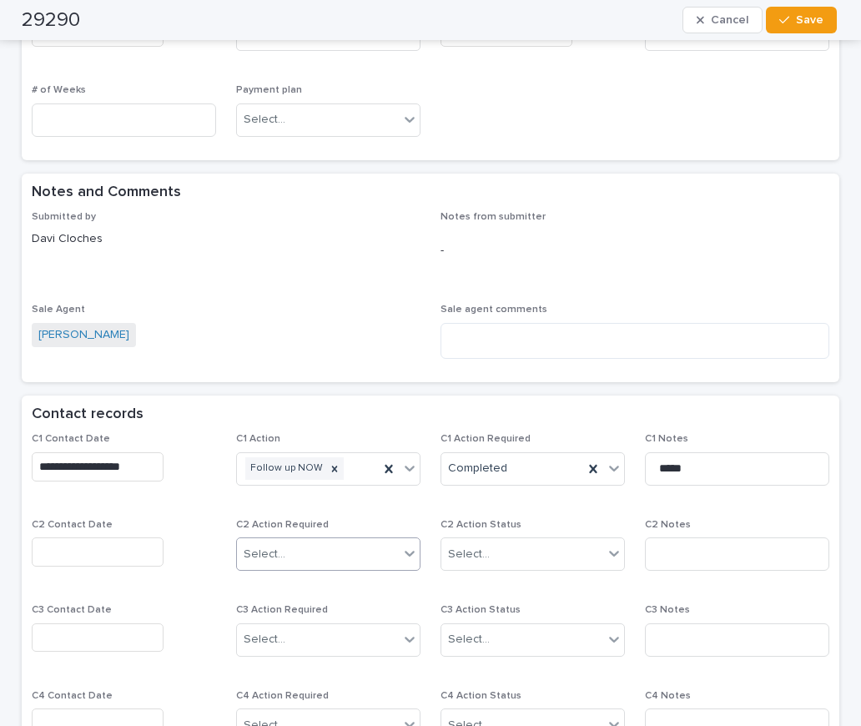
scroll to position [918, 0]
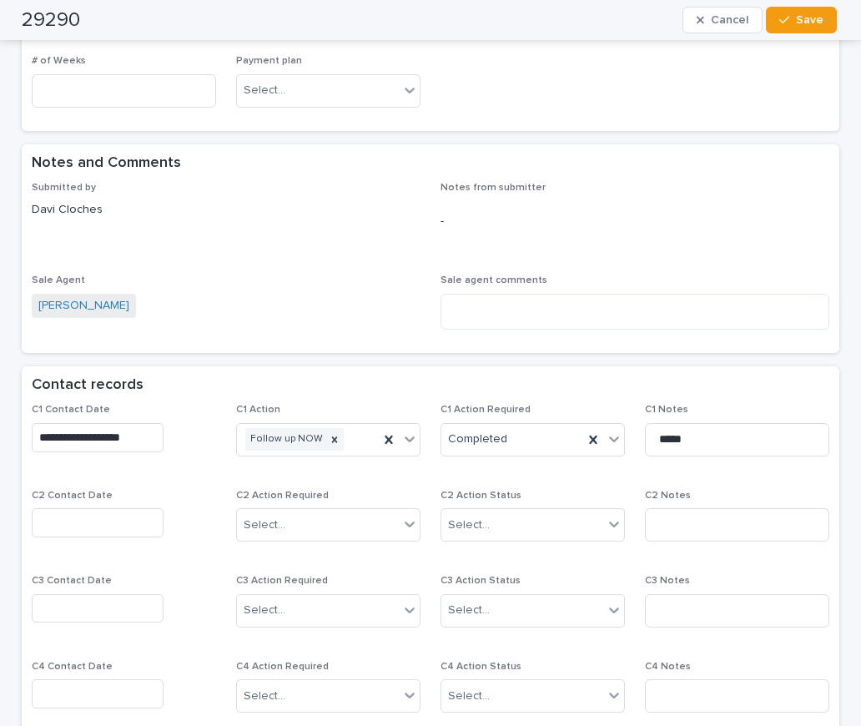
click at [81, 524] on input "text" at bounding box center [98, 522] width 132 height 29
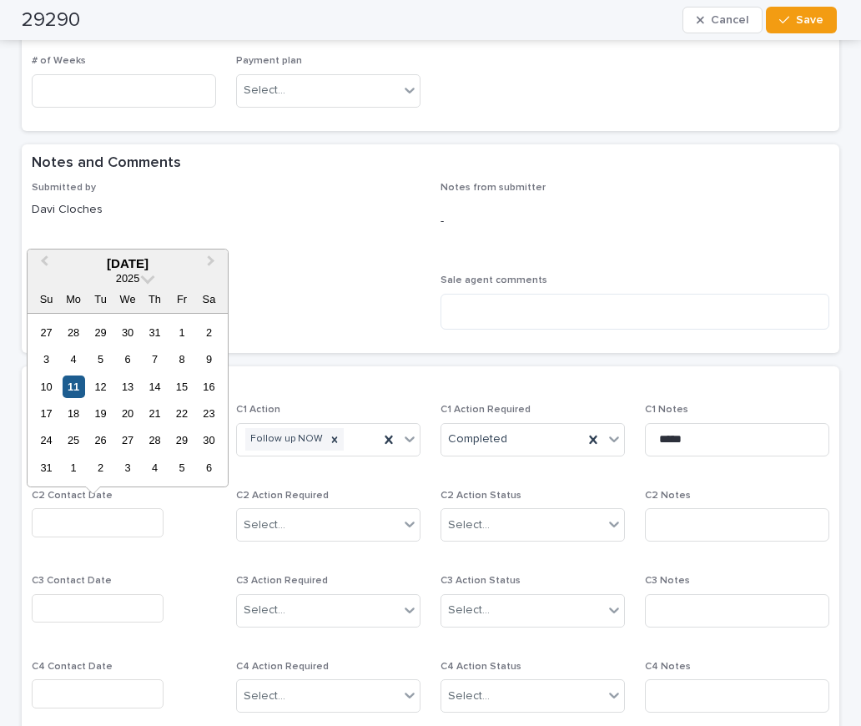
click at [78, 388] on div "11" at bounding box center [74, 387] width 23 height 23
type input "**********"
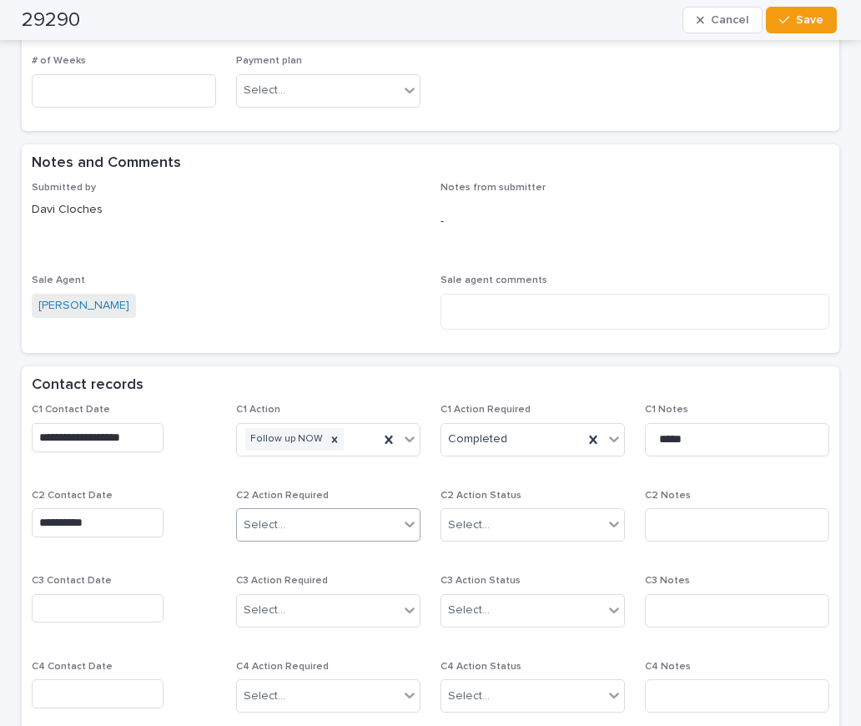
click at [249, 509] on div "Select..." at bounding box center [328, 524] width 184 height 33
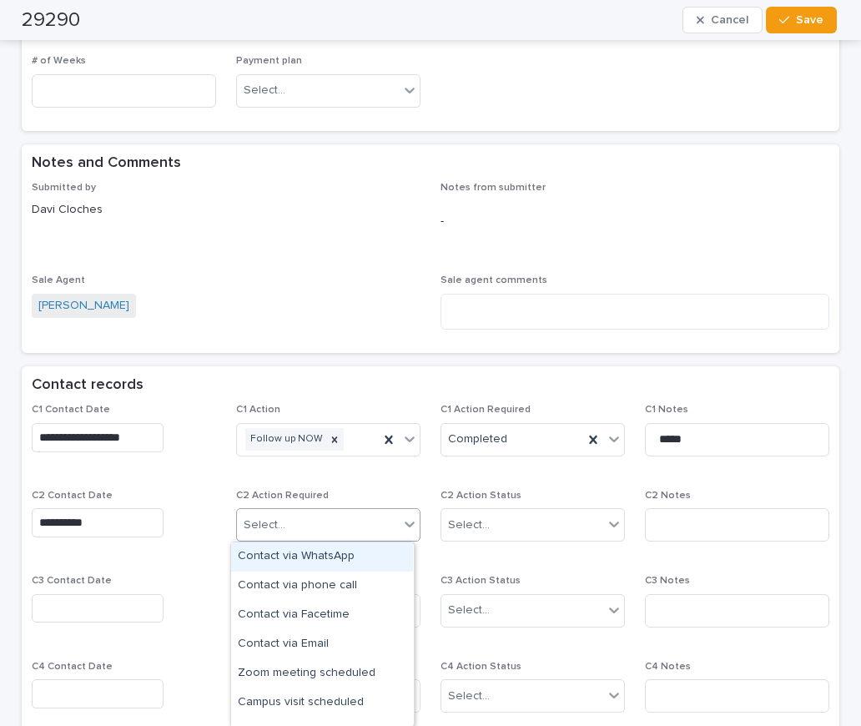
drag, startPoint x: 299, startPoint y: 552, endPoint x: 308, endPoint y: 550, distance: 9.3
click at [300, 552] on div "Contact via WhatsApp" at bounding box center [322, 556] width 182 height 29
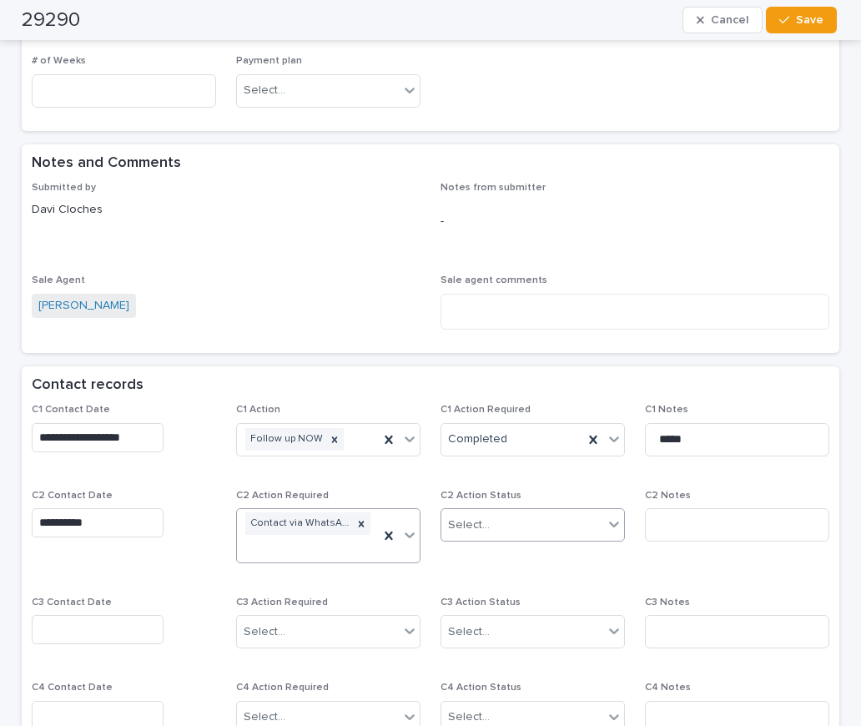
scroll to position [929, 0]
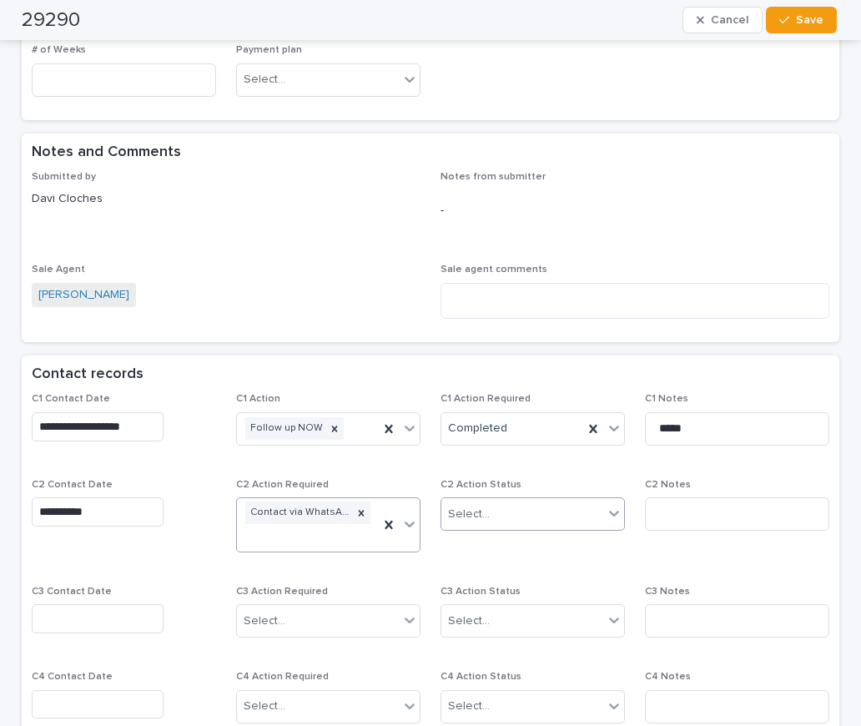
click at [467, 517] on div "Select..." at bounding box center [469, 515] width 42 height 18
click at [477, 572] on div "Completed" at bounding box center [527, 575] width 182 height 29
click at [662, 520] on input at bounding box center [737, 513] width 184 height 33
type input "*********"
click at [820, 23] on button "Save" at bounding box center [801, 20] width 71 height 27
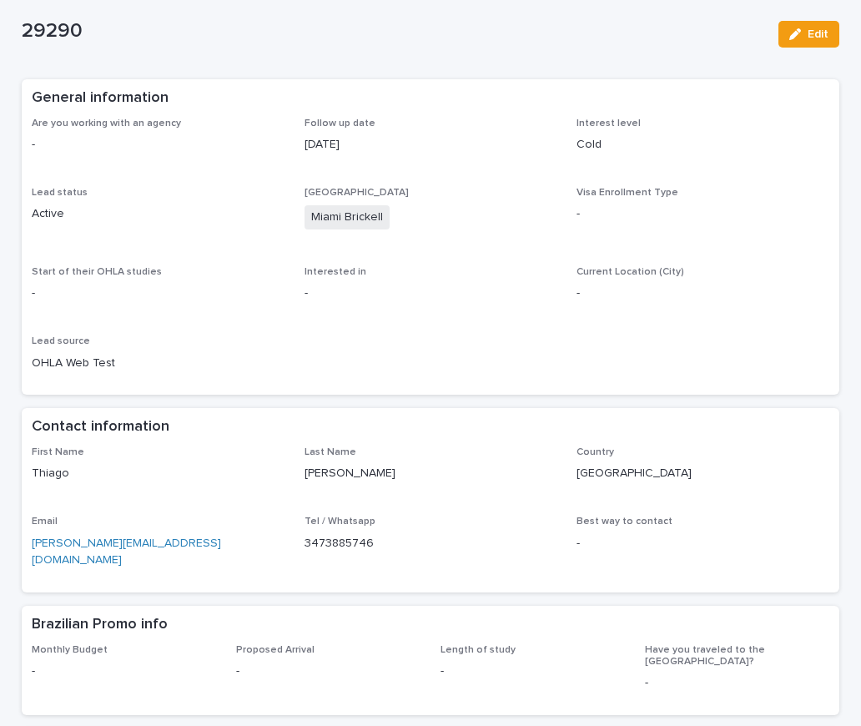
scroll to position [0, 0]
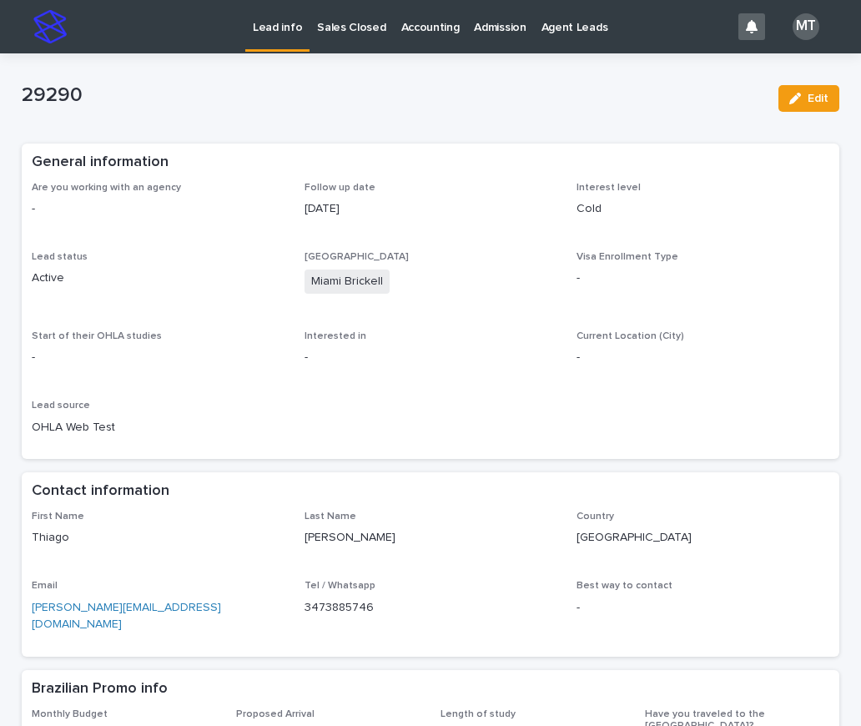
click at [275, 26] on p "Lead info" at bounding box center [277, 17] width 49 height 35
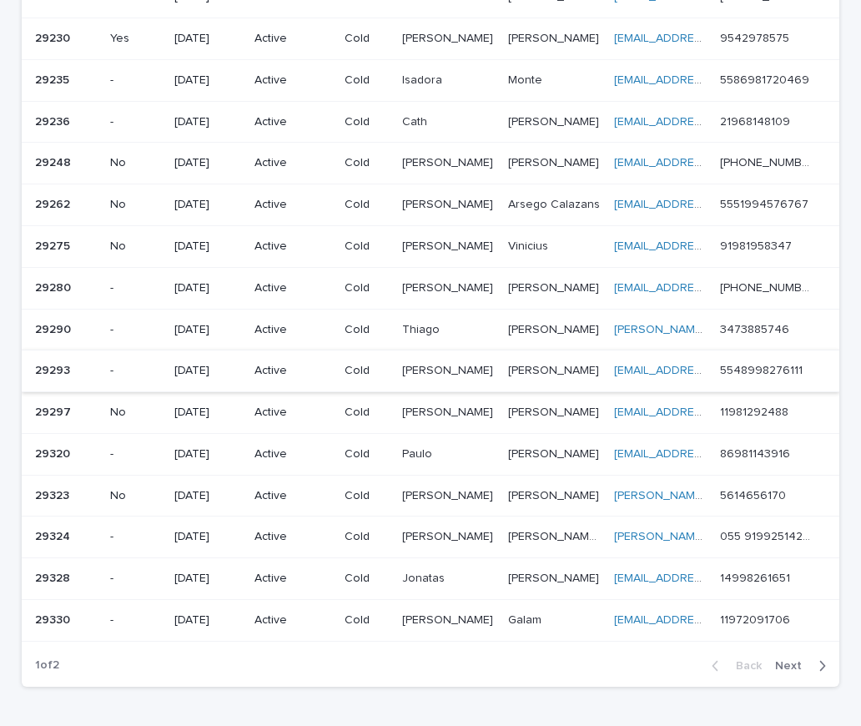
scroll to position [965, 0]
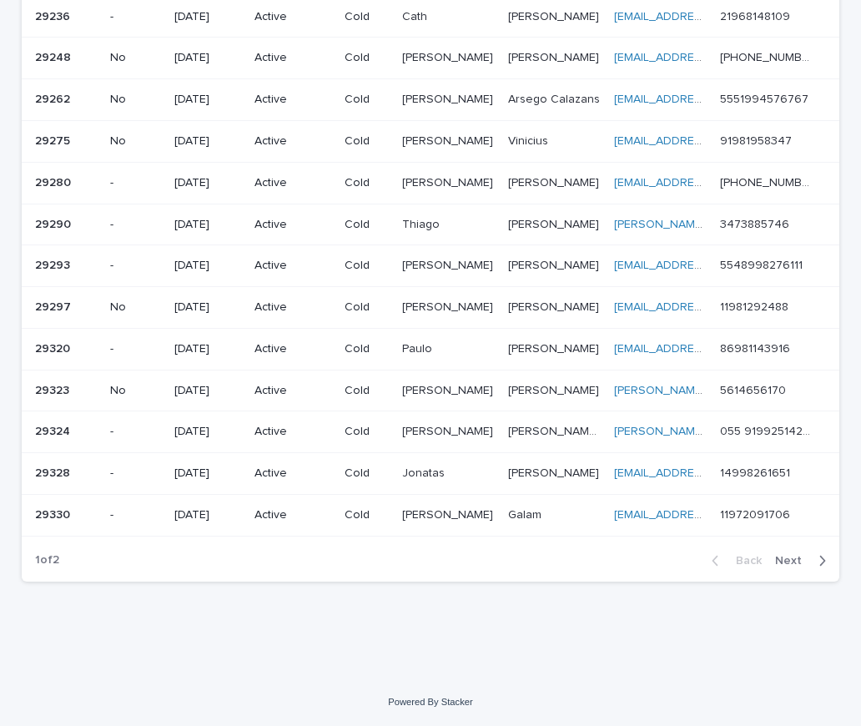
click at [132, 177] on p "-" at bounding box center [135, 183] width 51 height 14
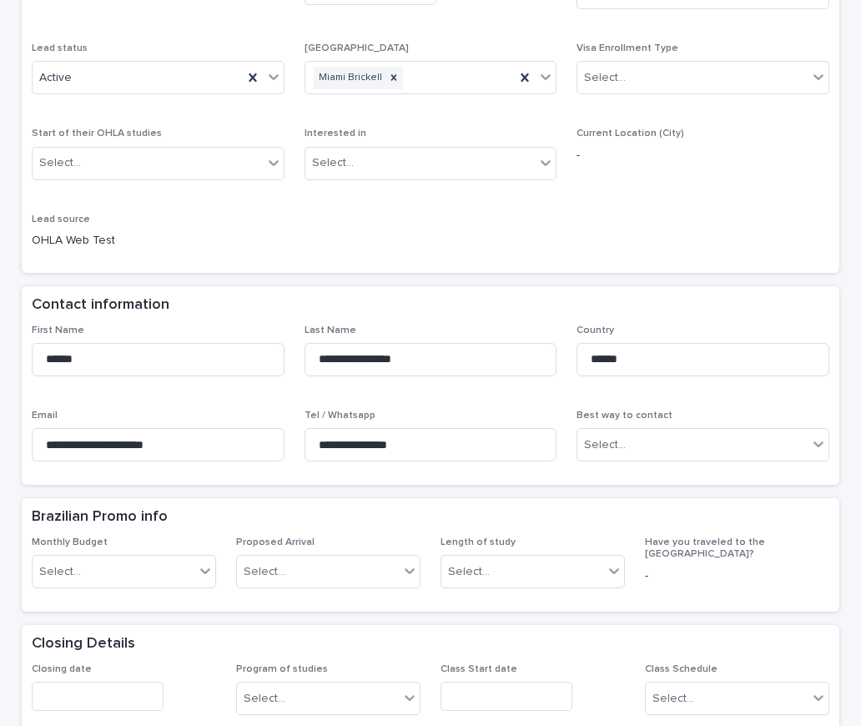
scroll to position [250, 0]
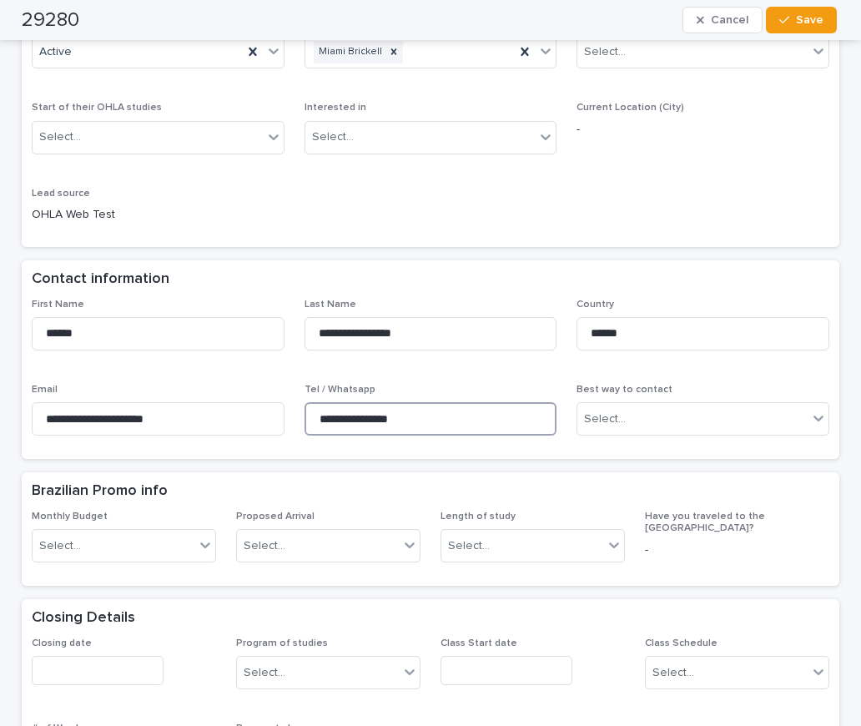
drag, startPoint x: 412, startPoint y: 422, endPoint x: 331, endPoint y: 402, distance: 83.4
click at [268, 393] on div "**********" at bounding box center [431, 374] width 798 height 151
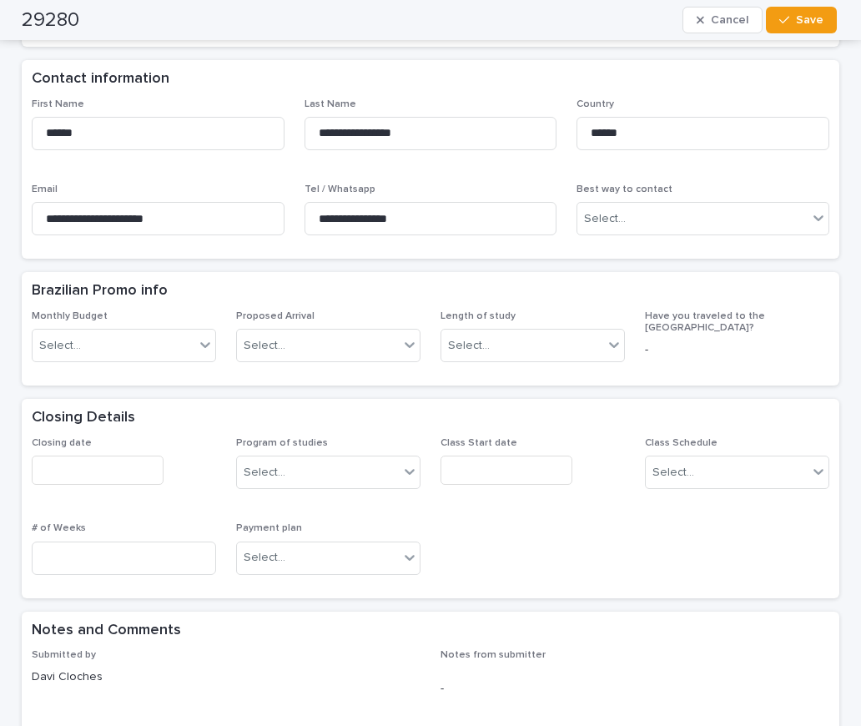
scroll to position [751, 0]
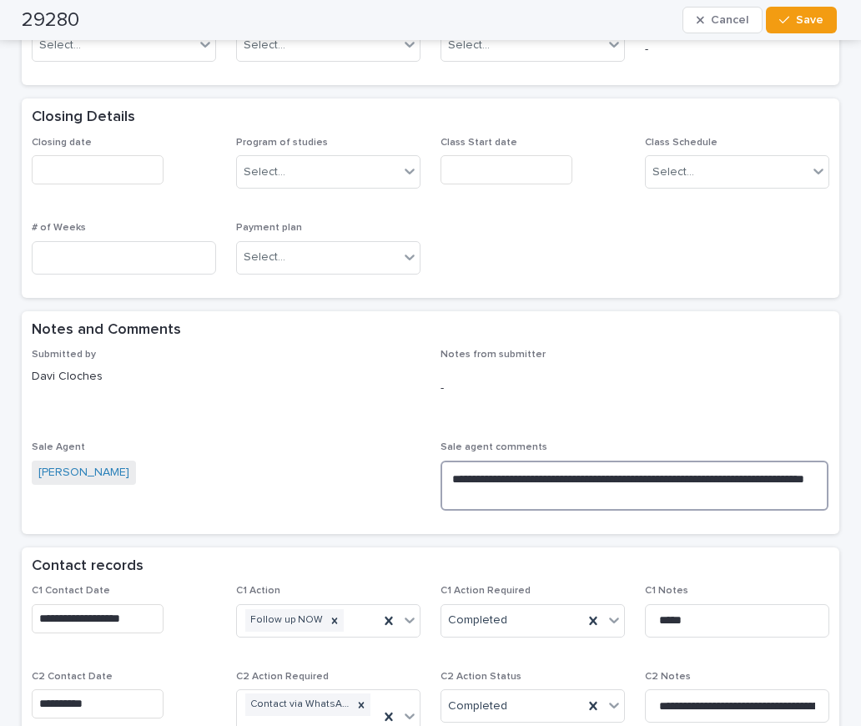
drag, startPoint x: 616, startPoint y: 500, endPoint x: 441, endPoint y: 456, distance: 180.5
click at [441, 456] on div "**********" at bounding box center [635, 482] width 389 height 82
click at [469, 495] on textarea "**********" at bounding box center [635, 486] width 388 height 50
click at [444, 476] on textarea "**********" at bounding box center [635, 486] width 388 height 50
paste textarea "**********"
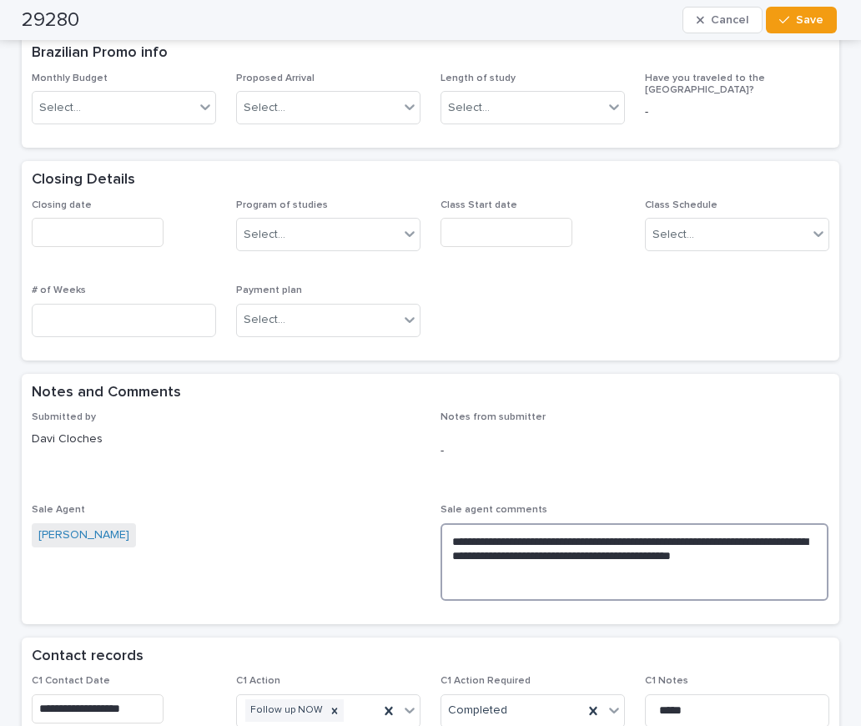
scroll to position [668, 0]
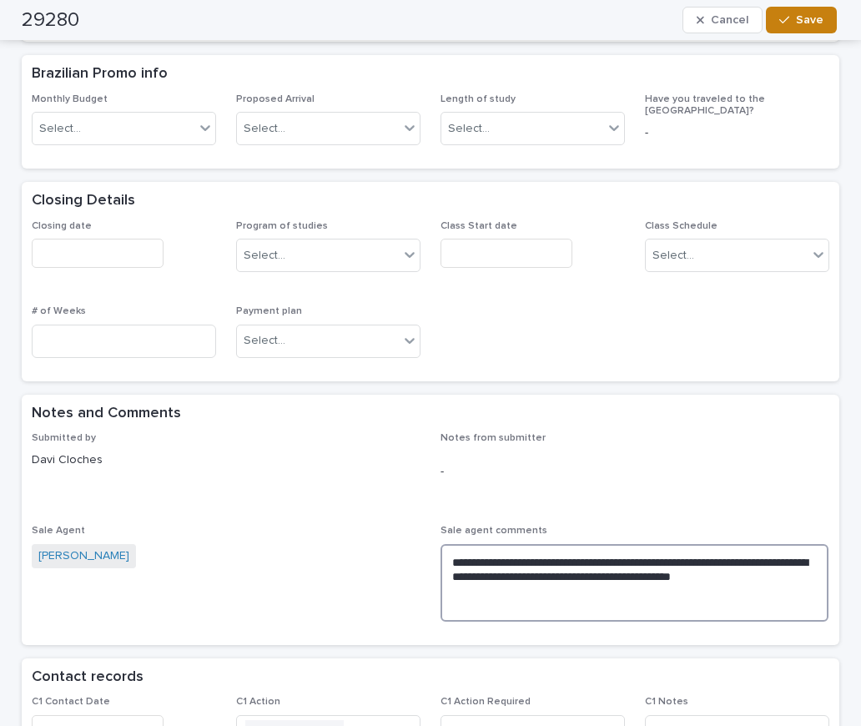
type textarea "**********"
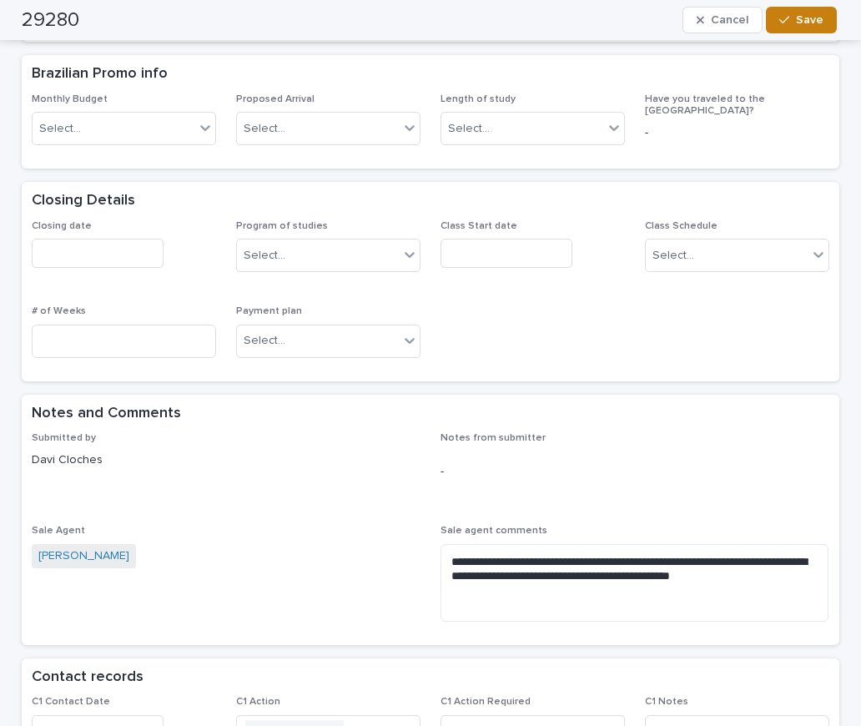
click at [807, 18] on span "Save" at bounding box center [810, 20] width 28 height 12
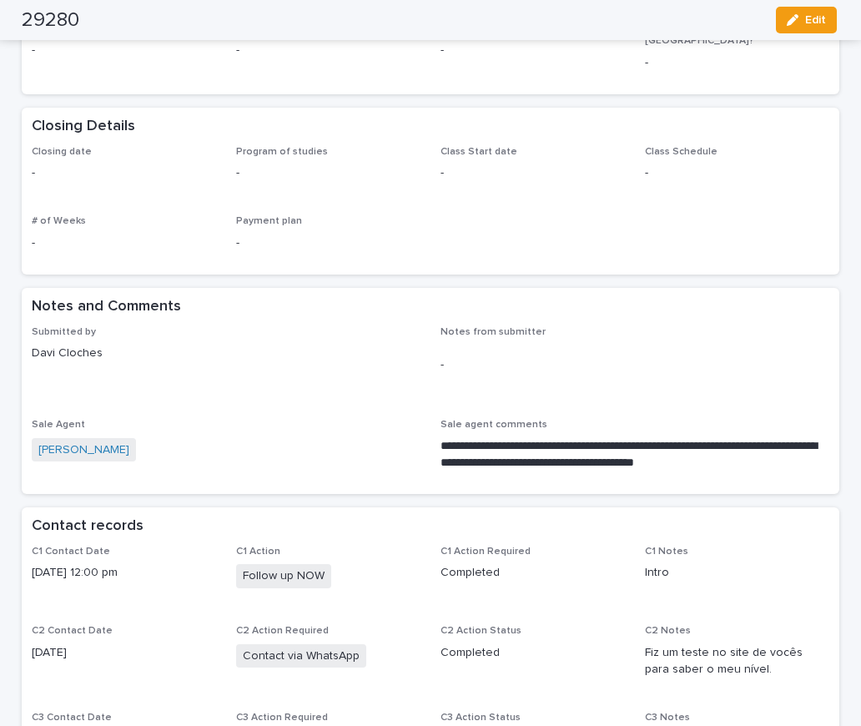
scroll to position [533, 0]
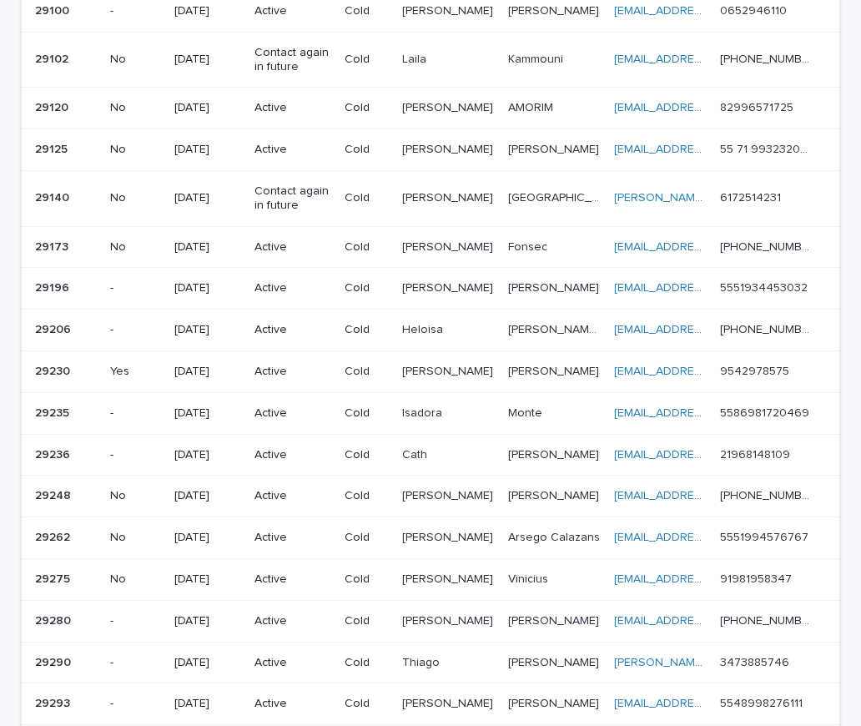
scroll to position [918, 0]
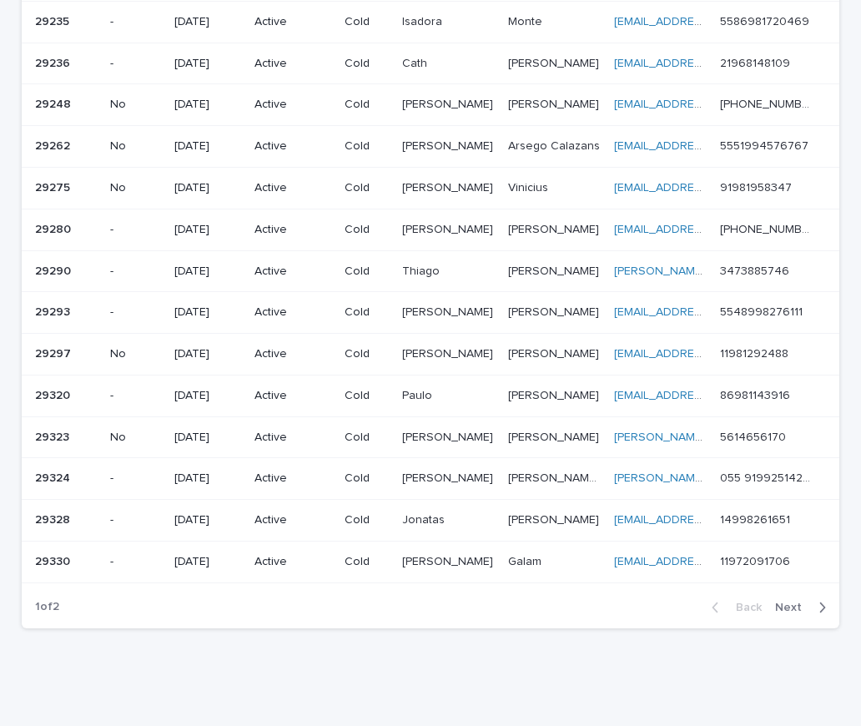
click at [112, 189] on p "No" at bounding box center [135, 188] width 51 height 14
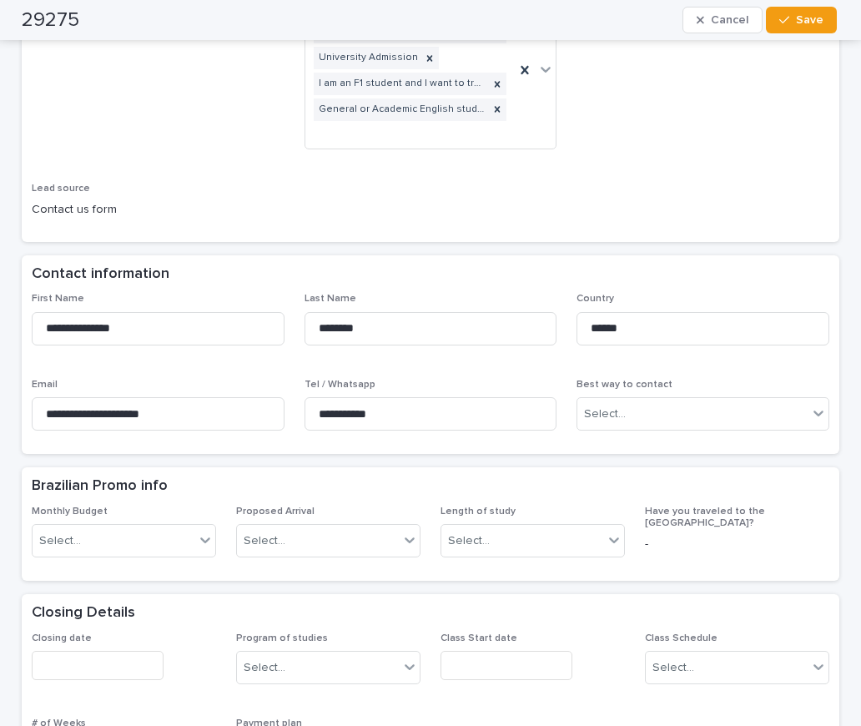
scroll to position [417, 0]
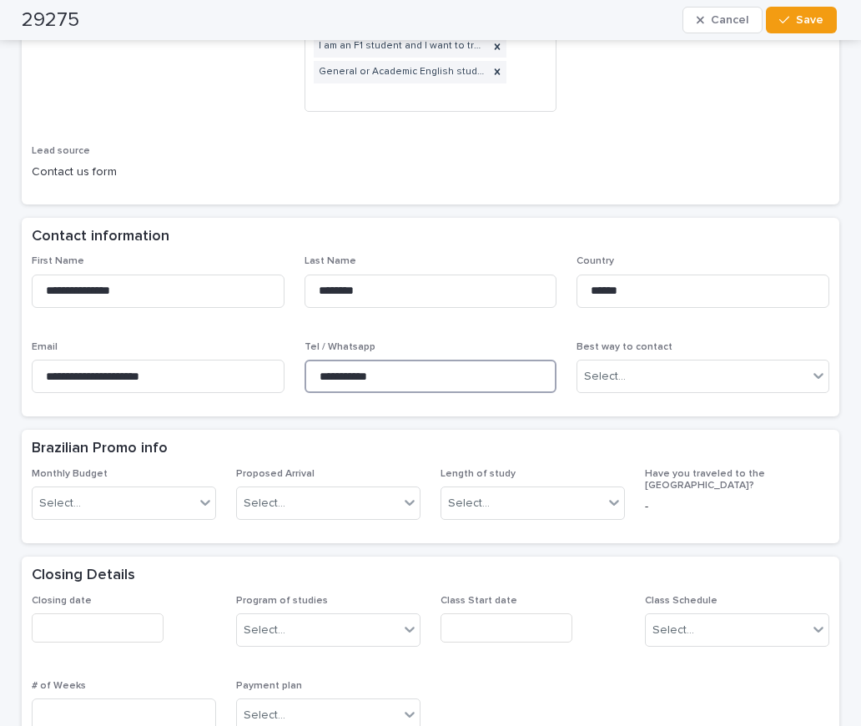
drag, startPoint x: 396, startPoint y: 351, endPoint x: 280, endPoint y: 343, distance: 116.2
click at [280, 343] on div "**********" at bounding box center [431, 330] width 798 height 151
click at [280, 557] on div "Closing Details" at bounding box center [431, 576] width 818 height 38
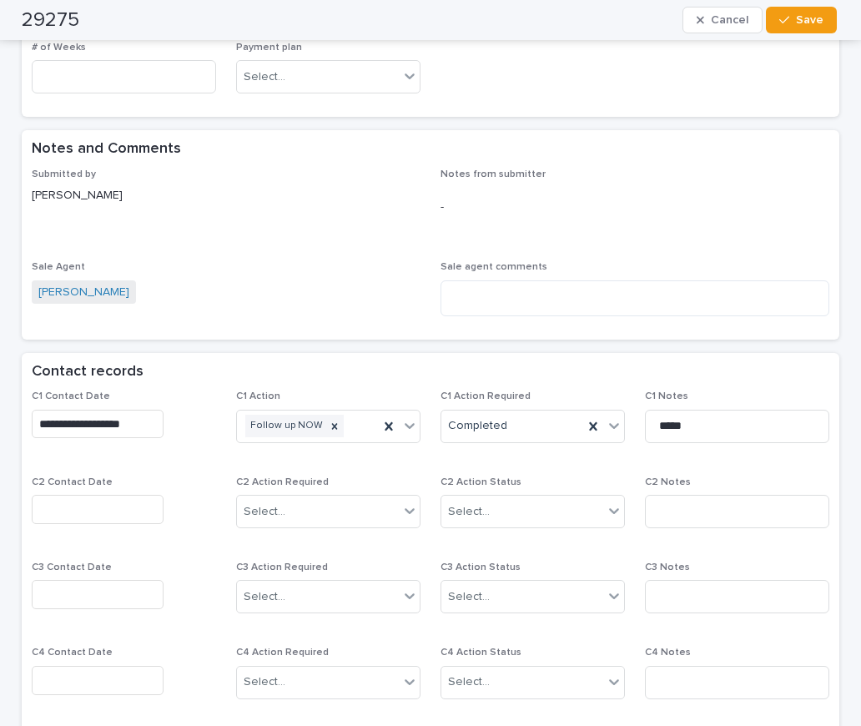
scroll to position [1085, 0]
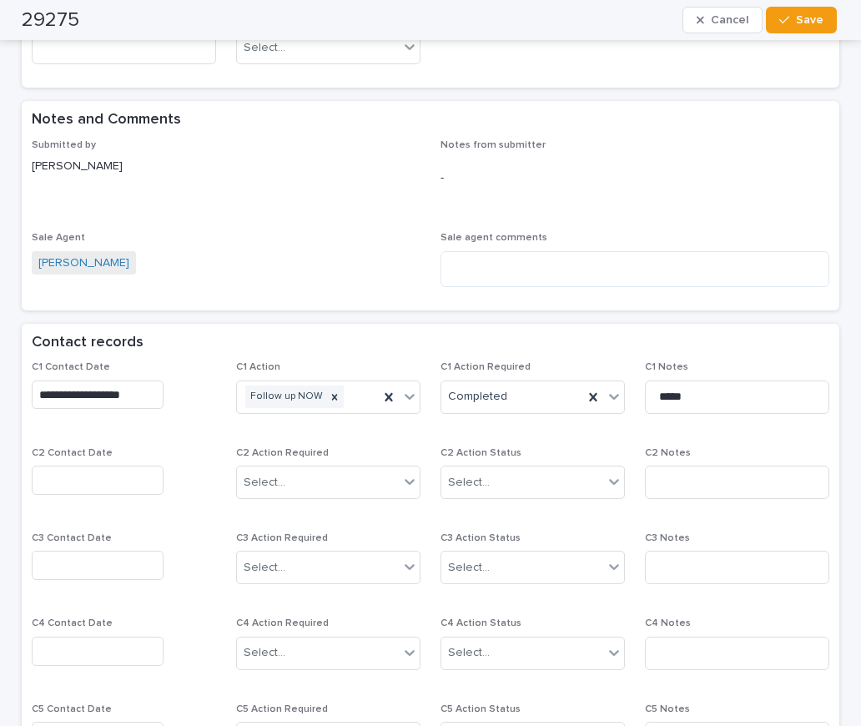
click at [74, 466] on input "text" at bounding box center [98, 480] width 132 height 29
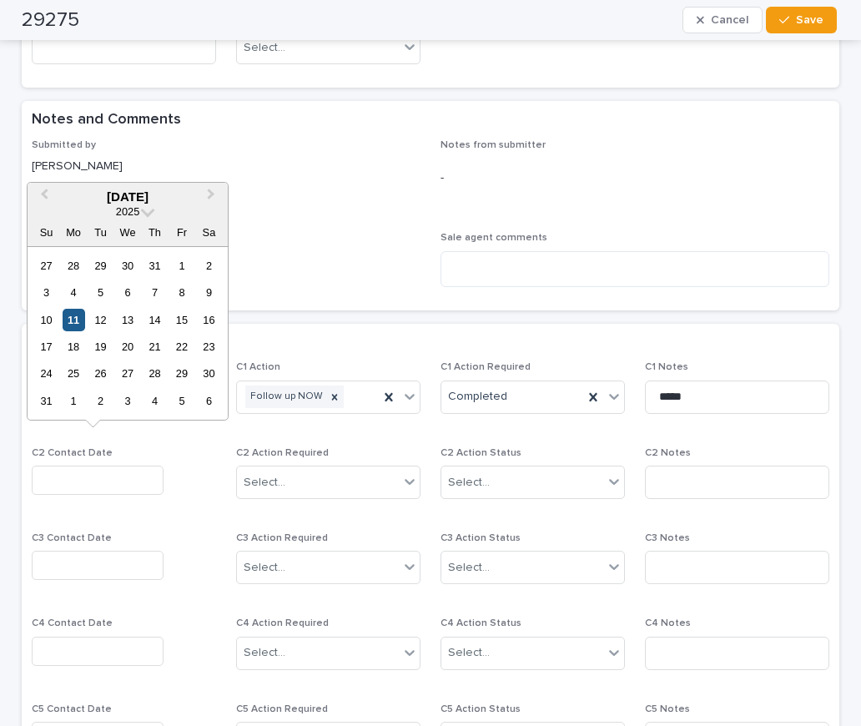
click at [75, 315] on div "11" at bounding box center [74, 320] width 23 height 23
type input "**********"
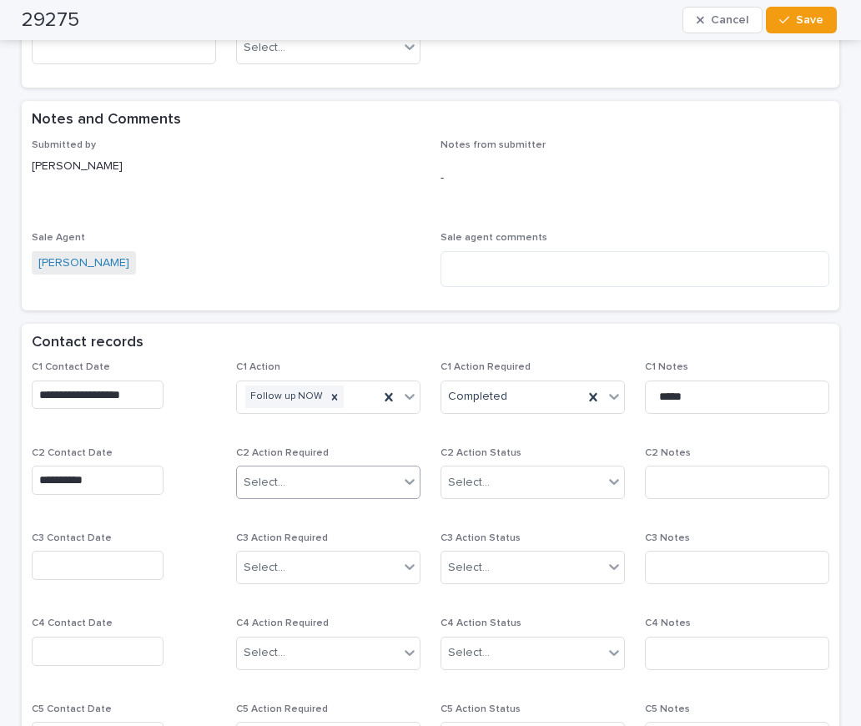
click at [288, 469] on div "Select..." at bounding box center [318, 483] width 162 height 28
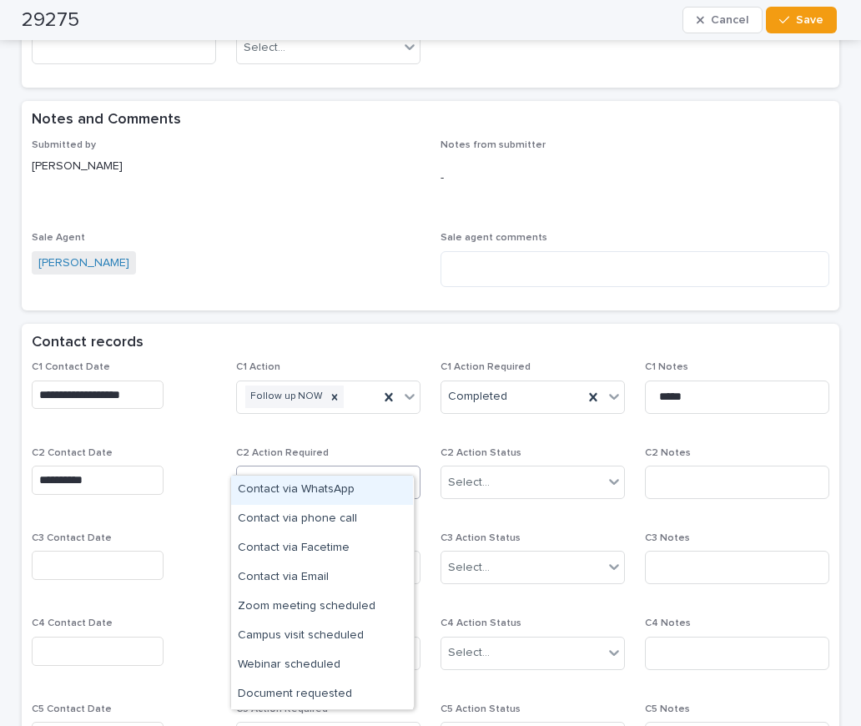
click at [280, 484] on div "Contact via WhatsApp" at bounding box center [322, 490] width 182 height 29
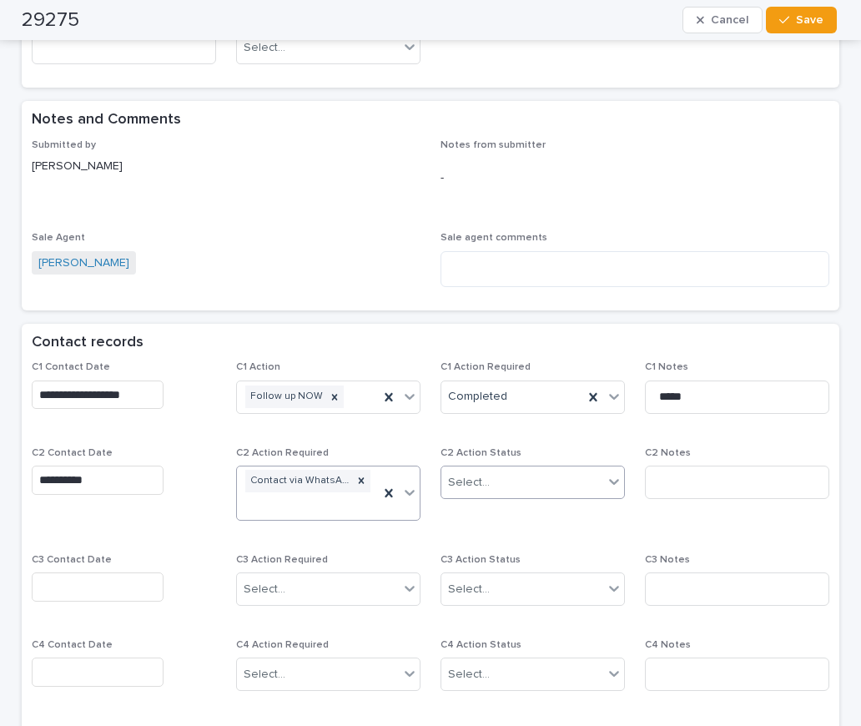
scroll to position [1096, 0]
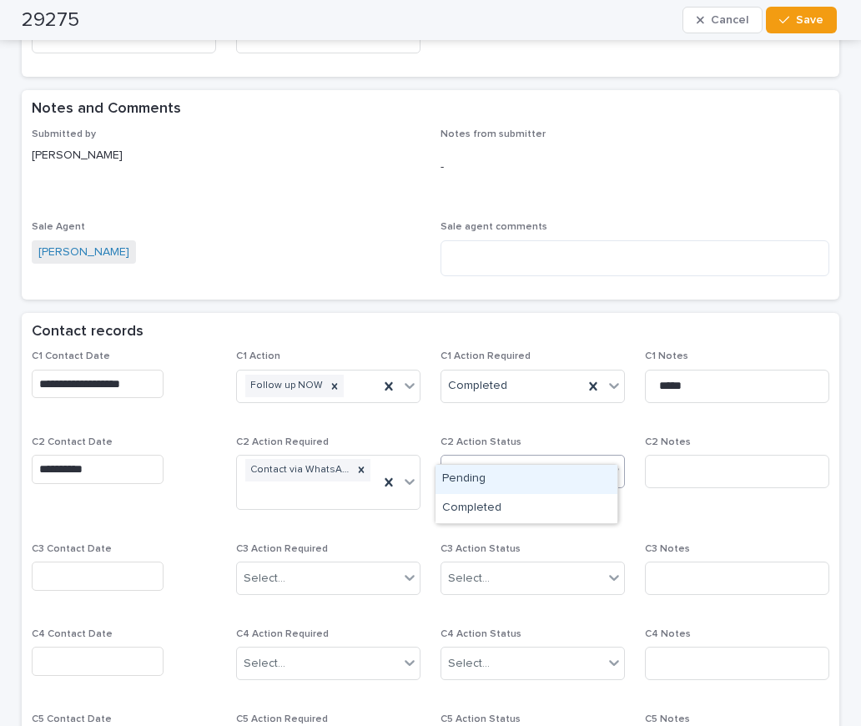
click at [508, 458] on div "Select..." at bounding box center [522, 472] width 162 height 28
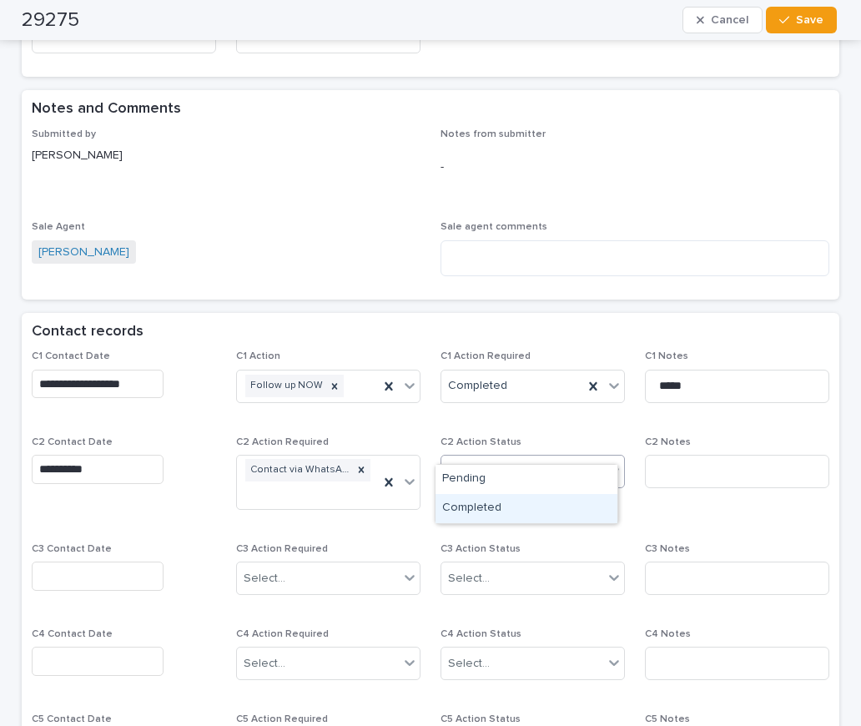
drag, startPoint x: 486, startPoint y: 502, endPoint x: 669, endPoint y: 473, distance: 185.9
click at [494, 502] on div "Completed" at bounding box center [527, 508] width 182 height 29
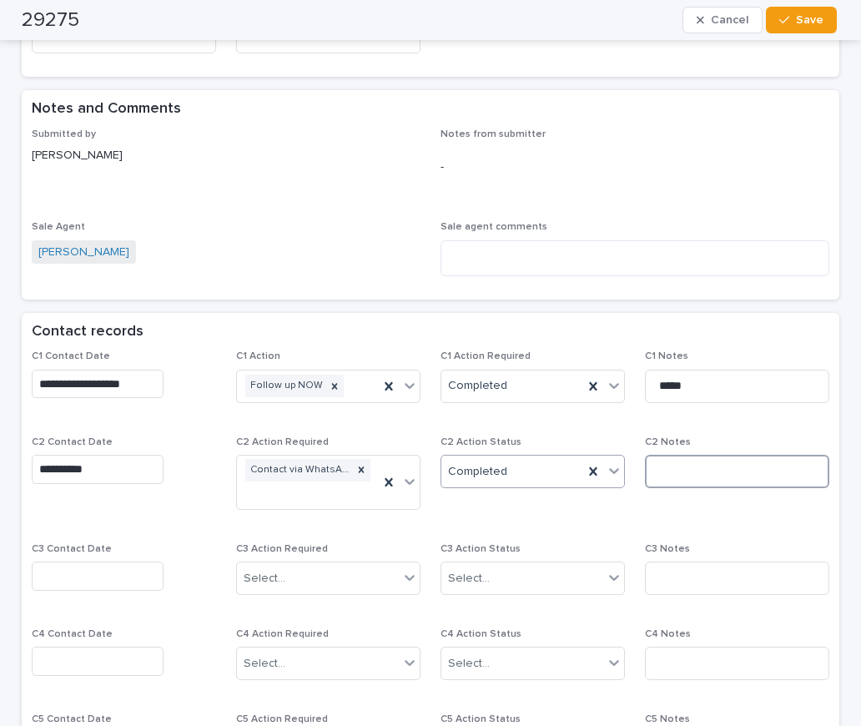
click at [678, 458] on input at bounding box center [737, 471] width 184 height 33
type input "*"
type input "**********"
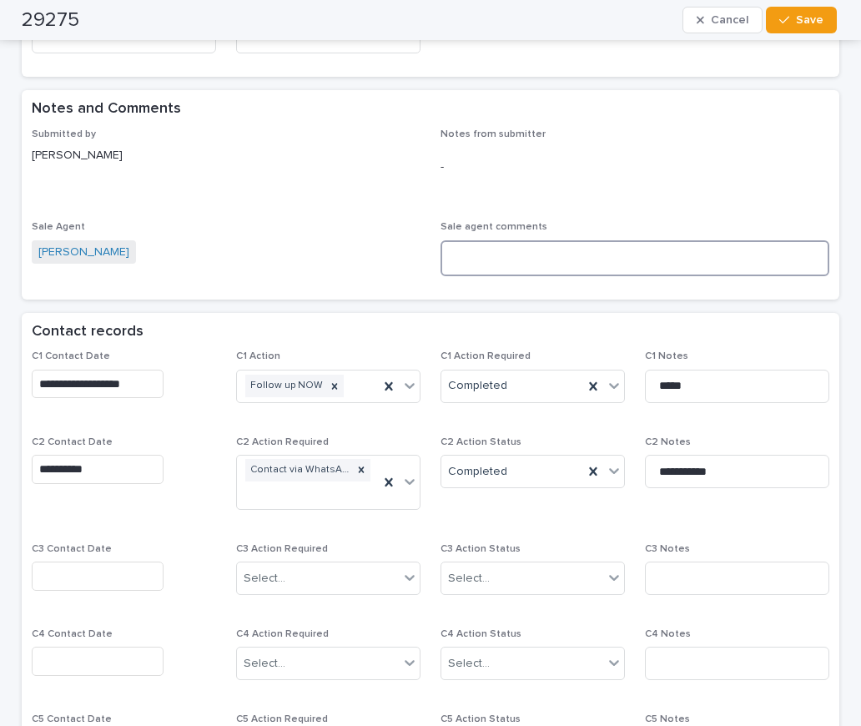
click at [612, 243] on textarea at bounding box center [635, 258] width 389 height 36
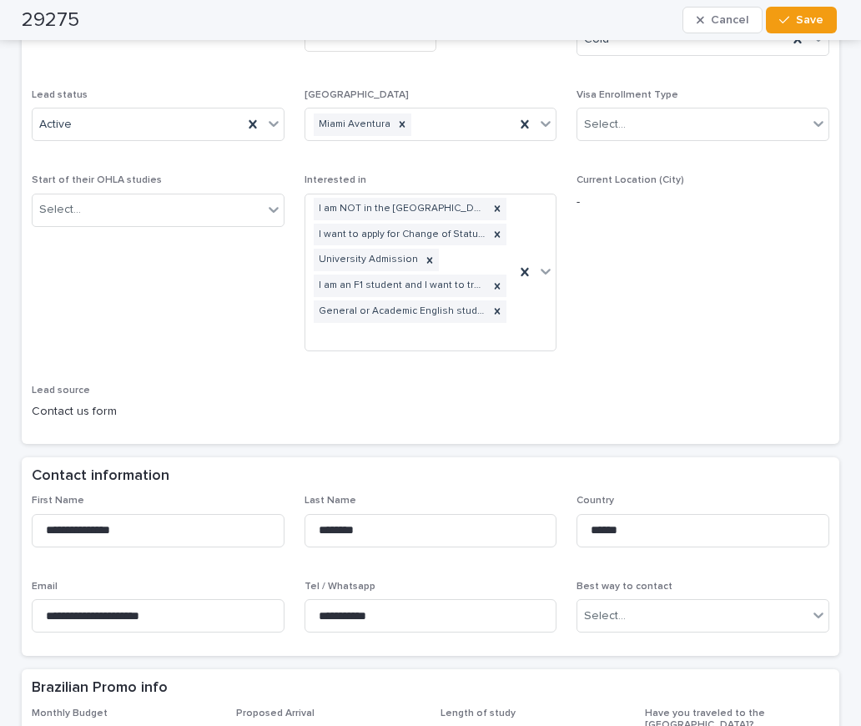
scroll to position [0, 0]
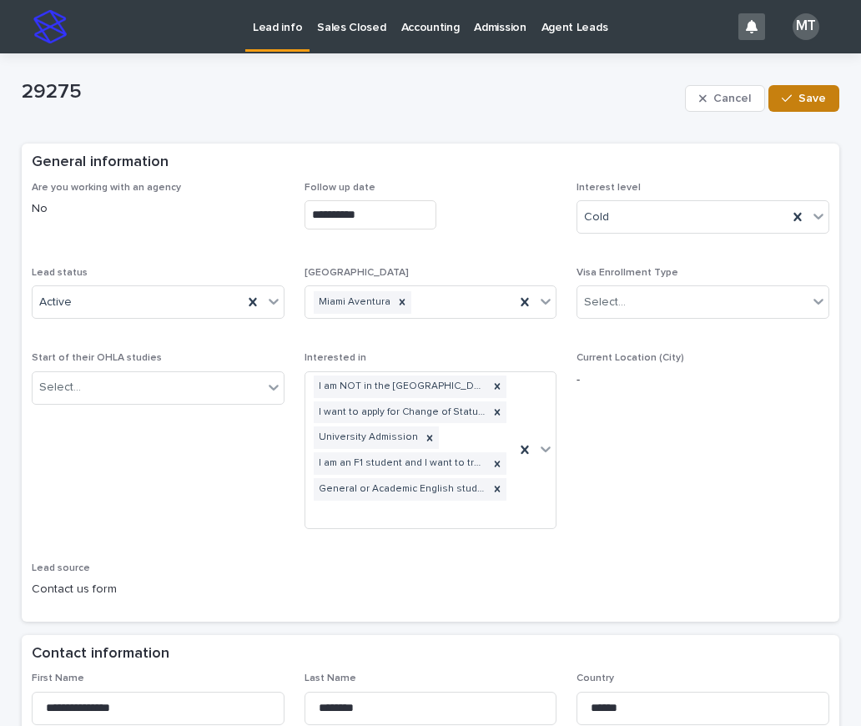
type textarea "**********"
drag, startPoint x: 806, startPoint y: 98, endPoint x: 697, endPoint y: 112, distance: 110.1
click at [808, 98] on span "Save" at bounding box center [813, 99] width 28 height 12
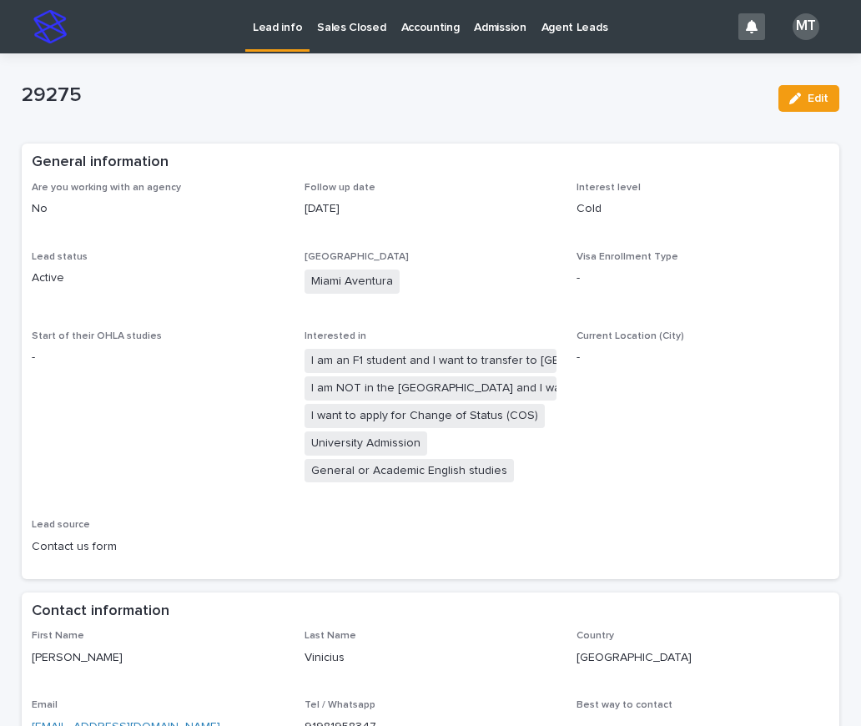
click at [275, 26] on p "Lead info" at bounding box center [277, 17] width 49 height 35
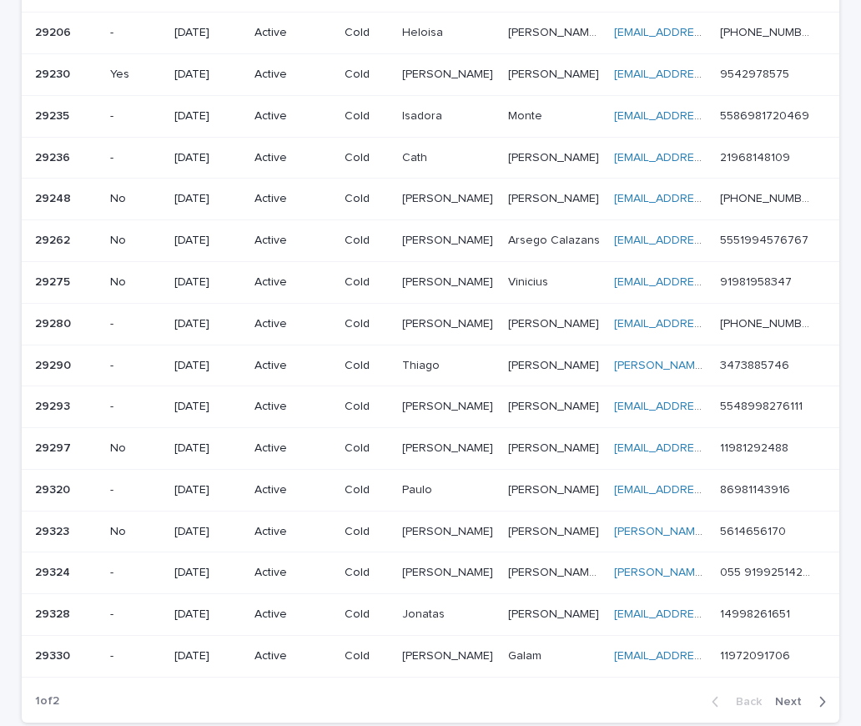
scroll to position [965, 0]
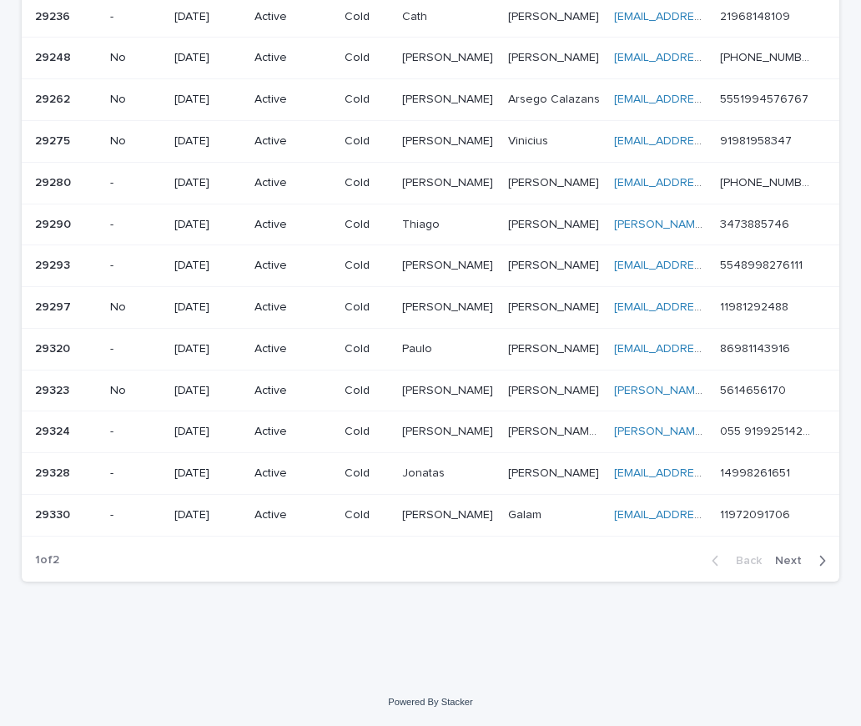
click at [111, 98] on p "No" at bounding box center [135, 100] width 51 height 14
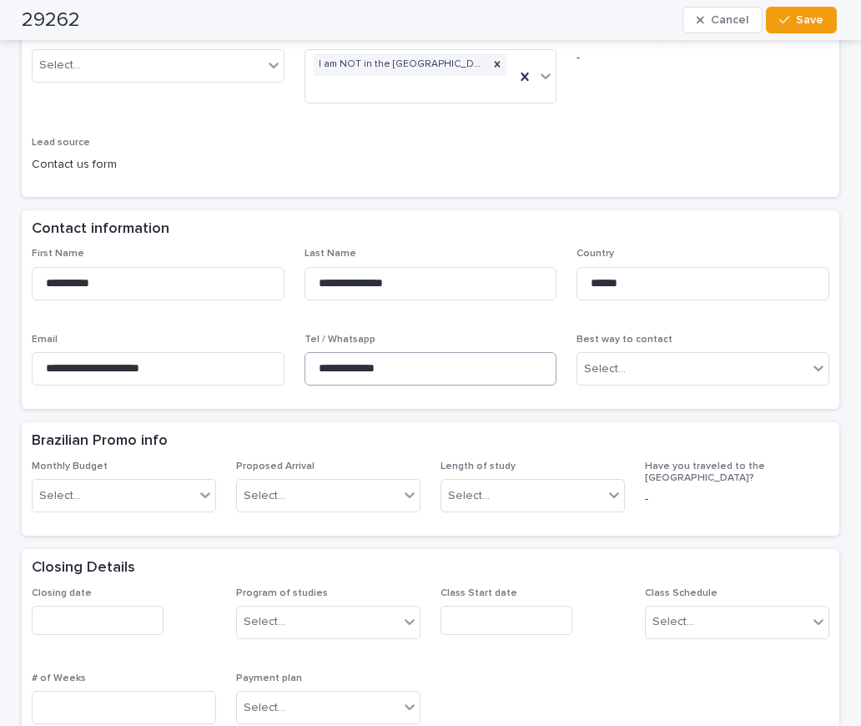
scroll to position [334, 0]
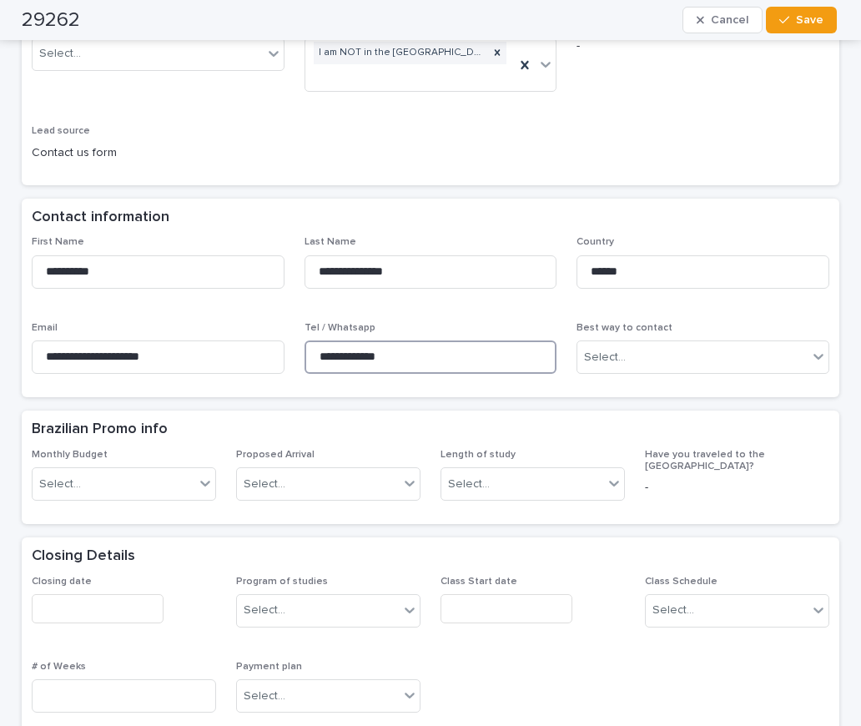
drag, startPoint x: 420, startPoint y: 360, endPoint x: 251, endPoint y: 338, distance: 170.0
click at [251, 338] on div "**********" at bounding box center [431, 311] width 798 height 151
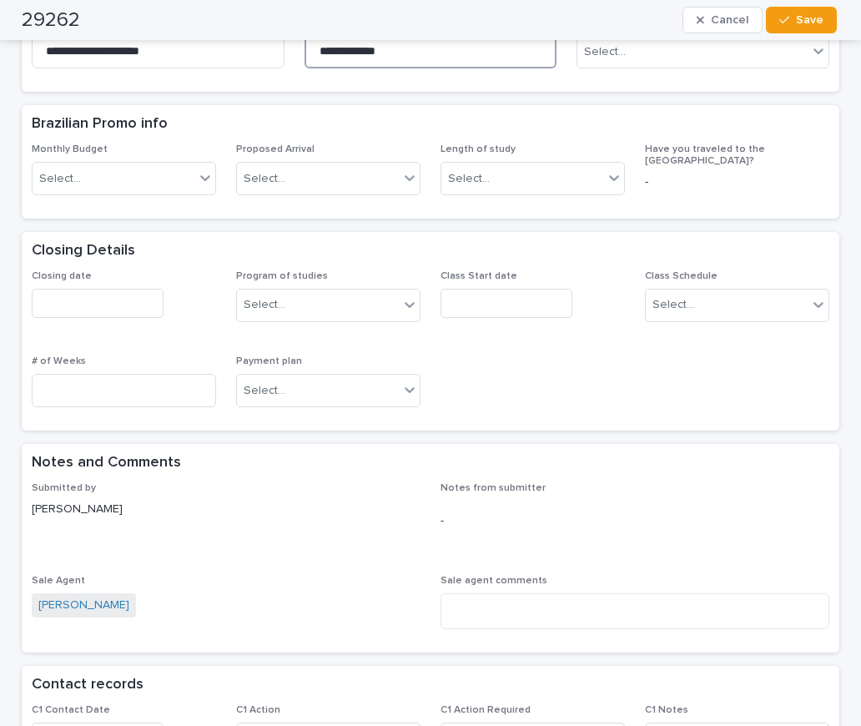
scroll to position [1085, 0]
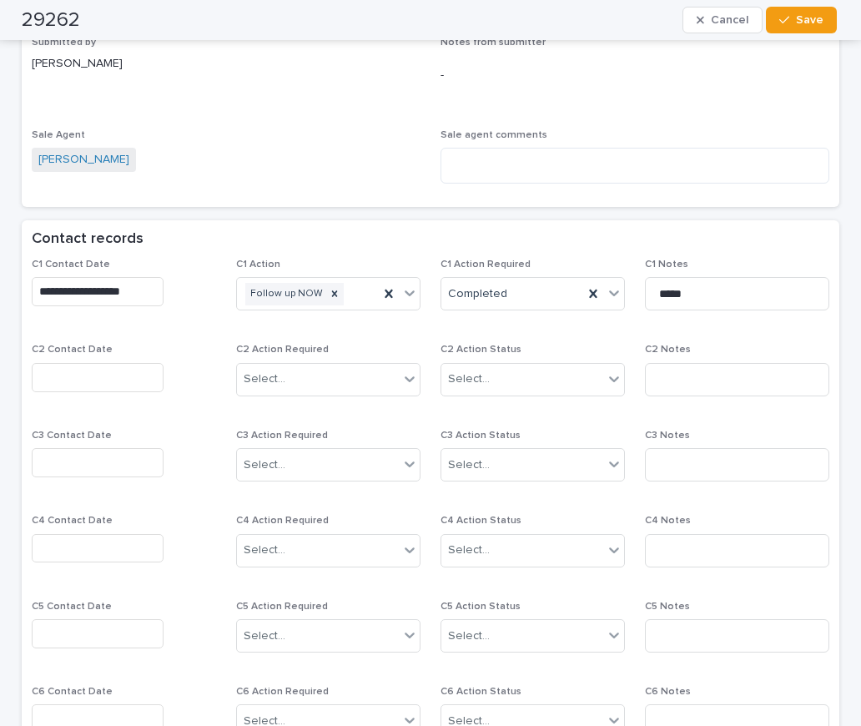
click at [81, 386] on input "text" at bounding box center [98, 377] width 132 height 29
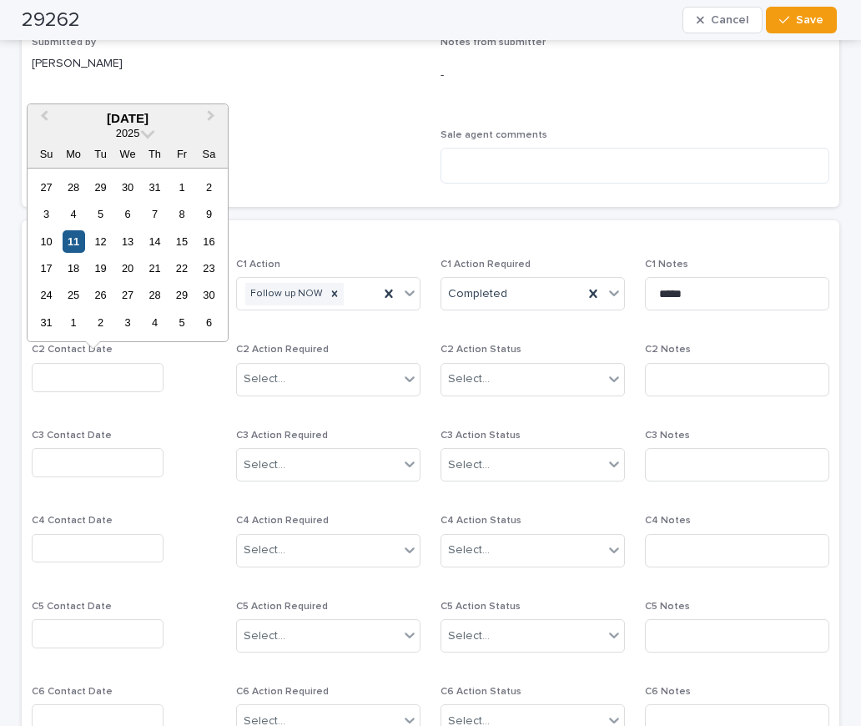
click at [74, 240] on div "11" at bounding box center [74, 241] width 23 height 23
type input "**********"
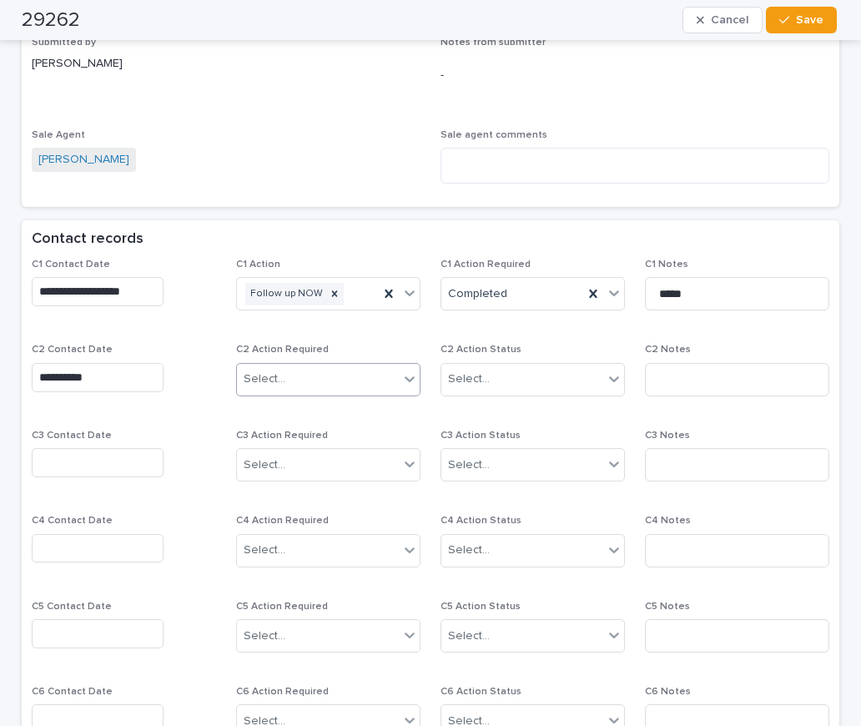
click at [287, 377] on input "text" at bounding box center [288, 379] width 2 height 14
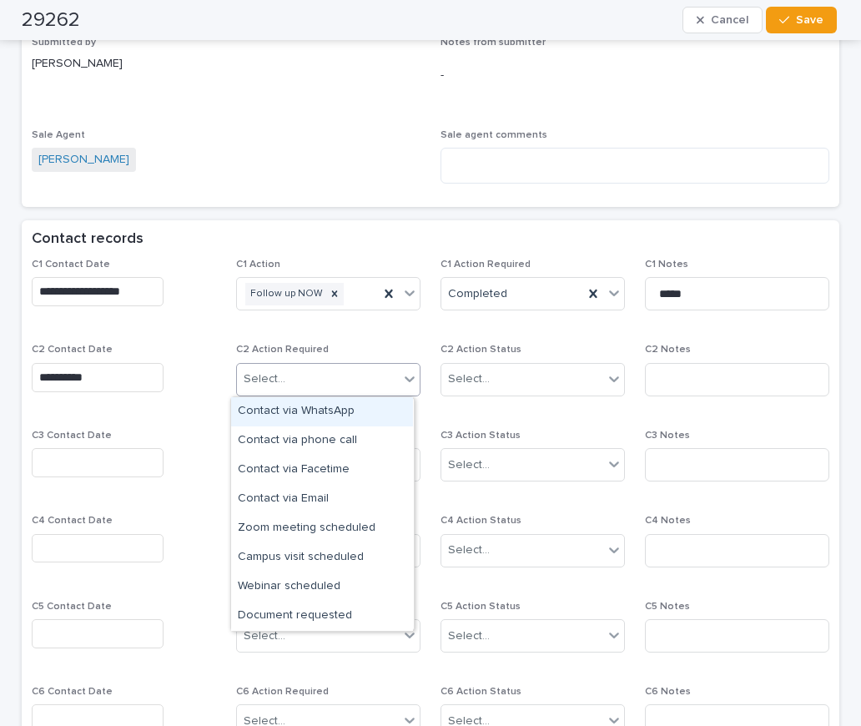
drag, startPoint x: 318, startPoint y: 427, endPoint x: 391, endPoint y: 403, distance: 76.5
click at [319, 411] on div "Contact via WhatsApp" at bounding box center [322, 411] width 182 height 29
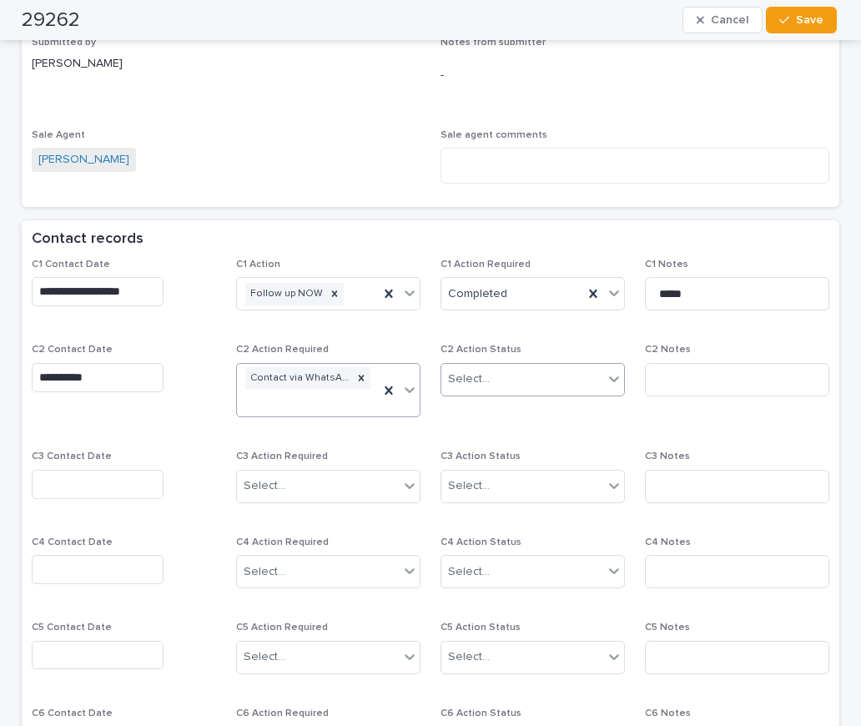
click at [456, 381] on div "Select..." at bounding box center [469, 380] width 42 height 18
click at [495, 440] on div "Completed" at bounding box center [527, 440] width 182 height 29
click at [662, 376] on input at bounding box center [737, 379] width 184 height 33
type input "*********"
click at [826, 17] on button "Save" at bounding box center [801, 20] width 71 height 27
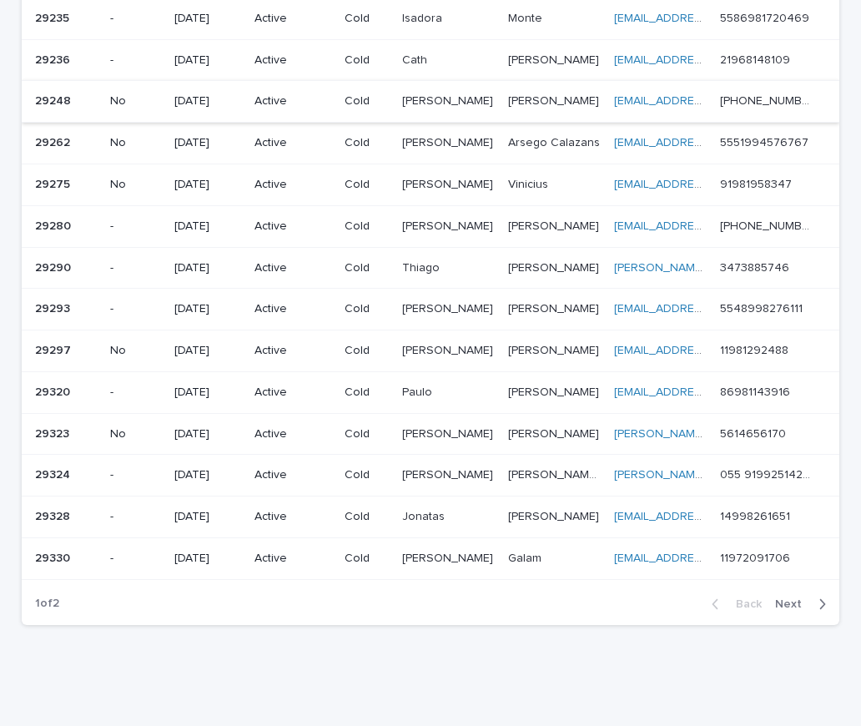
scroll to position [881, 0]
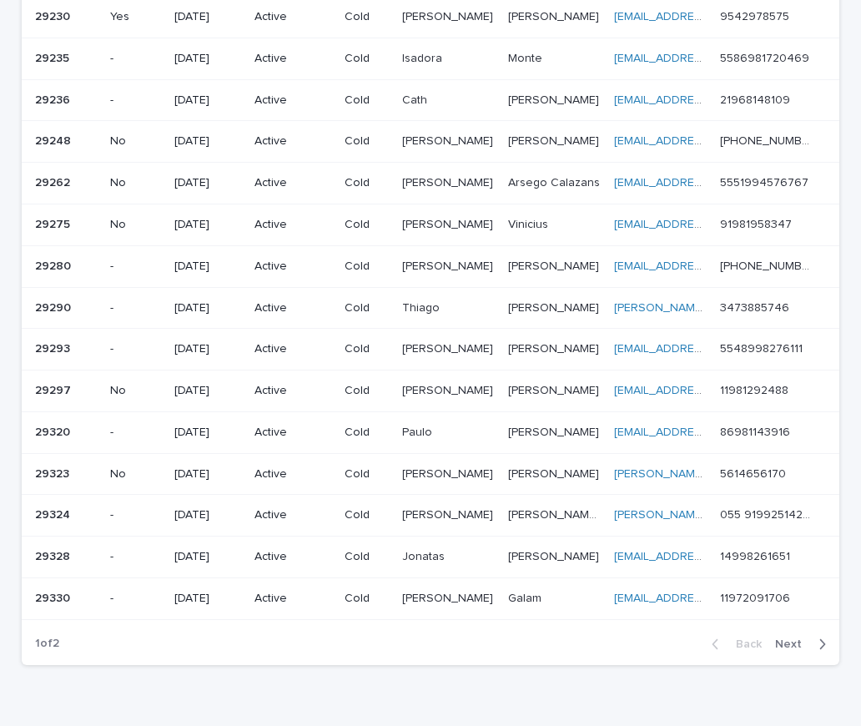
click at [112, 139] on p "No" at bounding box center [135, 141] width 51 height 14
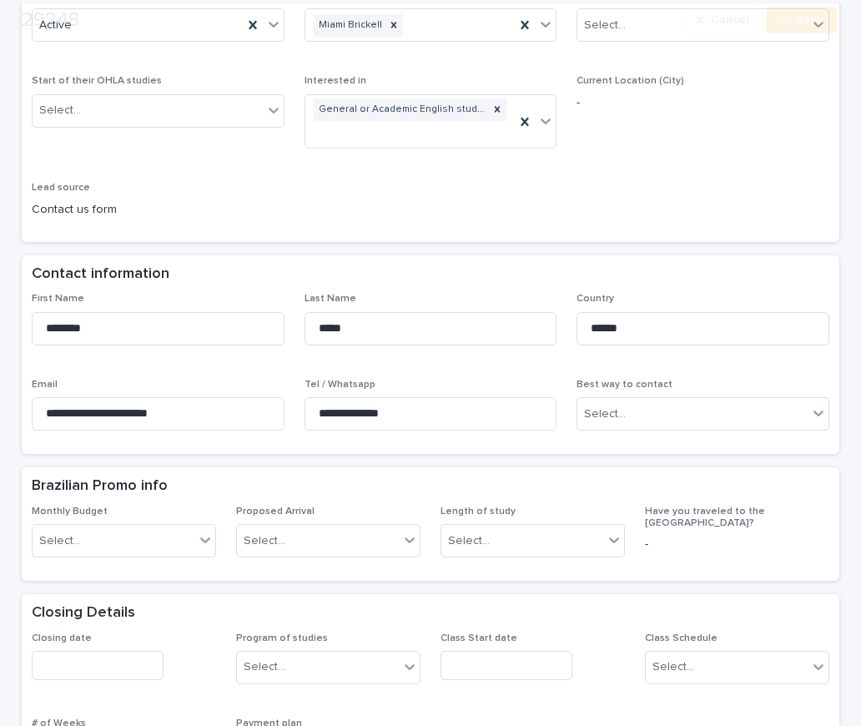
scroll to position [417, 0]
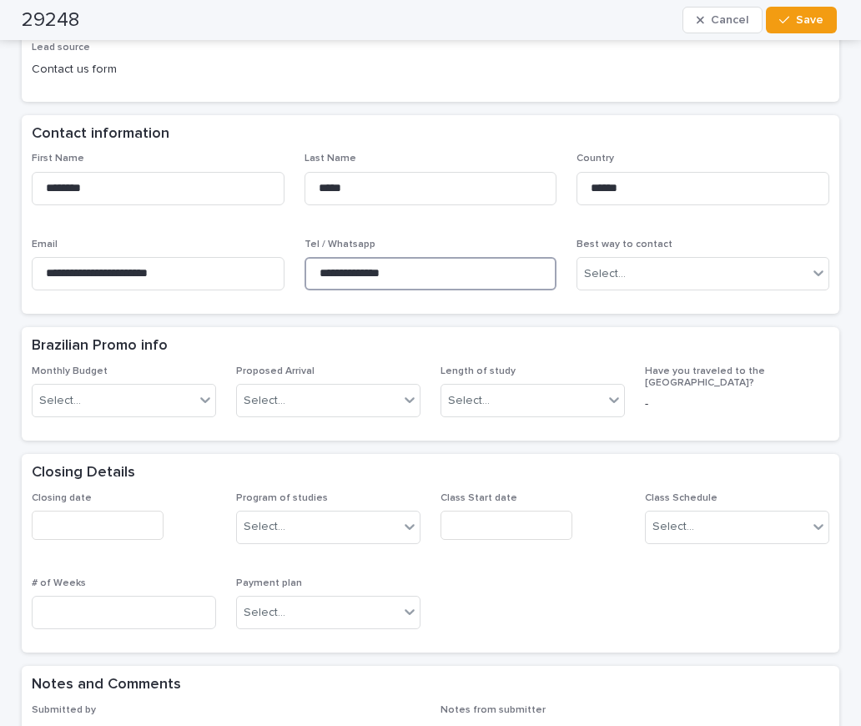
drag, startPoint x: 425, startPoint y: 243, endPoint x: 379, endPoint y: 265, distance: 51.1
click at [265, 224] on div "**********" at bounding box center [431, 228] width 798 height 151
click at [101, 18] on div "29248 Cancel Save" at bounding box center [429, 20] width 815 height 40
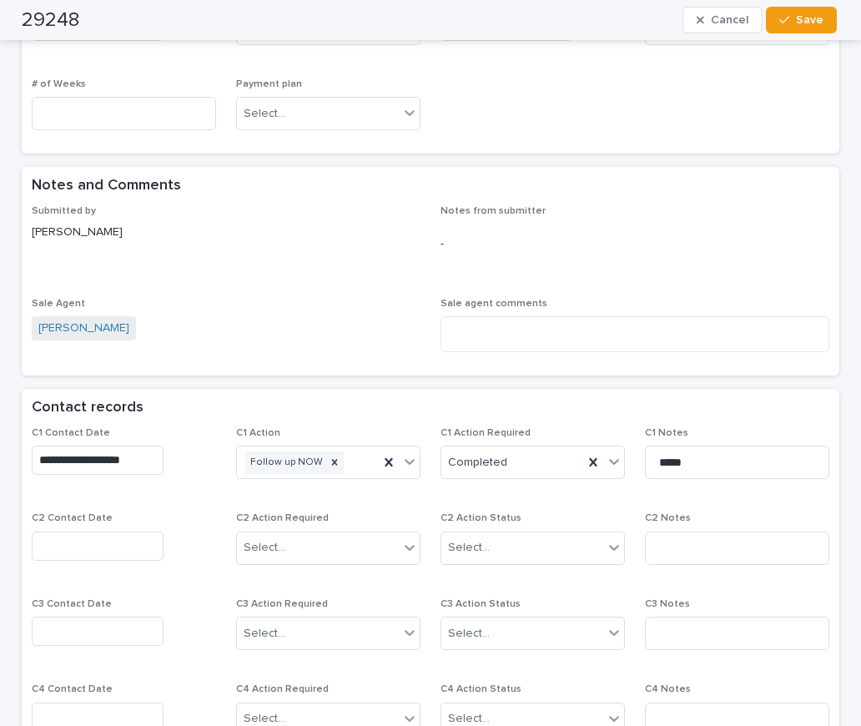
scroll to position [918, 0]
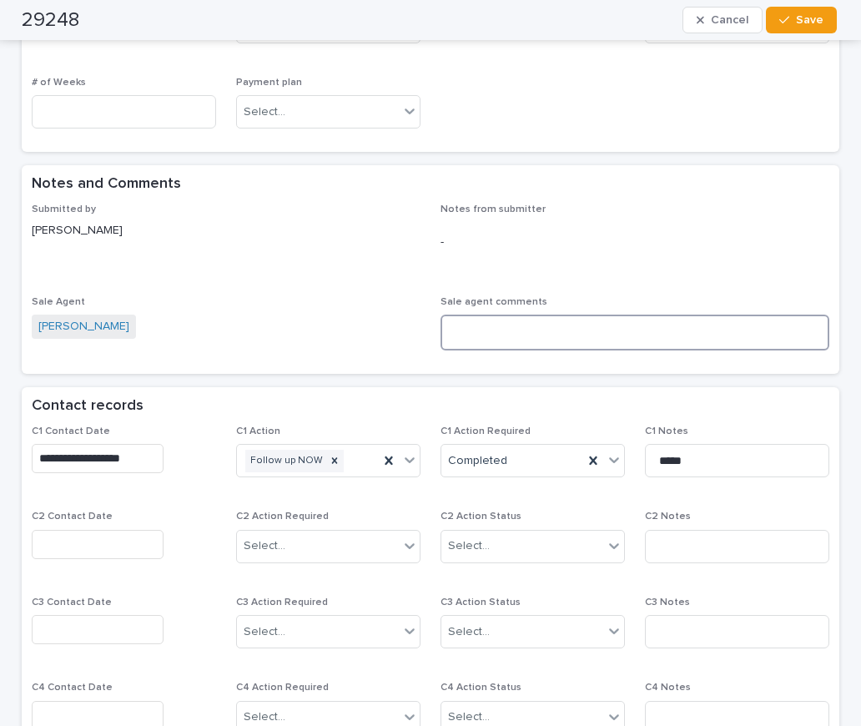
click at [498, 320] on textarea at bounding box center [635, 333] width 389 height 36
type textarea "**********"
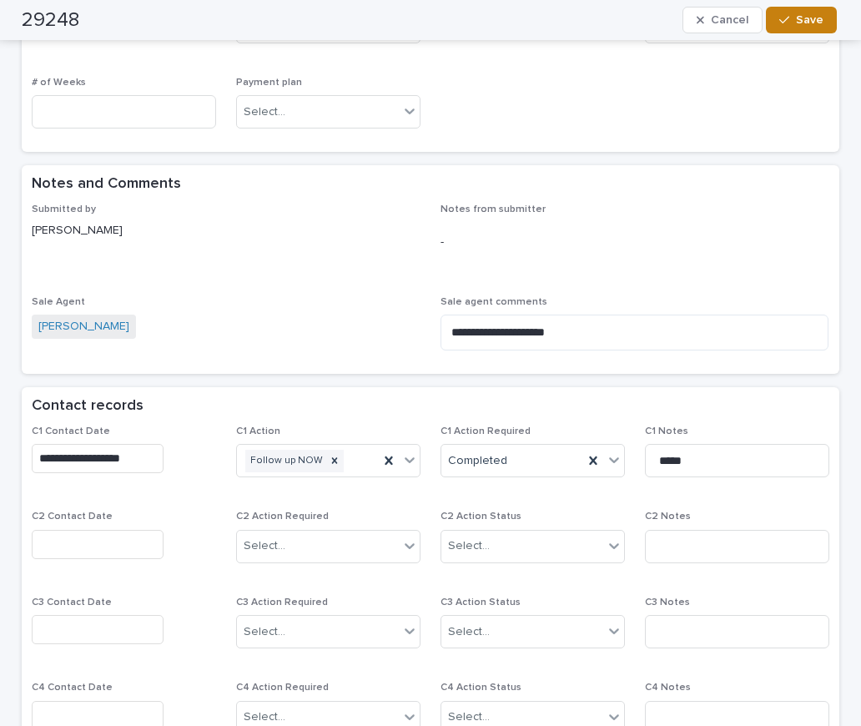
click at [802, 23] on span "Save" at bounding box center [810, 20] width 28 height 12
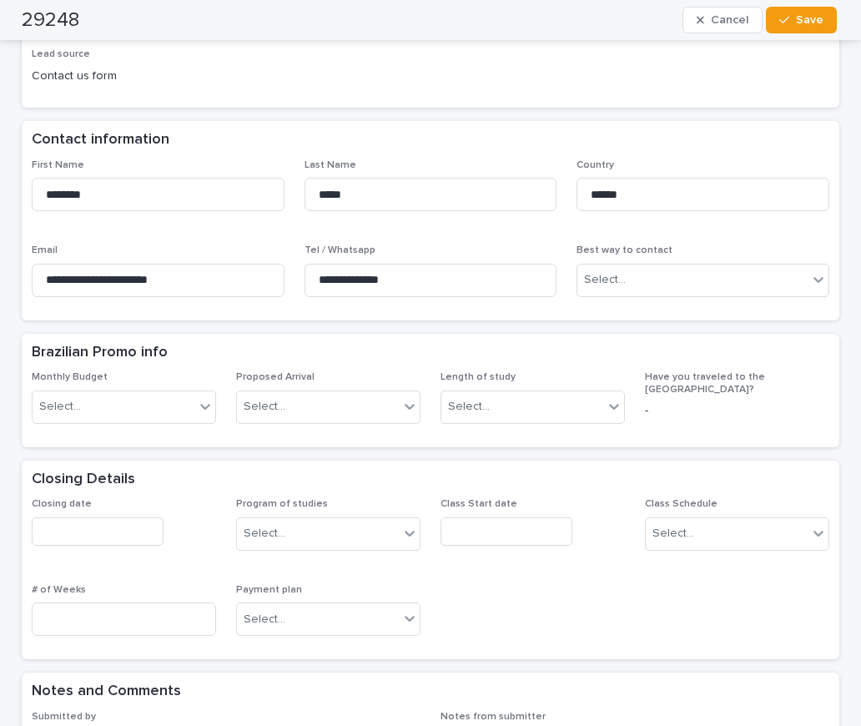
scroll to position [0, 0]
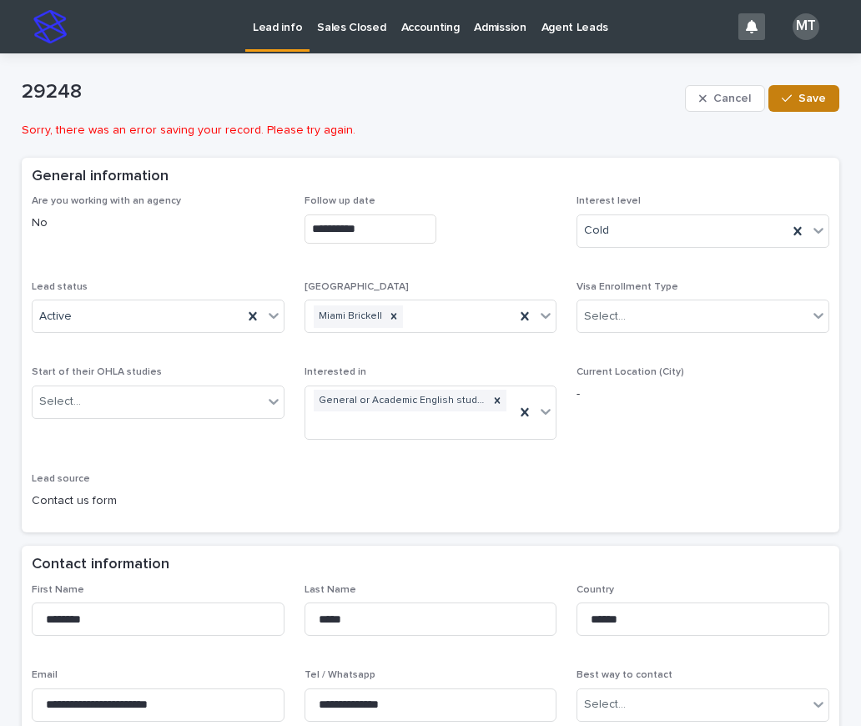
click at [809, 93] on span "Save" at bounding box center [813, 99] width 28 height 12
click at [283, 28] on p "Lead info" at bounding box center [277, 17] width 49 height 35
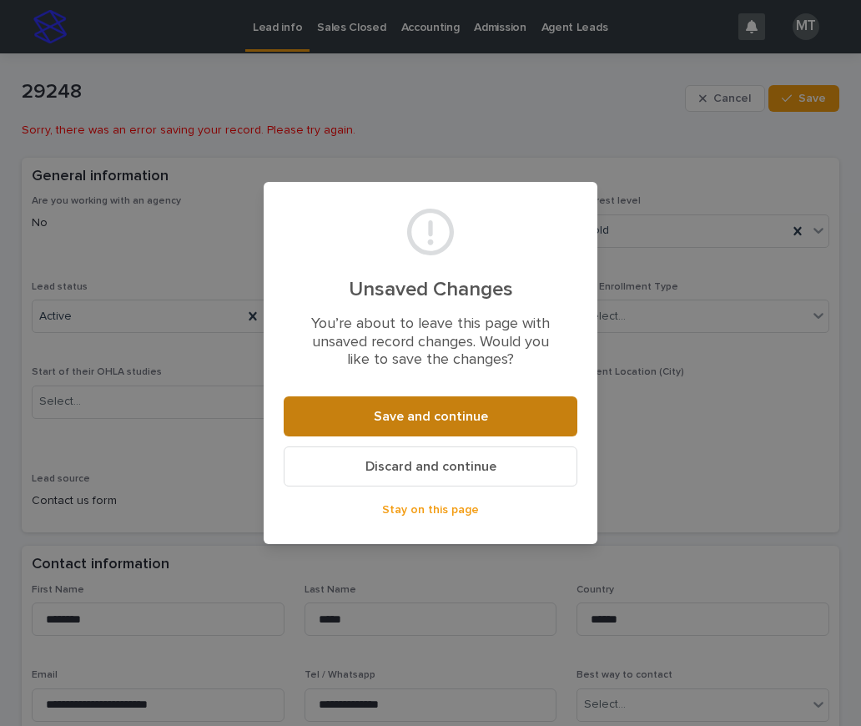
click at [451, 412] on span "Save and continue" at bounding box center [431, 416] width 114 height 13
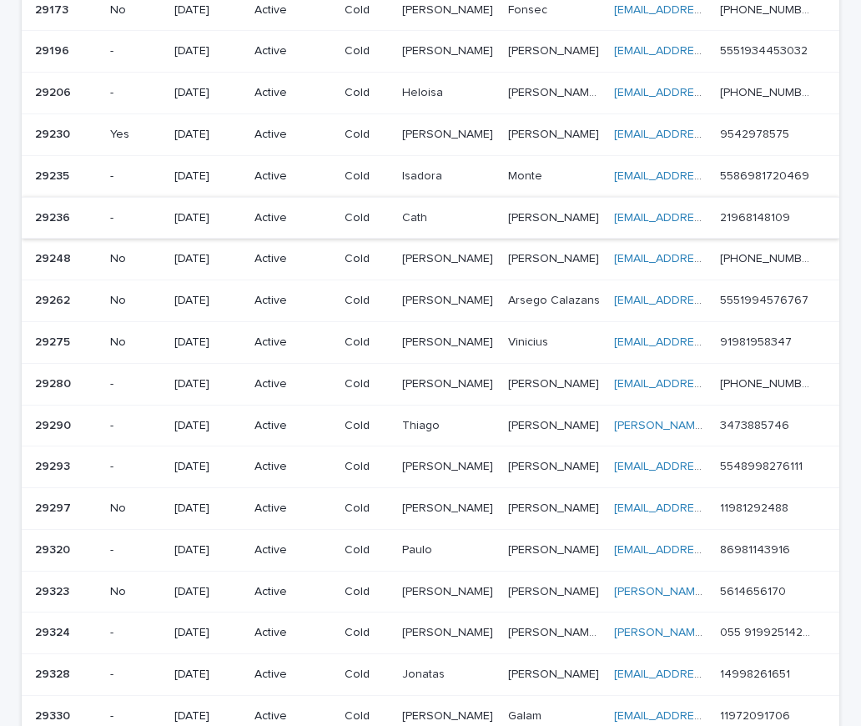
scroll to position [714, 0]
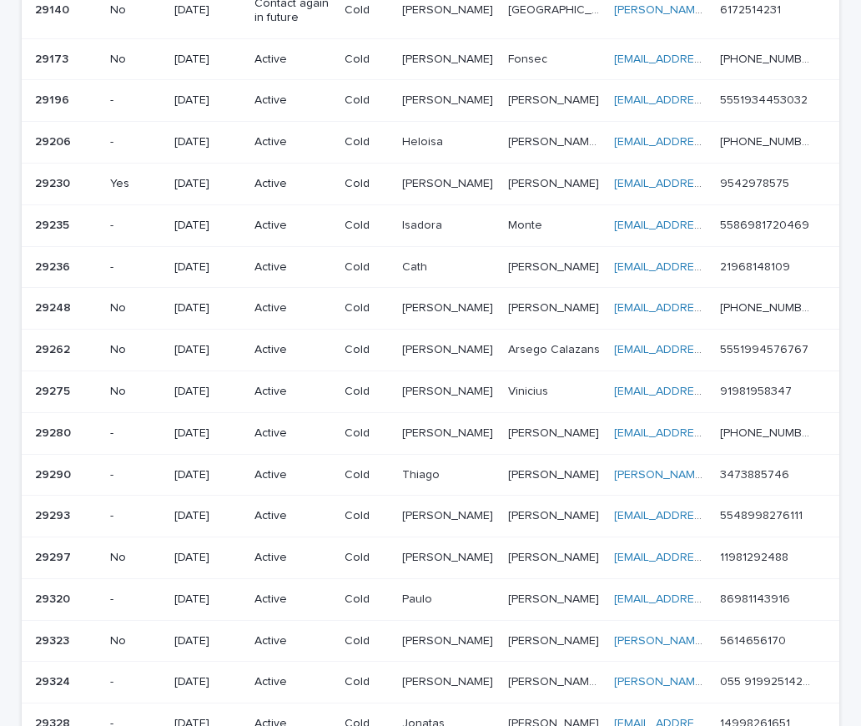
click at [78, 259] on div "29236 29236" at bounding box center [66, 268] width 62 height 28
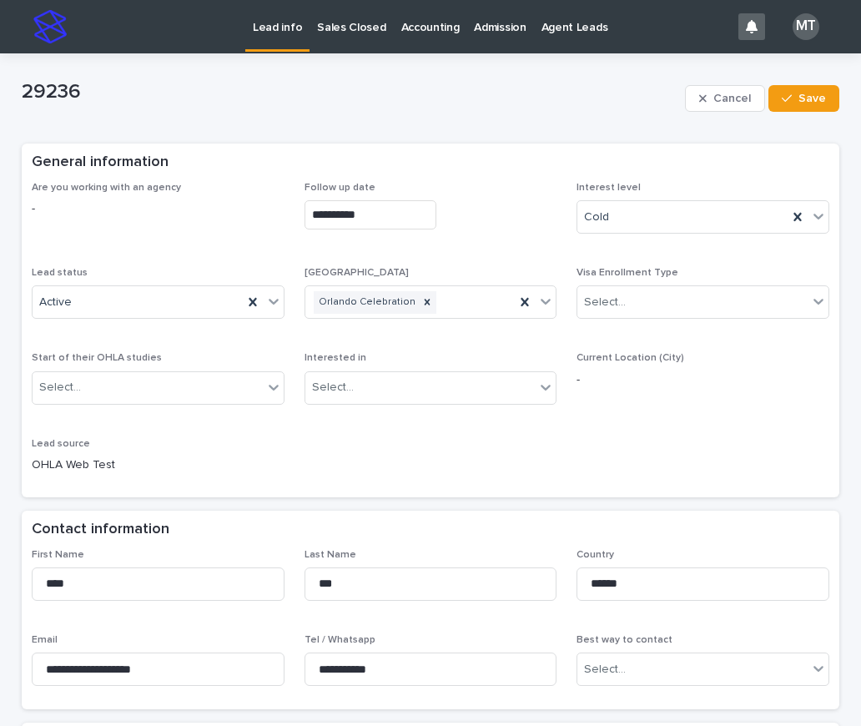
scroll to position [501, 0]
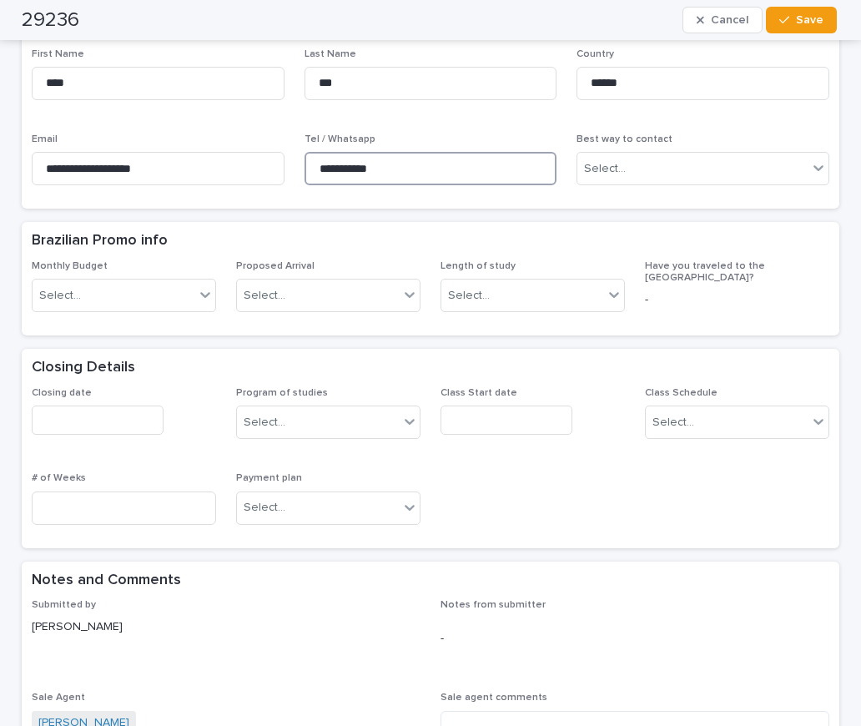
drag, startPoint x: 395, startPoint y: 169, endPoint x: 298, endPoint y: 161, distance: 97.1
click at [305, 161] on input "**********" at bounding box center [431, 168] width 253 height 33
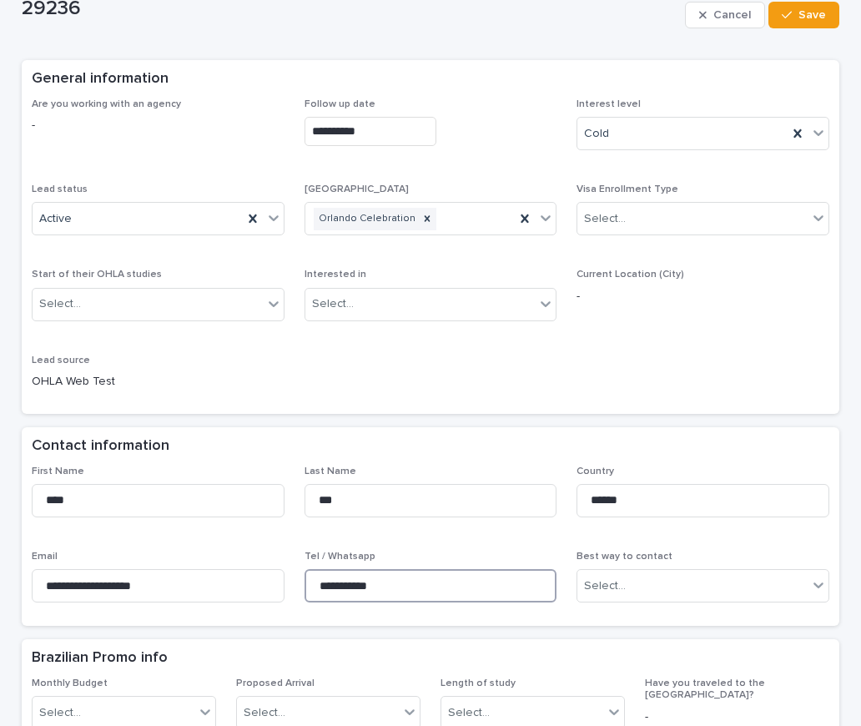
scroll to position [0, 0]
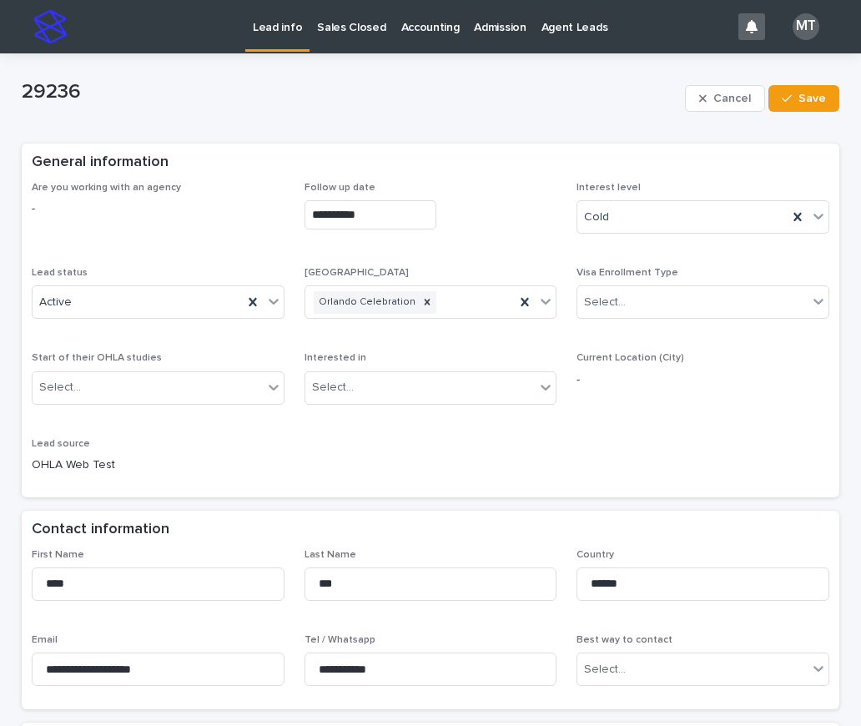
click at [170, 261] on div "**********" at bounding box center [431, 334] width 798 height 305
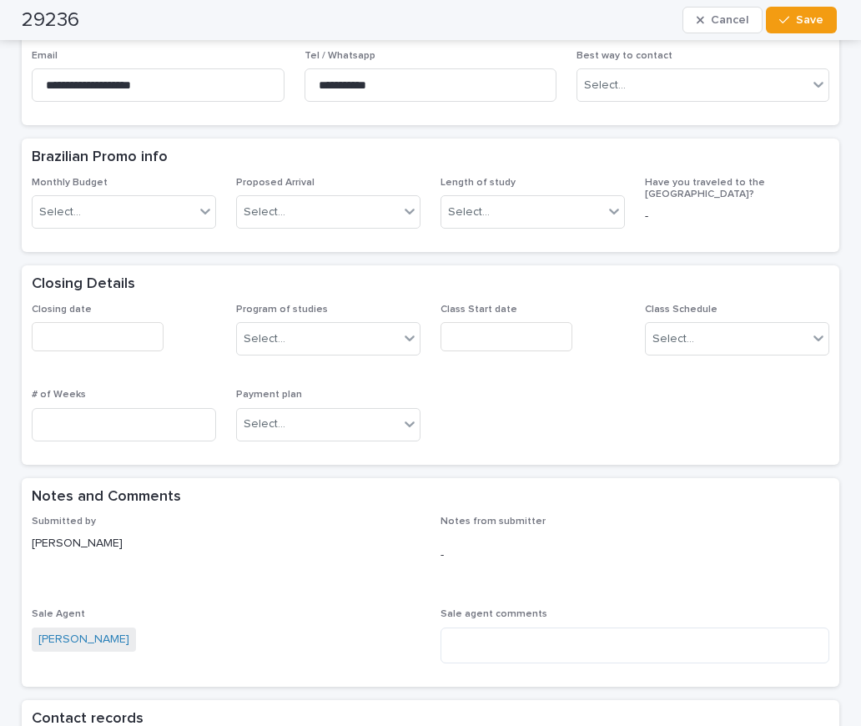
scroll to position [1001, 0]
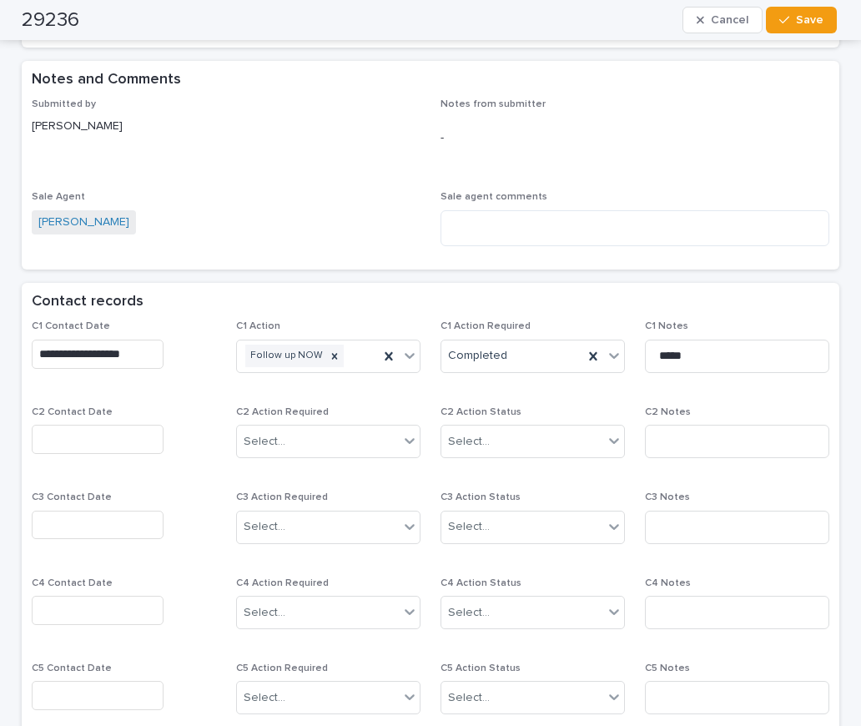
click at [118, 436] on input "text" at bounding box center [98, 439] width 132 height 29
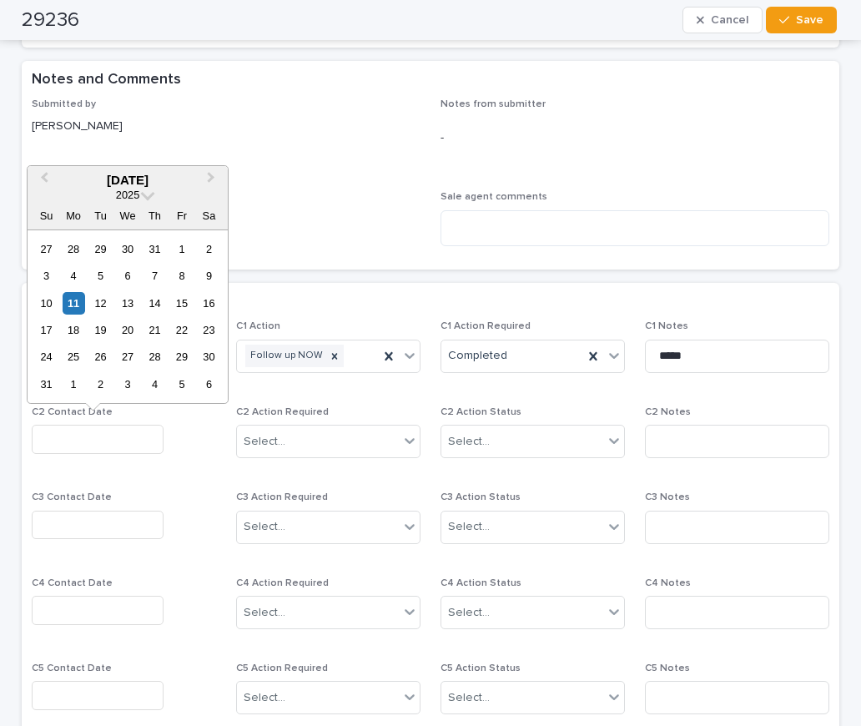
drag, startPoint x: 77, startPoint y: 297, endPoint x: 224, endPoint y: 376, distance: 166.9
click at [79, 299] on div "11" at bounding box center [74, 303] width 23 height 23
type input "**********"
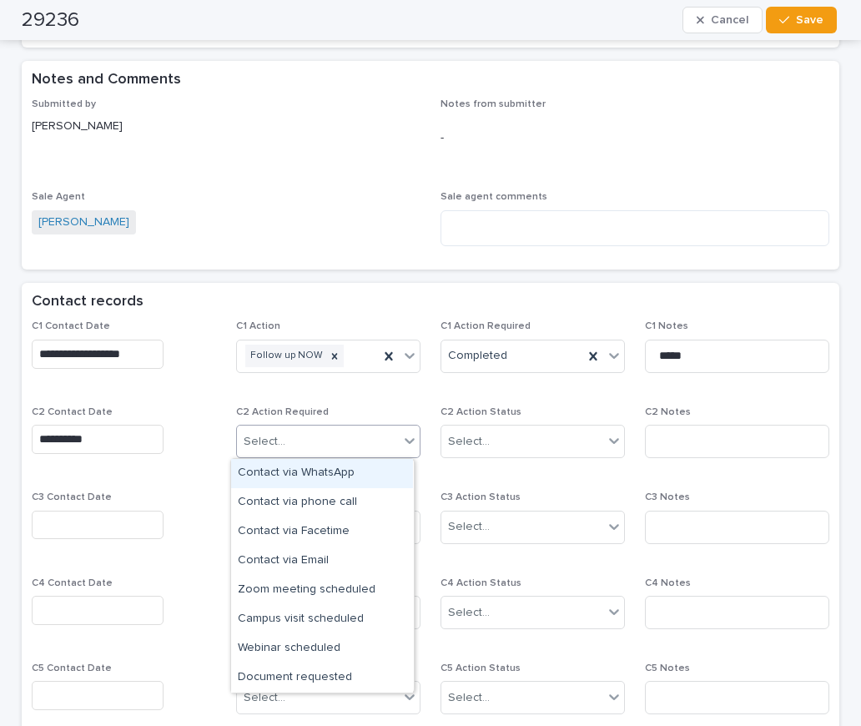
click at [254, 443] on div "Select..." at bounding box center [265, 442] width 42 height 18
click at [286, 476] on div "Contact via WhatsApp" at bounding box center [322, 473] width 182 height 29
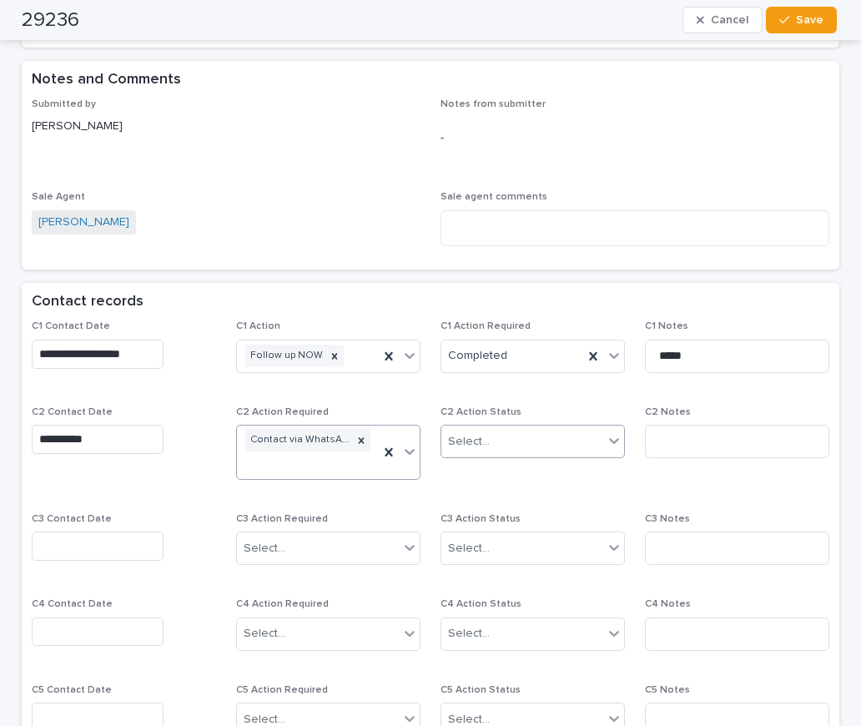
click at [456, 436] on div "Select..." at bounding box center [469, 442] width 42 height 18
drag, startPoint x: 476, startPoint y: 487, endPoint x: 602, endPoint y: 453, distance: 130.4
click at [485, 499] on div "Completed" at bounding box center [527, 502] width 182 height 29
click at [648, 436] on input at bounding box center [737, 441] width 184 height 33
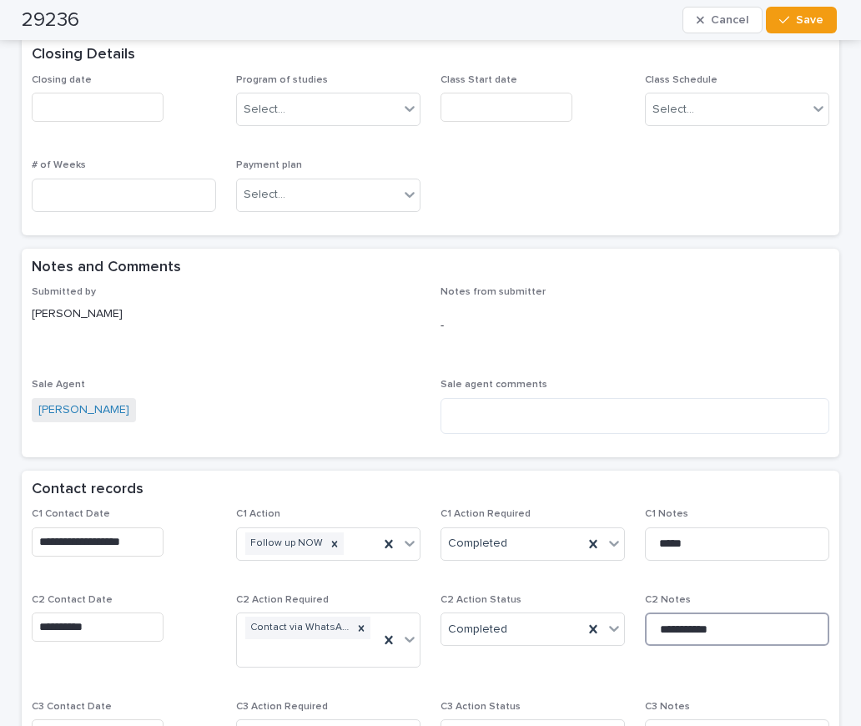
scroll to position [501, 0]
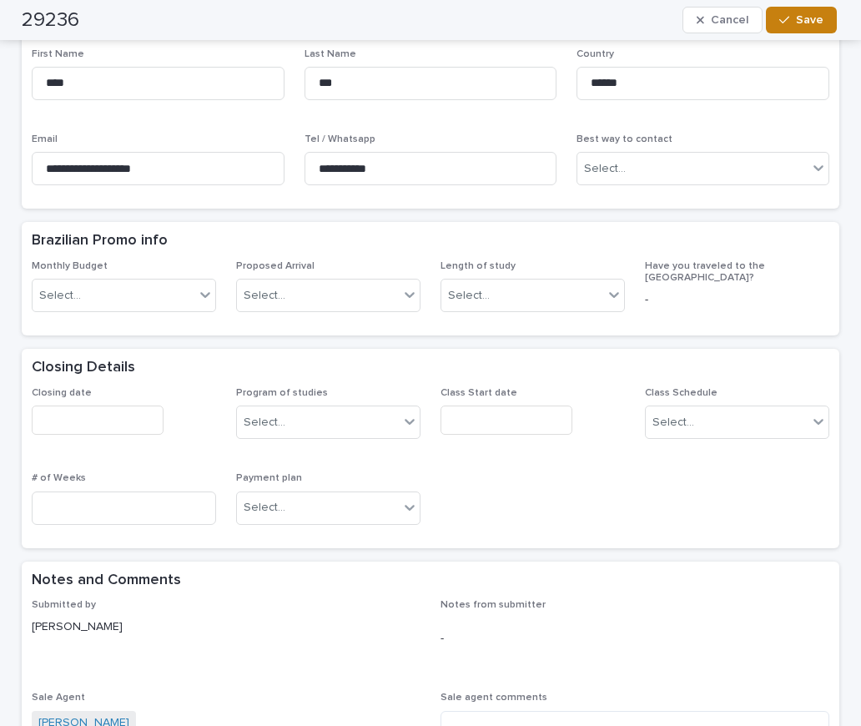
type input "**********"
click at [800, 16] on span "Save" at bounding box center [810, 20] width 28 height 12
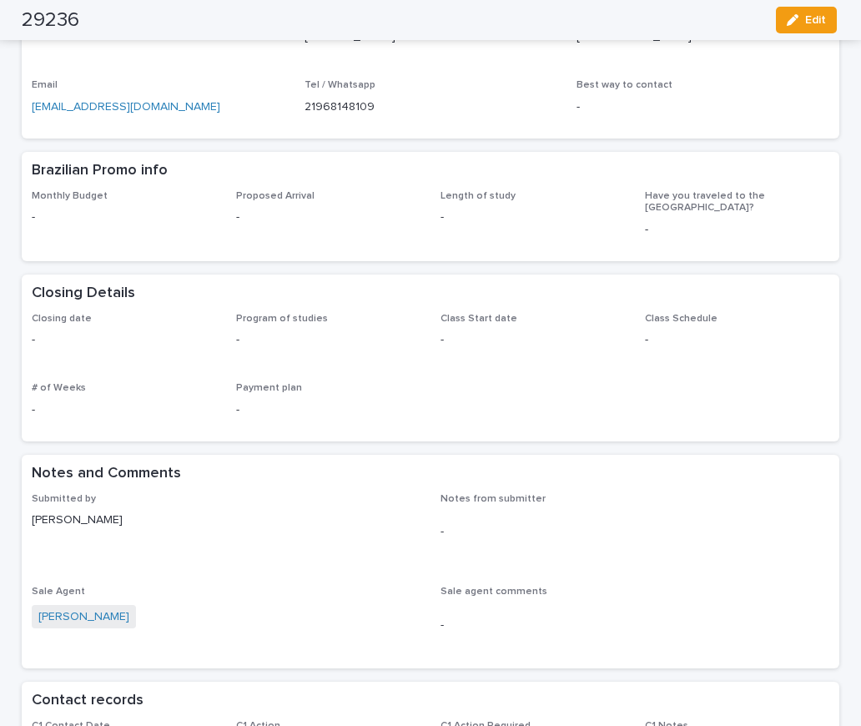
scroll to position [0, 0]
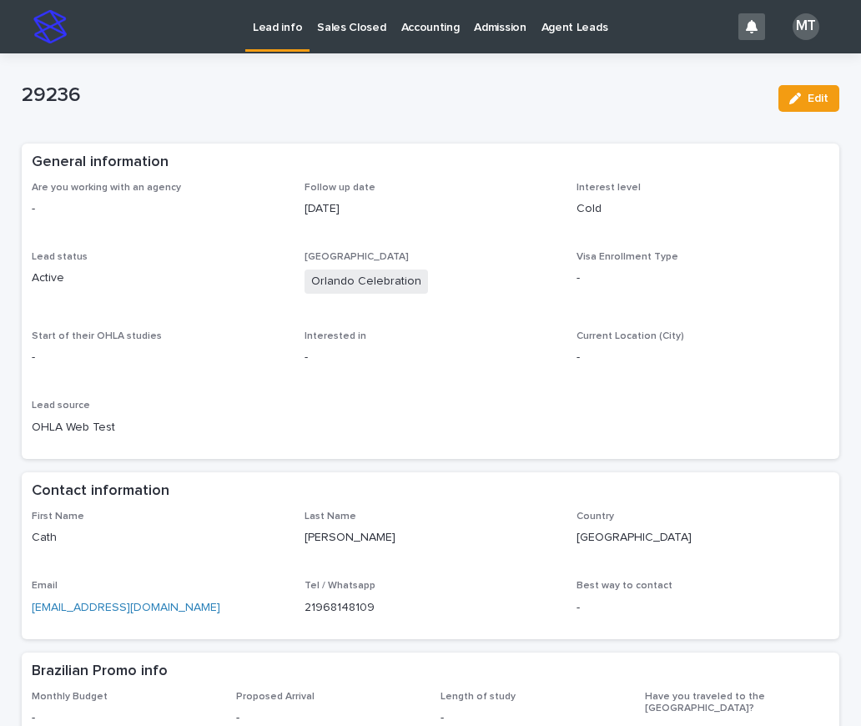
click at [257, 25] on p "Lead info" at bounding box center [277, 17] width 49 height 35
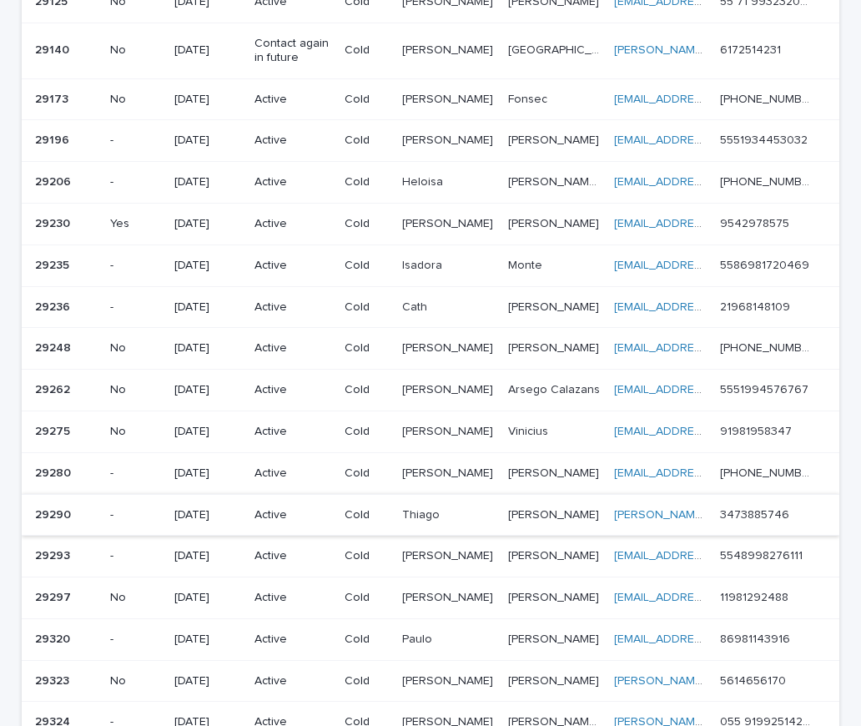
scroll to position [631, 0]
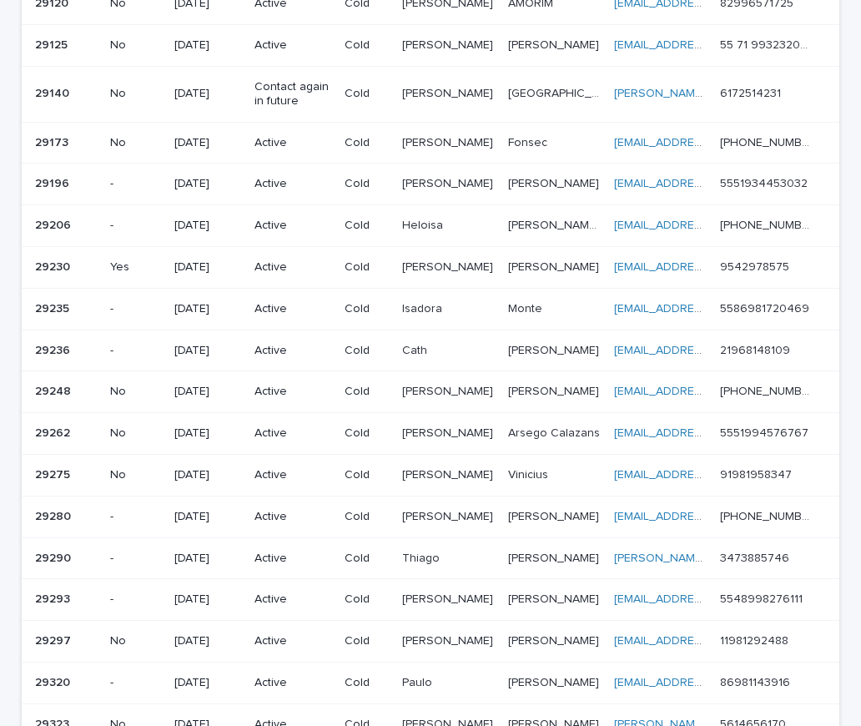
click at [93, 308] on div "29235 29235" at bounding box center [66, 309] width 62 height 28
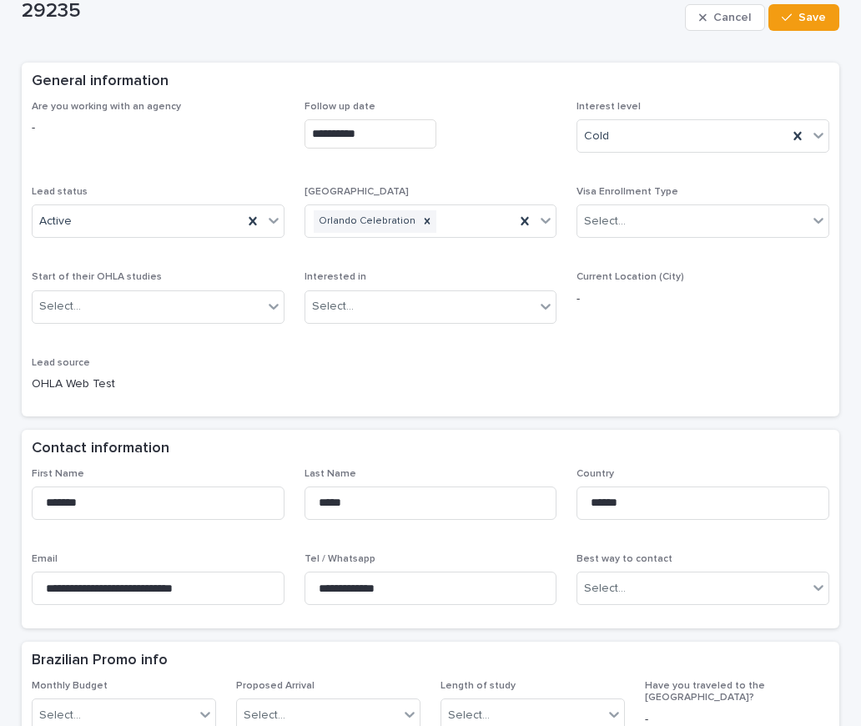
scroll to position [250, 0]
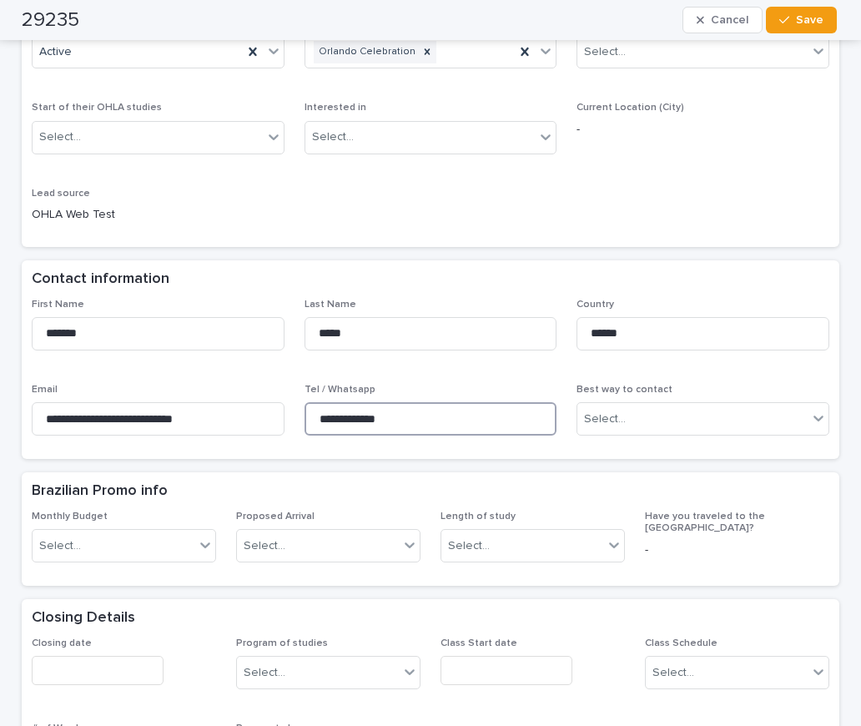
drag, startPoint x: 421, startPoint y: 423, endPoint x: 290, endPoint y: 406, distance: 133.0
click at [273, 404] on div "**********" at bounding box center [431, 374] width 798 height 151
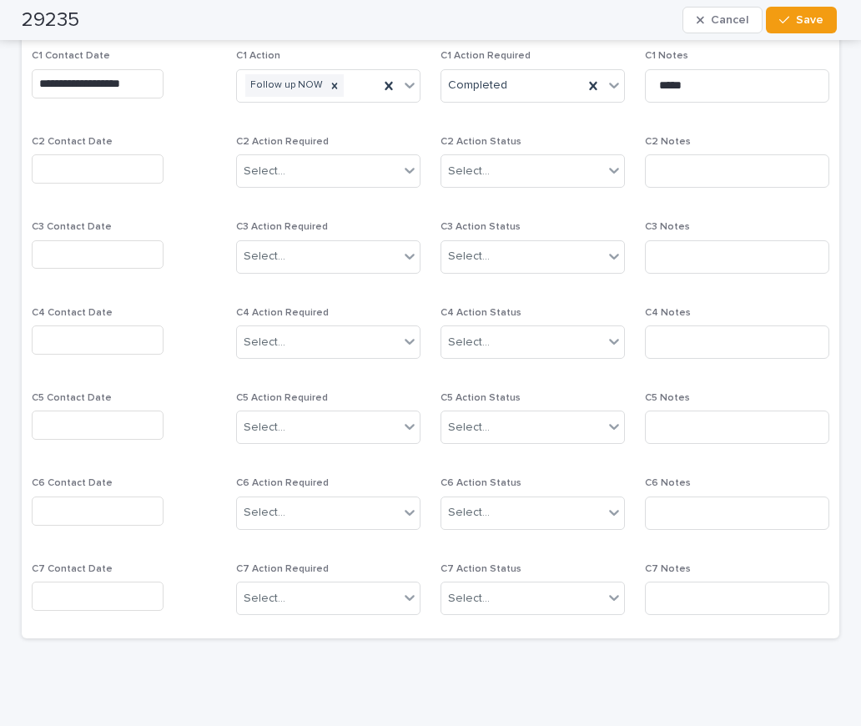
scroll to position [1078, 0]
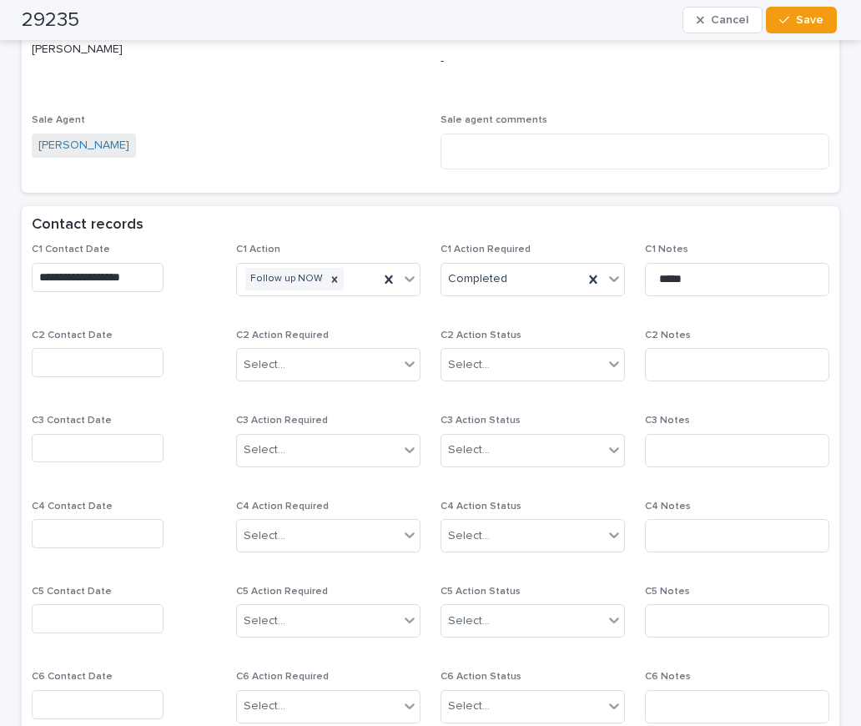
click at [90, 361] on input "text" at bounding box center [98, 362] width 132 height 29
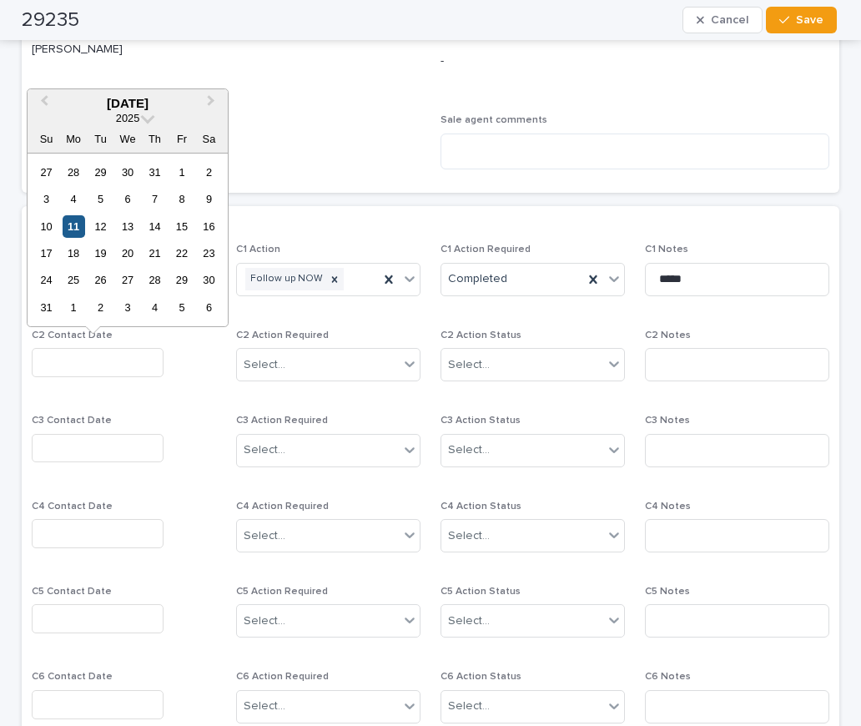
click at [80, 220] on div "11" at bounding box center [74, 226] width 23 height 23
type input "**********"
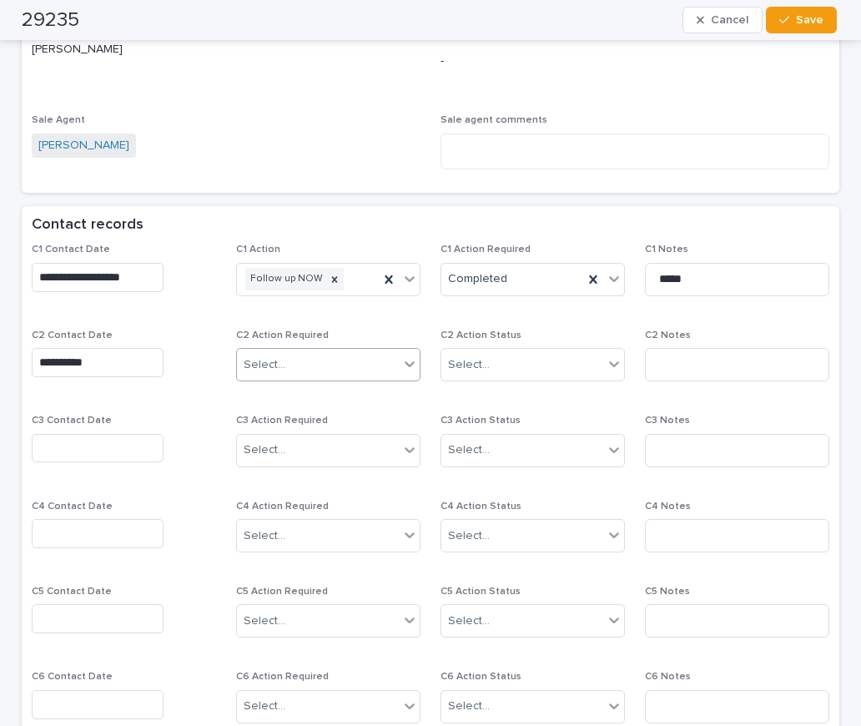
click at [302, 369] on div "Select..." at bounding box center [318, 365] width 162 height 28
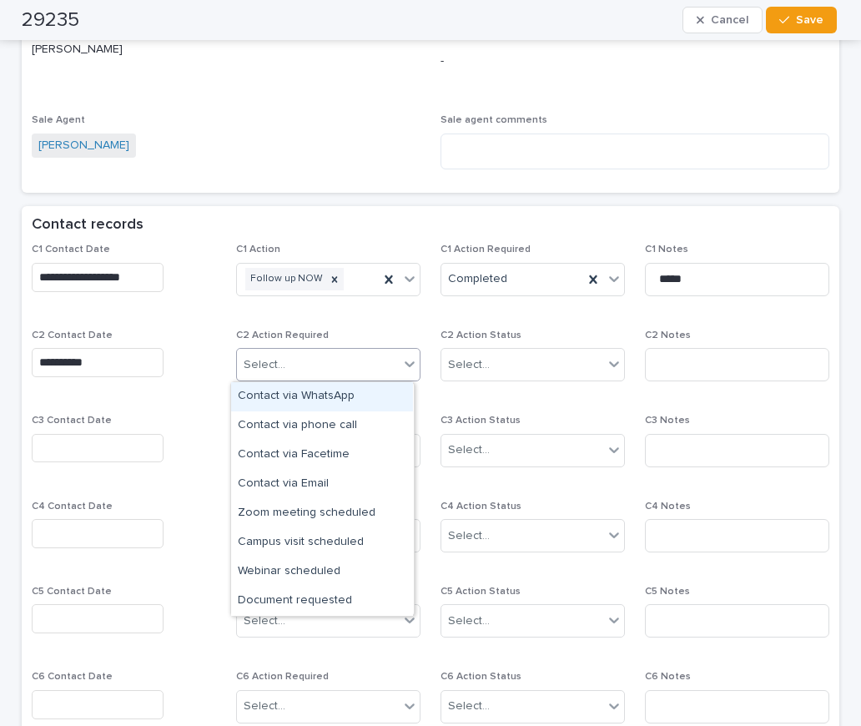
drag, startPoint x: 275, startPoint y: 396, endPoint x: 324, endPoint y: 388, distance: 49.0
click at [279, 395] on div "Contact via WhatsApp" at bounding box center [322, 396] width 182 height 29
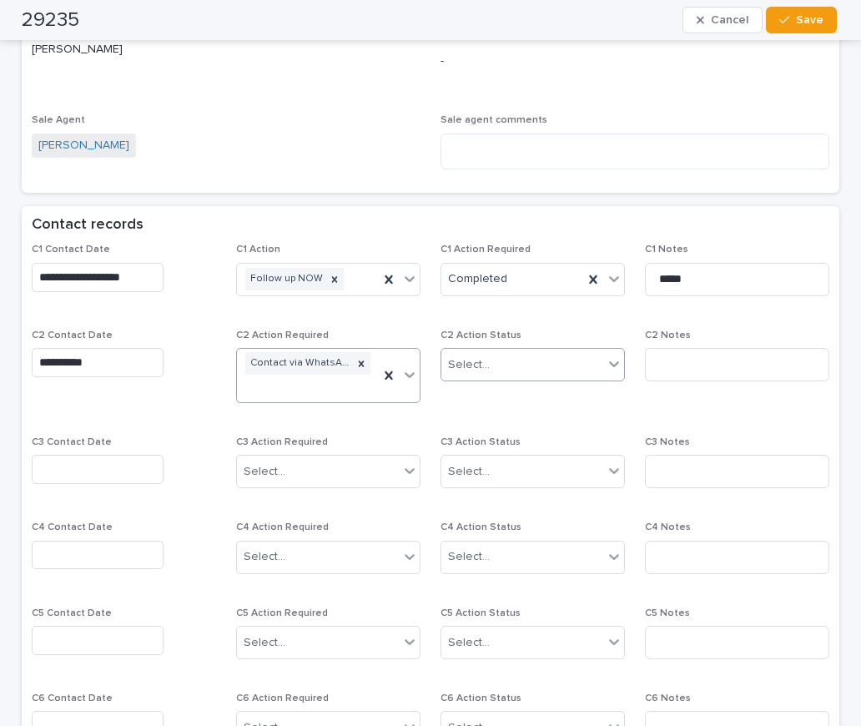
click at [473, 370] on div "Select..." at bounding box center [469, 365] width 42 height 18
drag, startPoint x: 485, startPoint y: 421, endPoint x: 493, endPoint y: 419, distance: 8.7
click at [493, 419] on div "Completed" at bounding box center [527, 425] width 182 height 29
click at [652, 355] on input at bounding box center [737, 364] width 184 height 33
drag, startPoint x: 719, startPoint y: 361, endPoint x: 567, endPoint y: 373, distance: 152.4
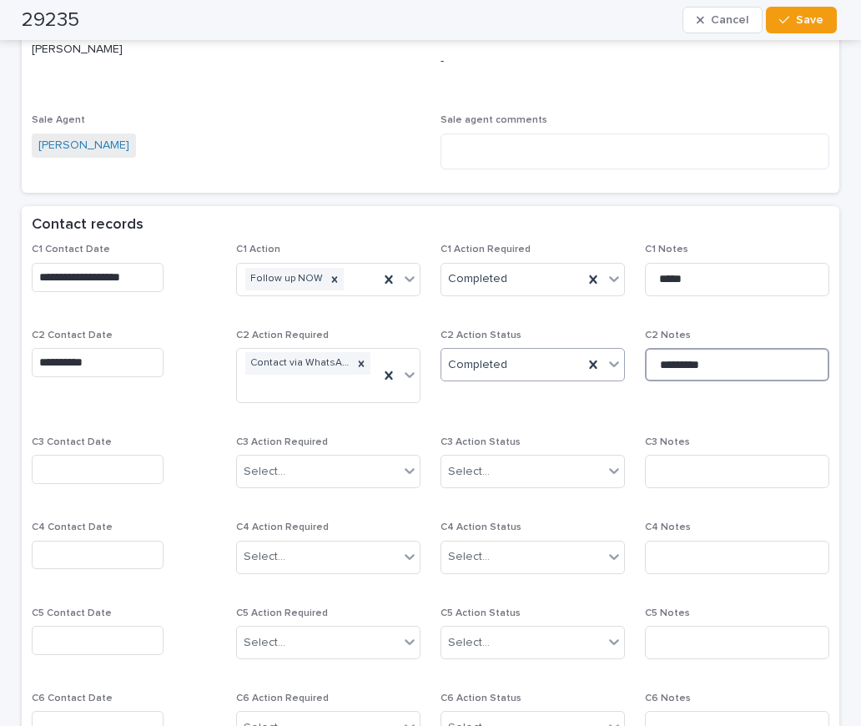
click at [585, 357] on div "**********" at bounding box center [431, 543] width 798 height 599
type input "**********"
click at [817, 23] on span "Save" at bounding box center [810, 20] width 28 height 12
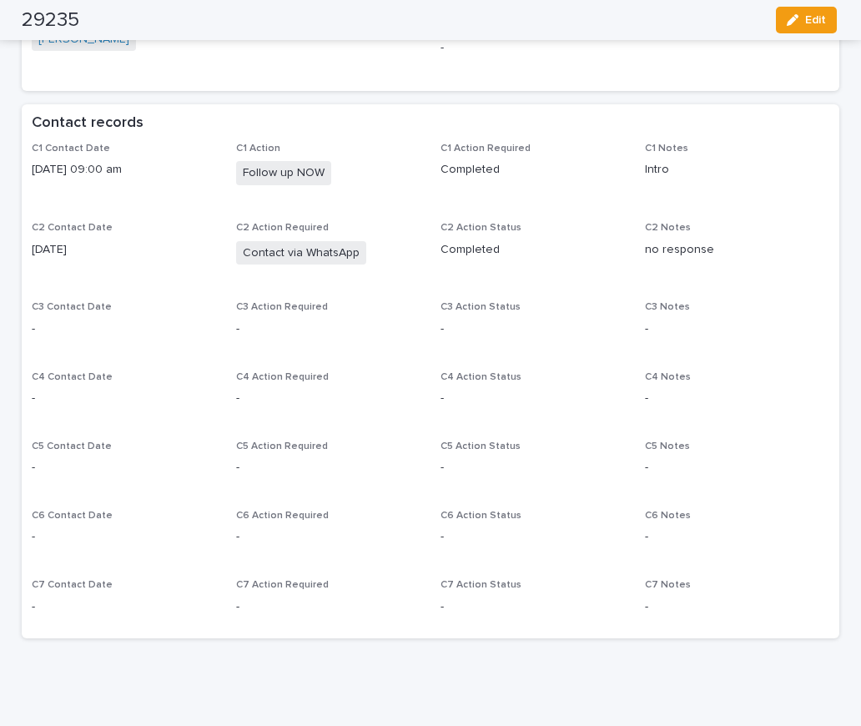
drag, startPoint x: 160, startPoint y: 246, endPoint x: 172, endPoint y: 234, distance: 17.1
click at [160, 246] on div "C2 Contact Date [DATE]" at bounding box center [124, 246] width 184 height 49
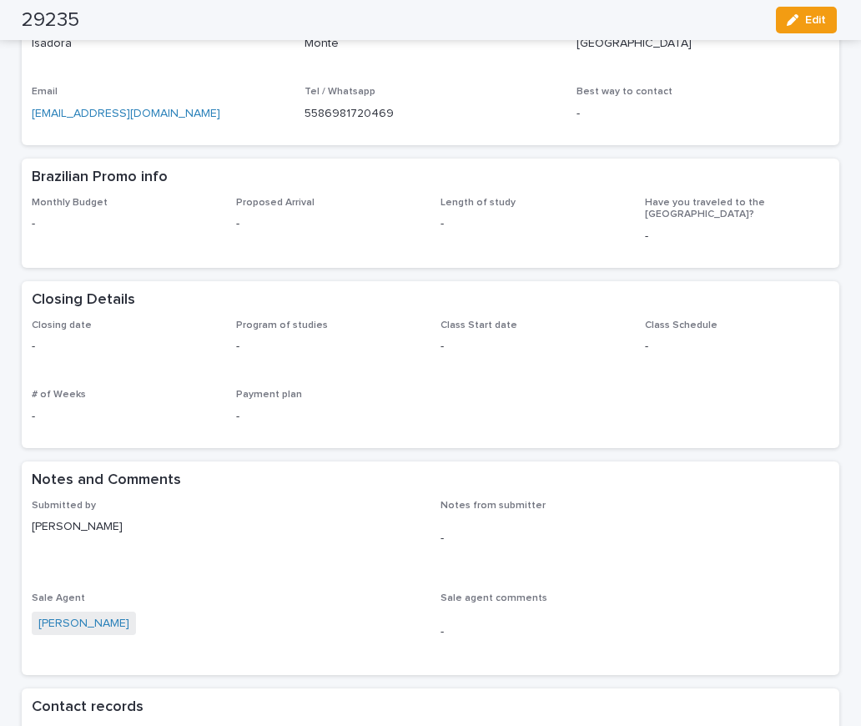
scroll to position [0, 0]
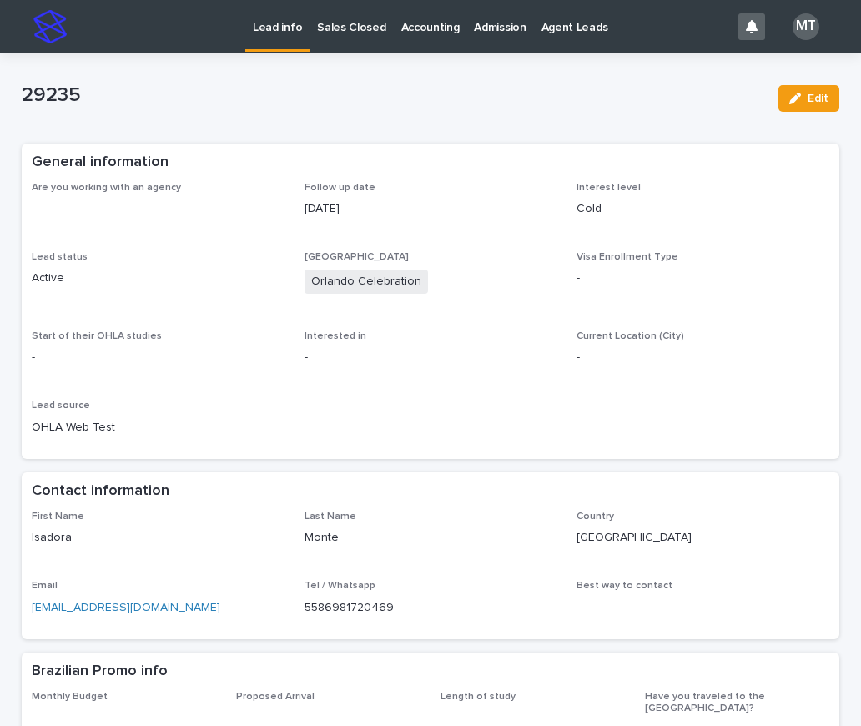
click at [280, 25] on p "Lead info" at bounding box center [277, 17] width 49 height 35
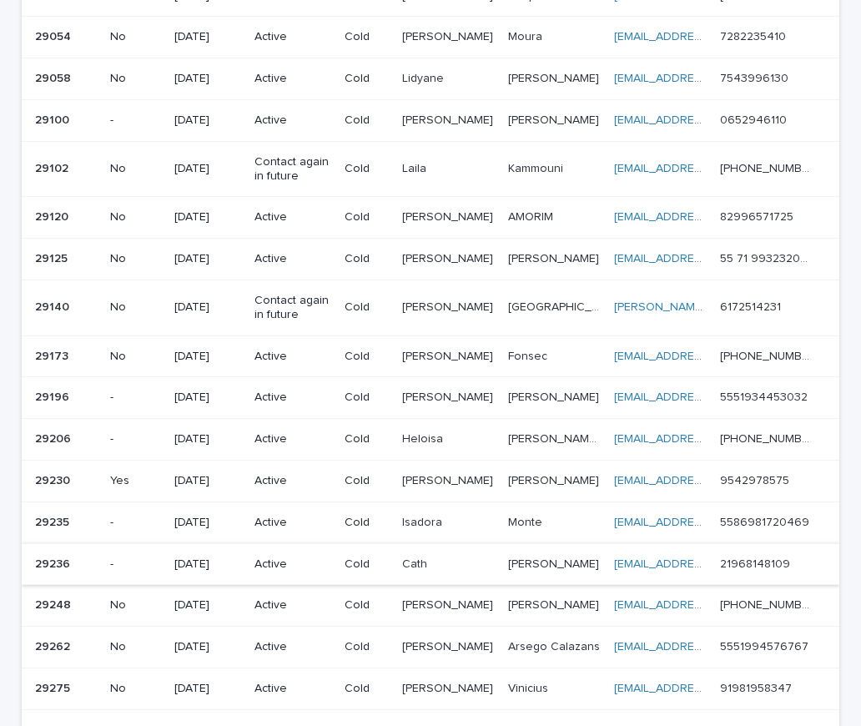
scroll to position [501, 0]
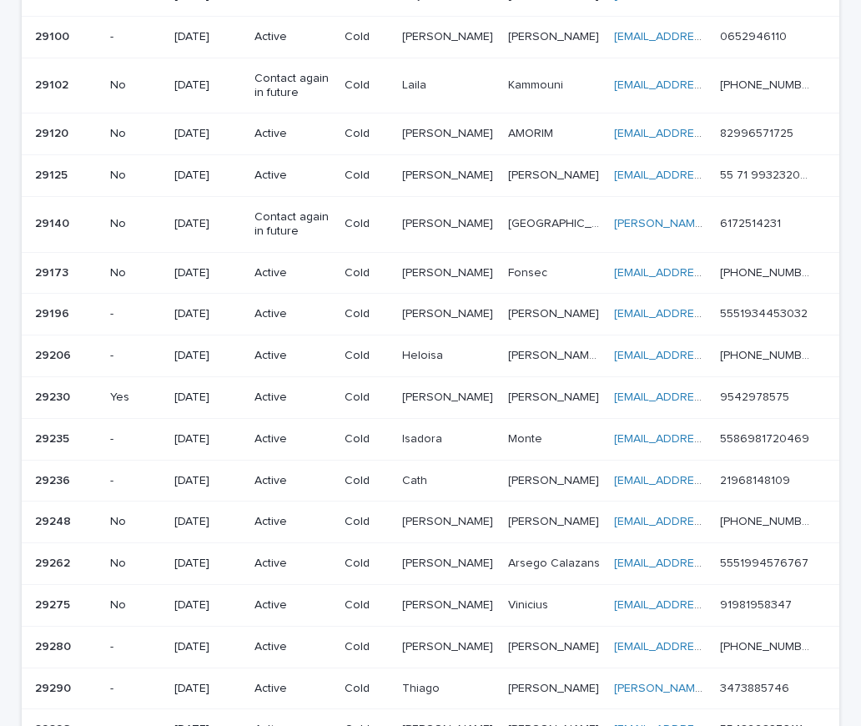
click at [161, 396] on td "Yes" at bounding box center [135, 397] width 64 height 42
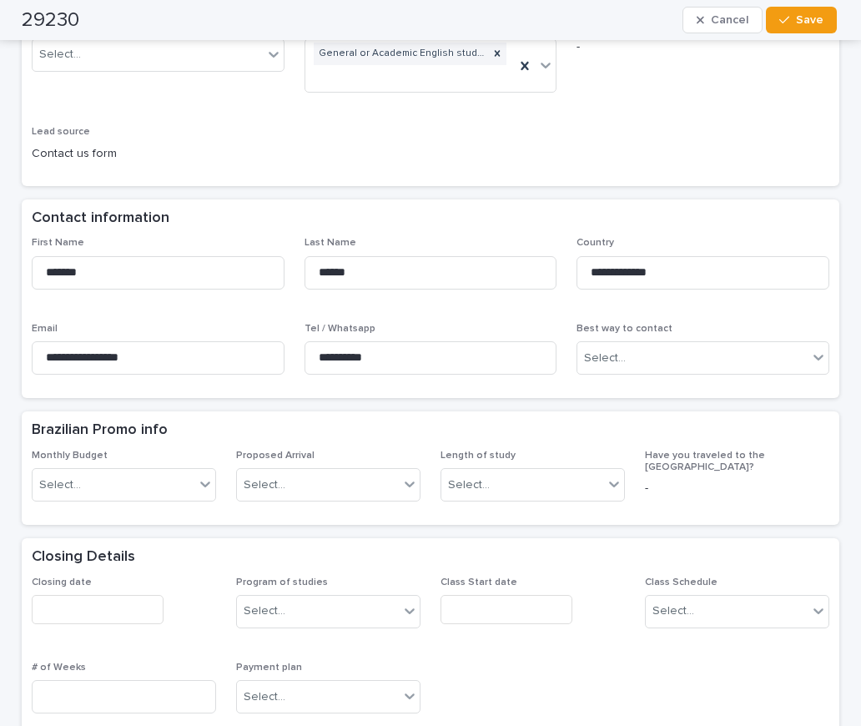
scroll to position [334, 0]
drag, startPoint x: 401, startPoint y: 333, endPoint x: 260, endPoint y: 310, distance: 142.8
click at [241, 305] on div "**********" at bounding box center [431, 311] width 798 height 151
click at [175, 356] on div "**********" at bounding box center [158, 354] width 253 height 65
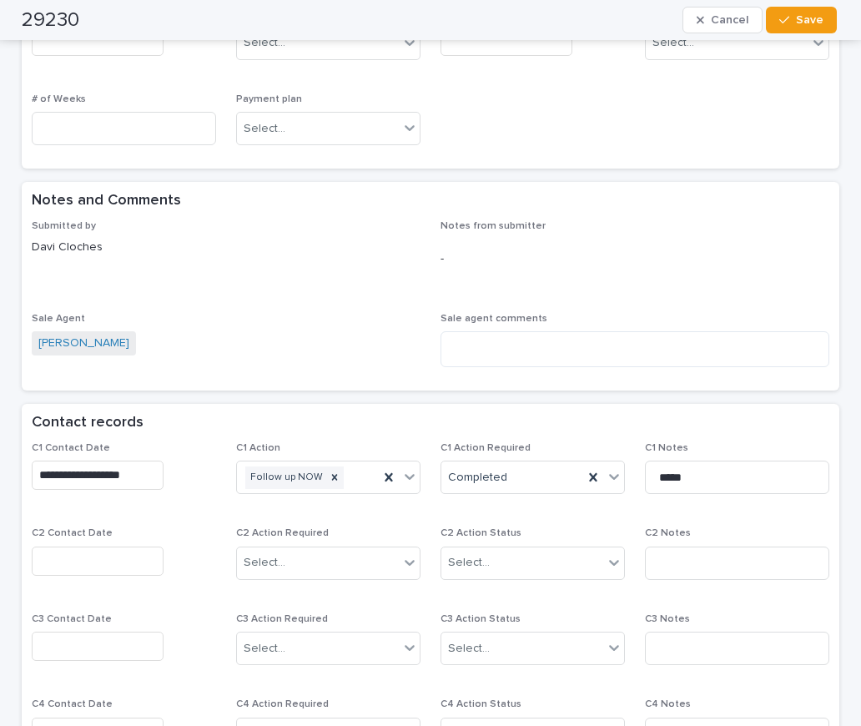
scroll to position [918, 0]
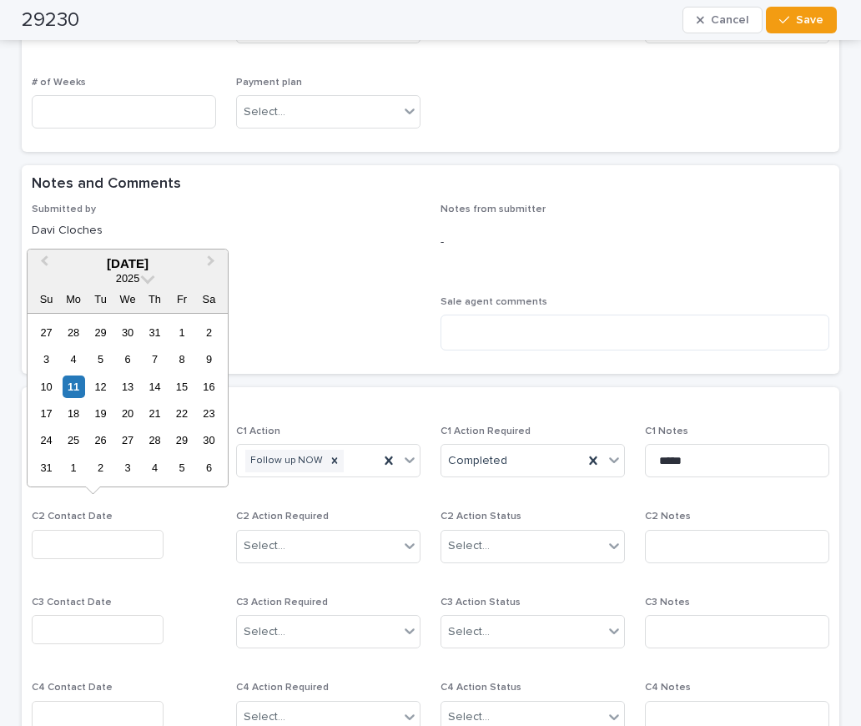
click at [111, 530] on input "text" at bounding box center [98, 544] width 132 height 29
click at [73, 385] on div "11" at bounding box center [74, 387] width 23 height 23
type input "**********"
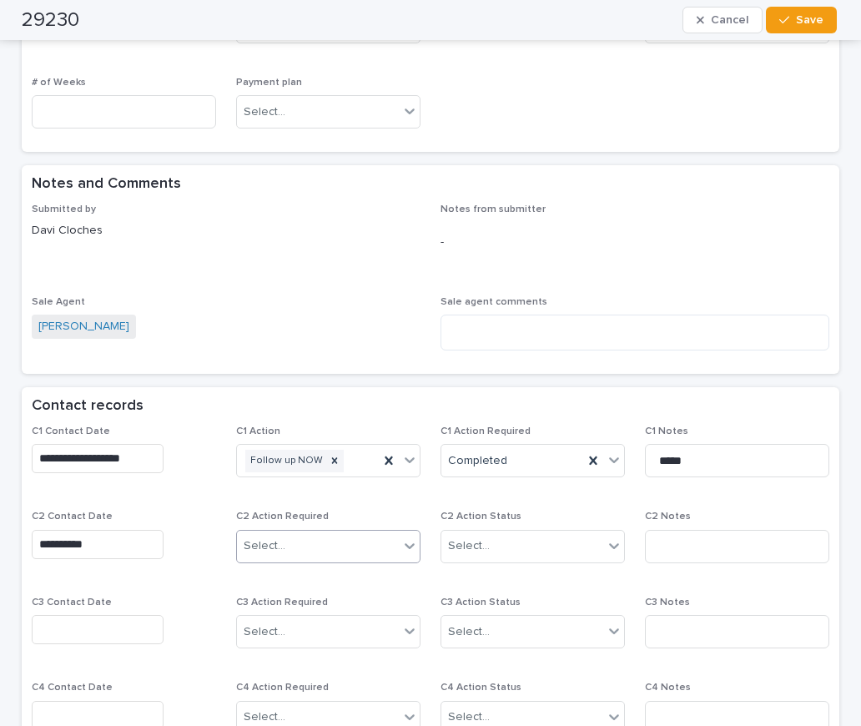
click at [258, 537] on div "Select..." at bounding box center [265, 546] width 42 height 18
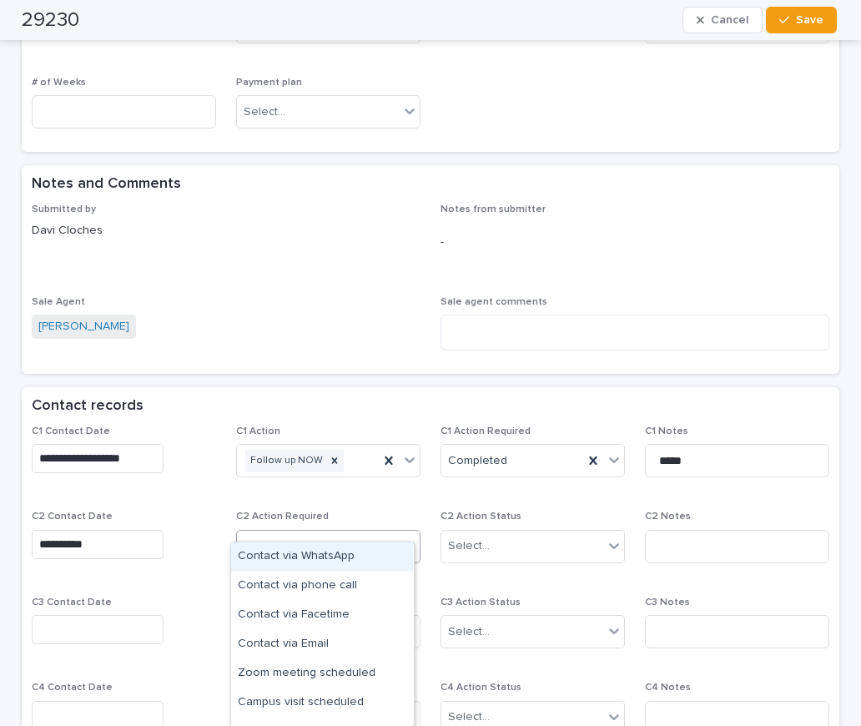
drag, startPoint x: 321, startPoint y: 562, endPoint x: 416, endPoint y: 531, distance: 99.5
click at [325, 559] on div "Contact via WhatsApp" at bounding box center [322, 556] width 182 height 29
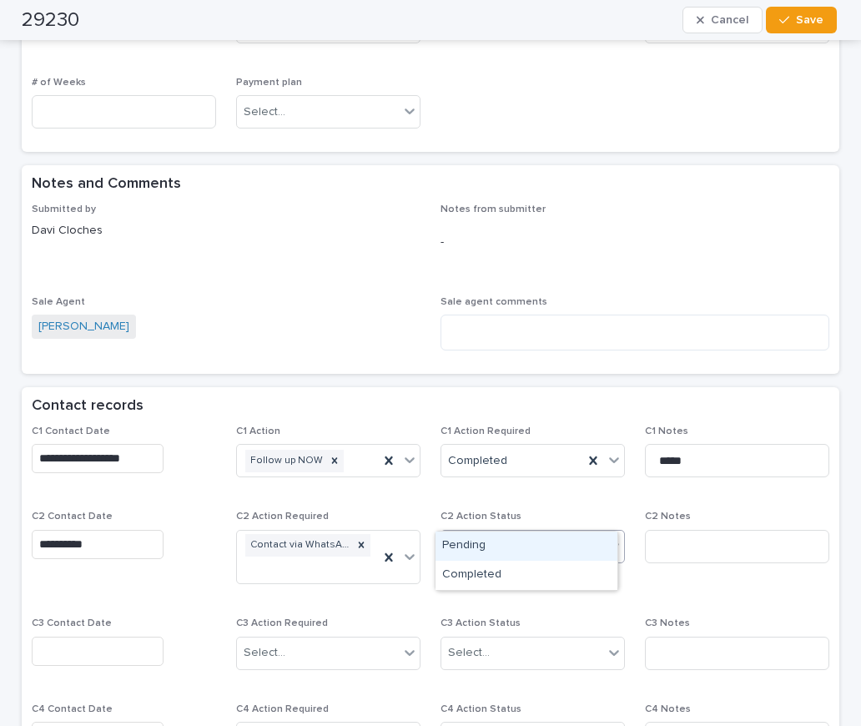
scroll to position [929, 0]
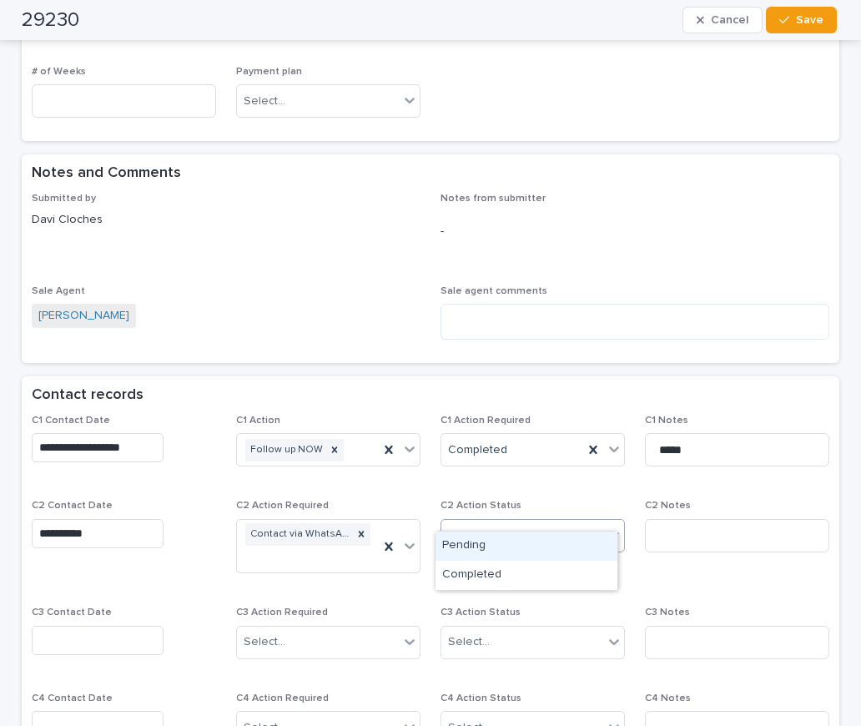
click at [470, 526] on div "Select..." at bounding box center [522, 536] width 162 height 28
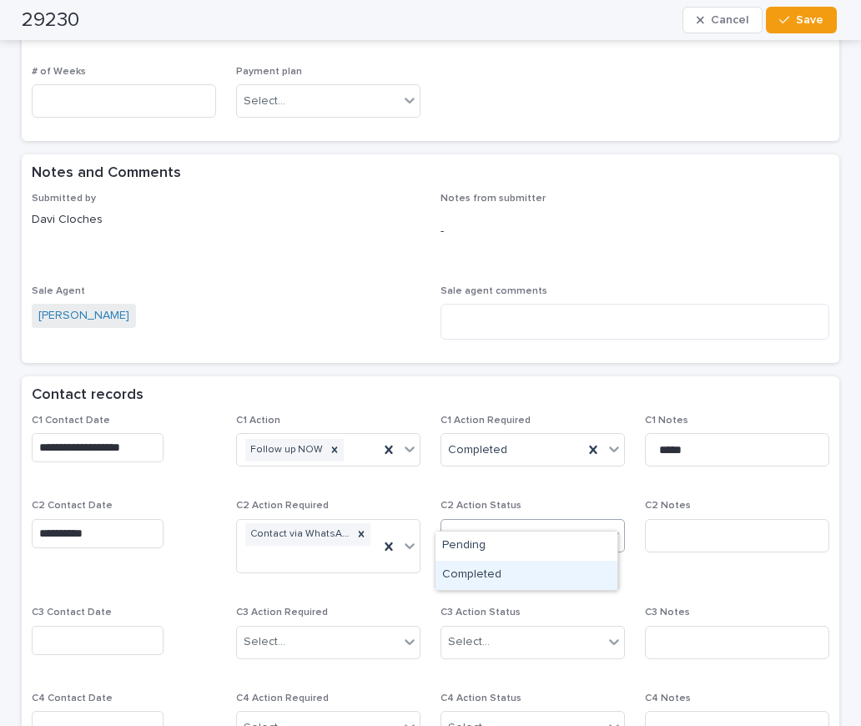
drag, startPoint x: 497, startPoint y: 567, endPoint x: 626, endPoint y: 531, distance: 134.2
click at [497, 567] on div "Completed" at bounding box center [527, 575] width 182 height 29
click at [673, 519] on input at bounding box center [737, 535] width 184 height 33
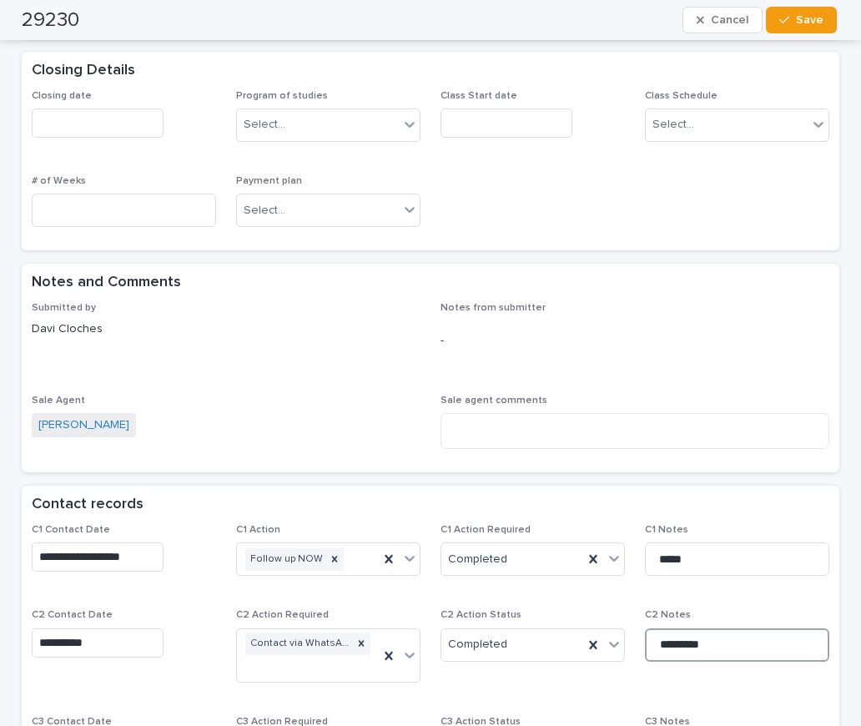
scroll to position [1012, 0]
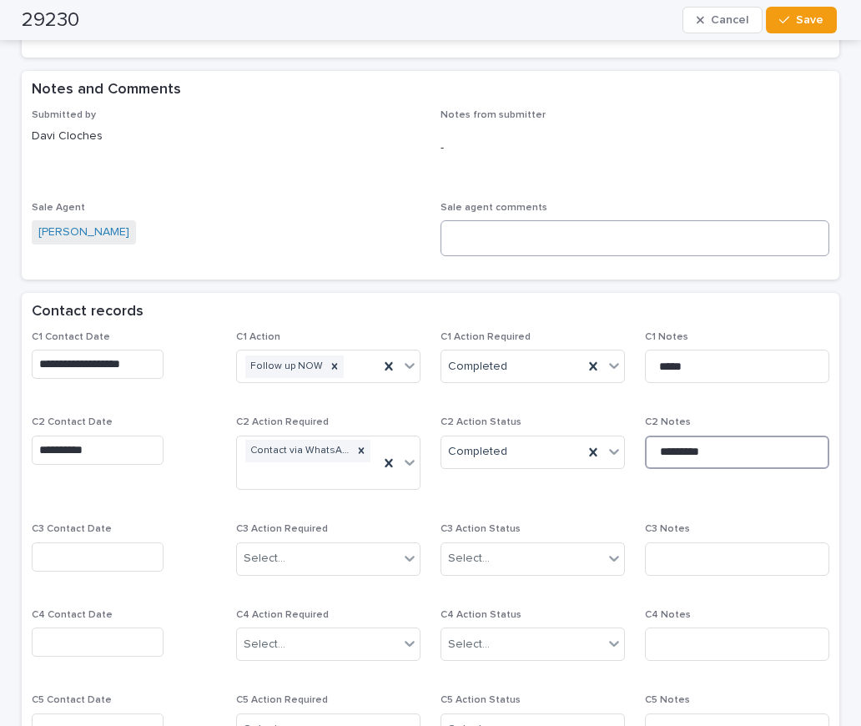
type input "*********"
click at [453, 220] on textarea at bounding box center [635, 238] width 389 height 36
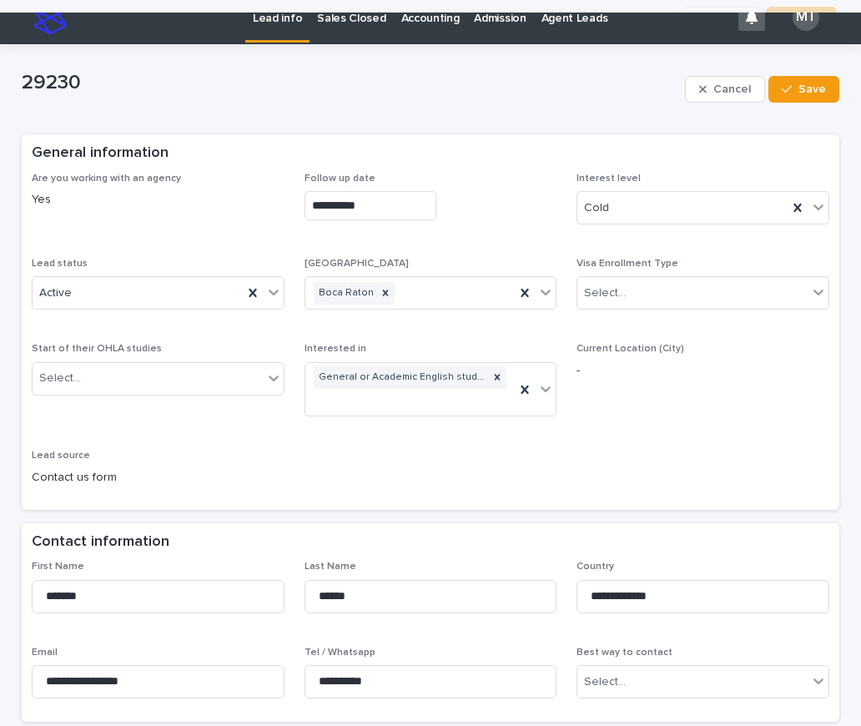
scroll to position [0, 0]
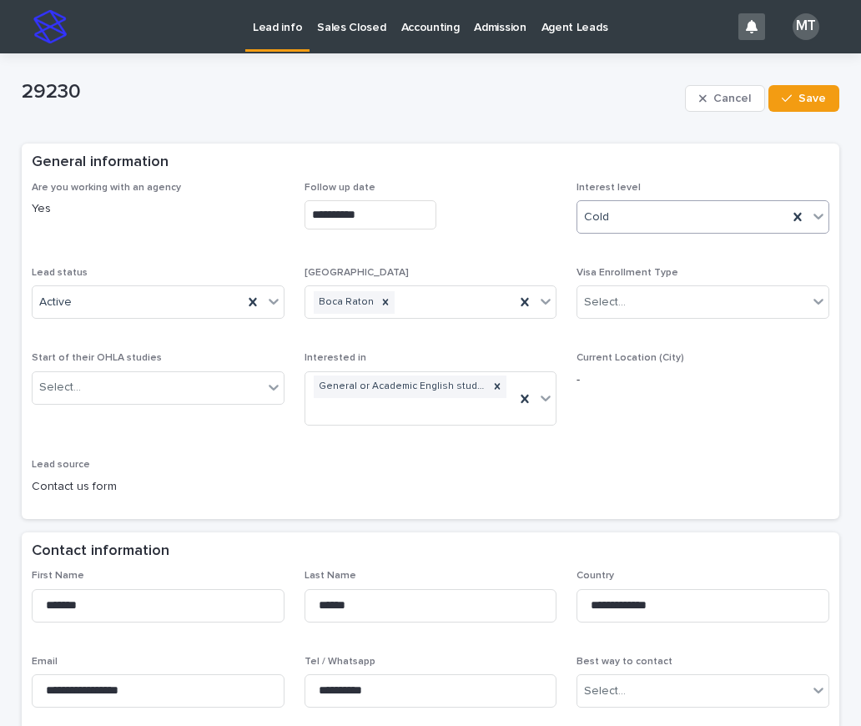
type textarea "**********"
click at [618, 220] on div "Cold" at bounding box center [682, 218] width 210 height 28
click at [602, 247] on div "Hot" at bounding box center [696, 249] width 250 height 29
click at [813, 101] on span "Save" at bounding box center [813, 99] width 28 height 12
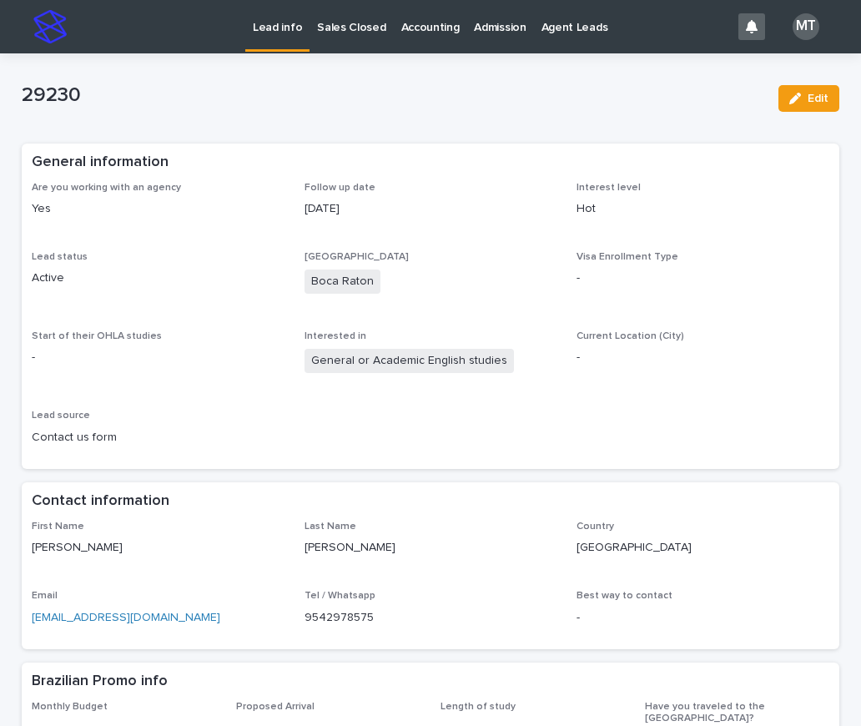
click at [270, 26] on p "Lead info" at bounding box center [277, 17] width 49 height 35
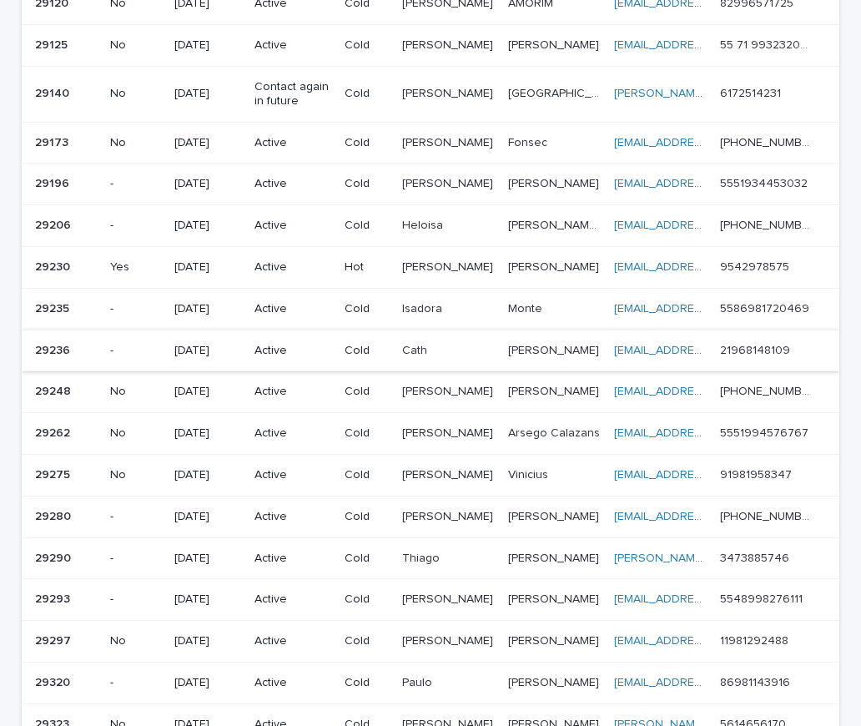
scroll to position [547, 0]
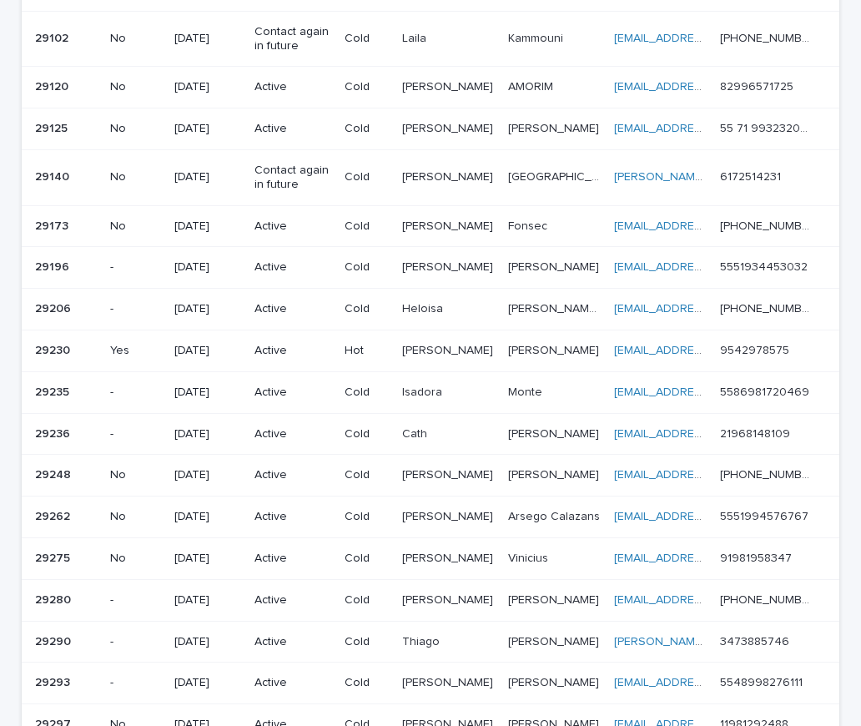
click at [389, 313] on p "Cold" at bounding box center [367, 309] width 44 height 14
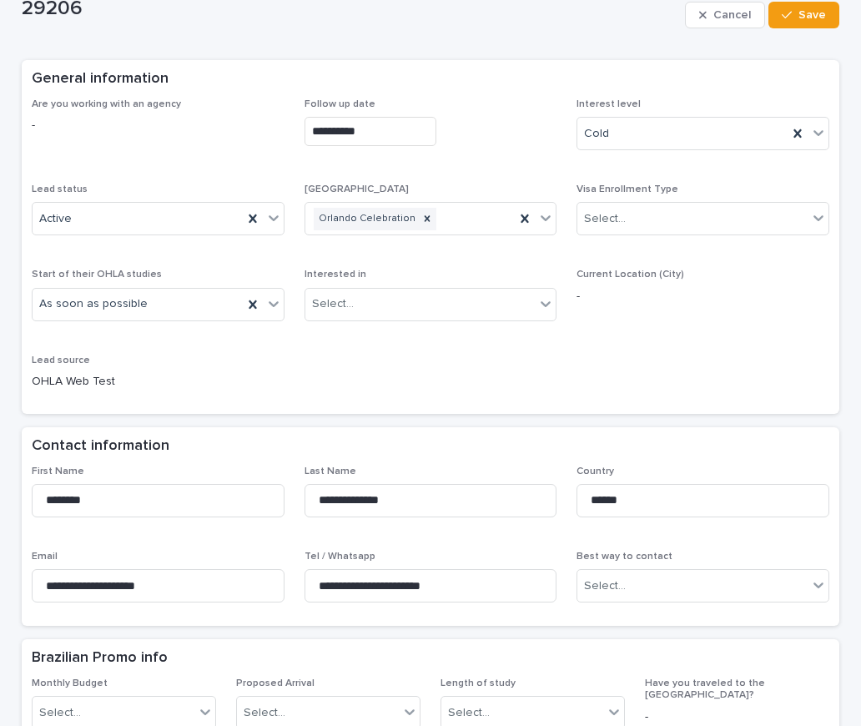
scroll to position [250, 0]
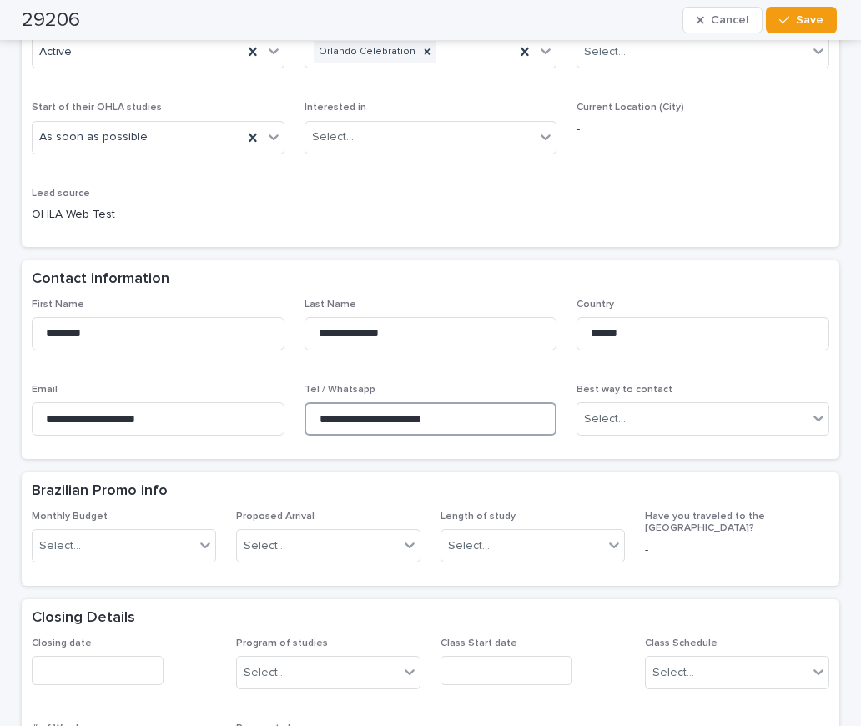
drag, startPoint x: 405, startPoint y: 418, endPoint x: 325, endPoint y: 419, distance: 80.1
click at [305, 418] on input "**********" at bounding box center [431, 418] width 253 height 33
click at [153, 368] on div "**********" at bounding box center [431, 374] width 798 height 151
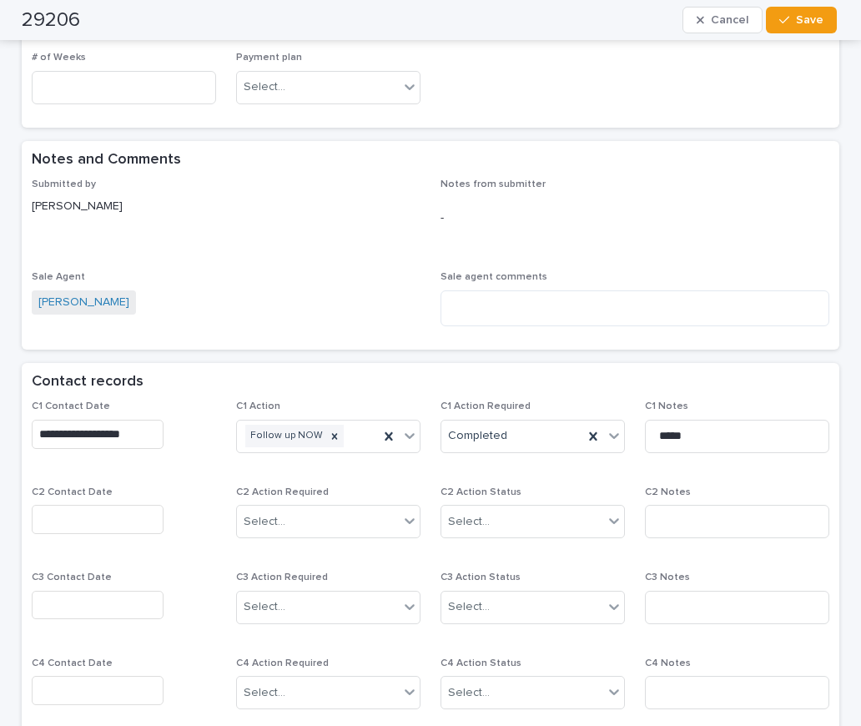
scroll to position [1085, 0]
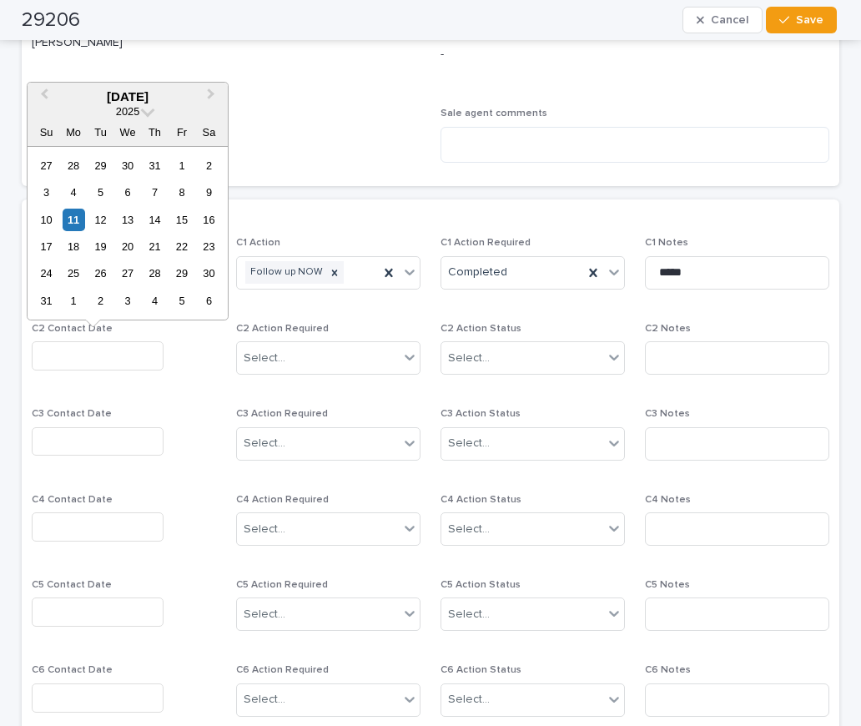
click at [61, 345] on input "text" at bounding box center [98, 355] width 132 height 29
click at [80, 215] on div "11" at bounding box center [74, 220] width 23 height 23
type input "**********"
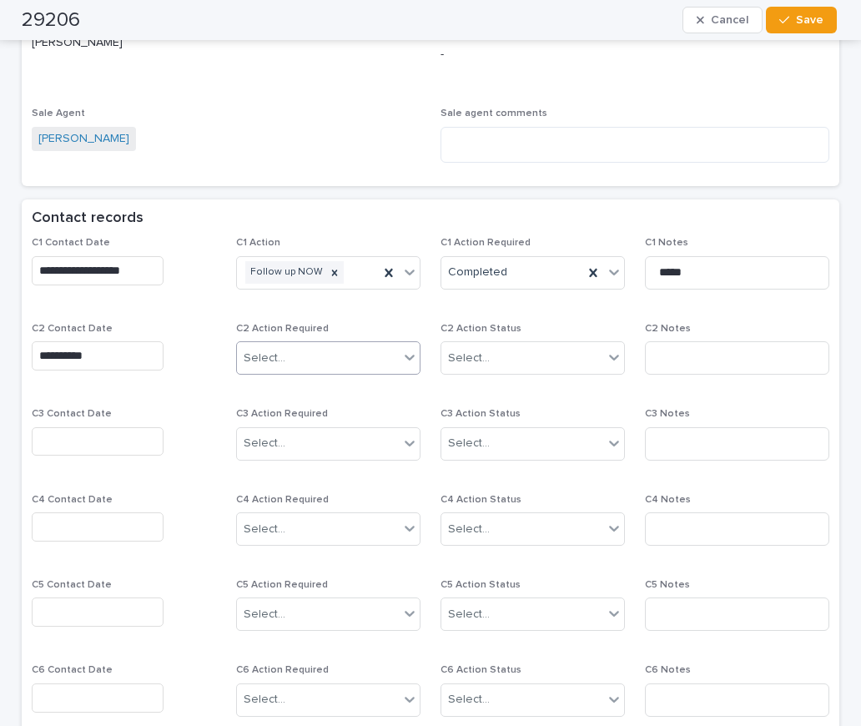
click at [260, 360] on div "Select..." at bounding box center [265, 359] width 42 height 18
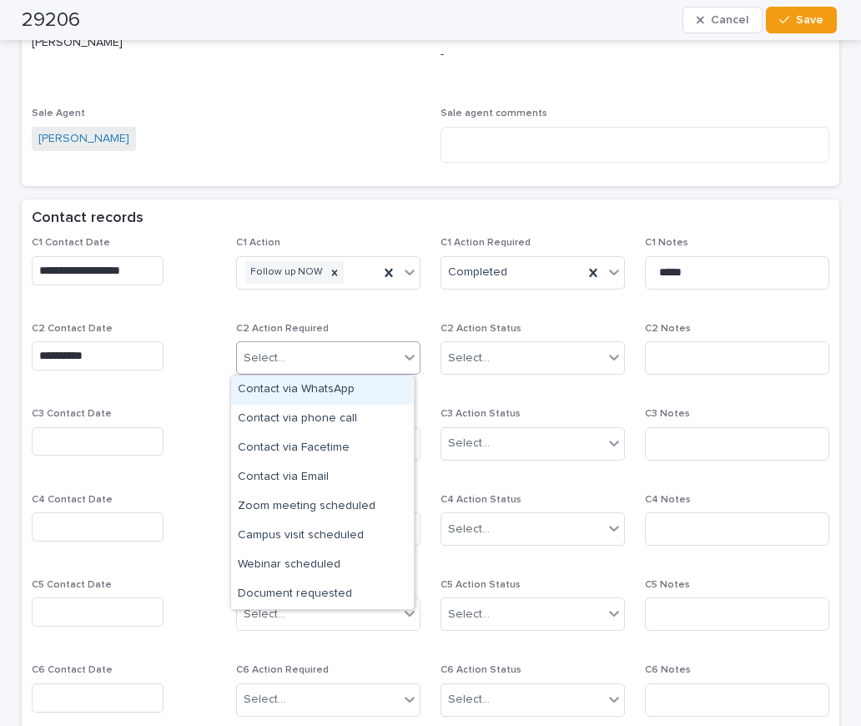
click at [275, 391] on div "Contact via WhatsApp" at bounding box center [322, 390] width 182 height 29
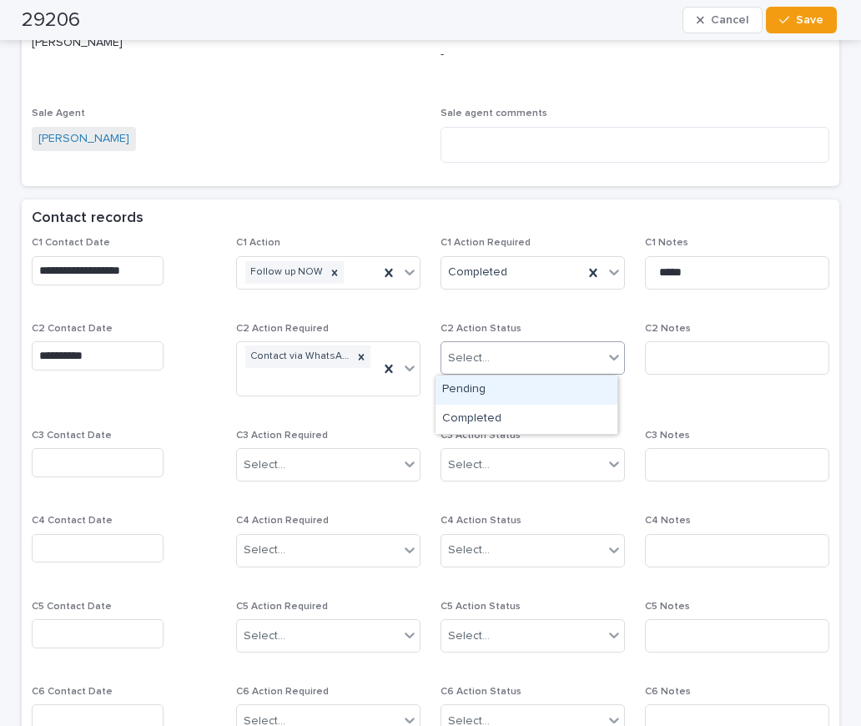
click at [472, 358] on div "Select..." at bounding box center [469, 359] width 42 height 18
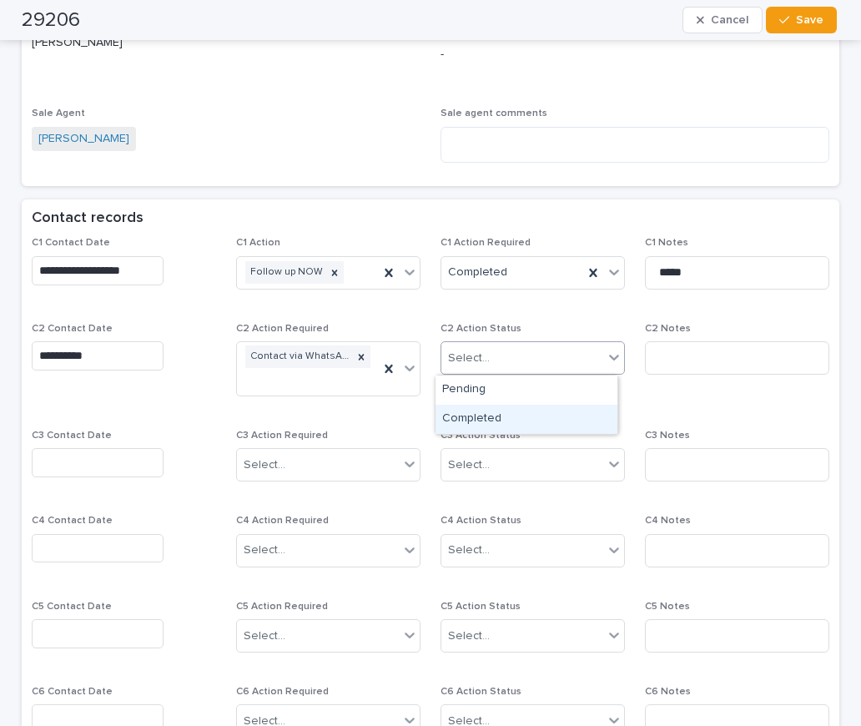
drag, startPoint x: 471, startPoint y: 417, endPoint x: 643, endPoint y: 372, distance: 178.5
click at [479, 416] on div "Completed" at bounding box center [527, 419] width 182 height 29
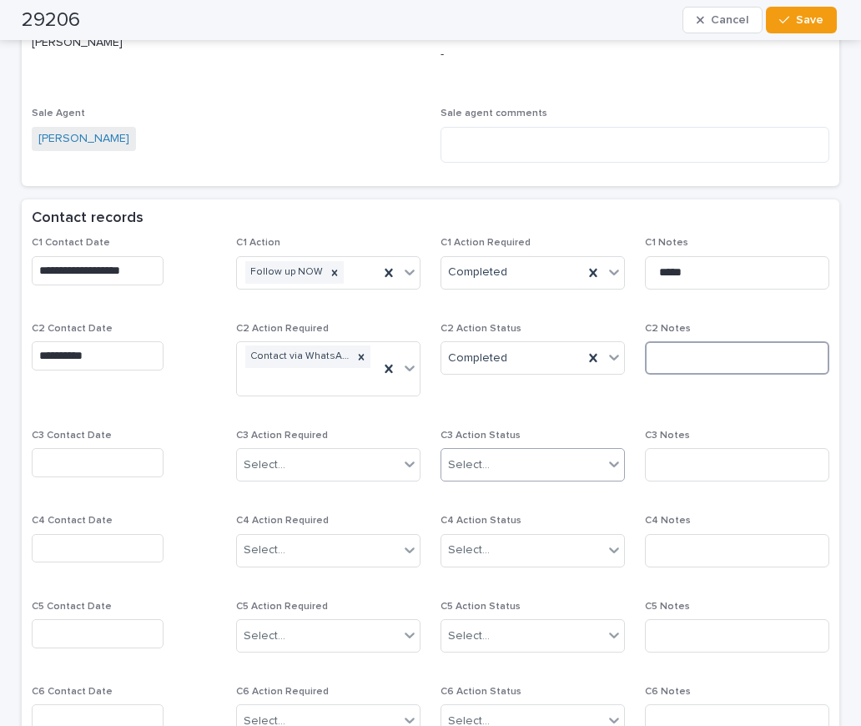
drag, startPoint x: 657, startPoint y: 361, endPoint x: 570, endPoint y: 465, distance: 135.7
click at [659, 361] on input at bounding box center [737, 357] width 184 height 33
type input "**********"
click at [808, 21] on span "Save" at bounding box center [810, 20] width 28 height 12
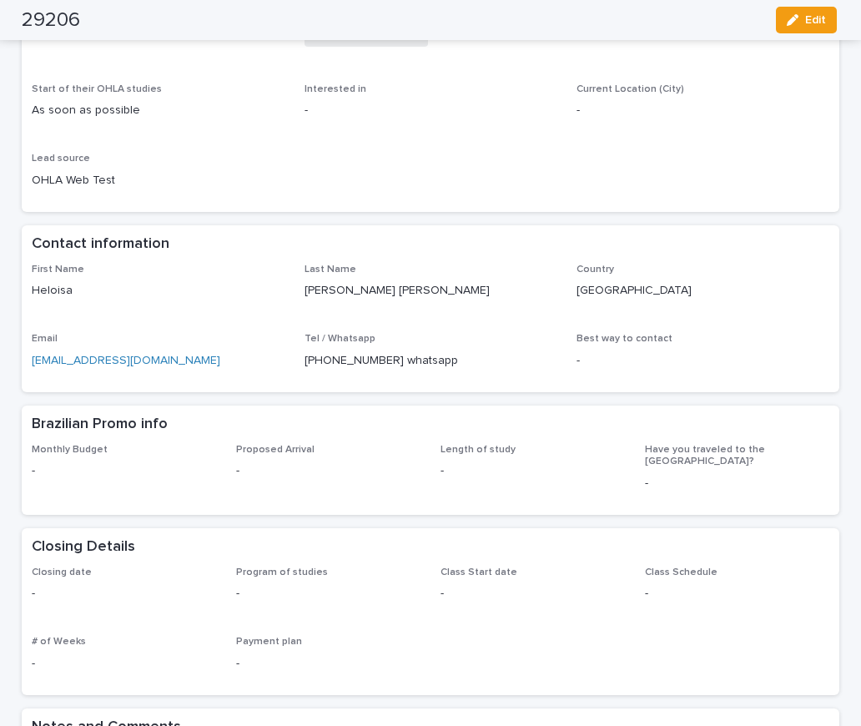
scroll to position [0, 0]
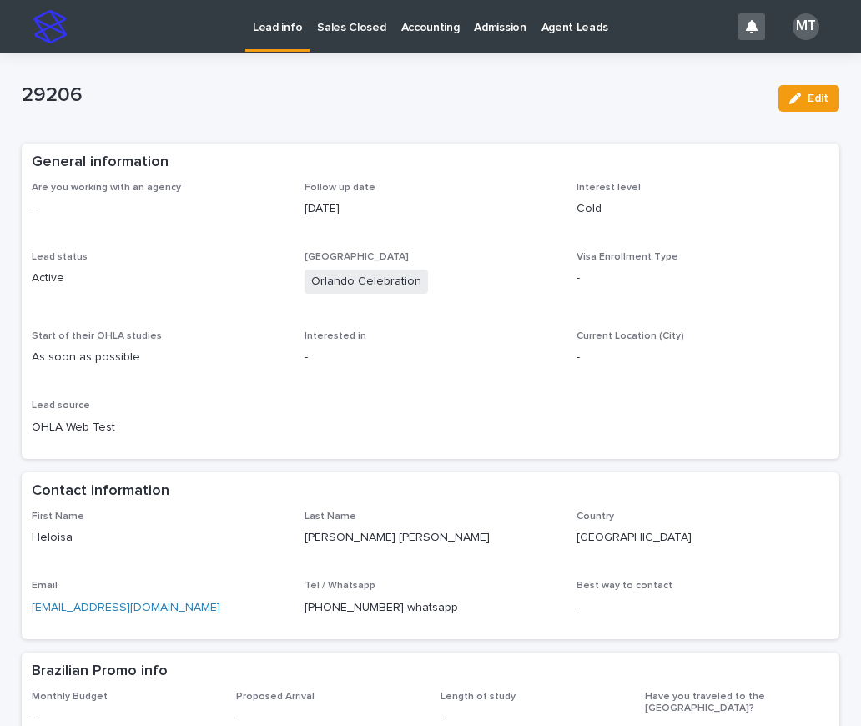
click at [285, 24] on p "Lead info" at bounding box center [277, 17] width 49 height 35
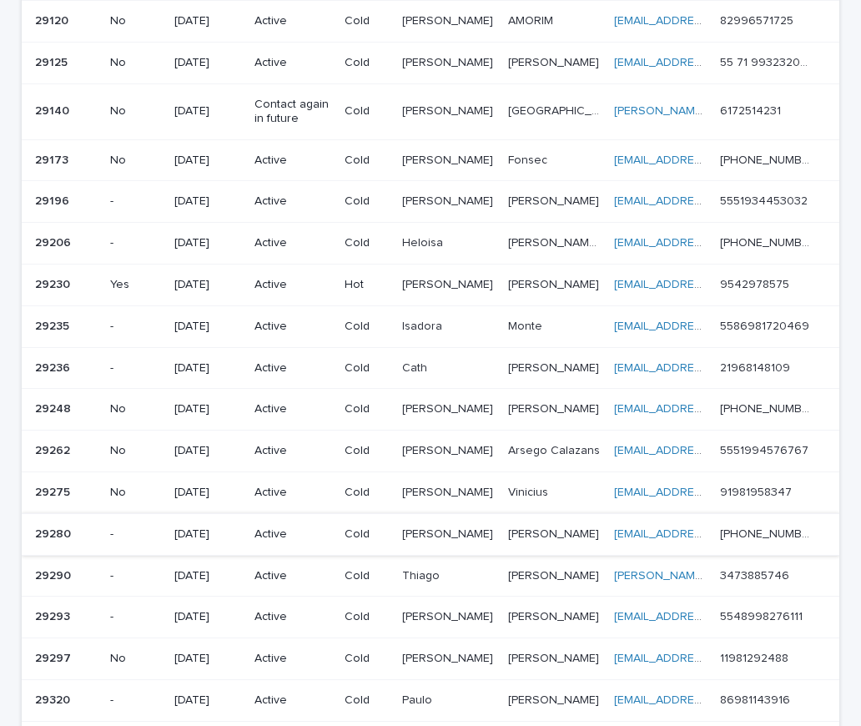
scroll to position [584, 0]
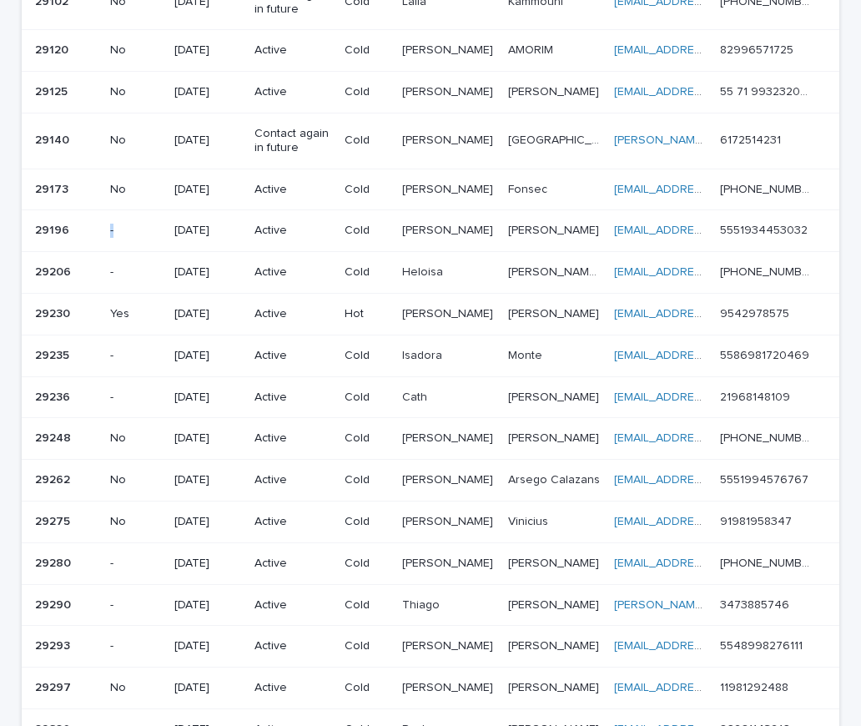
click at [111, 221] on div "-" at bounding box center [135, 229] width 51 height 18
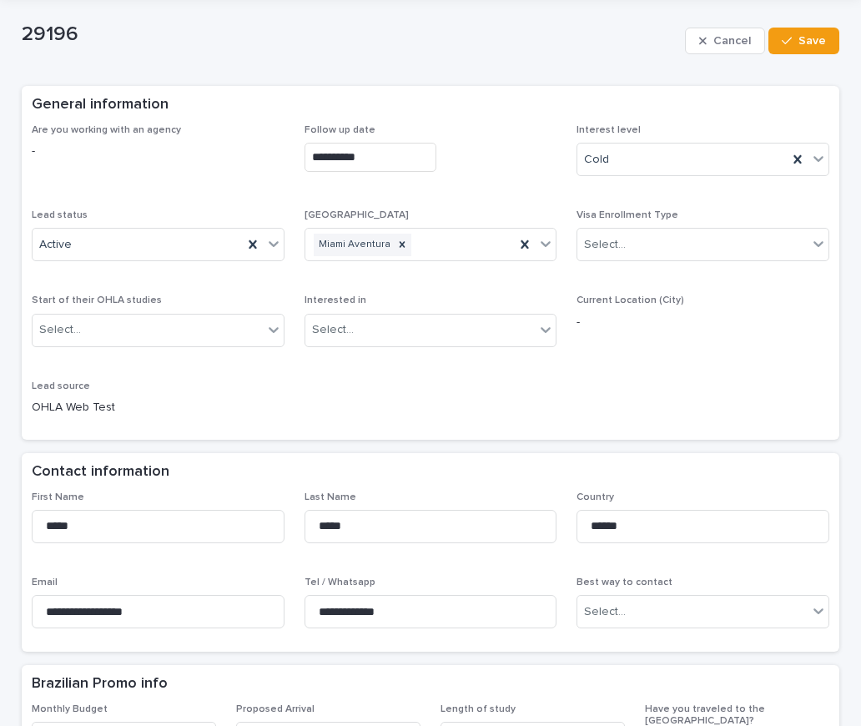
scroll to position [334, 0]
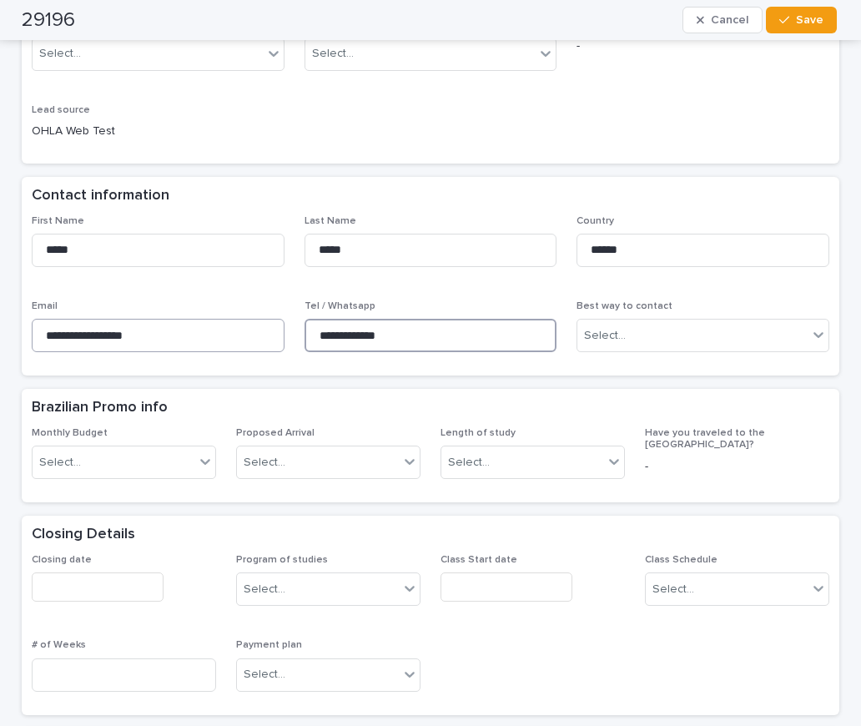
drag, startPoint x: 399, startPoint y: 334, endPoint x: 275, endPoint y: 320, distance: 124.3
click at [275, 320] on div "**********" at bounding box center [431, 290] width 798 height 151
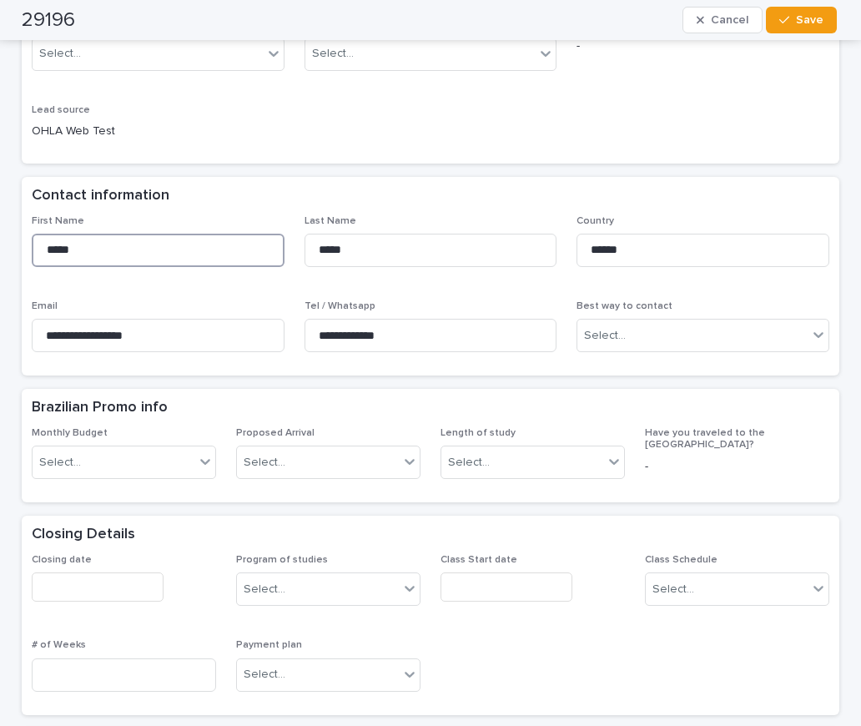
drag, startPoint x: 119, startPoint y: 260, endPoint x: 131, endPoint y: 274, distance: 18.4
click at [120, 259] on input "*****" at bounding box center [158, 250] width 253 height 33
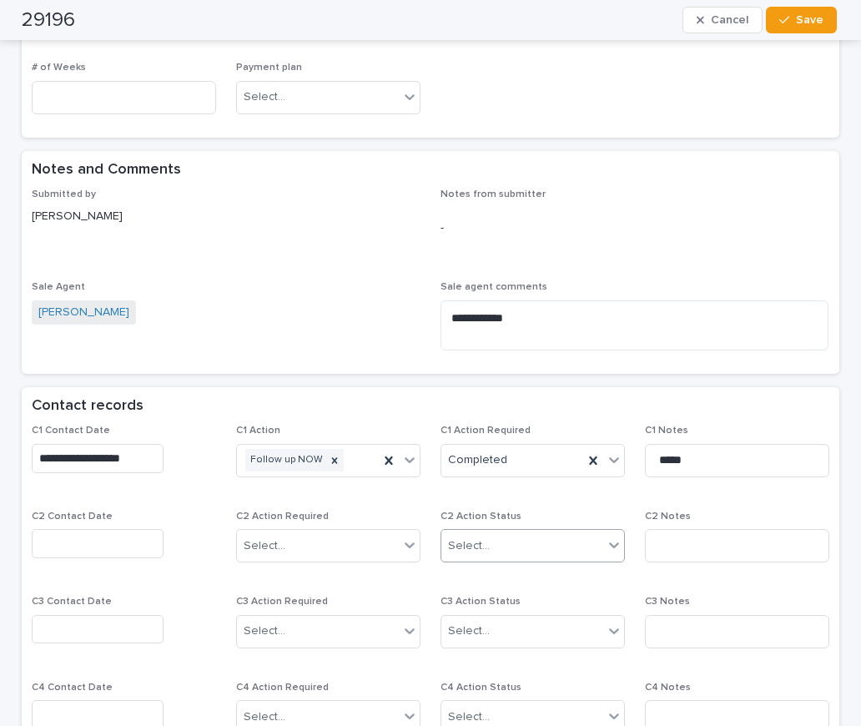
scroll to position [1001, 0]
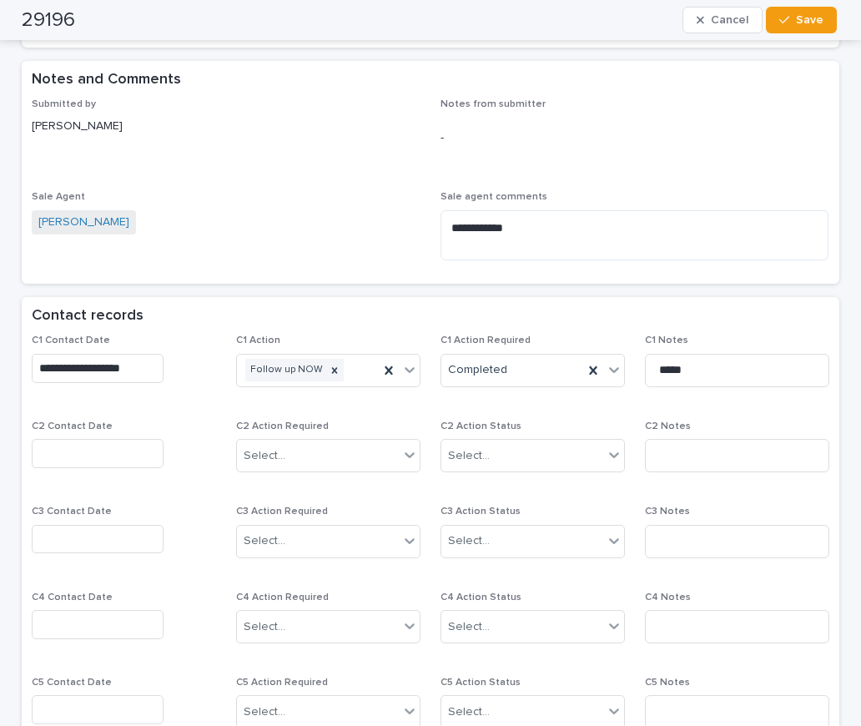
click at [109, 455] on input "text" at bounding box center [98, 453] width 132 height 29
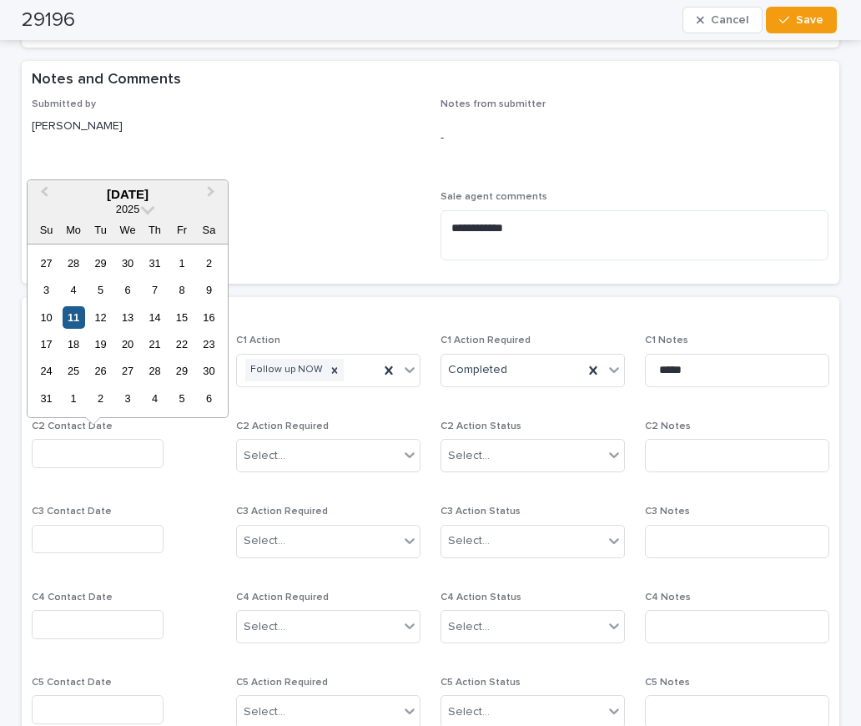
click at [77, 315] on div "11" at bounding box center [74, 317] width 23 height 23
type input "**********"
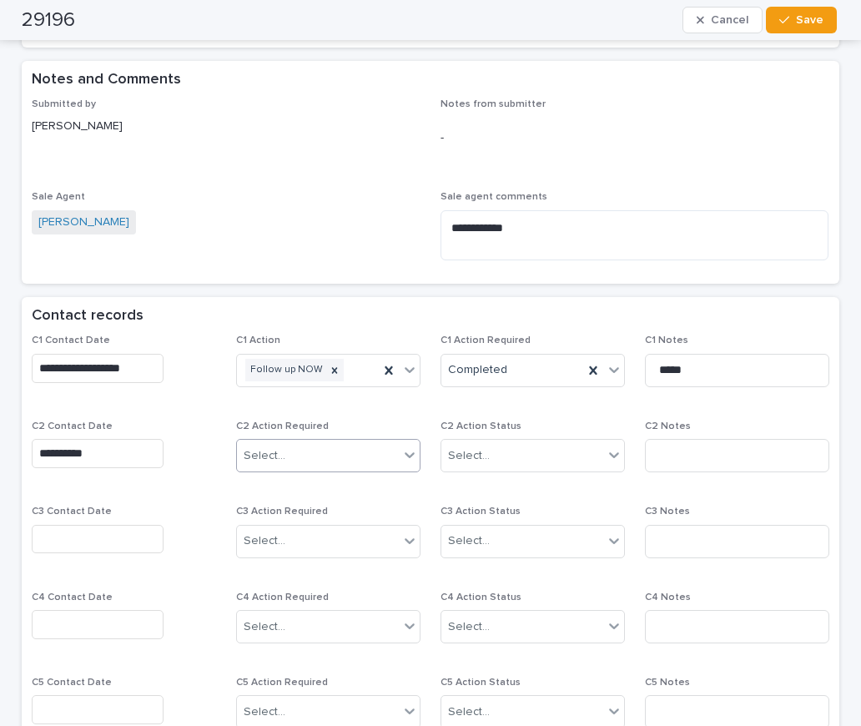
click at [261, 453] on div "Select..." at bounding box center [265, 456] width 42 height 18
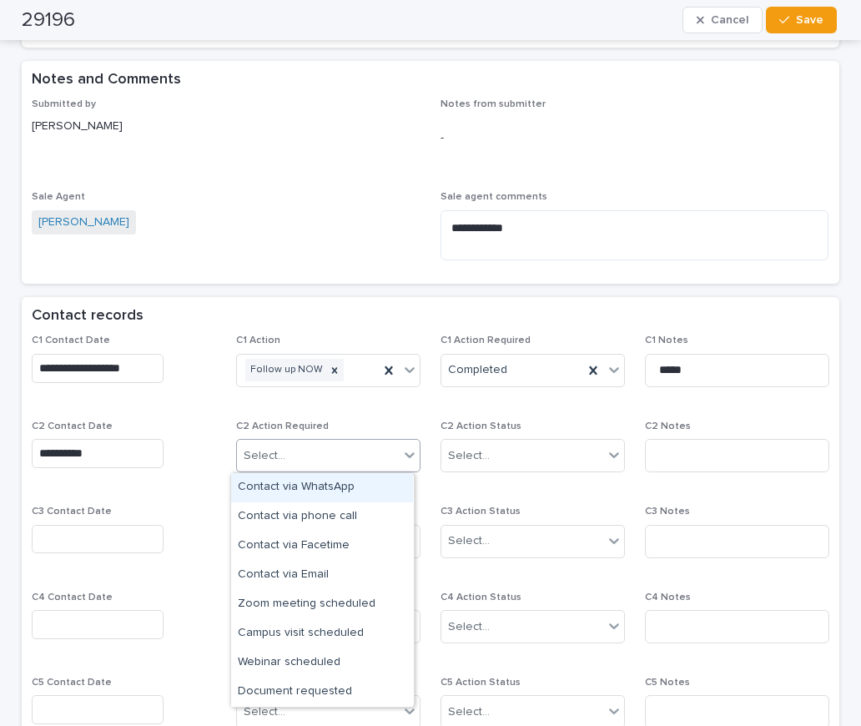
drag, startPoint x: 279, startPoint y: 484, endPoint x: 308, endPoint y: 482, distance: 29.3
click at [280, 483] on div "Contact via WhatsApp" at bounding box center [322, 487] width 182 height 29
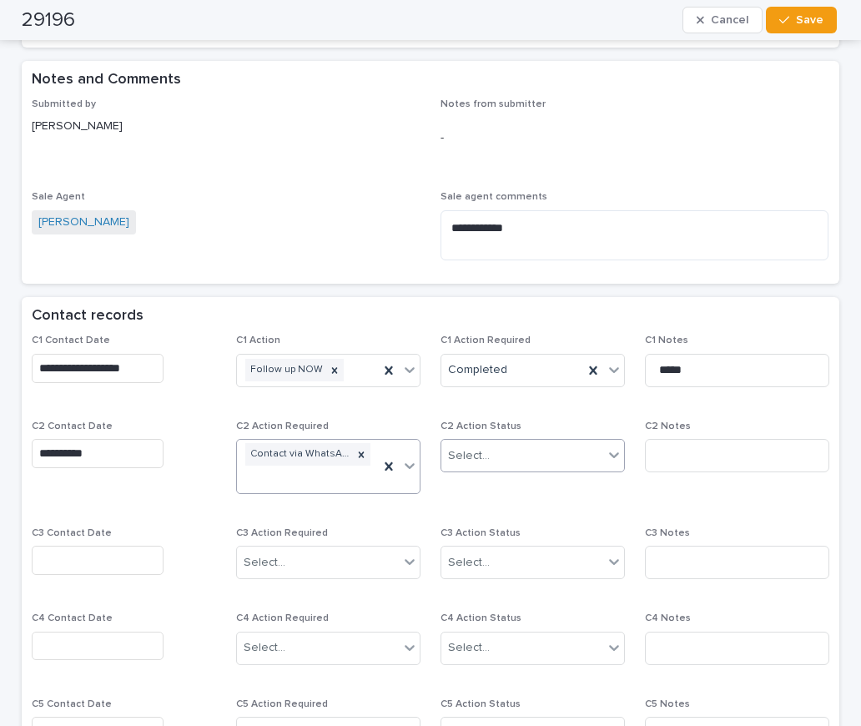
click at [472, 452] on div "Select..." at bounding box center [469, 456] width 42 height 18
drag, startPoint x: 476, startPoint y: 515, endPoint x: 501, endPoint y: 510, distance: 25.5
click at [482, 514] on div "Completed" at bounding box center [527, 516] width 182 height 29
click at [677, 455] on input at bounding box center [737, 455] width 184 height 33
type input "**********"
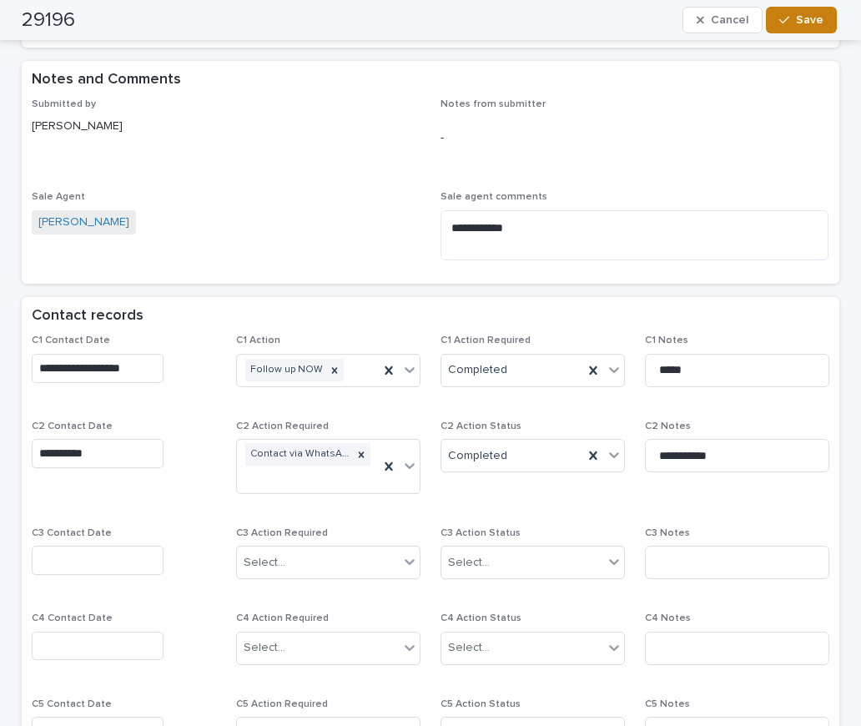
click at [814, 21] on span "Save" at bounding box center [810, 20] width 28 height 12
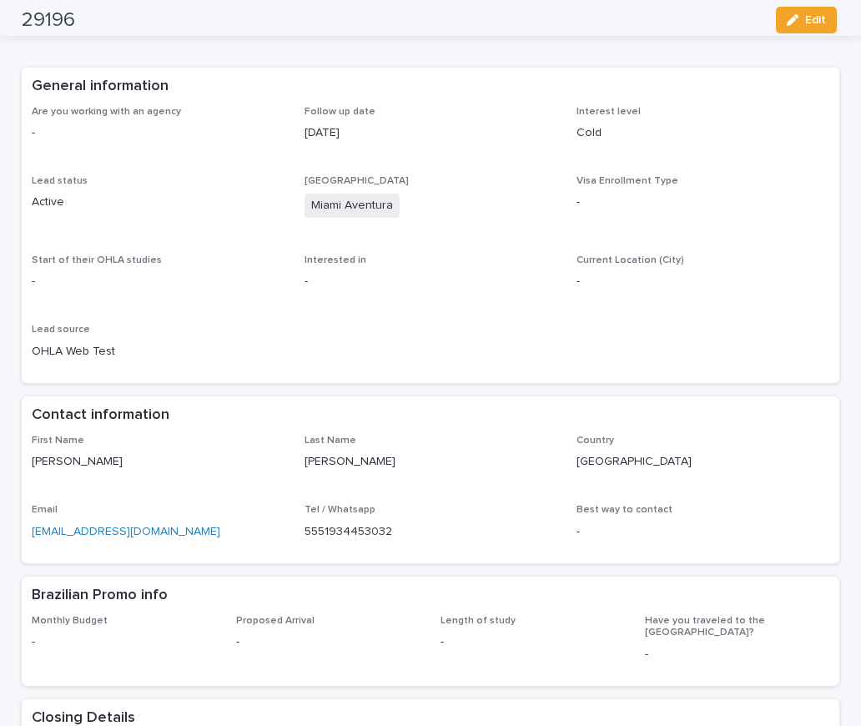
scroll to position [0, 0]
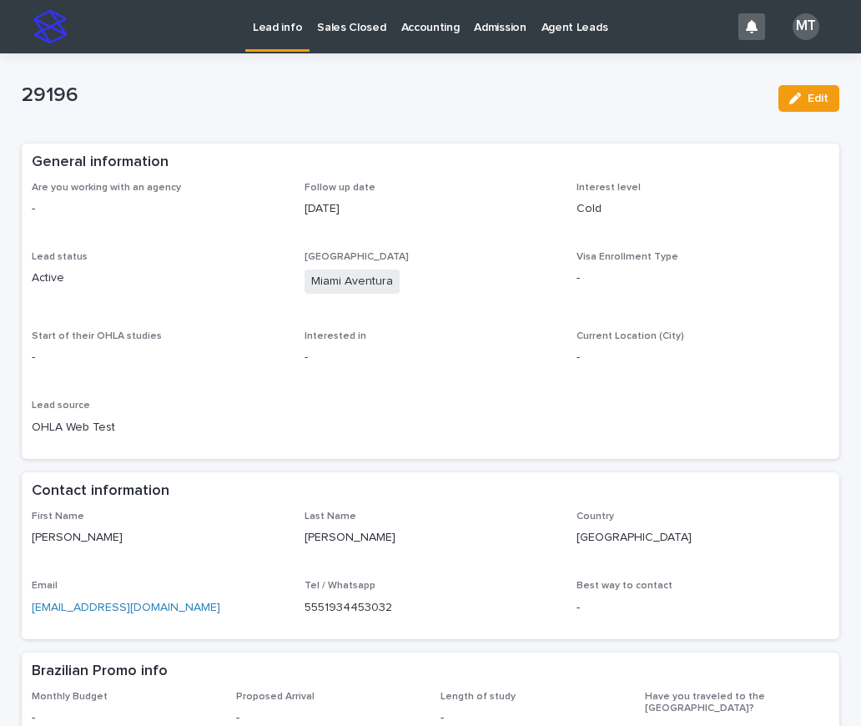
click at [293, 28] on p "Lead info" at bounding box center [277, 17] width 49 height 35
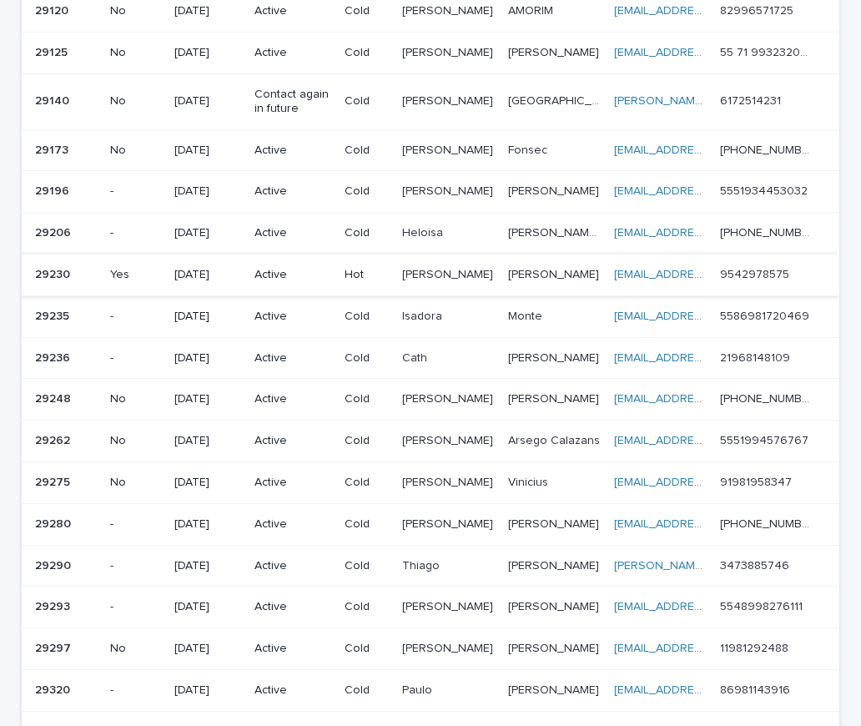
scroll to position [584, 0]
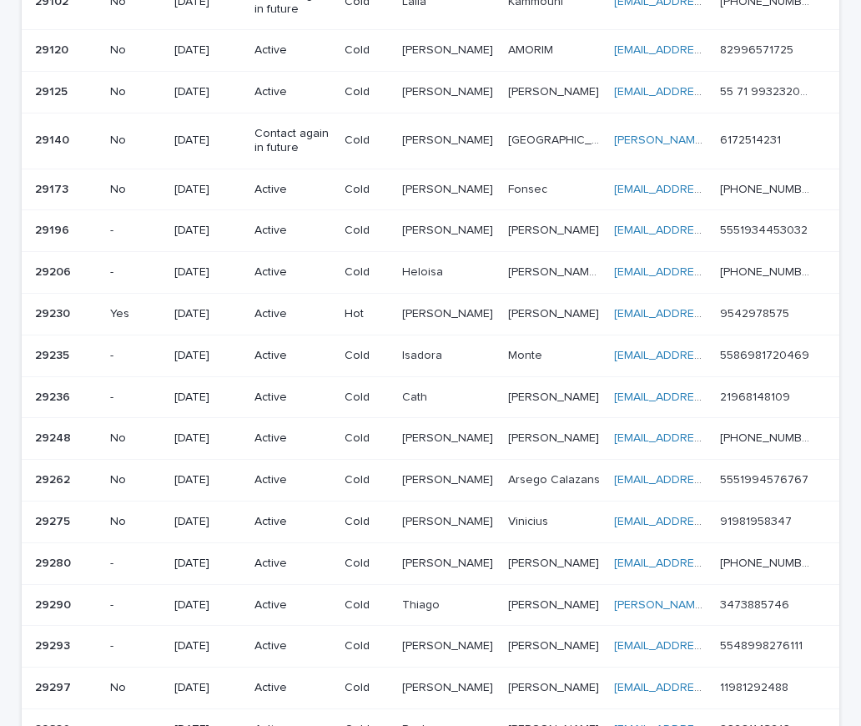
click at [153, 196] on div "No" at bounding box center [135, 190] width 51 height 28
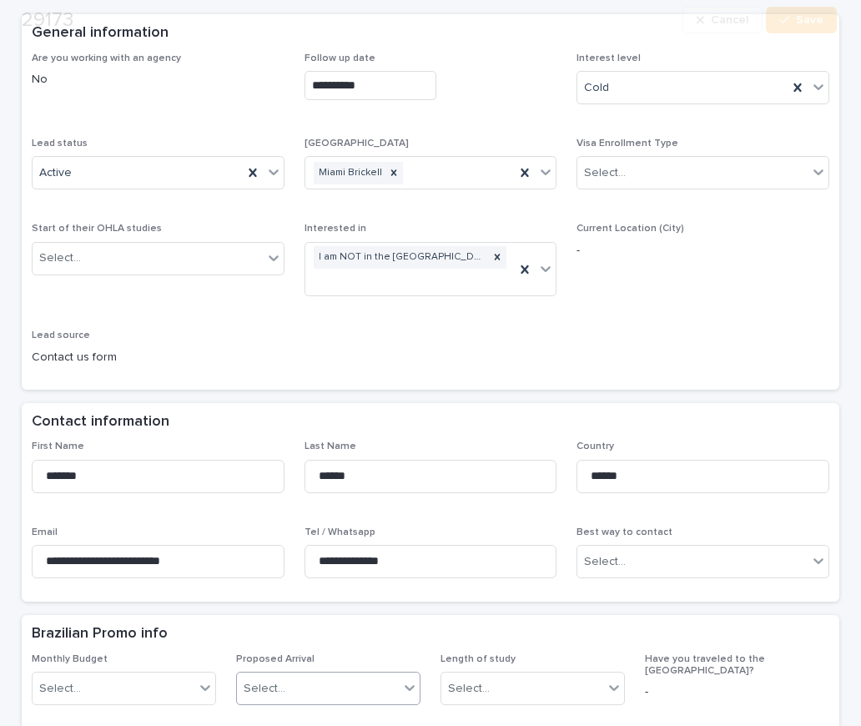
scroll to position [334, 0]
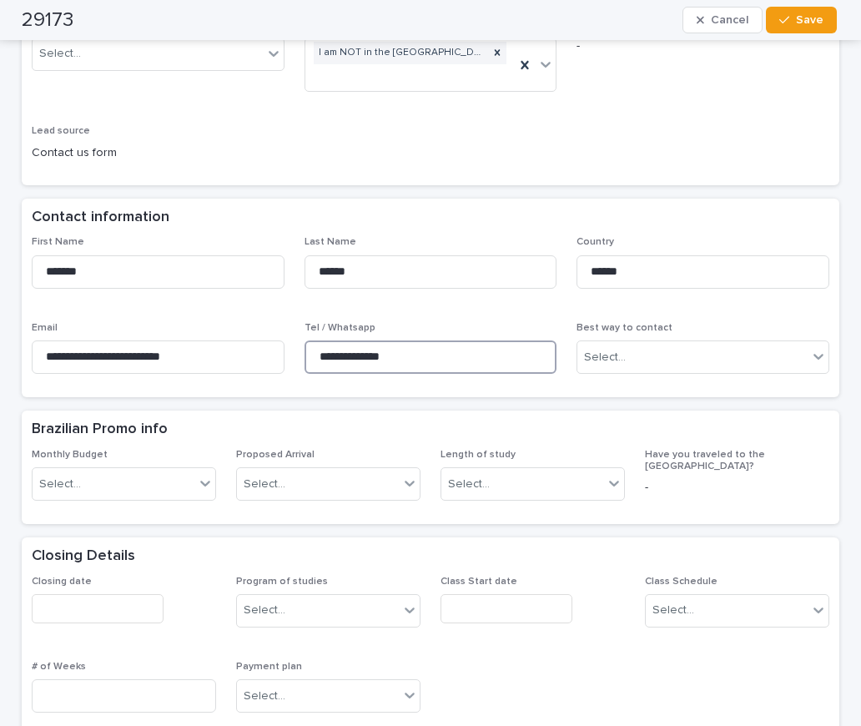
drag, startPoint x: 411, startPoint y: 356, endPoint x: 280, endPoint y: 324, distance: 135.8
click at [280, 324] on div "**********" at bounding box center [431, 311] width 798 height 151
click at [138, 398] on div "**********" at bounding box center [431, 732] width 818 height 1845
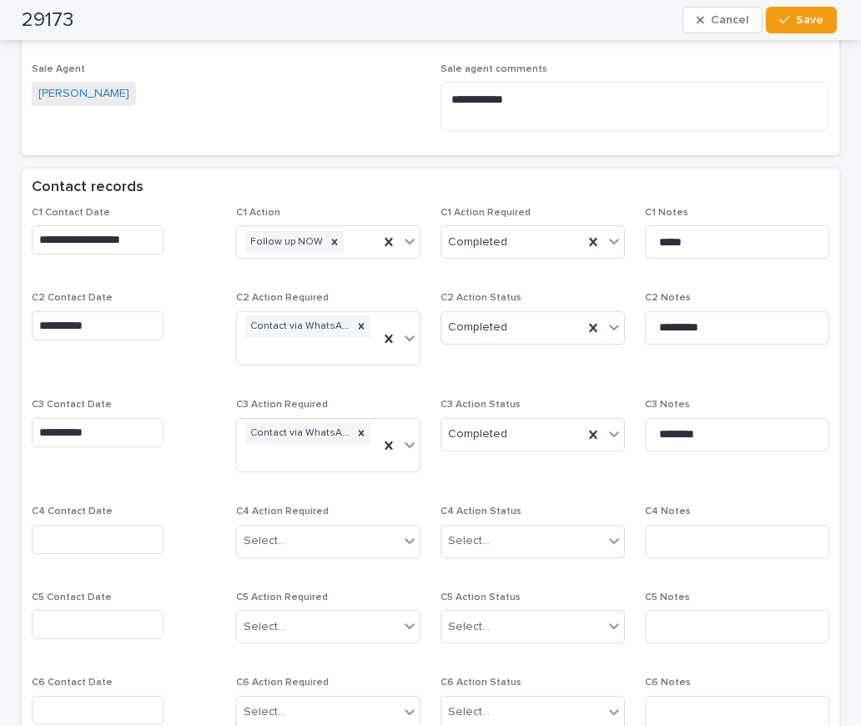
scroll to position [1168, 0]
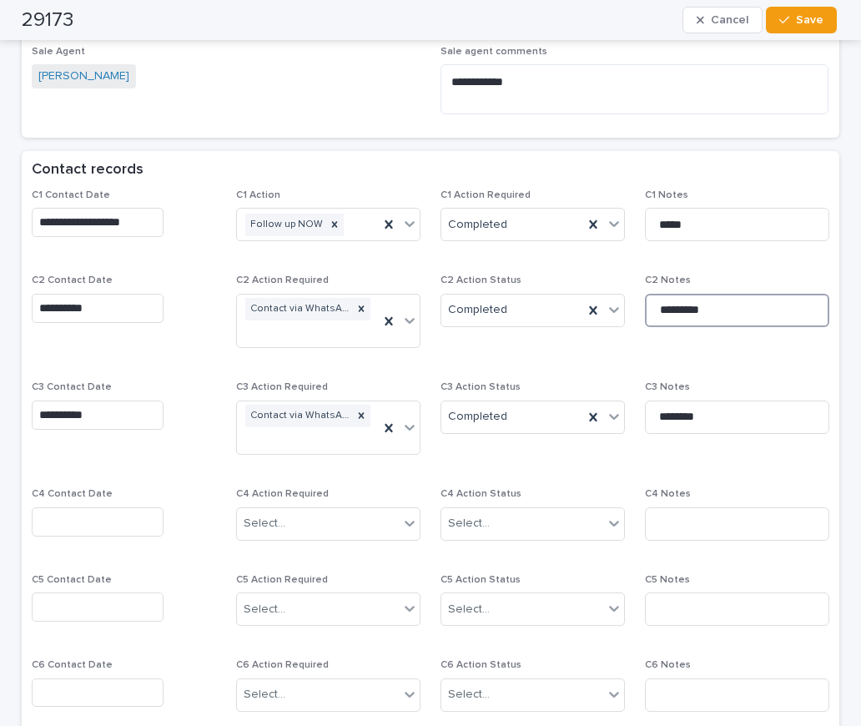
drag, startPoint x: 713, startPoint y: 308, endPoint x: 540, endPoint y: 286, distance: 174.1
click at [540, 286] on div "**********" at bounding box center [431, 499] width 798 height 621
type input "**********"
drag, startPoint x: 734, startPoint y: 420, endPoint x: 564, endPoint y: 408, distance: 169.8
click at [564, 408] on div "**********" at bounding box center [431, 499] width 798 height 621
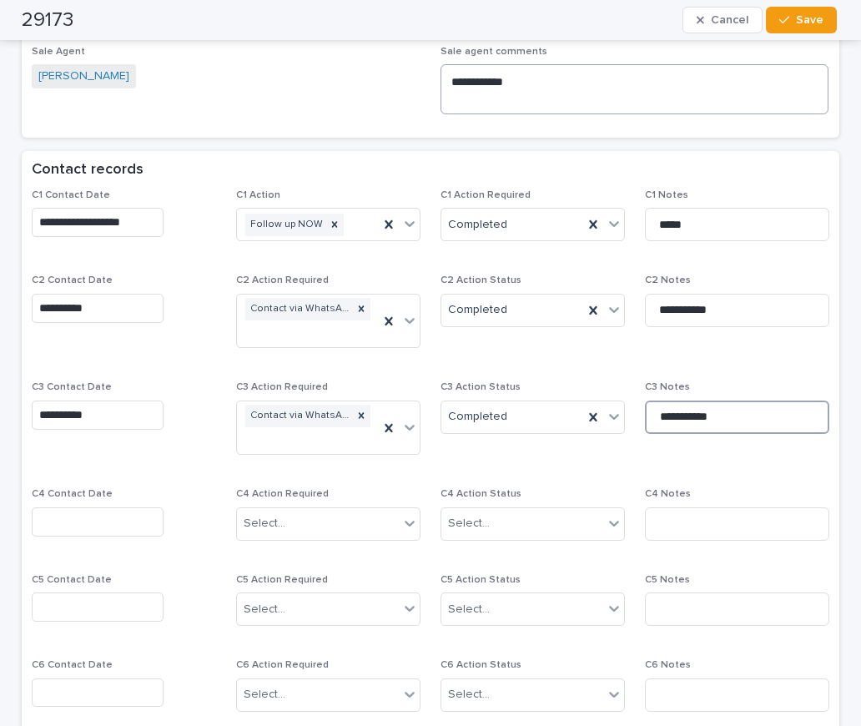
type input "**********"
click at [580, 87] on textarea "**********" at bounding box center [635, 89] width 388 height 50
click at [810, 18] on span "Save" at bounding box center [810, 20] width 28 height 12
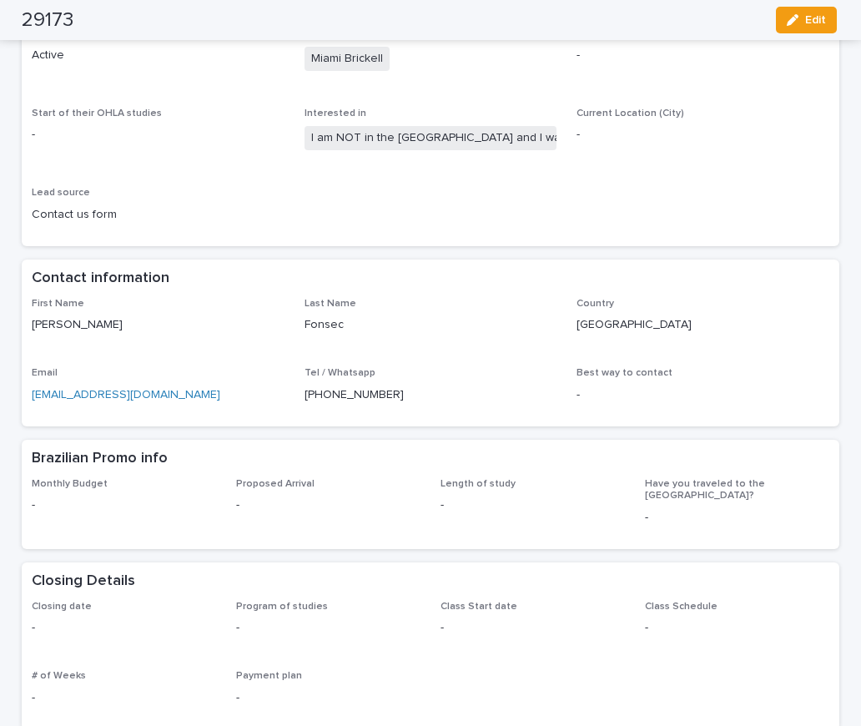
scroll to position [0, 0]
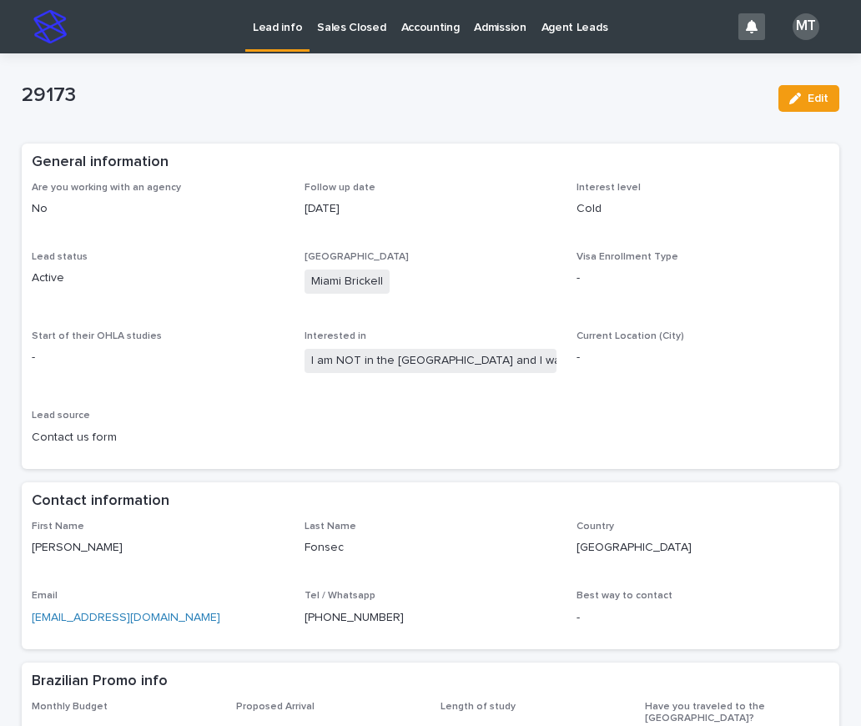
click at [271, 21] on p "Lead info" at bounding box center [277, 17] width 49 height 35
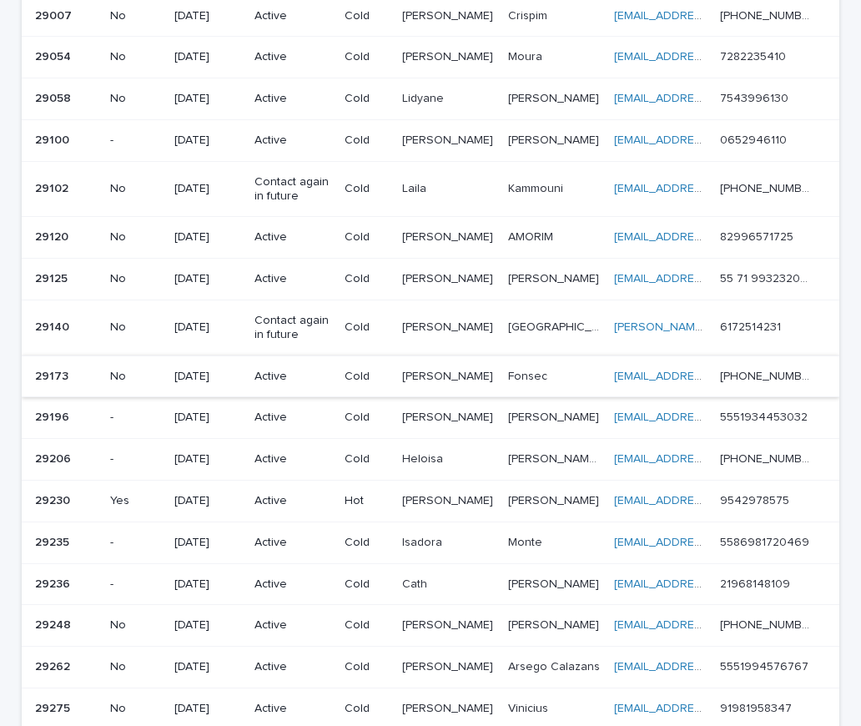
scroll to position [381, 0]
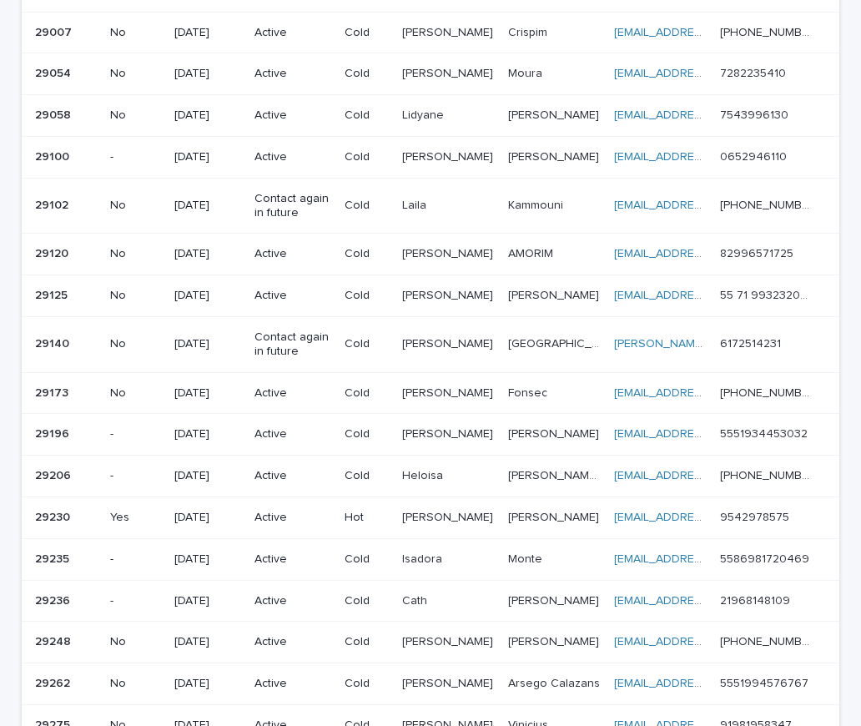
click at [80, 342] on div "29140 29140" at bounding box center [66, 344] width 62 height 28
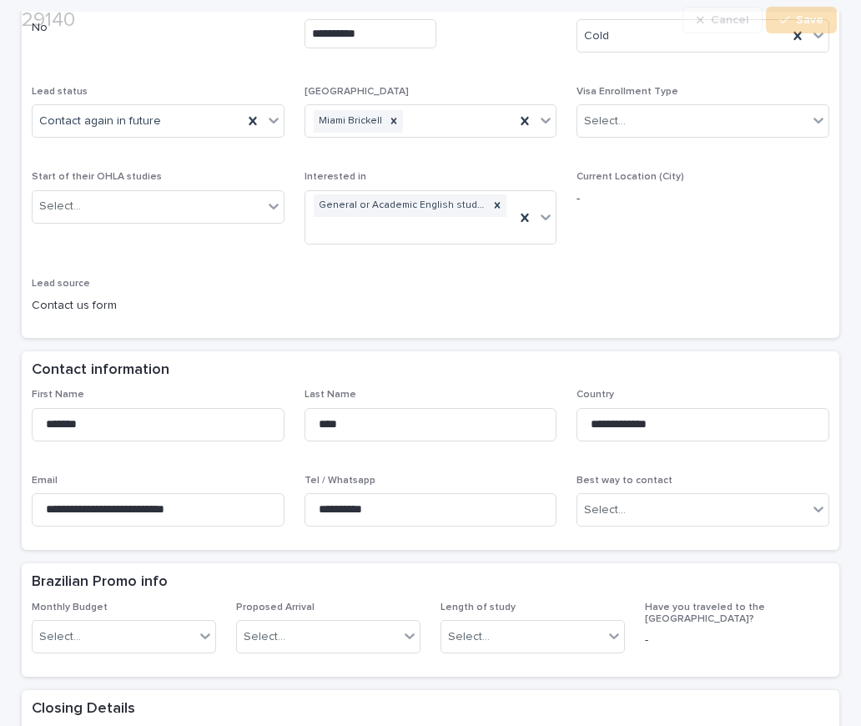
scroll to position [250, 0]
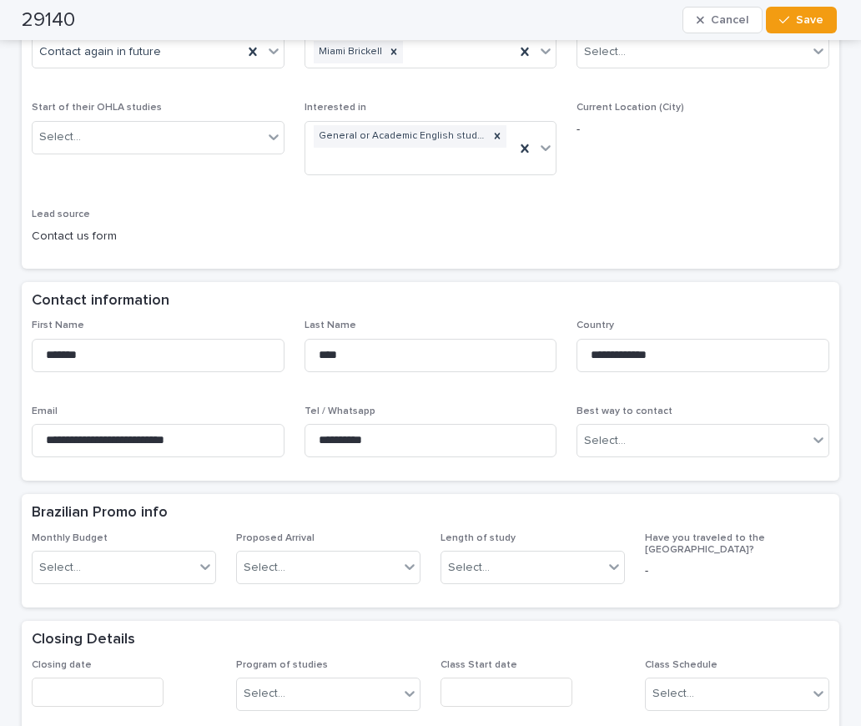
click at [540, 228] on div "**********" at bounding box center [431, 95] width 798 height 327
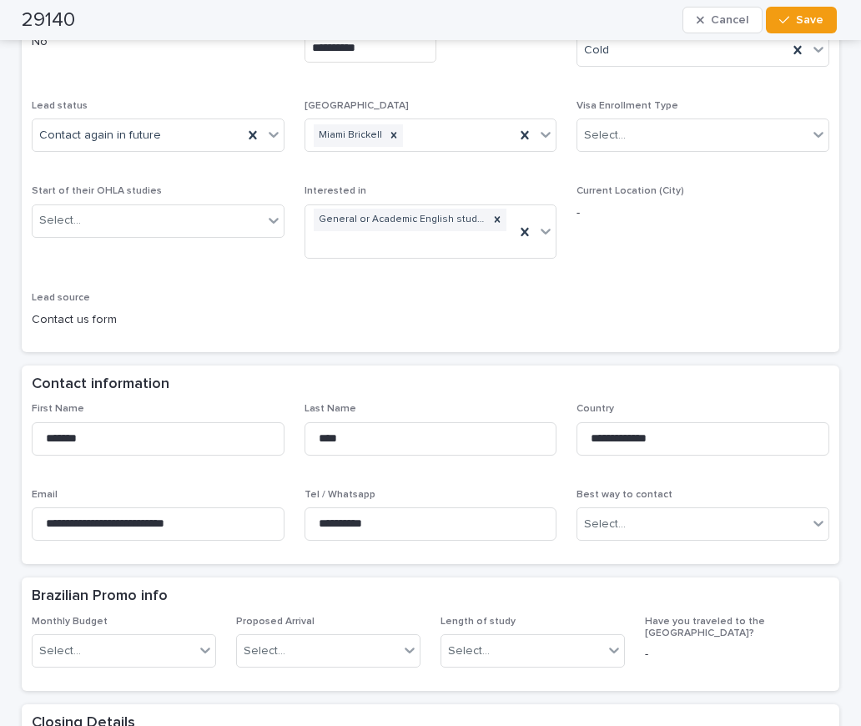
scroll to position [0, 0]
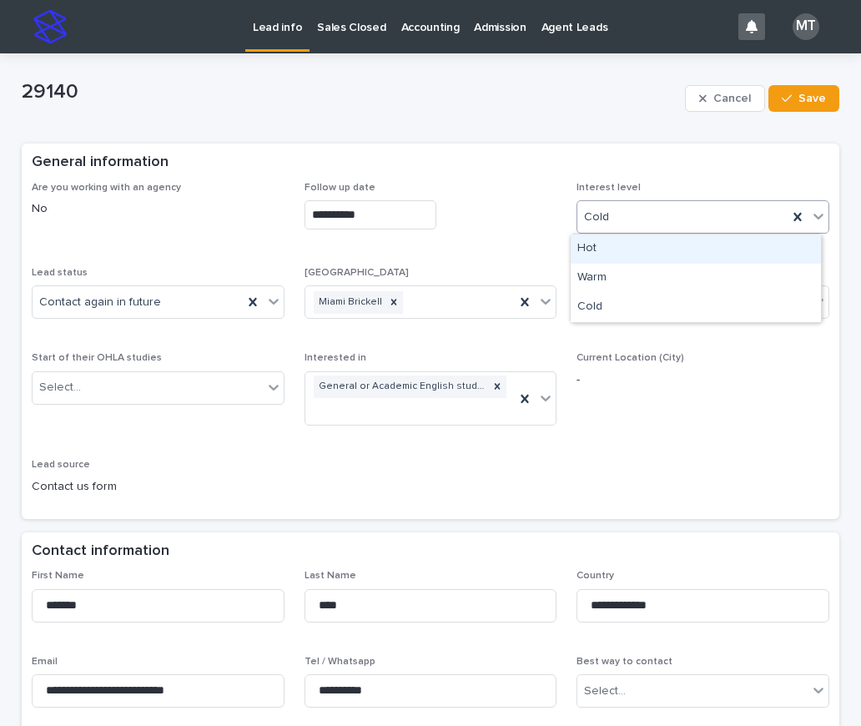
click at [641, 214] on div "Cold" at bounding box center [682, 218] width 210 height 28
click at [608, 253] on div "Hot" at bounding box center [696, 249] width 250 height 29
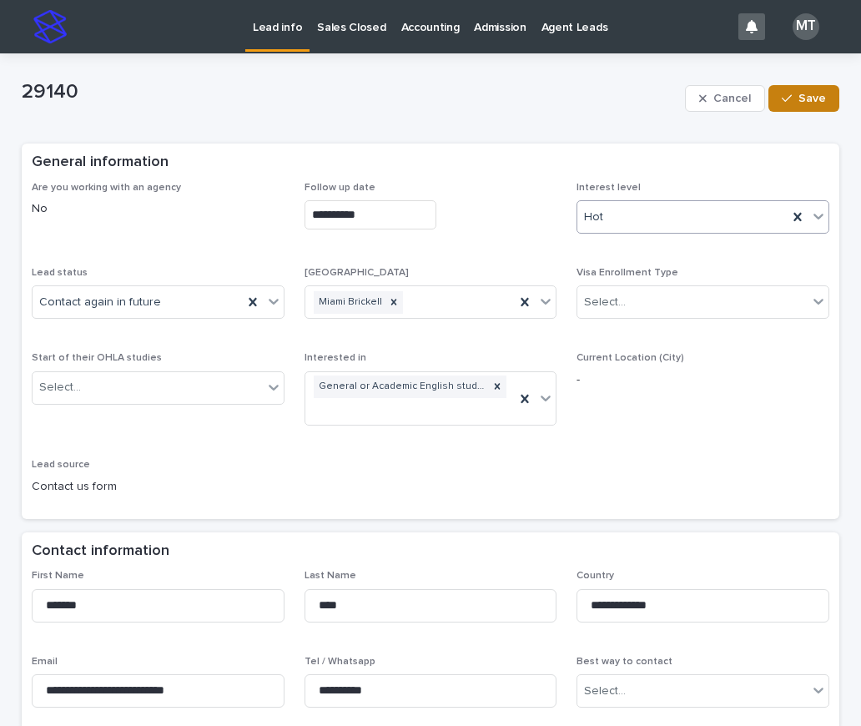
click at [809, 103] on span "Save" at bounding box center [813, 99] width 28 height 12
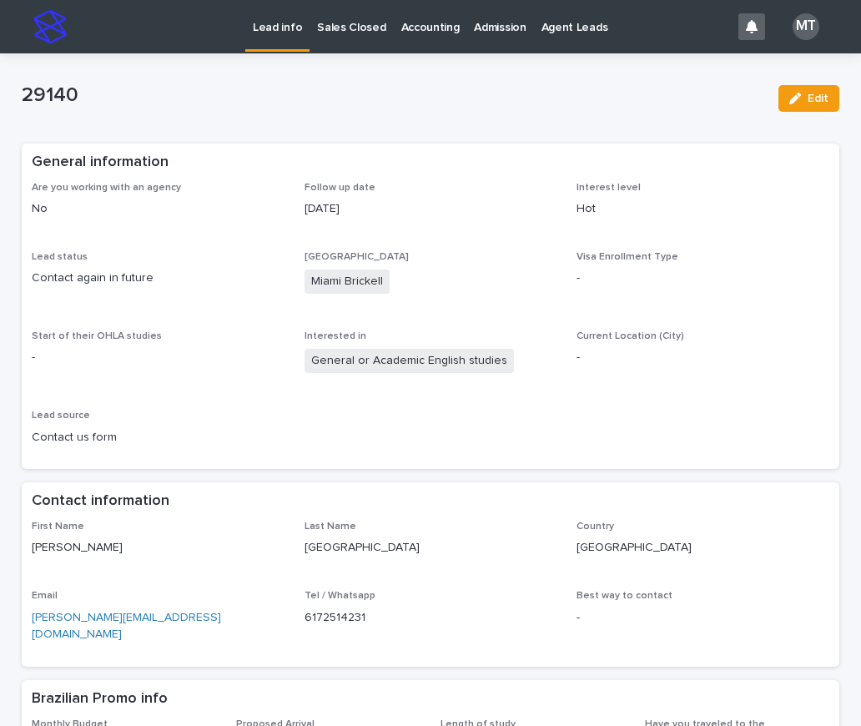
click at [282, 31] on p "Lead info" at bounding box center [277, 17] width 49 height 35
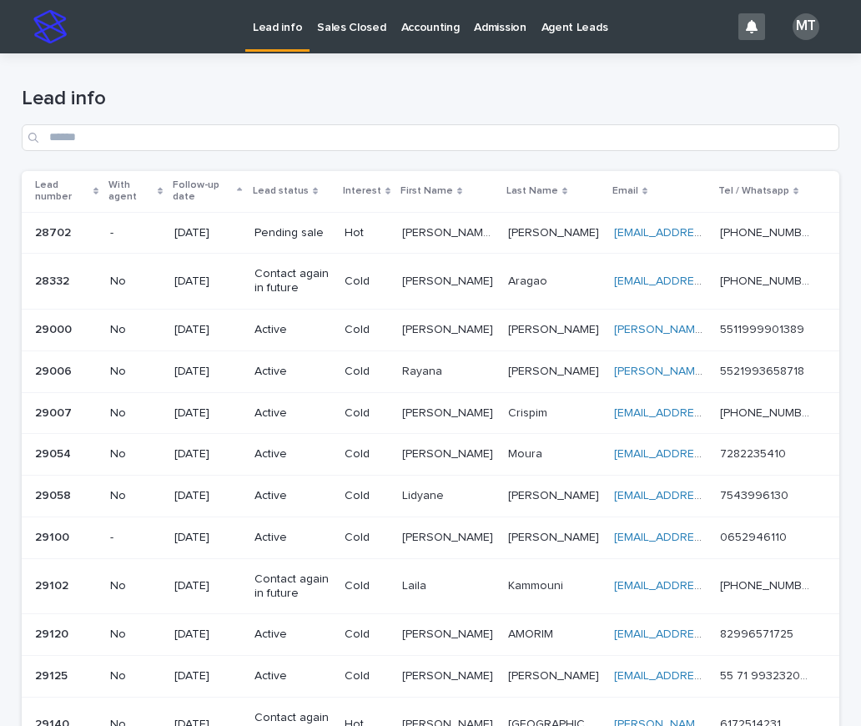
click at [290, 26] on p "Lead info" at bounding box center [277, 17] width 49 height 35
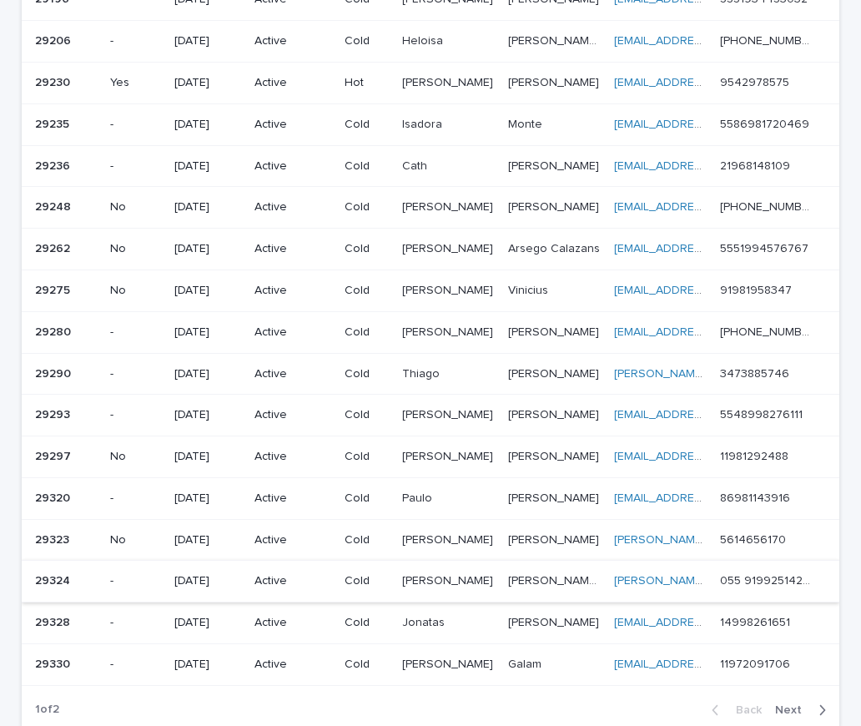
scroll to position [798, 0]
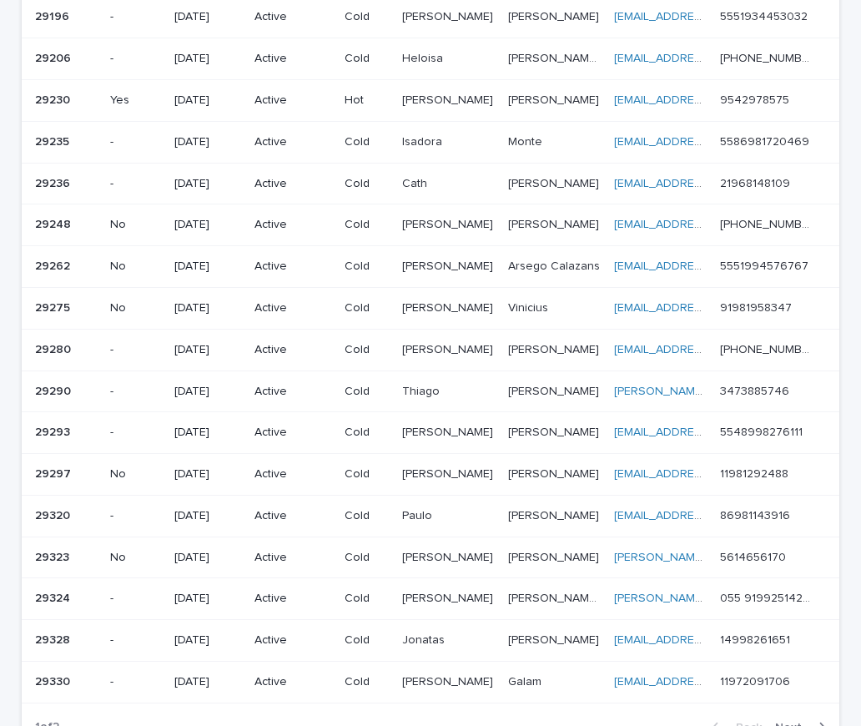
click at [224, 262] on p "[DATE]" at bounding box center [207, 267] width 66 height 14
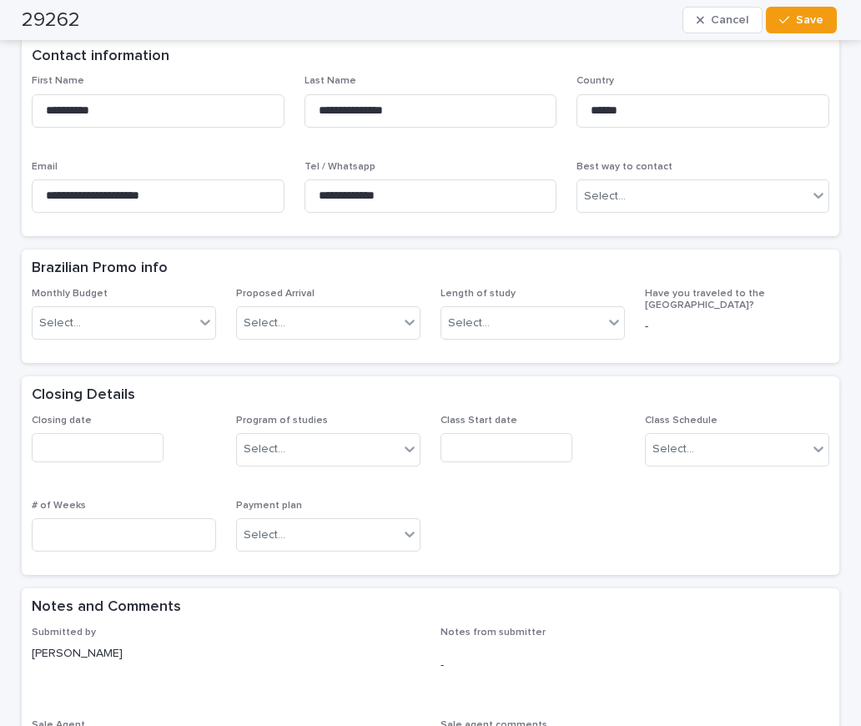
scroll to position [501, 0]
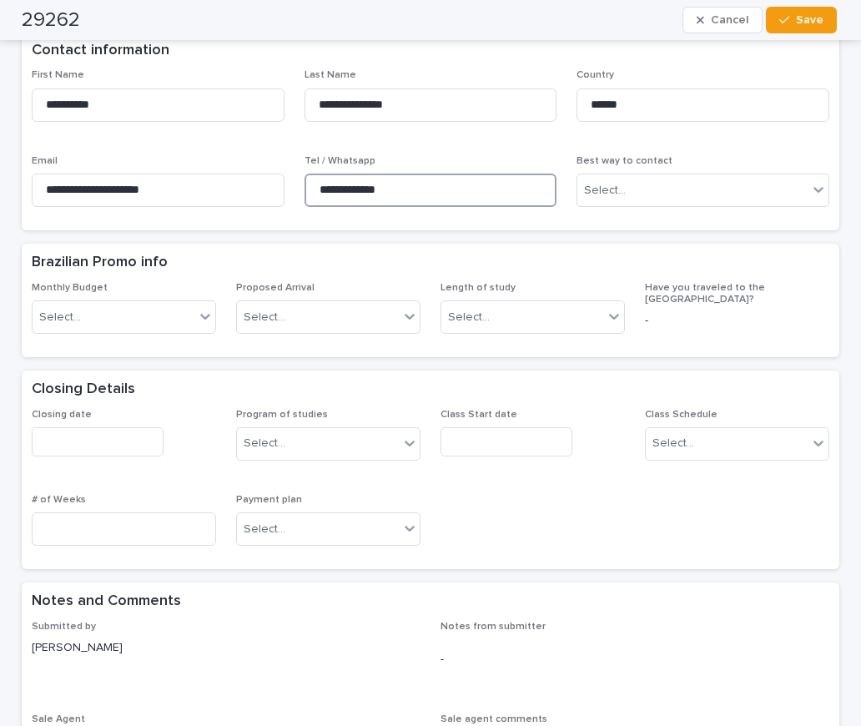
drag, startPoint x: 421, startPoint y: 194, endPoint x: 301, endPoint y: 188, distance: 119.5
click at [305, 188] on input "**********" at bounding box center [431, 190] width 253 height 33
click at [214, 254] on div "Brazilian Promo info" at bounding box center [427, 263] width 791 height 18
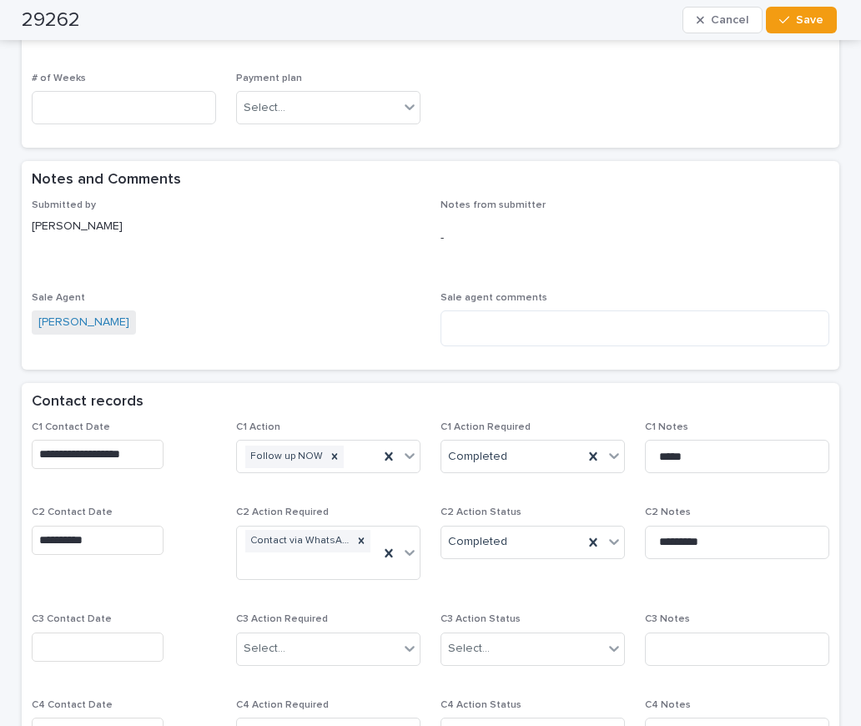
scroll to position [918, 0]
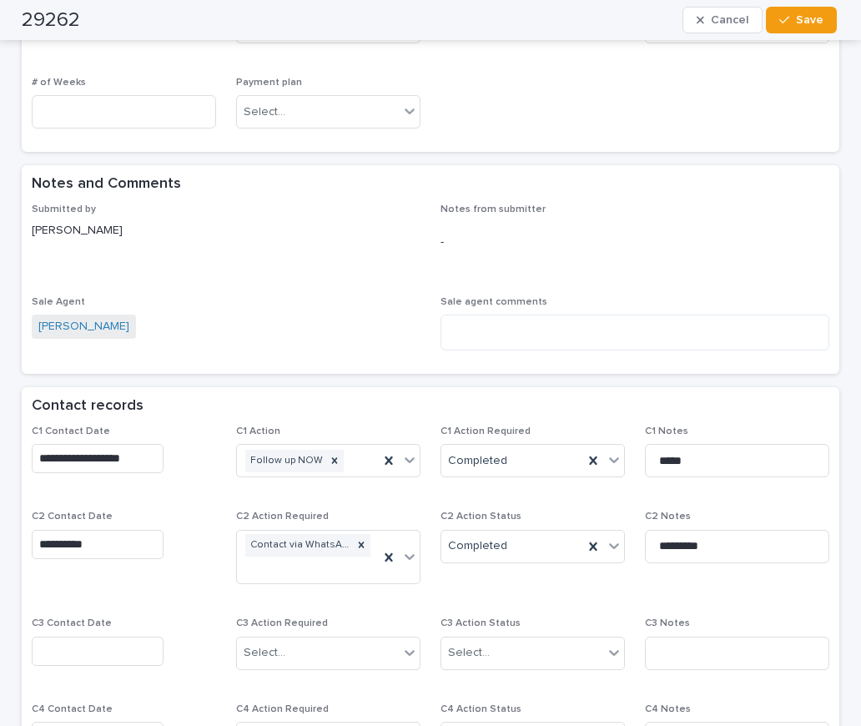
drag, startPoint x: 257, startPoint y: 246, endPoint x: 278, endPoint y: 259, distance: 24.3
click at [257, 246] on div "Submitted by [PERSON_NAME]" at bounding box center [226, 228] width 389 height 49
click at [501, 344] on textarea at bounding box center [635, 333] width 389 height 36
paste textarea "**********"
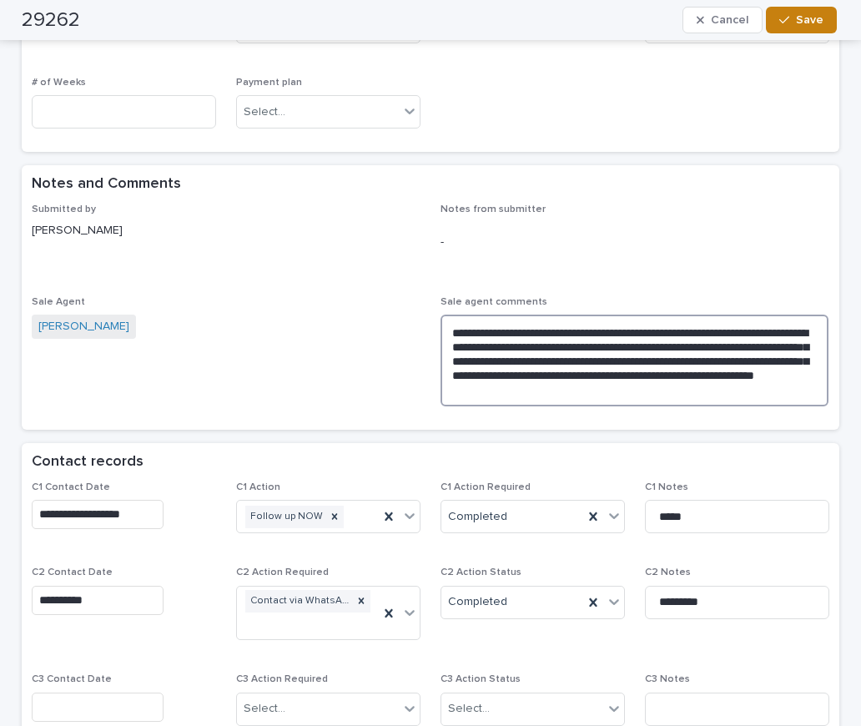
type textarea "**********"
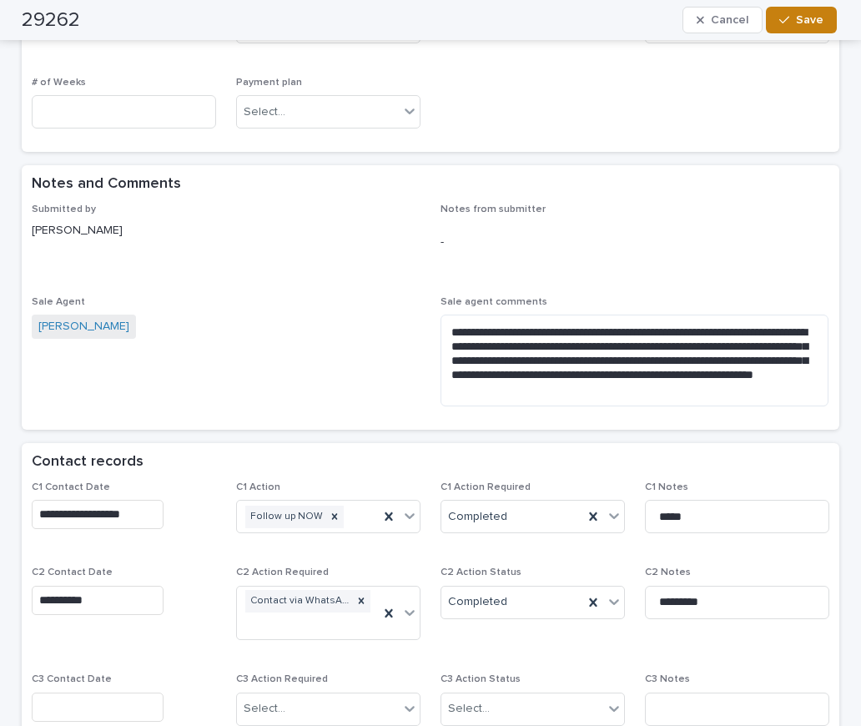
click at [806, 23] on span "Save" at bounding box center [810, 20] width 28 height 12
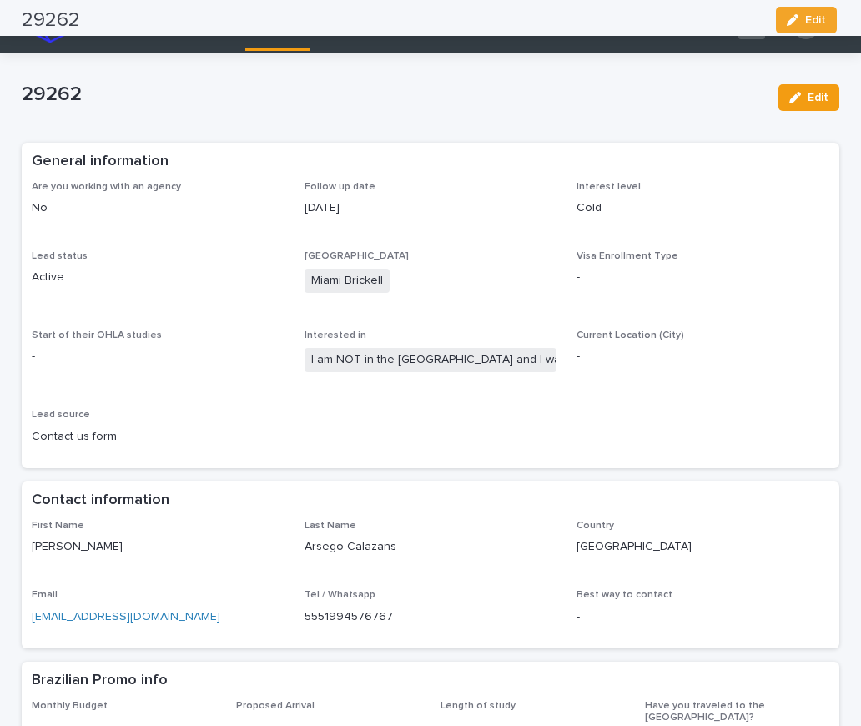
scroll to position [0, 0]
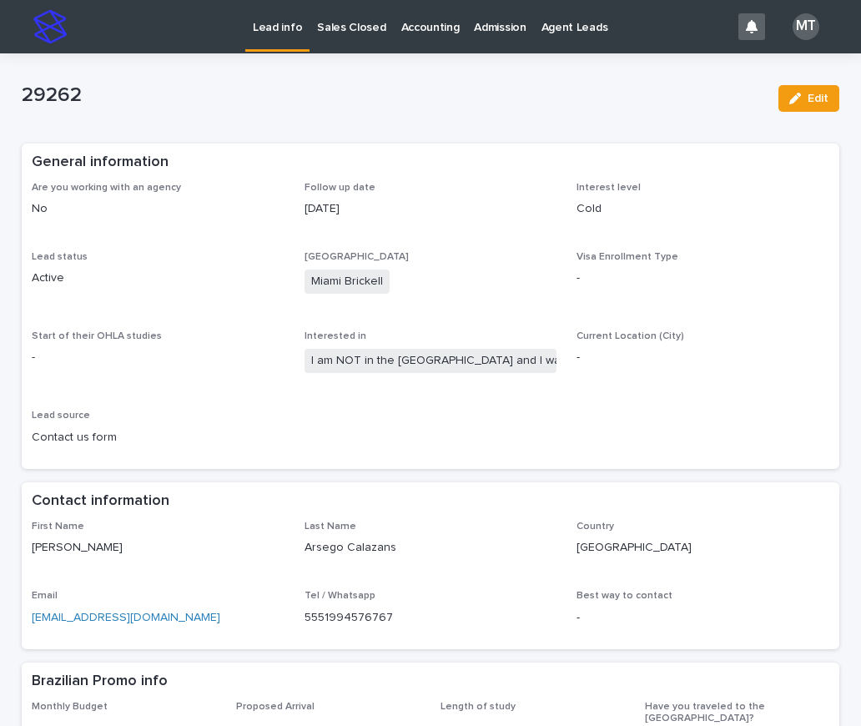
click at [798, 102] on div "button" at bounding box center [798, 99] width 18 height 12
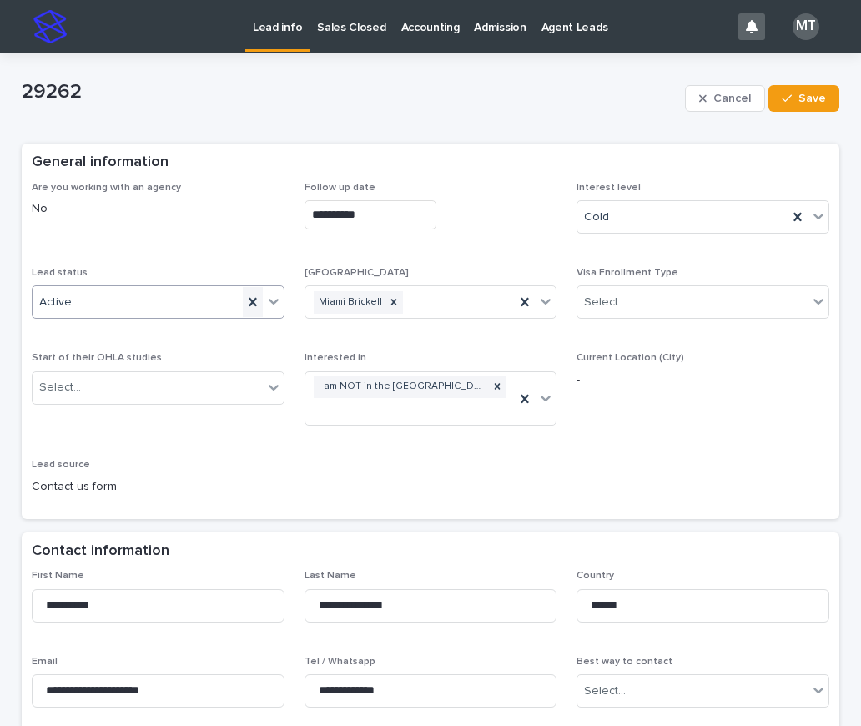
drag, startPoint x: 268, startPoint y: 297, endPoint x: 240, endPoint y: 307, distance: 29.3
click at [268, 297] on icon at bounding box center [273, 301] width 17 height 17
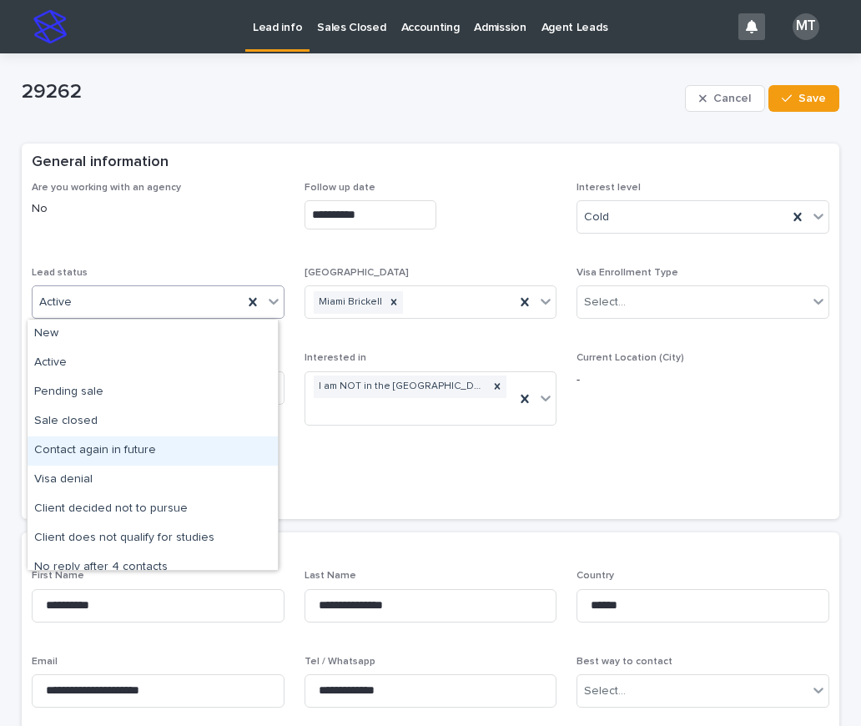
click at [123, 455] on div "Contact again in future" at bounding box center [153, 450] width 250 height 29
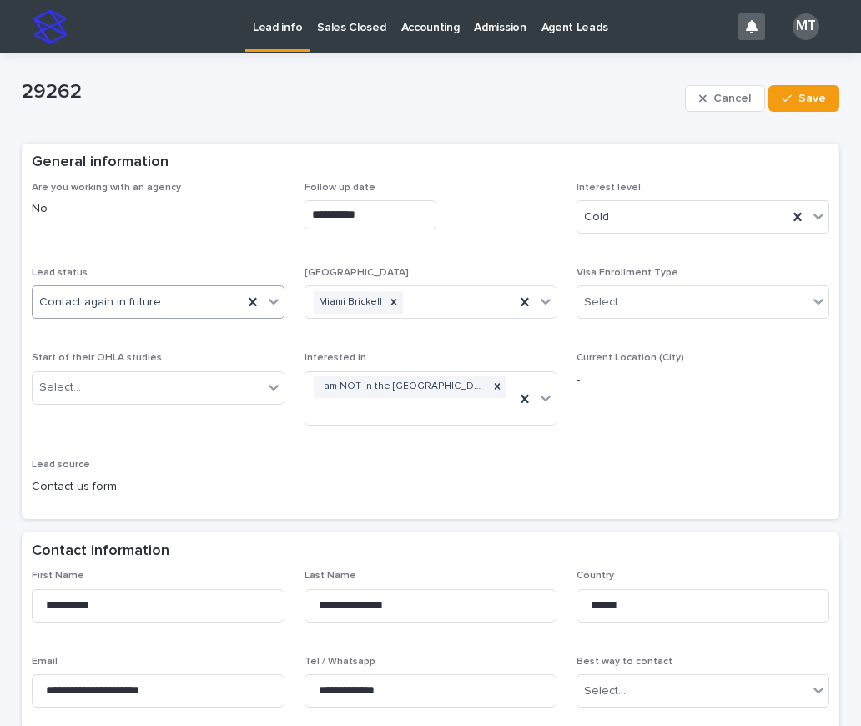
click at [799, 99] on span "Save" at bounding box center [813, 99] width 28 height 12
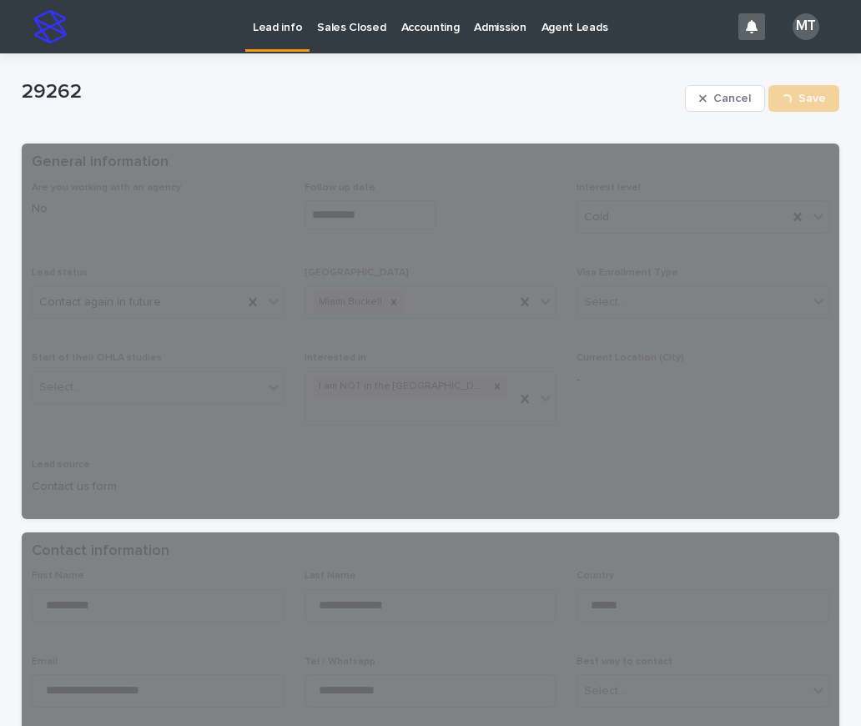
click at [273, 29] on p "Lead info" at bounding box center [277, 17] width 49 height 35
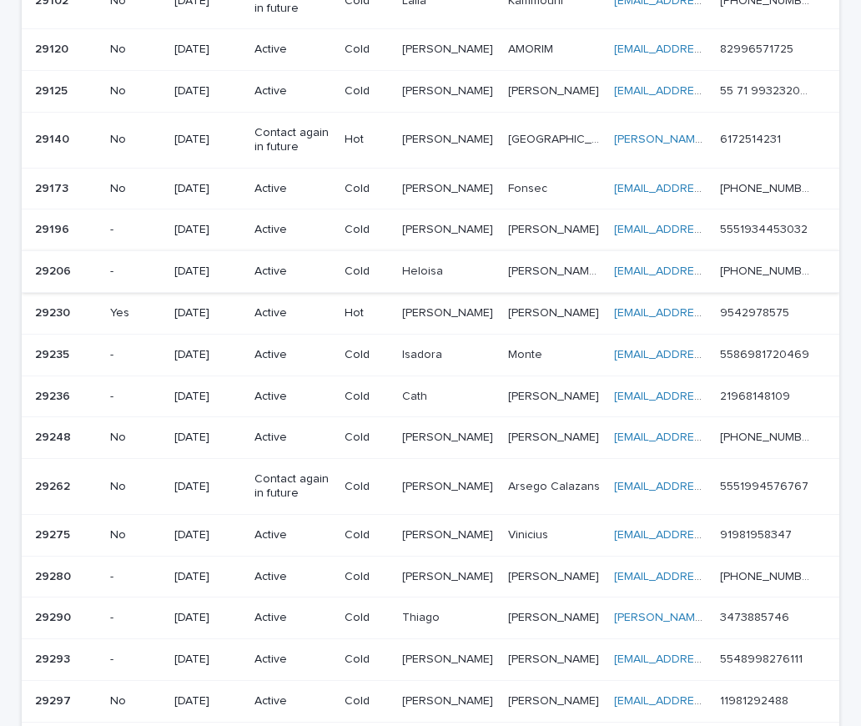
scroll to position [668, 0]
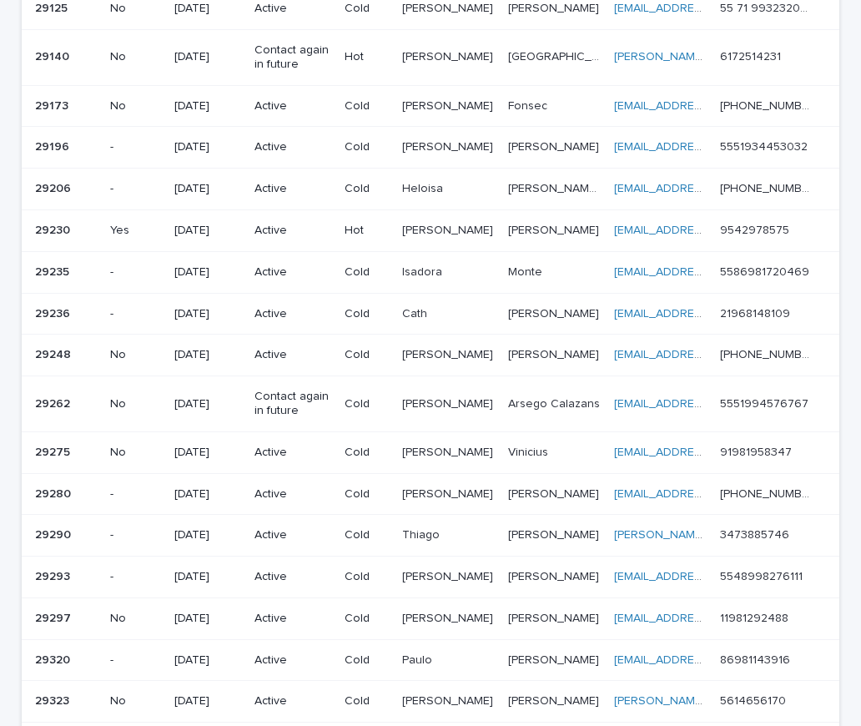
click at [295, 355] on p "Active" at bounding box center [293, 355] width 77 height 14
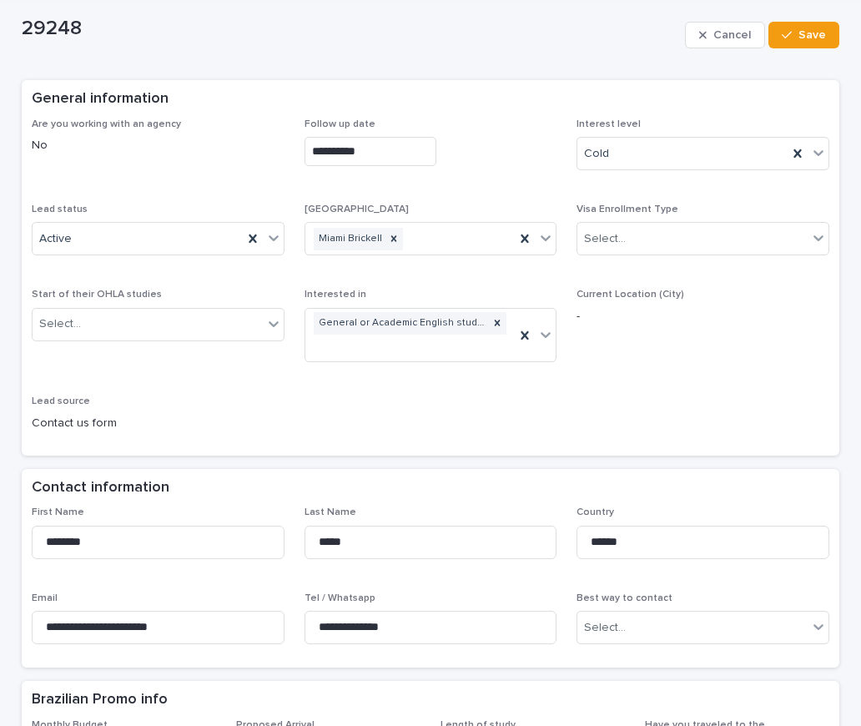
scroll to position [501, 0]
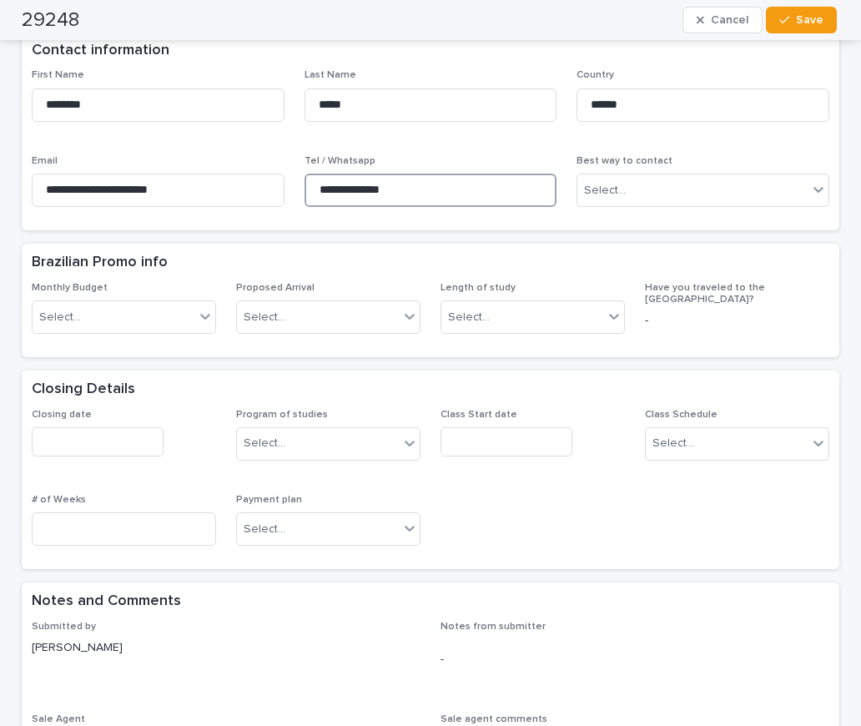
drag, startPoint x: 444, startPoint y: 172, endPoint x: 302, endPoint y: 168, distance: 141.9
click at [305, 174] on input "**********" at bounding box center [431, 190] width 253 height 33
click at [283, 254] on div "Brazilian Promo info" at bounding box center [427, 263] width 791 height 18
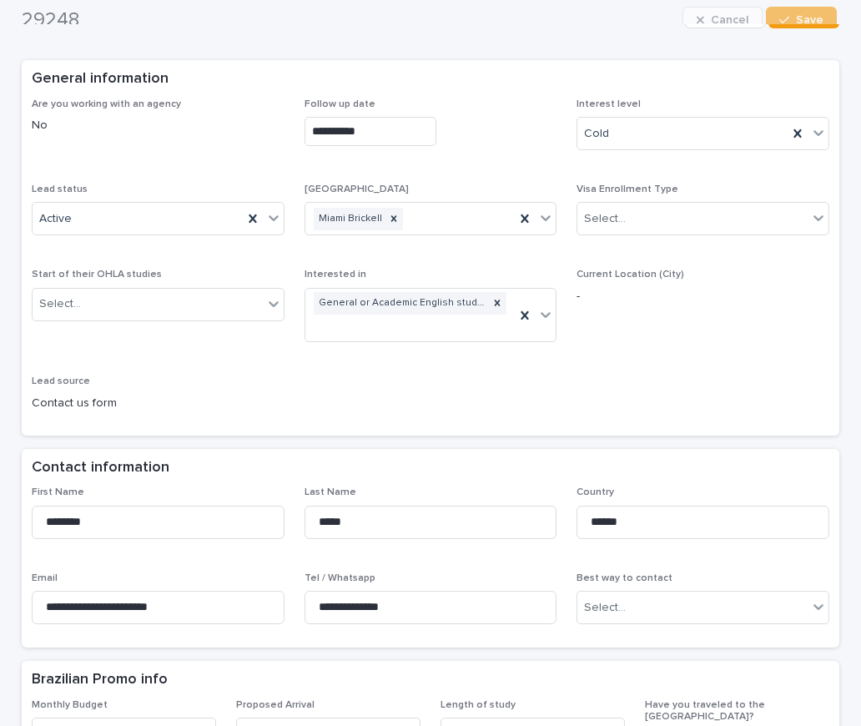
scroll to position [0, 0]
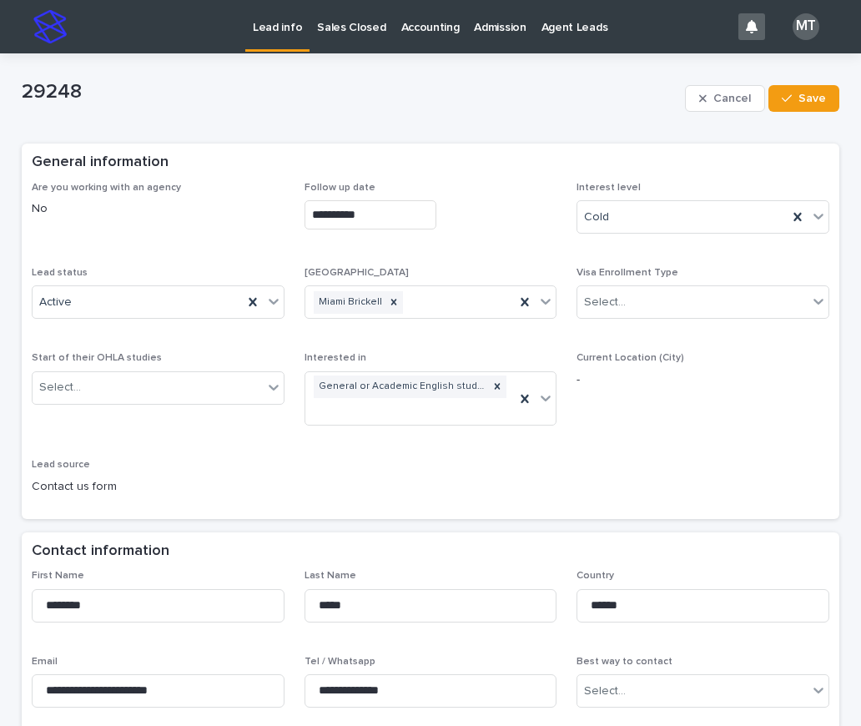
click at [269, 25] on p "Lead info" at bounding box center [277, 17] width 49 height 35
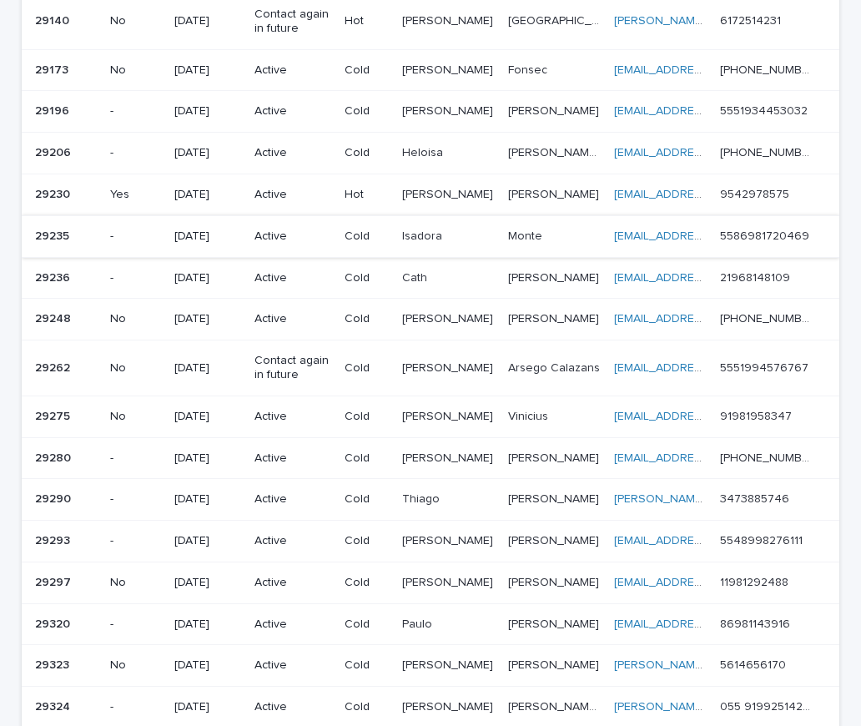
scroll to position [751, 0]
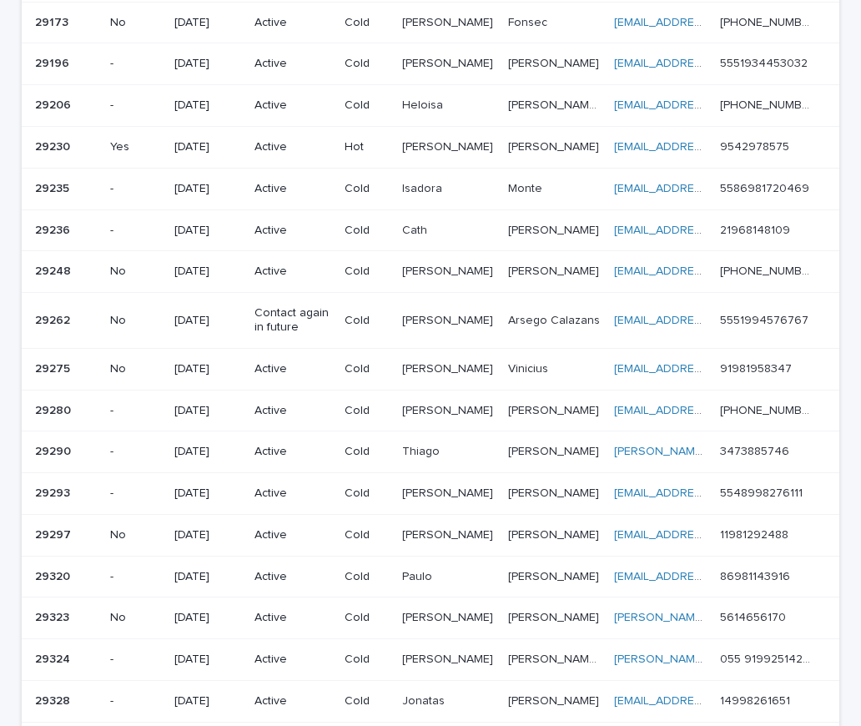
click at [326, 226] on p "Active" at bounding box center [293, 231] width 77 height 14
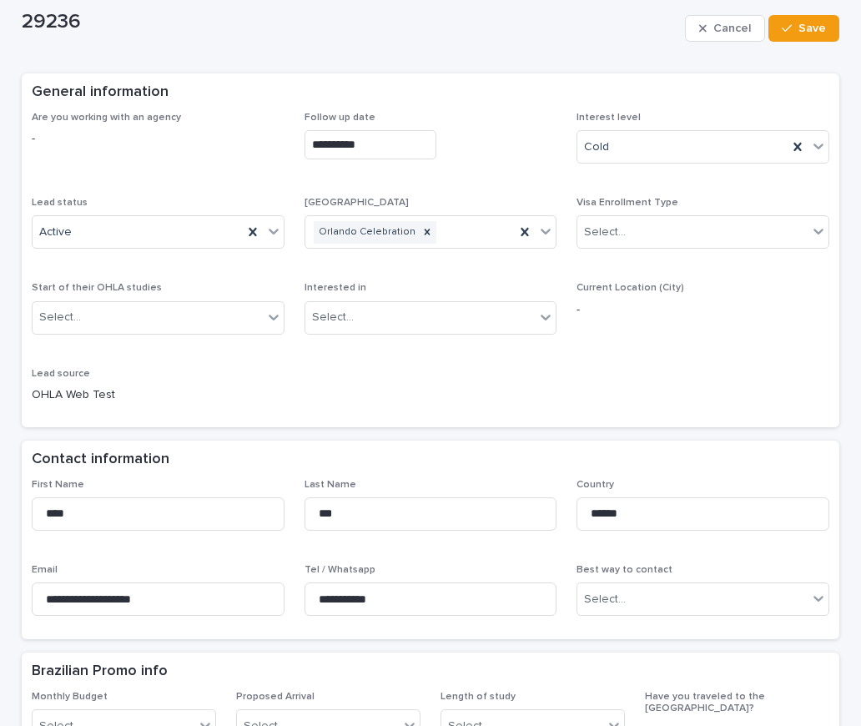
scroll to position [167, 0]
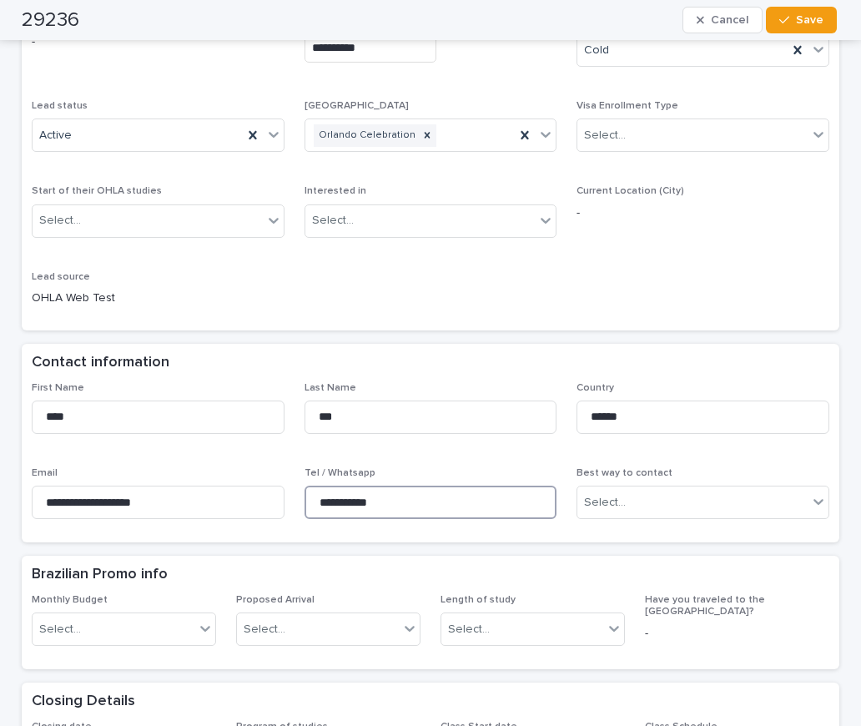
drag, startPoint x: 391, startPoint y: 510, endPoint x: 307, endPoint y: 502, distance: 84.6
click at [307, 502] on input "**********" at bounding box center [431, 502] width 253 height 33
click at [676, 274] on div "**********" at bounding box center [431, 167] width 798 height 305
click at [481, 280] on div "**********" at bounding box center [431, 167] width 798 height 305
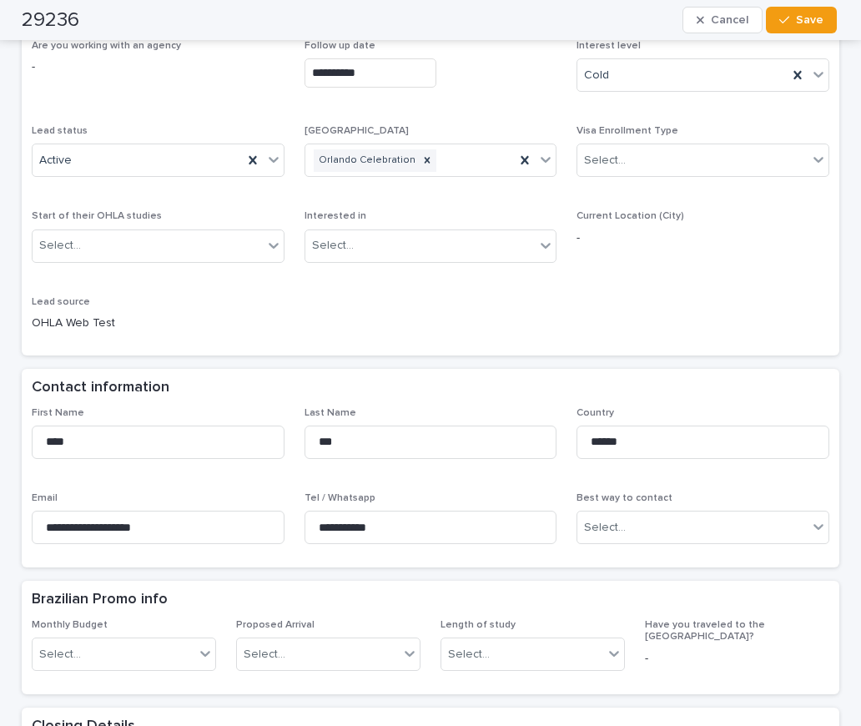
scroll to position [0, 0]
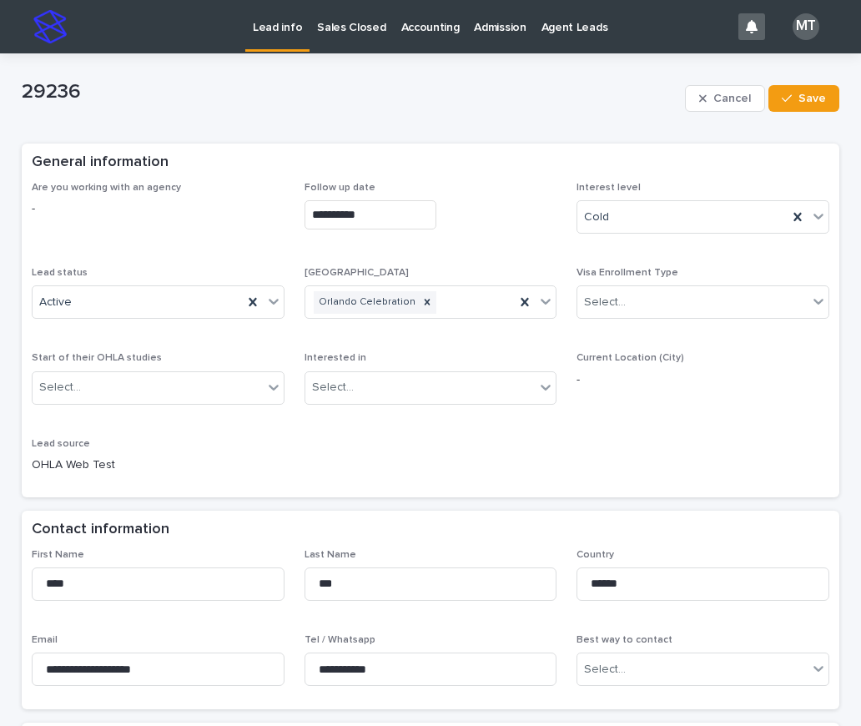
click at [267, 27] on p "Lead info" at bounding box center [277, 17] width 49 height 35
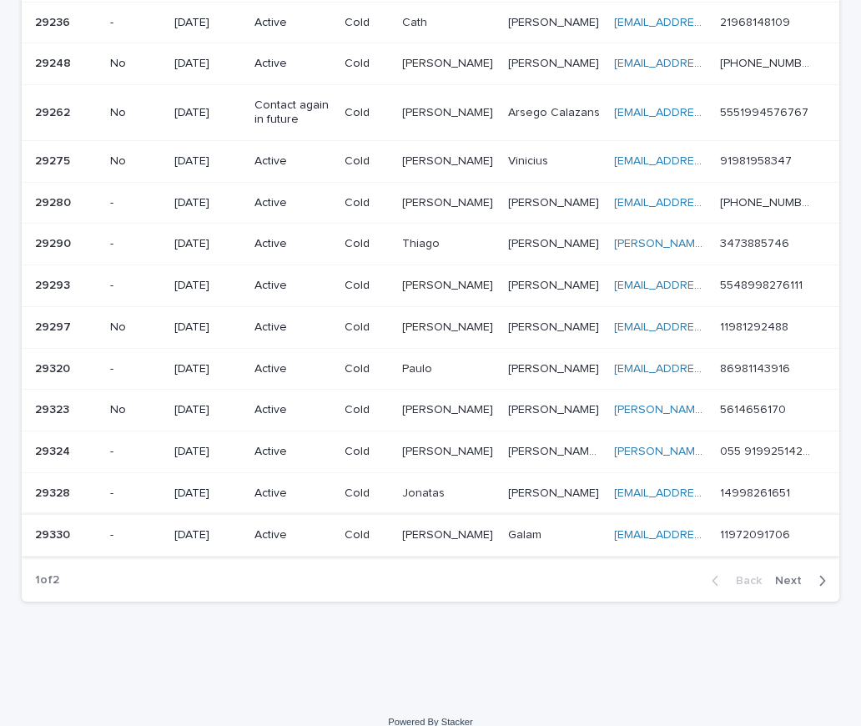
scroll to position [978, 0]
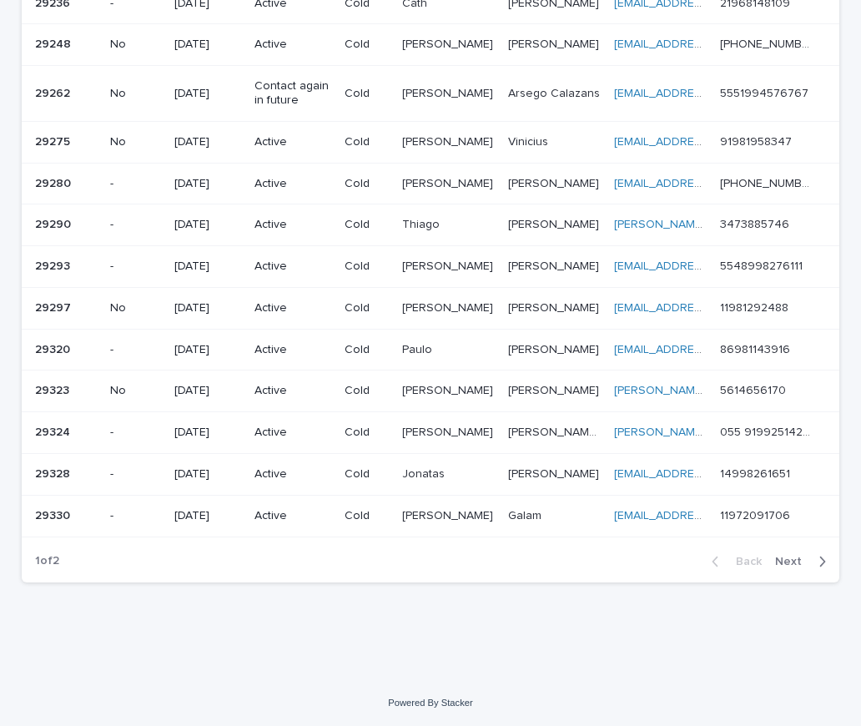
click at [777, 561] on span "Next" at bounding box center [793, 562] width 37 height 12
